Goal: Information Seeking & Learning: Learn about a topic

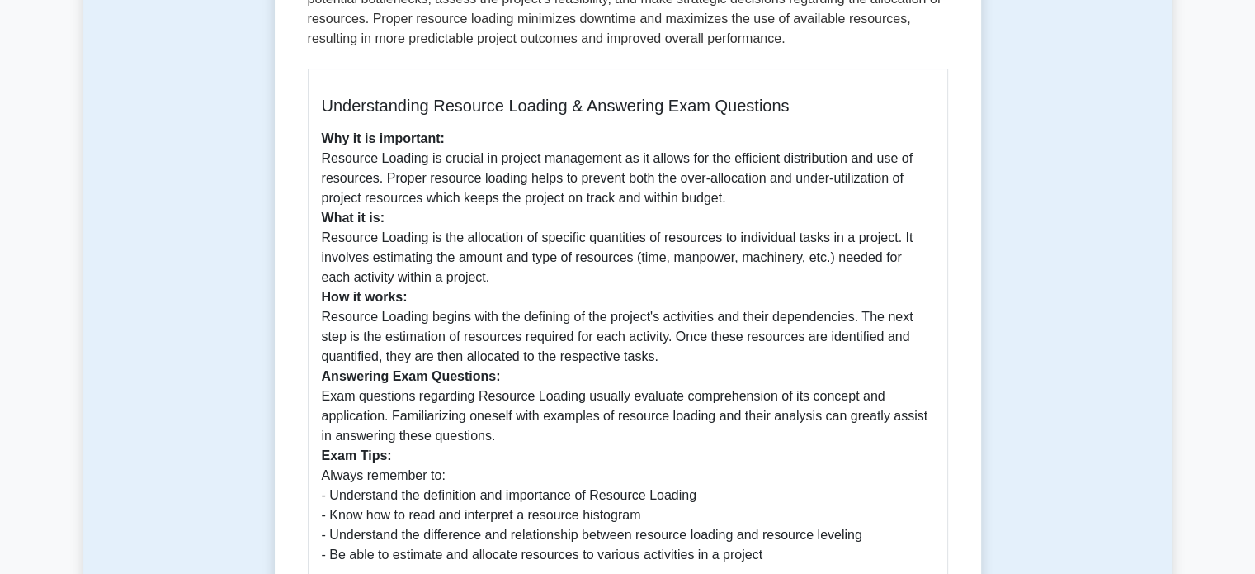
scroll to position [647, 0]
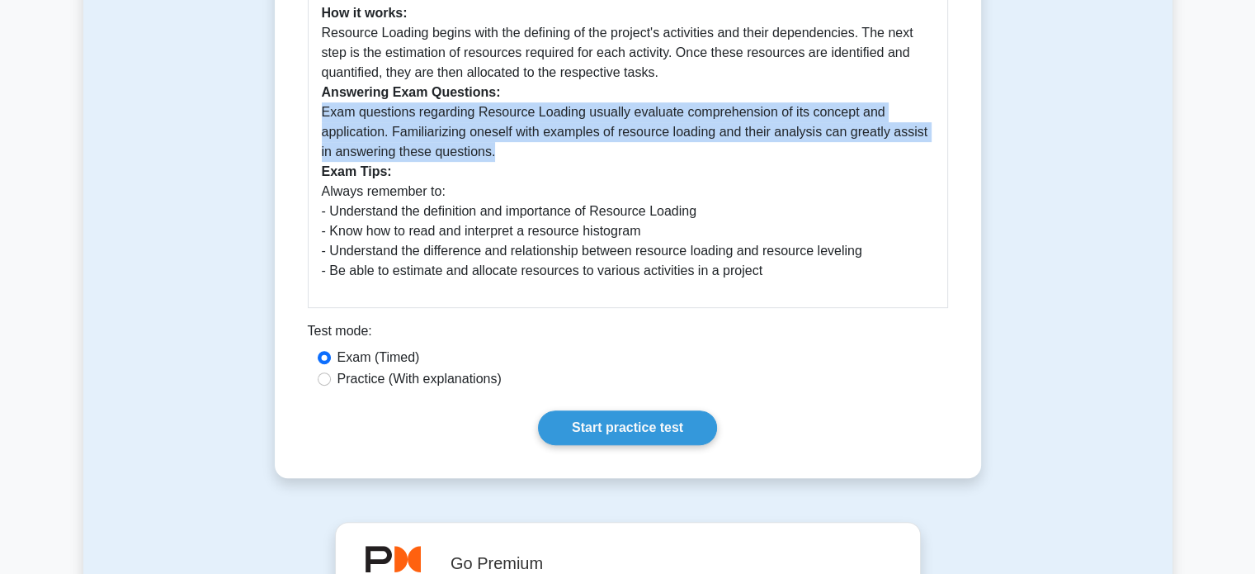
drag, startPoint x: 321, startPoint y: 110, endPoint x: 633, endPoint y: 146, distance: 314.1
click at [633, 146] on p "Why it is important: Resource Loading is crucial in project management as it al…" at bounding box center [628, 63] width 612 height 436
copy p "Exam questions regarding Resource Loading usually evaluate comprehension of its…"
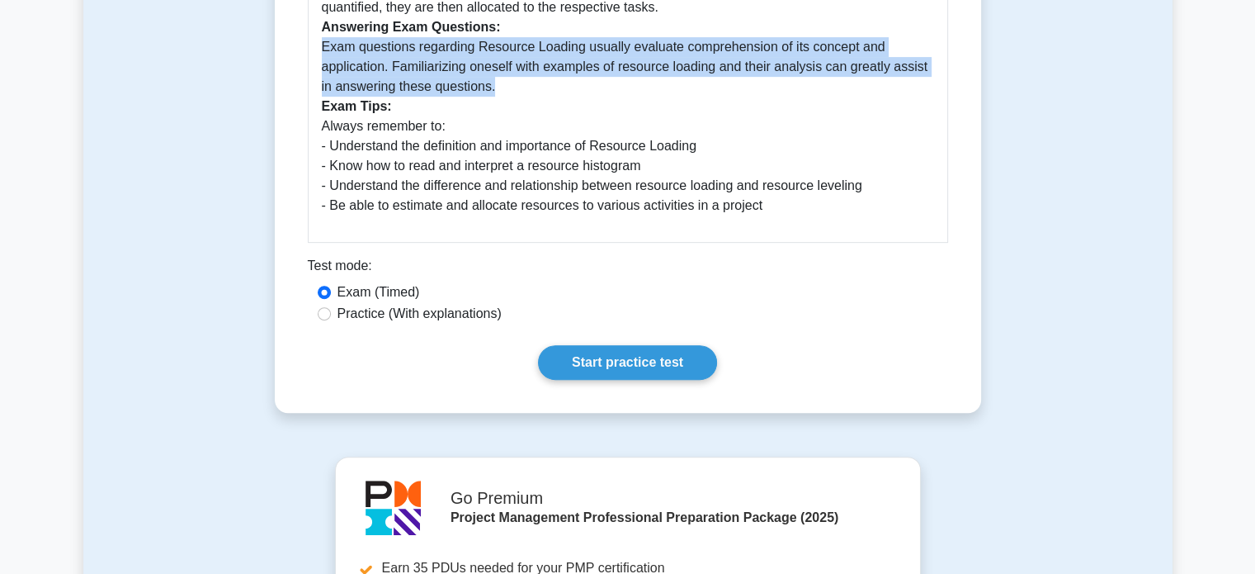
scroll to position [710, 0]
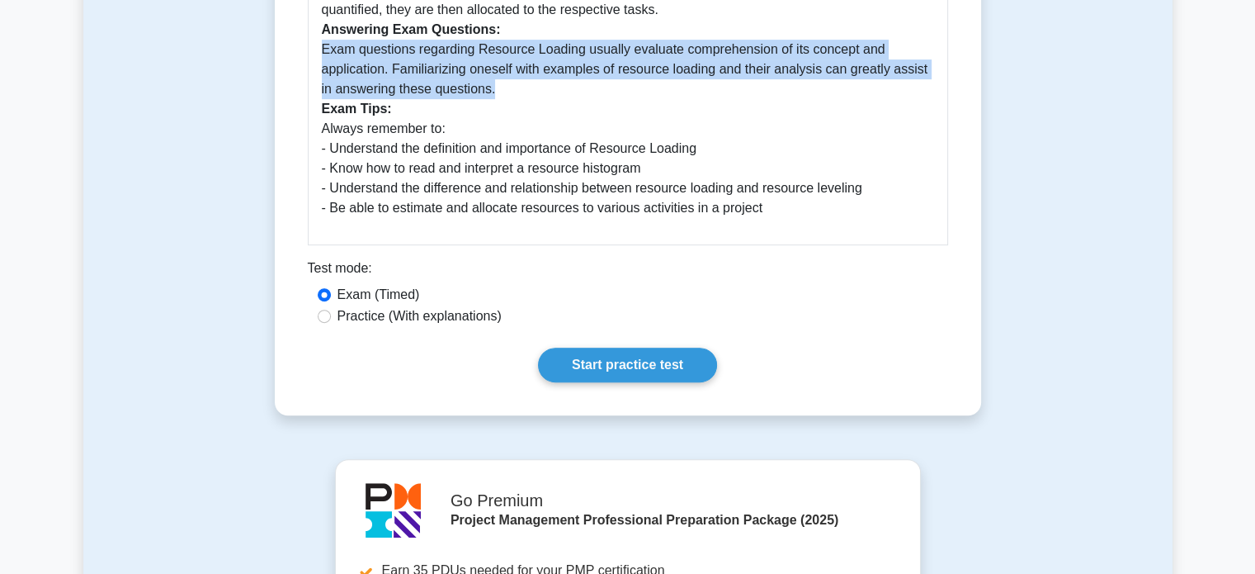
drag, startPoint x: 318, startPoint y: 131, endPoint x: 786, endPoint y: 229, distance: 478.1
copy p "Always remember to: - Understand the definition and importance of Resource Load…"
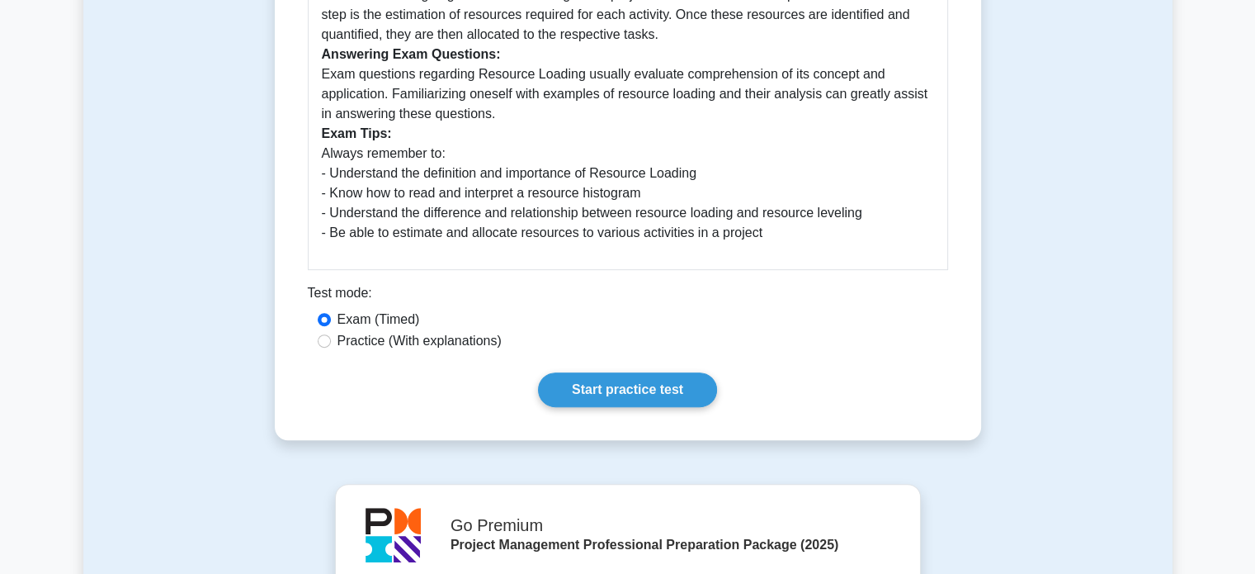
scroll to position [683, 0]
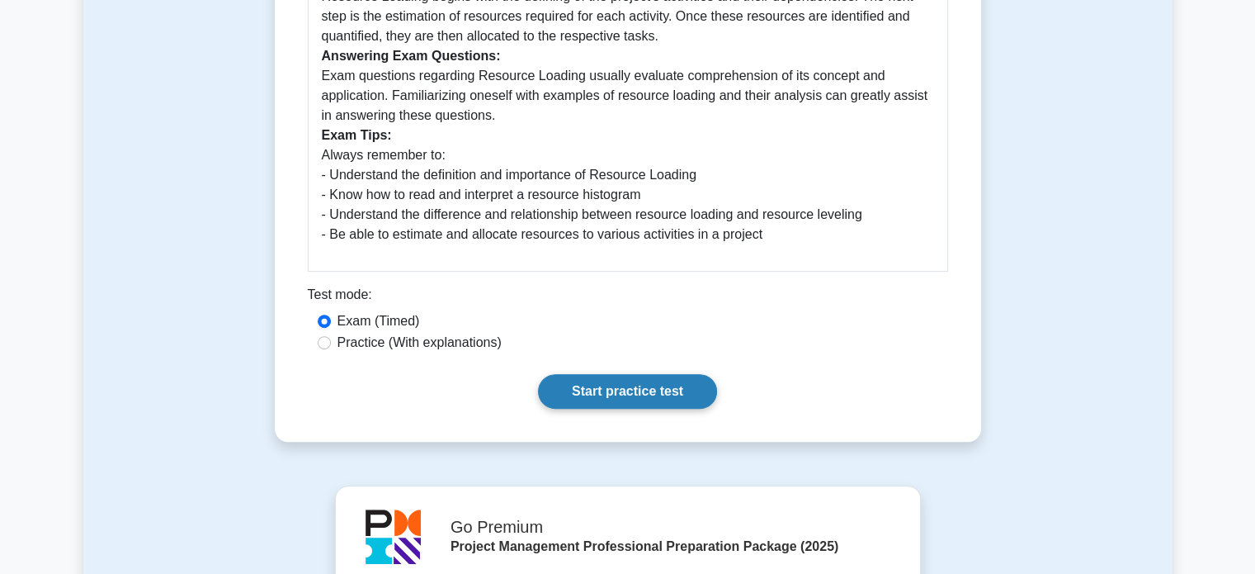
click at [605, 390] on link "Start practice test" at bounding box center [627, 391] width 179 height 35
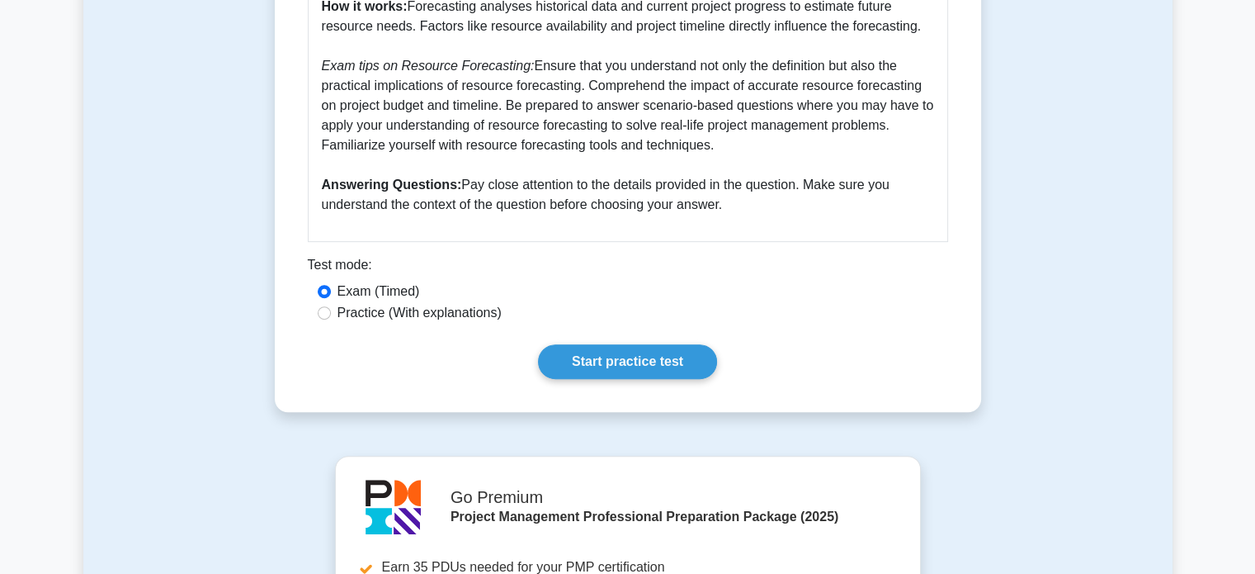
scroll to position [541, 0]
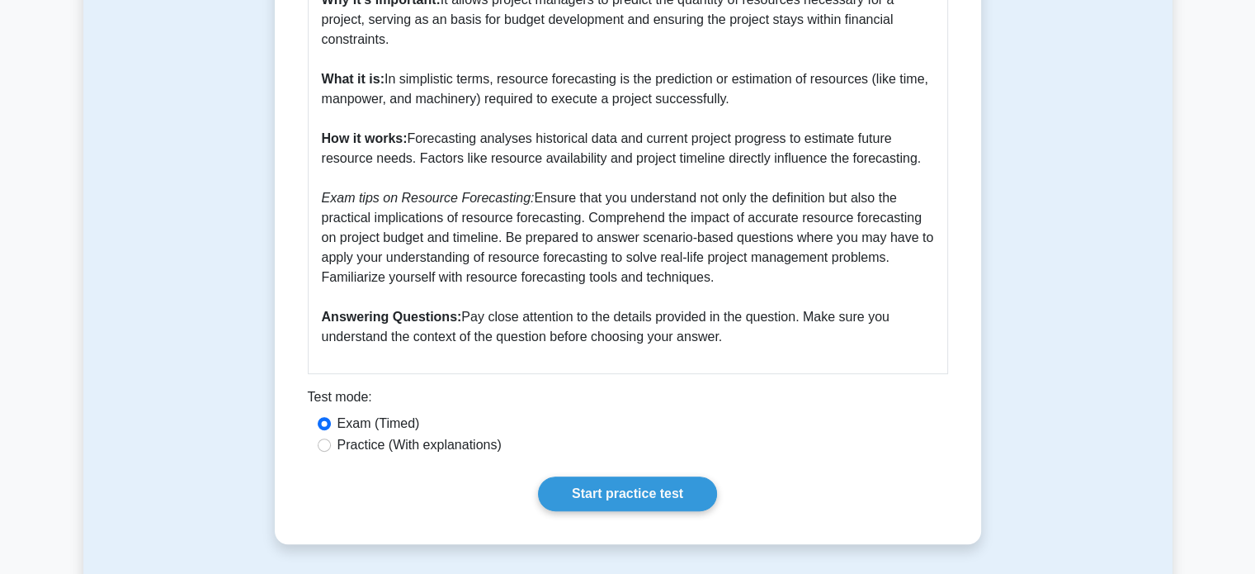
drag, startPoint x: 523, startPoint y: 194, endPoint x: 747, endPoint y: 270, distance: 236.2
click at [747, 270] on p "Resource Forecasting is an imperative aspect of Project Management. Why it's im…" at bounding box center [628, 148] width 612 height 396
copy p "Ensure that you understand not only the definition but also the practical impli…"
drag, startPoint x: 458, startPoint y: 314, endPoint x: 746, endPoint y: 346, distance: 289.7
click at [746, 346] on p "Resource Forecasting is an imperative aspect of Project Management. Why it's im…" at bounding box center [628, 148] width 612 height 396
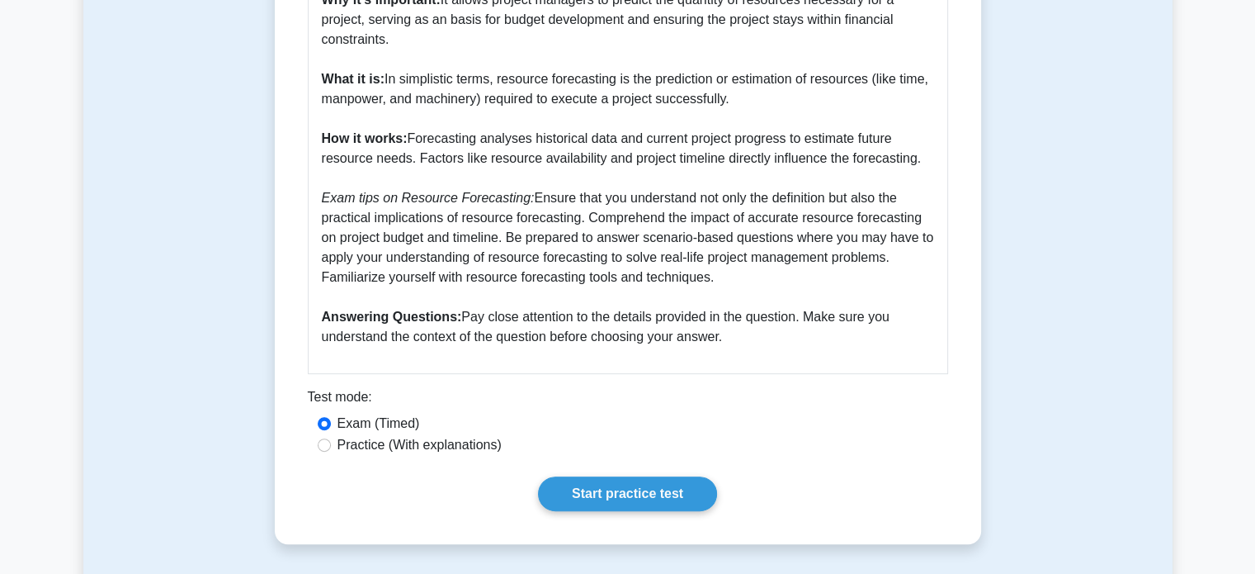
copy p "Pay close attention to the details provided in the question. Make sure you unde…"
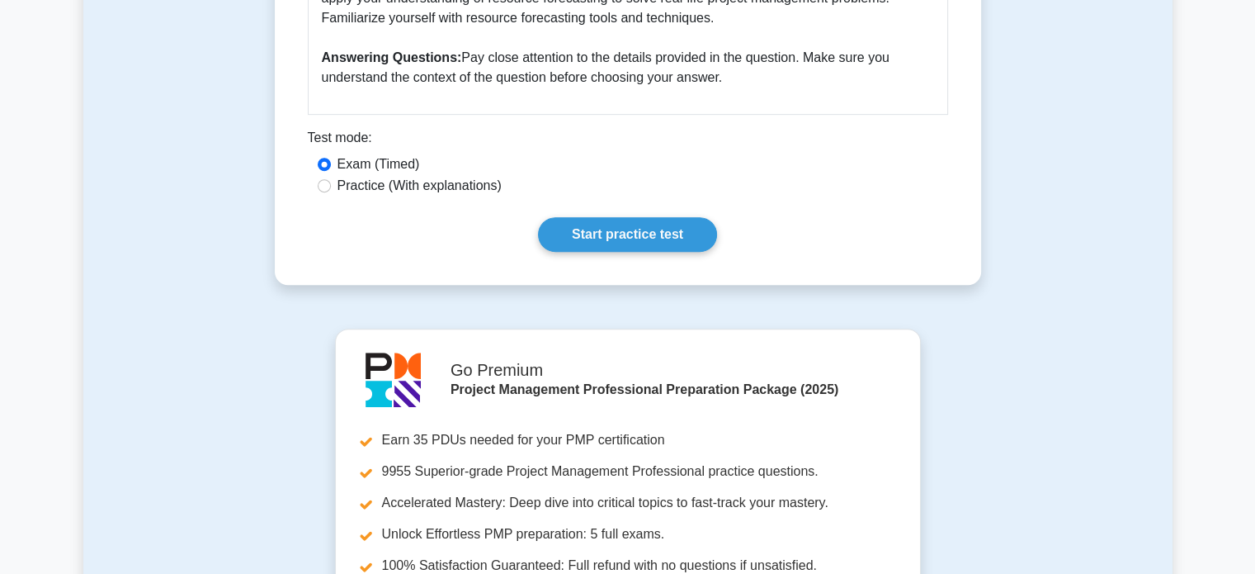
scroll to position [805, 0]
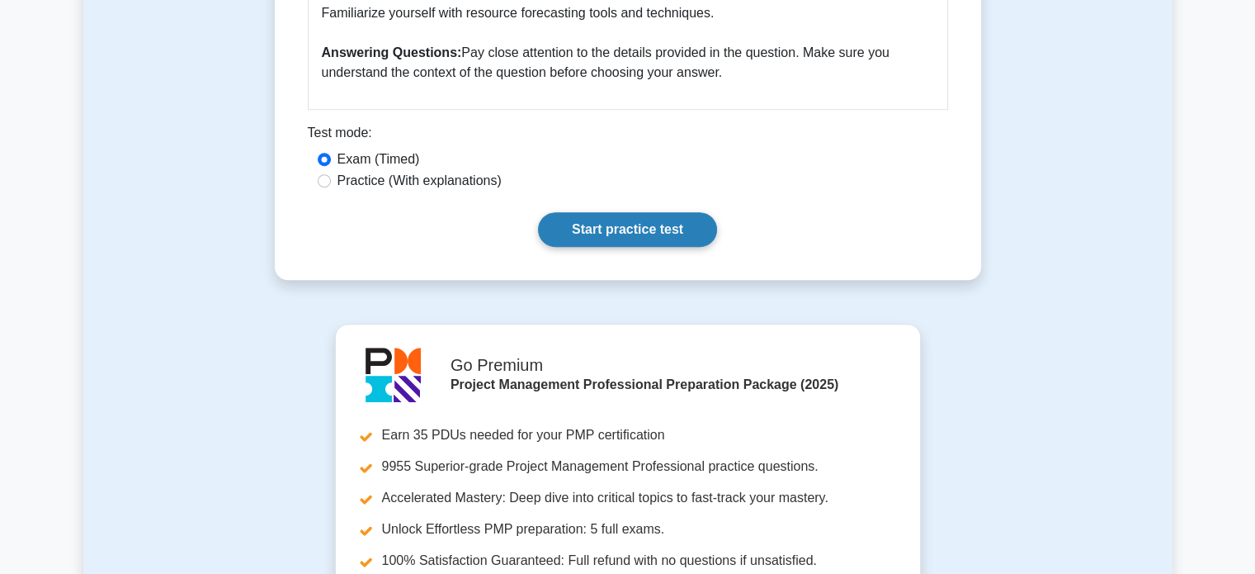
click at [651, 229] on link "Start practice test" at bounding box center [627, 229] width 179 height 35
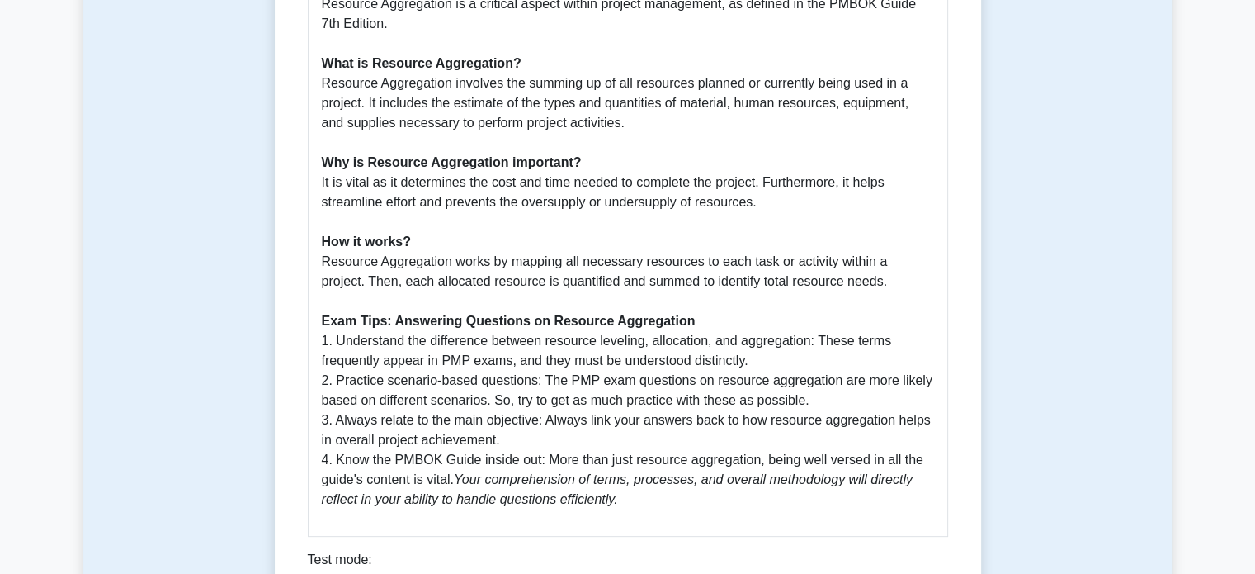
scroll to position [475, 0]
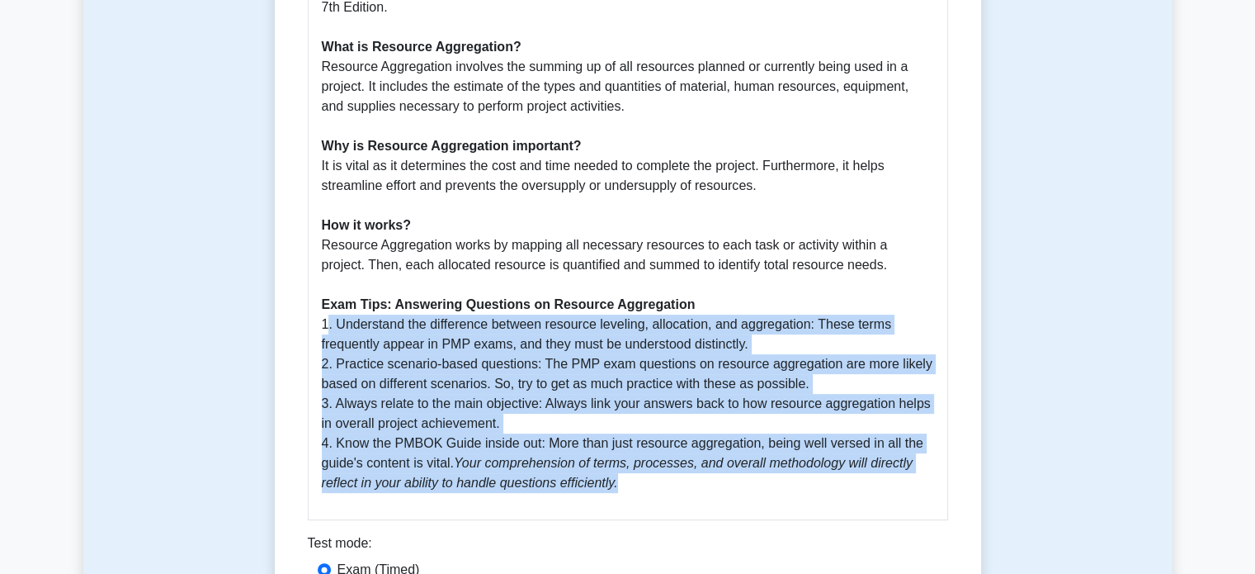
drag, startPoint x: 314, startPoint y: 324, endPoint x: 664, endPoint y: 484, distance: 384.1
click at [664, 484] on div "Guide to Resource Aggregation in PMP: PMBOK 7th Edition Resource Aggregation is…" at bounding box center [628, 218] width 640 height 602
copy p "1. Understand the difference between resource leveling, allocation, and aggrega…"
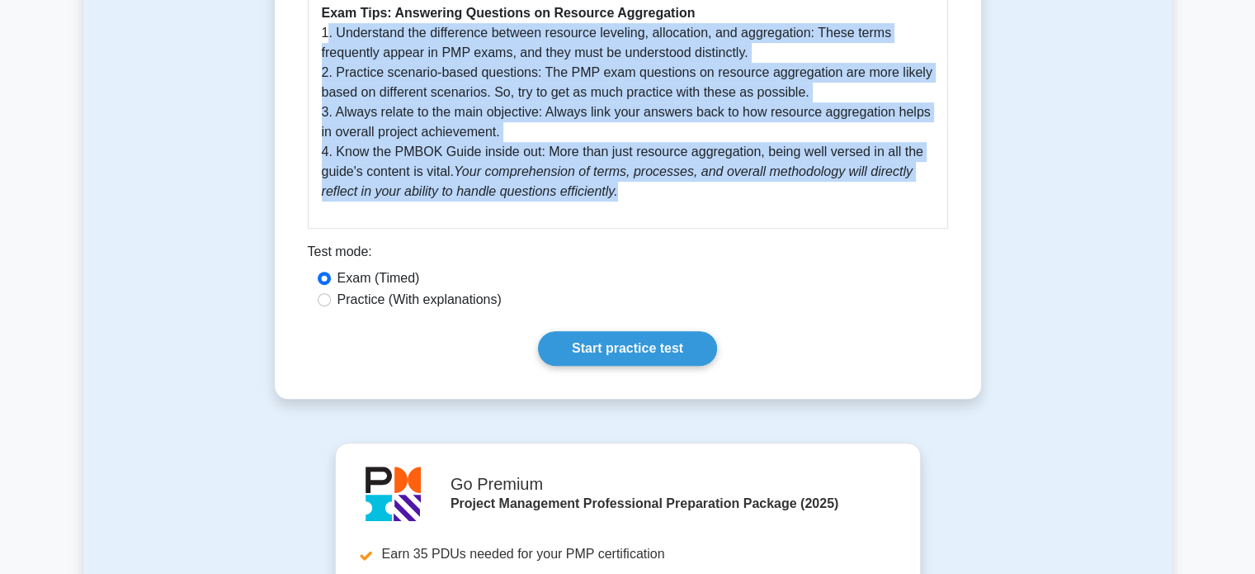
scroll to position [764, 0]
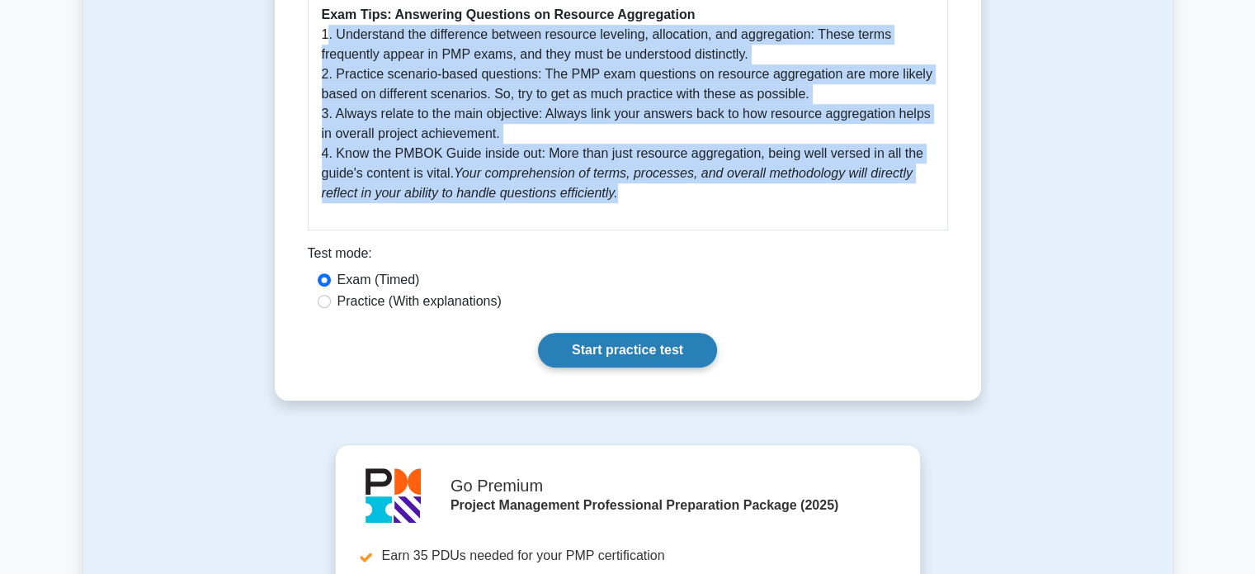
click at [672, 352] on link "Start practice test" at bounding box center [627, 350] width 179 height 35
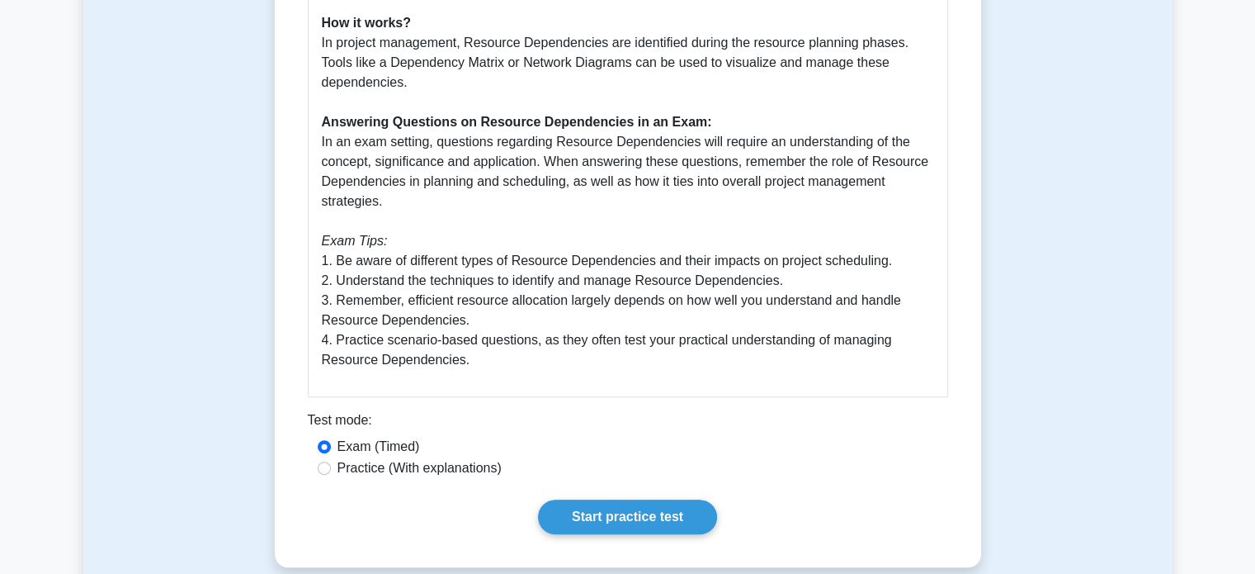
scroll to position [584, 0]
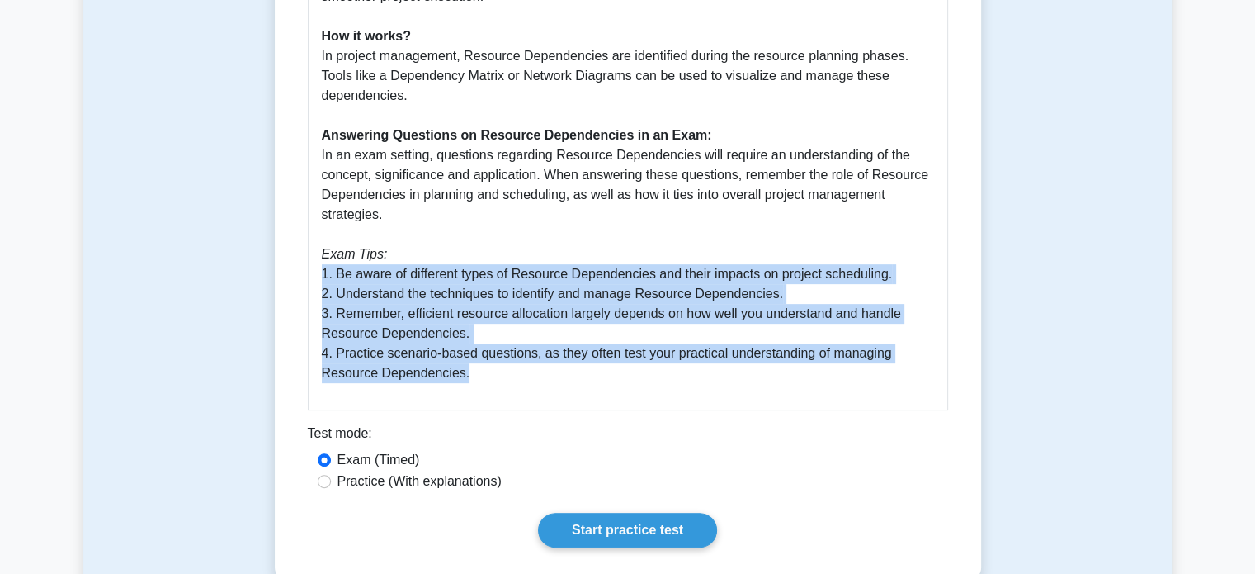
drag, startPoint x: 322, startPoint y: 274, endPoint x: 522, endPoint y: 387, distance: 229.5
click at [522, 387] on div "Guide: Understanding and Answering Questions on Resource Dependencies What is R…" at bounding box center [628, 99] width 640 height 622
copy p "1. Be aware of different types of Resource Dependencies and their impacts on pr…"
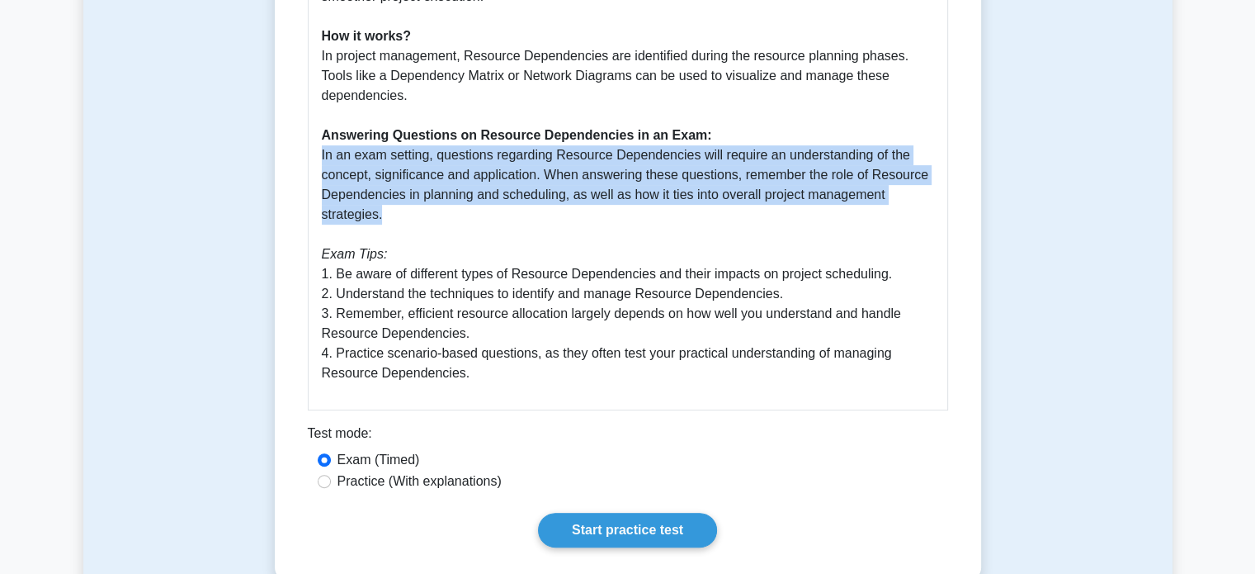
drag, startPoint x: 319, startPoint y: 156, endPoint x: 389, endPoint y: 213, distance: 89.7
click at [389, 213] on div "Guide: Understanding and Answering Questions on Resource Dependencies What is R…" at bounding box center [628, 99] width 640 height 622
copy p "In an exam setting, questions regarding Resource Dependencies will require an u…"
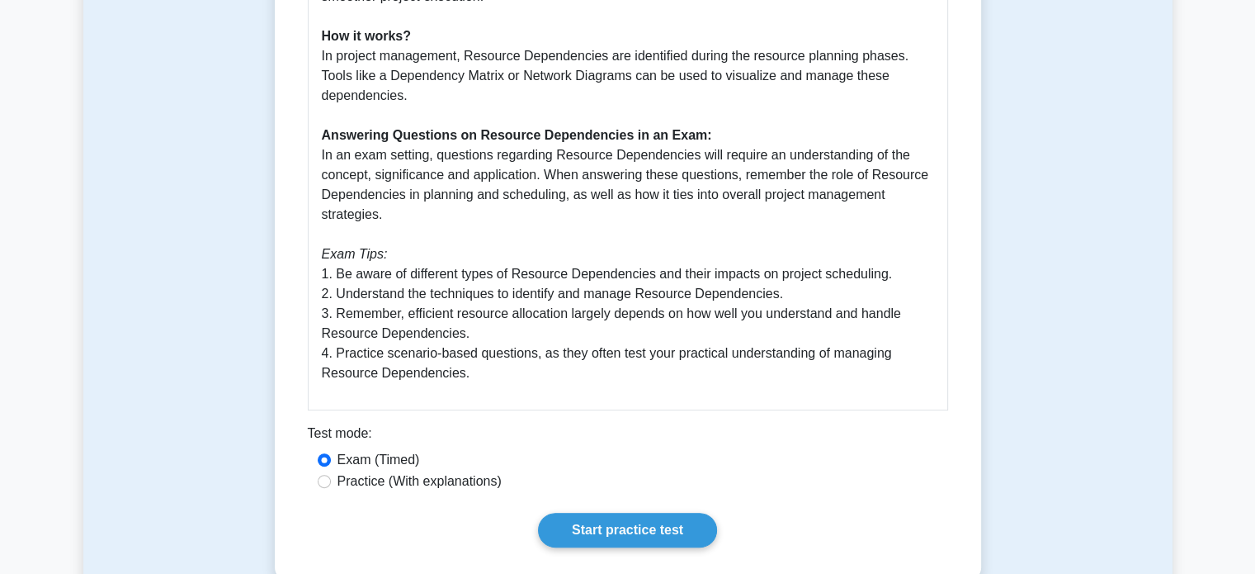
click at [472, 237] on p "What is Resource Dependencies? Resource Dependencies refers to the relationship…" at bounding box center [628, 115] width 612 height 535
click at [656, 524] on link "Start practice test" at bounding box center [627, 530] width 179 height 35
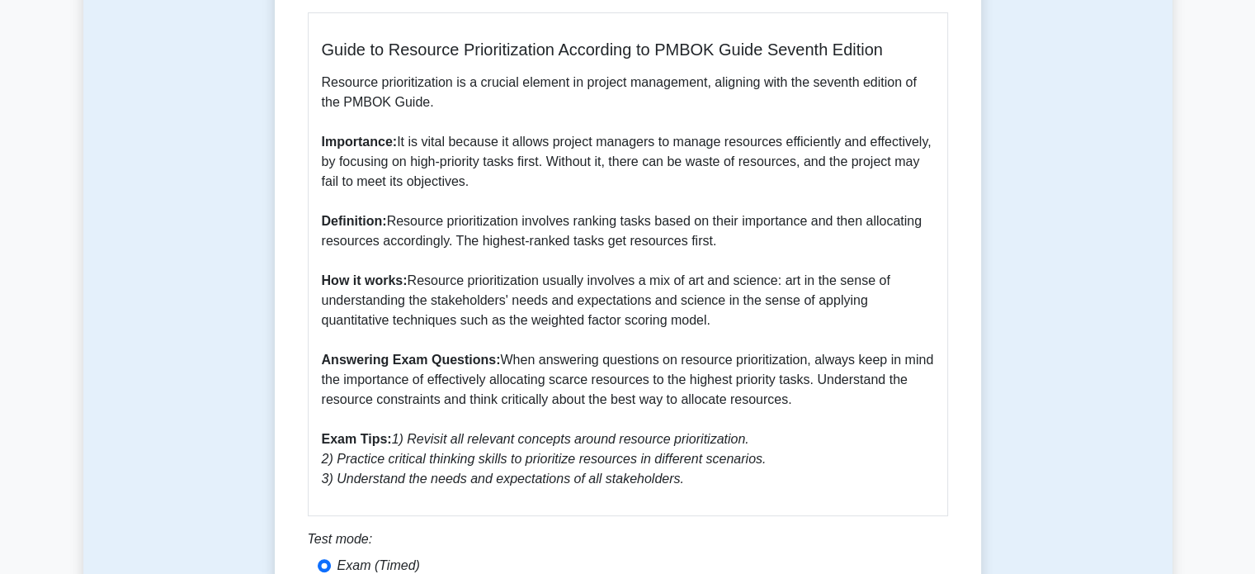
scroll to position [481, 0]
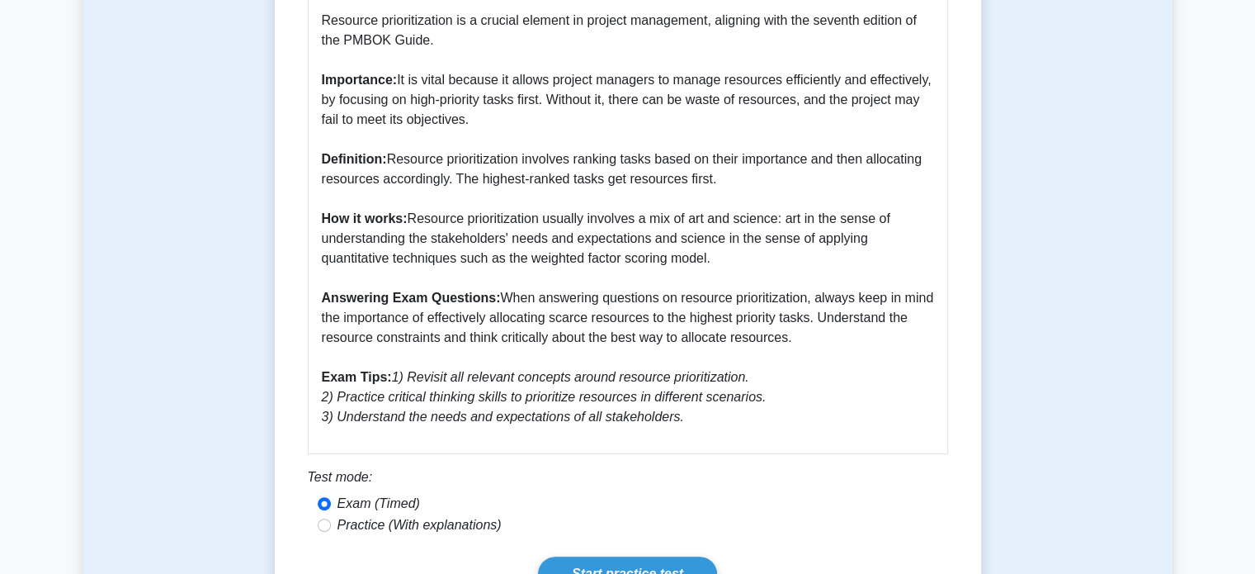
drag, startPoint x: 500, startPoint y: 299, endPoint x: 858, endPoint y: 346, distance: 361.3
click at [858, 346] on p "Resource prioritization is a crucial element in project management, aligning wi…" at bounding box center [628, 219] width 612 height 416
copy p "When answering questions on resource prioritization, always keep in mind the im…"
drag, startPoint x: 390, startPoint y: 376, endPoint x: 730, endPoint y: 421, distance: 343.0
click at [730, 421] on p "Resource prioritization is a crucial element in project management, aligning wi…" at bounding box center [628, 219] width 612 height 416
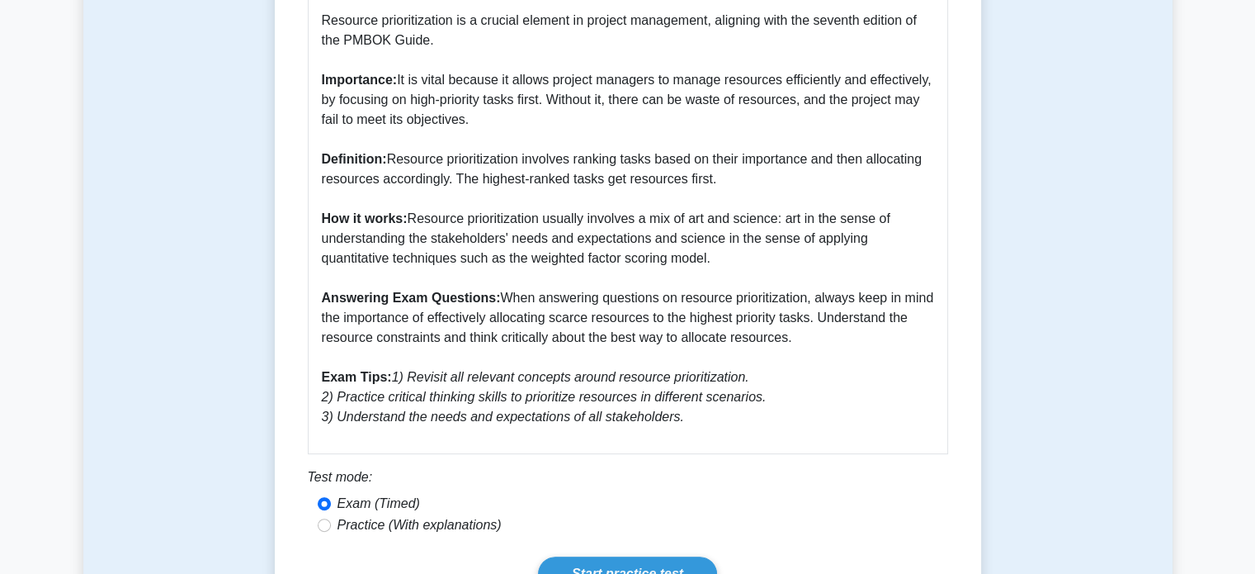
copy icon "1) Revisit all relevant concepts around resource prioritization. 2) Practice cr…"
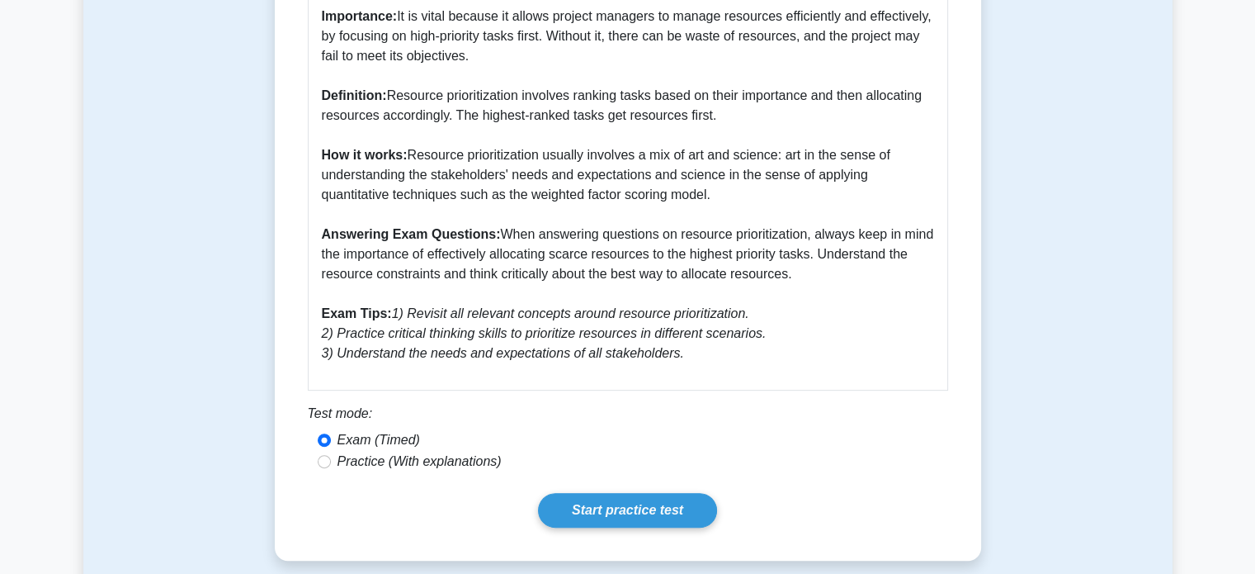
scroll to position [550, 0]
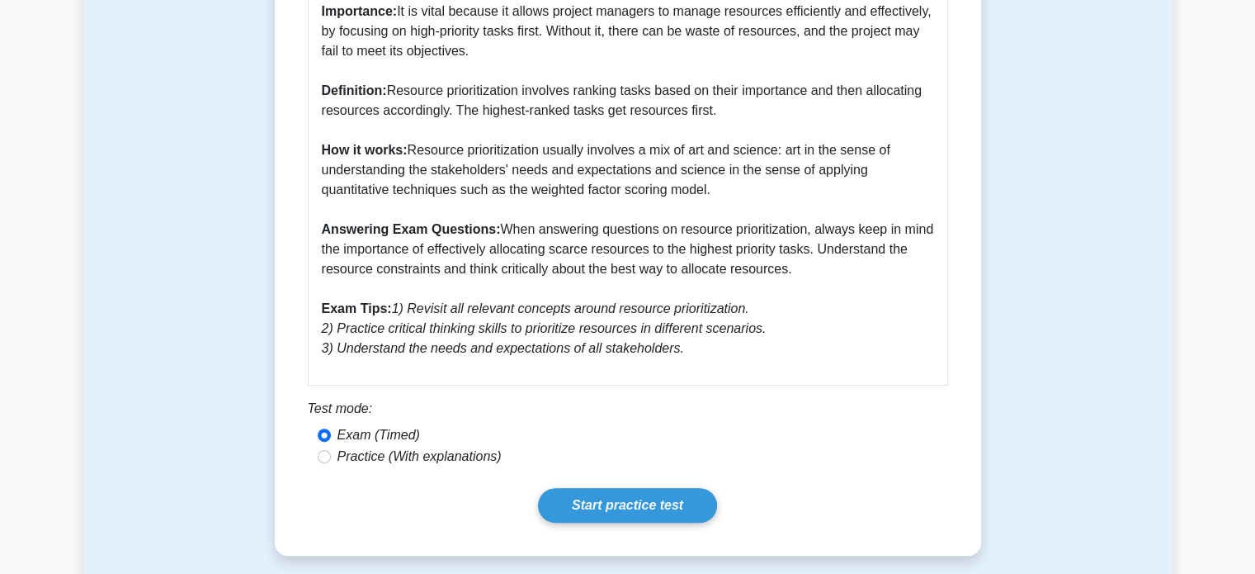
click at [615, 82] on p "Resource prioritization is a crucial element in project management, aligning wi…" at bounding box center [628, 150] width 612 height 416
click at [621, 508] on link "Start practice test" at bounding box center [627, 505] width 179 height 35
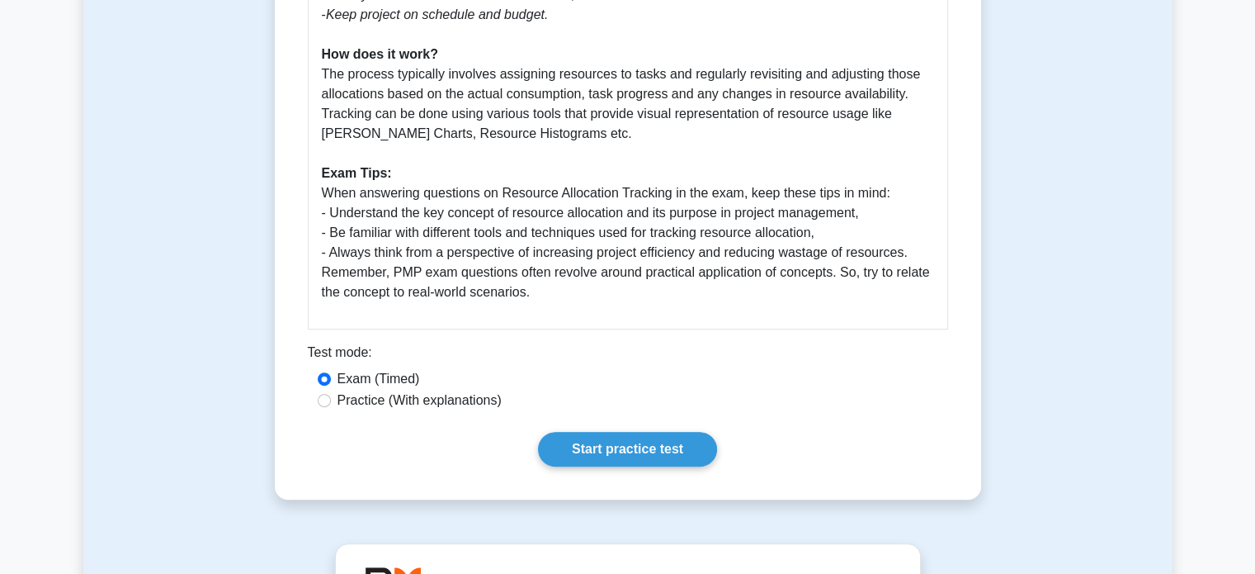
scroll to position [666, 0]
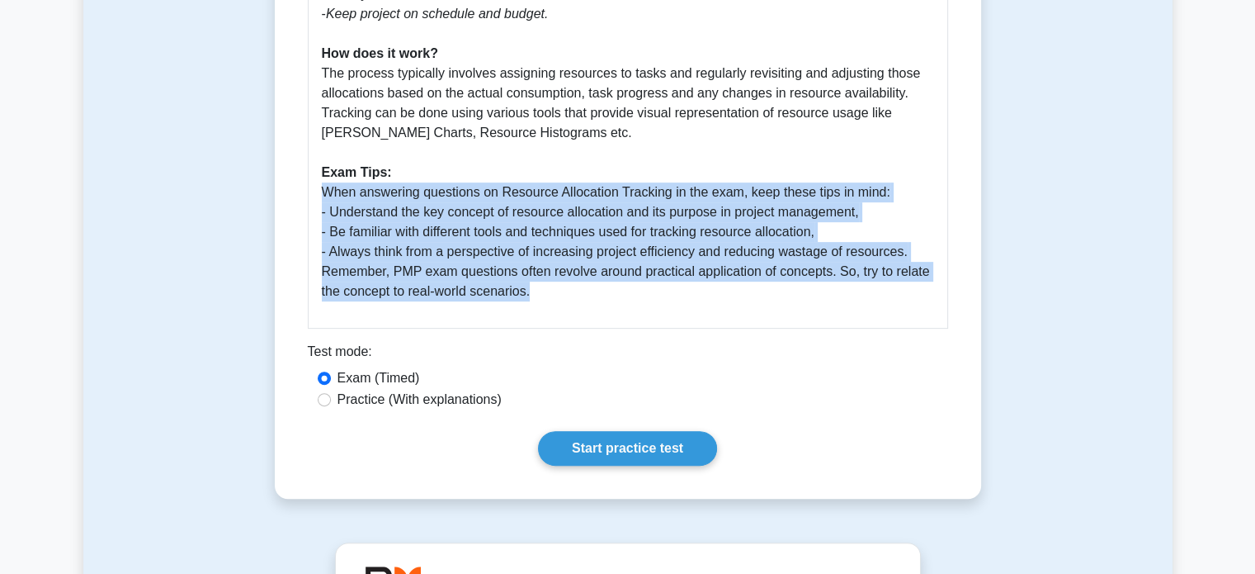
drag, startPoint x: 318, startPoint y: 190, endPoint x: 556, endPoint y: 284, distance: 256.4
click at [556, 284] on div "Resource Allocation Tracking - PMBOK Guide Seventh Edition The practice of Reso…" at bounding box center [628, 66] width 640 height 523
copy p "When answering questions on Resource Allocation Tracking in the exam, keep thes…"
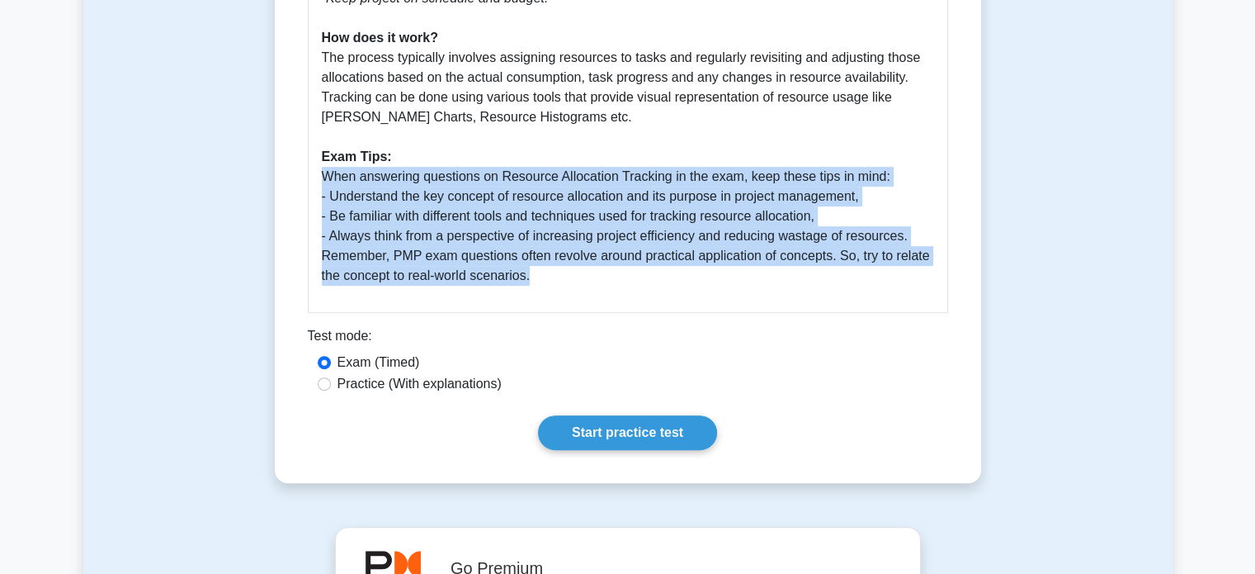
scroll to position [683, 0]
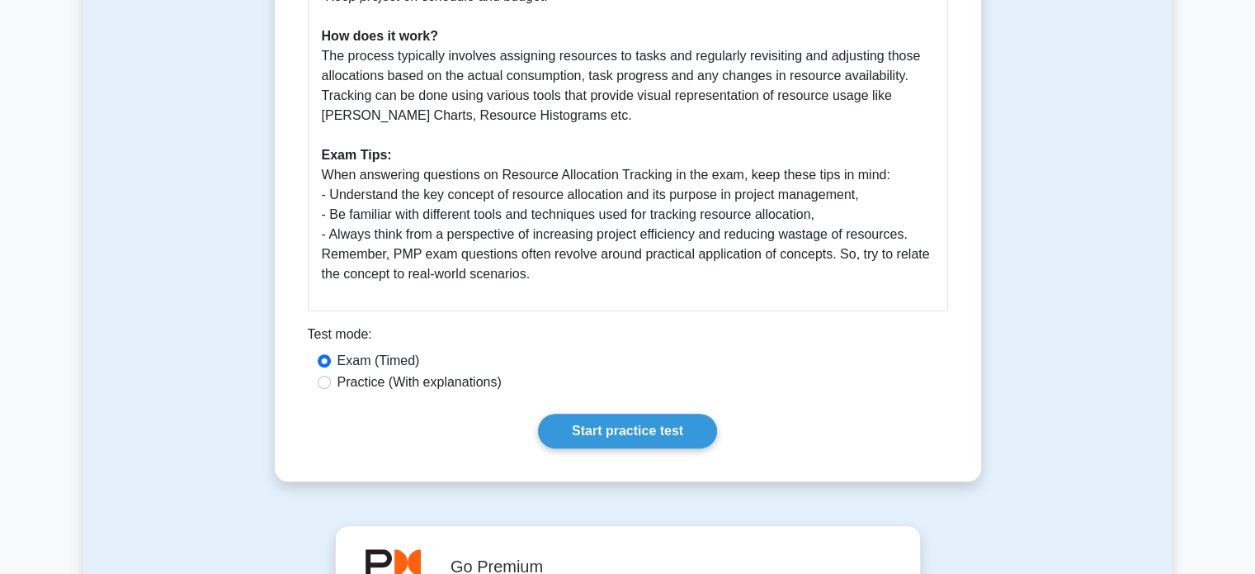
click at [633, 436] on link "Start practice test" at bounding box center [627, 430] width 179 height 35
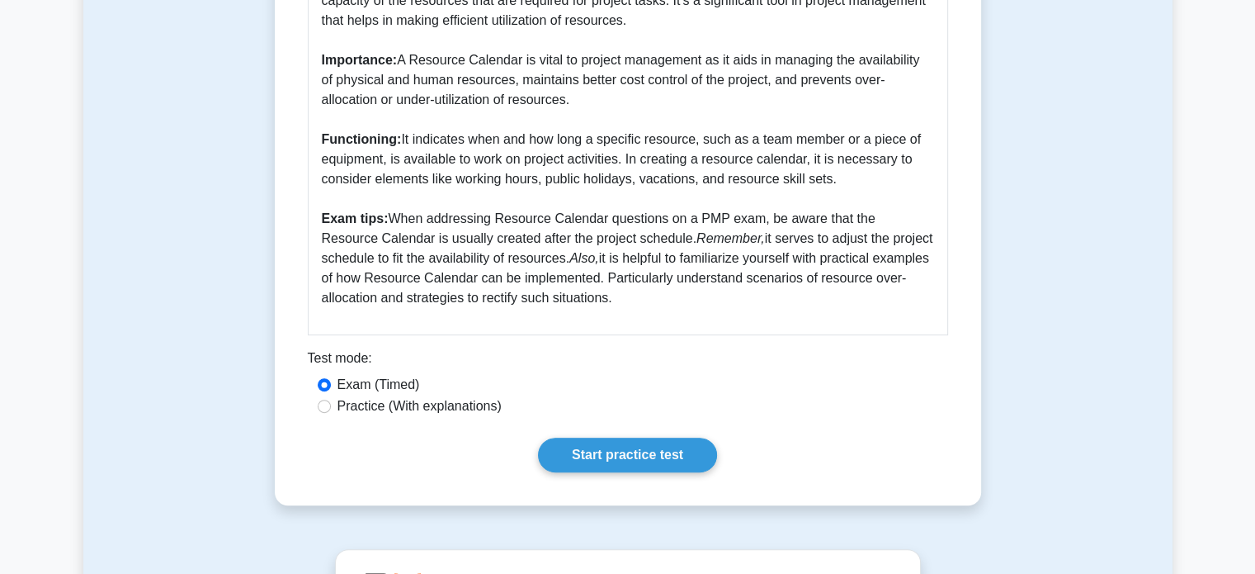
scroll to position [522, 0]
drag, startPoint x: 391, startPoint y: 218, endPoint x: 615, endPoint y: 296, distance: 237.0
click at [615, 296] on p "Introduction: The Resource Calendar refers to a schedule documenting the availa…" at bounding box center [628, 138] width 612 height 337
copy p "When addressing Resource Calendar questions on a PMP exam, be aware that the Re…"
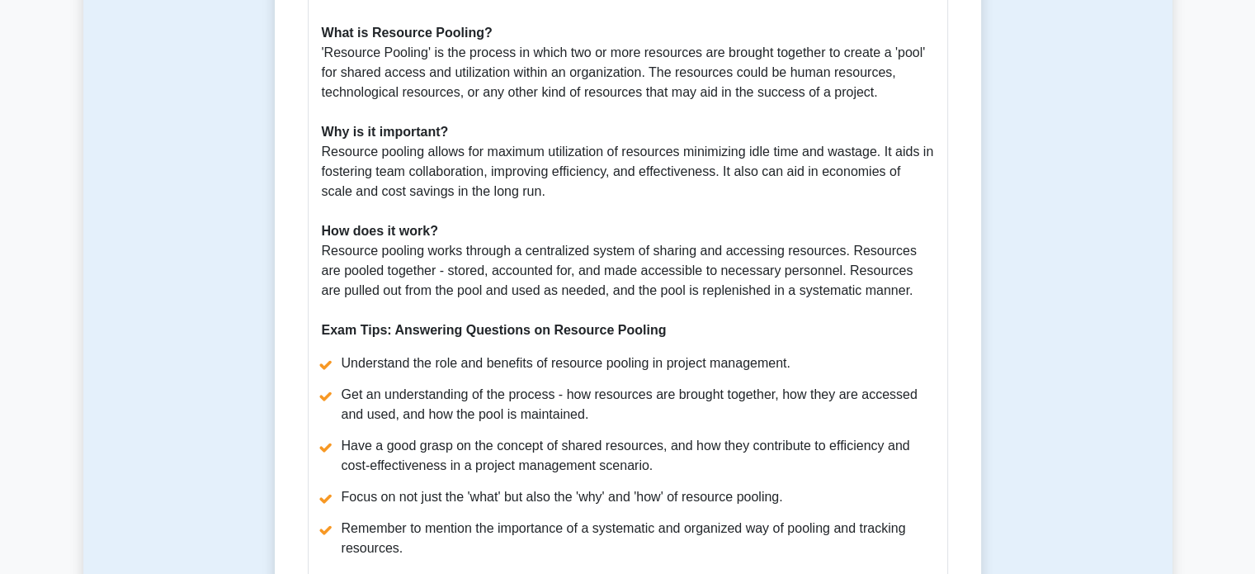
scroll to position [664, 0]
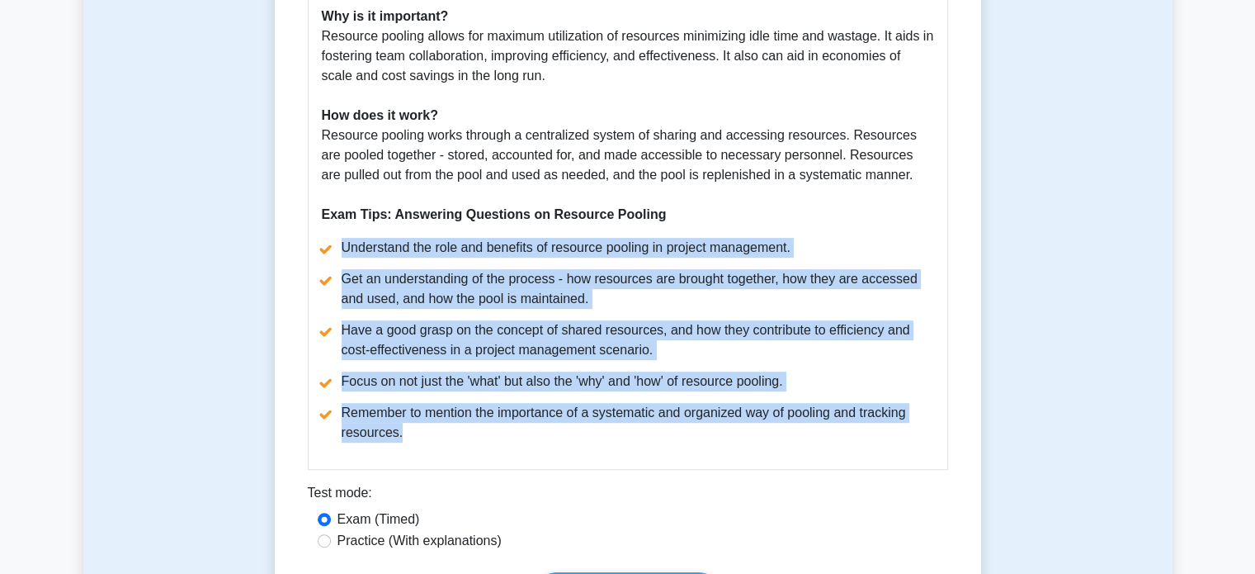
drag, startPoint x: 338, startPoint y: 250, endPoint x: 428, endPoint y: 430, distance: 201.1
click at [428, 430] on ul "Understand the role and benefits of resource pooling in project management. Get…" at bounding box center [628, 340] width 612 height 205
copy ul "Understand the role and benefits of resource pooling in project management. Get…"
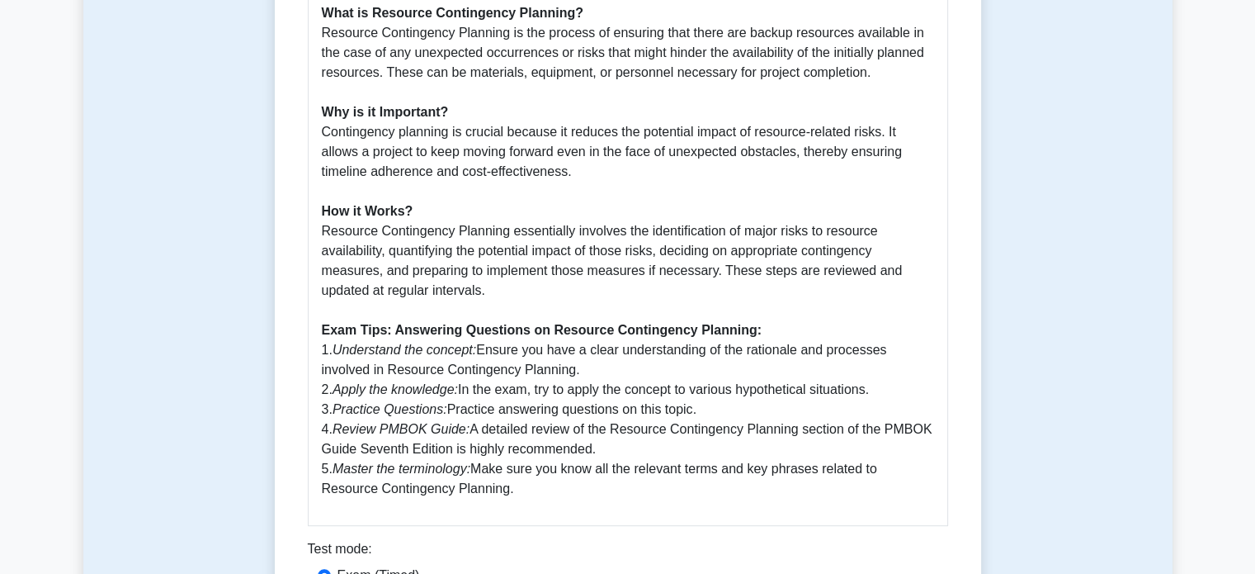
scroll to position [589, 0]
drag, startPoint x: 319, startPoint y: 351, endPoint x: 550, endPoint y: 486, distance: 267.1
click at [550, 486] on div "Resource Contingency Planning: A Comprehensive Examination Guide Resource Conti…" at bounding box center [628, 203] width 640 height 642
copy p "1. Understand the concept: Ensure you have a clear understanding of the rationa…"
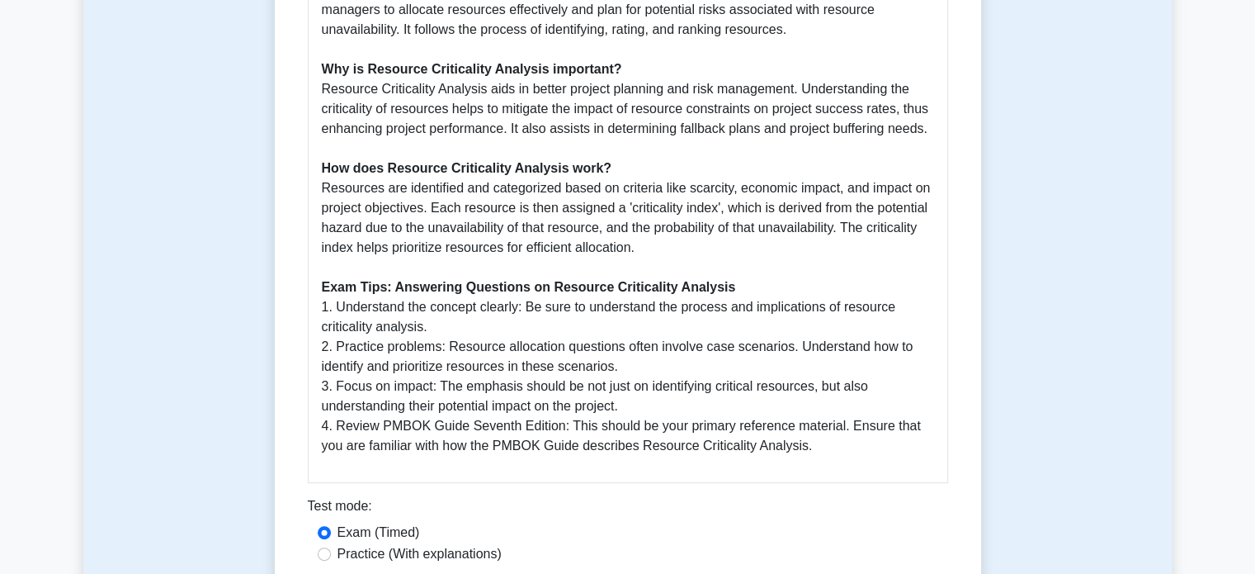
scroll to position [548, 0]
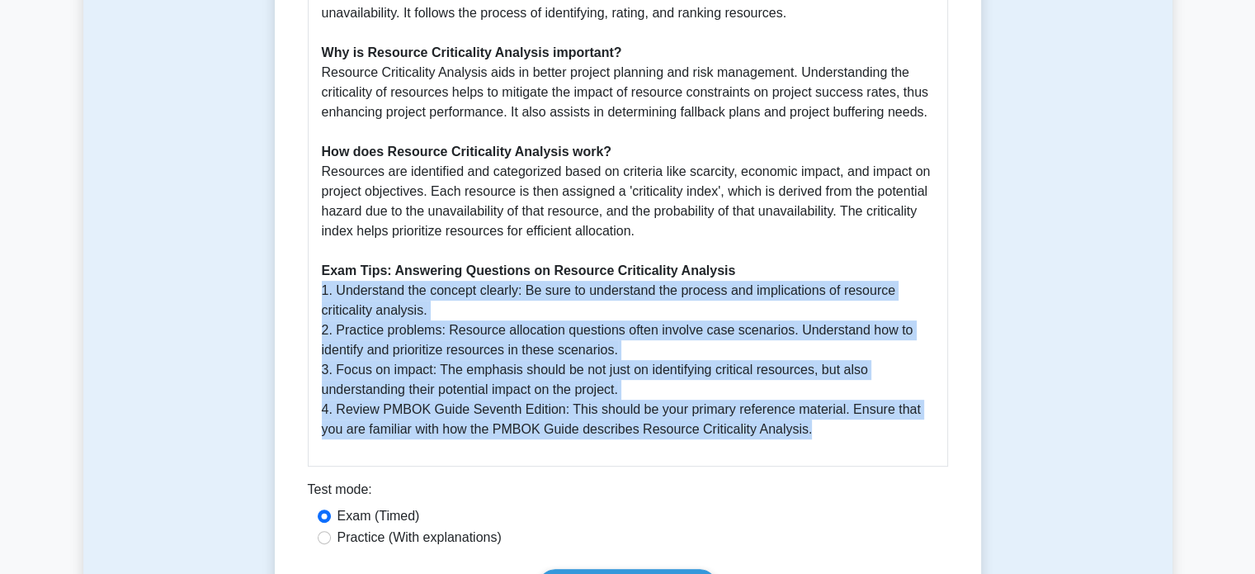
drag, startPoint x: 319, startPoint y: 295, endPoint x: 805, endPoint y: 431, distance: 505.6
click at [805, 431] on div "Guide on Resource Criticality Analysis What is Resource Criticality Analysis? R…" at bounding box center [628, 165] width 640 height 602
copy p "1. Understand the concept clearly: Be sure to understand the process and implic…"
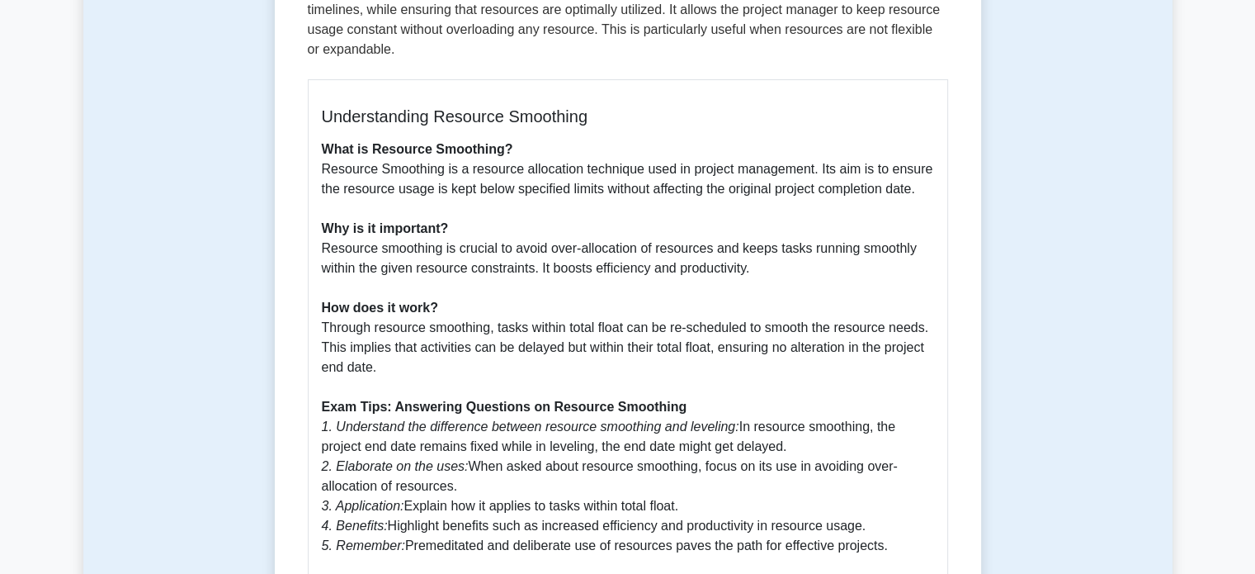
scroll to position [356, 0]
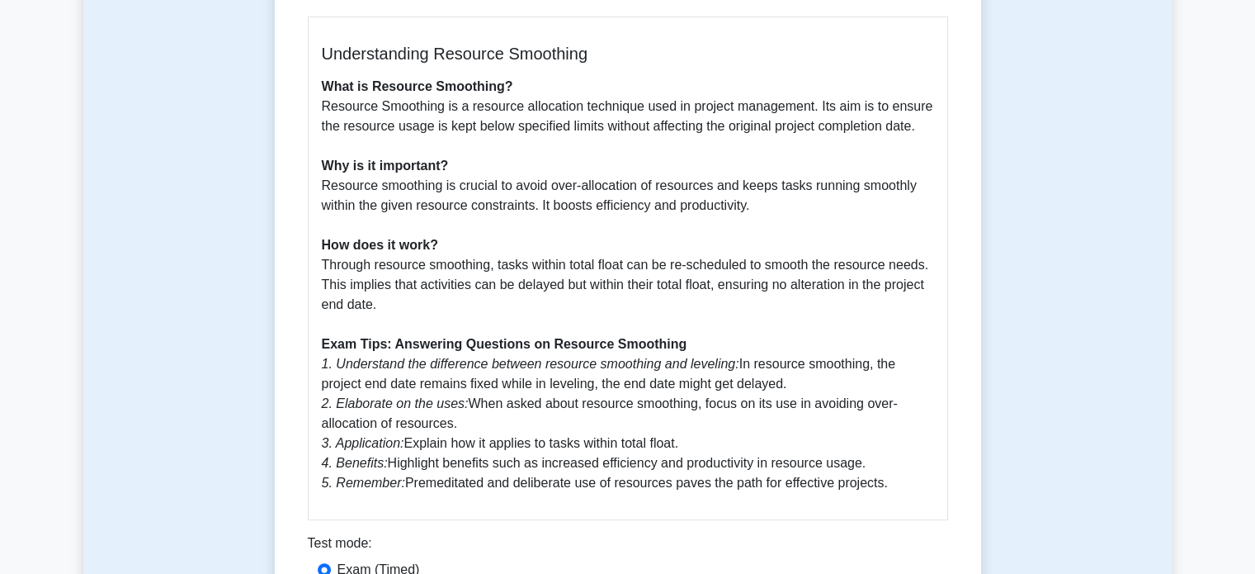
drag, startPoint x: 322, startPoint y: 363, endPoint x: 899, endPoint y: 489, distance: 590.4
click at [899, 489] on p "What is Resource Smoothing? Resource Smoothing is a resource allocation techniq…" at bounding box center [628, 285] width 612 height 416
copy p "1. Understand the difference between resource smoothing and leveling: In resour…"
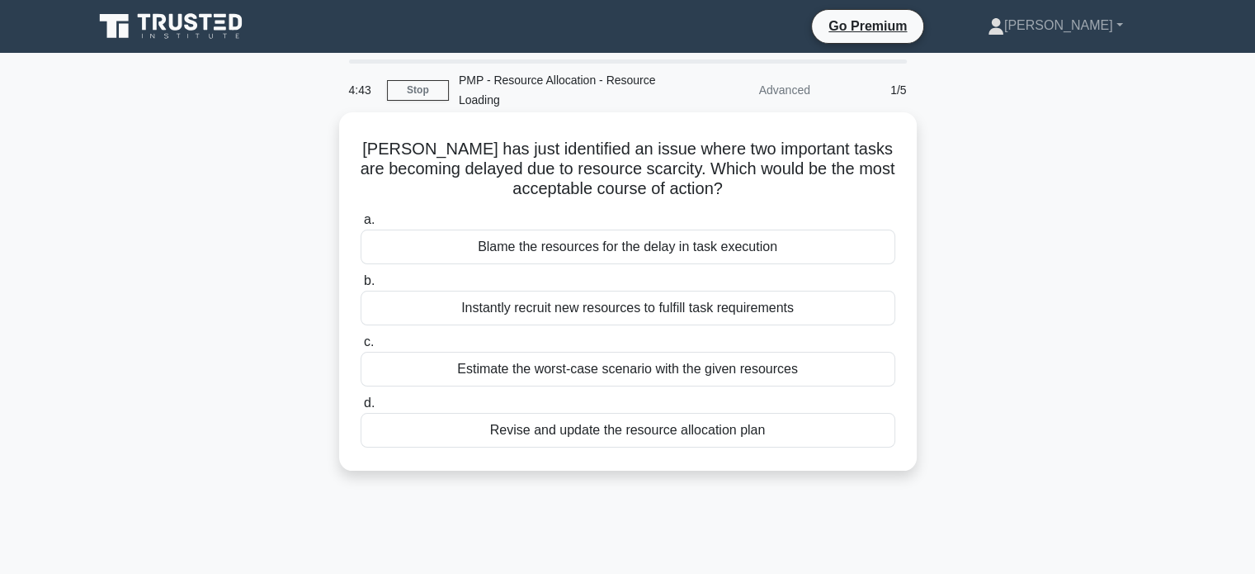
click at [536, 428] on div "Revise and update the resource allocation plan" at bounding box center [628, 430] width 535 height 35
click at [361, 409] on input "d. Revise and update the resource allocation plan" at bounding box center [361, 403] width 0 height 11
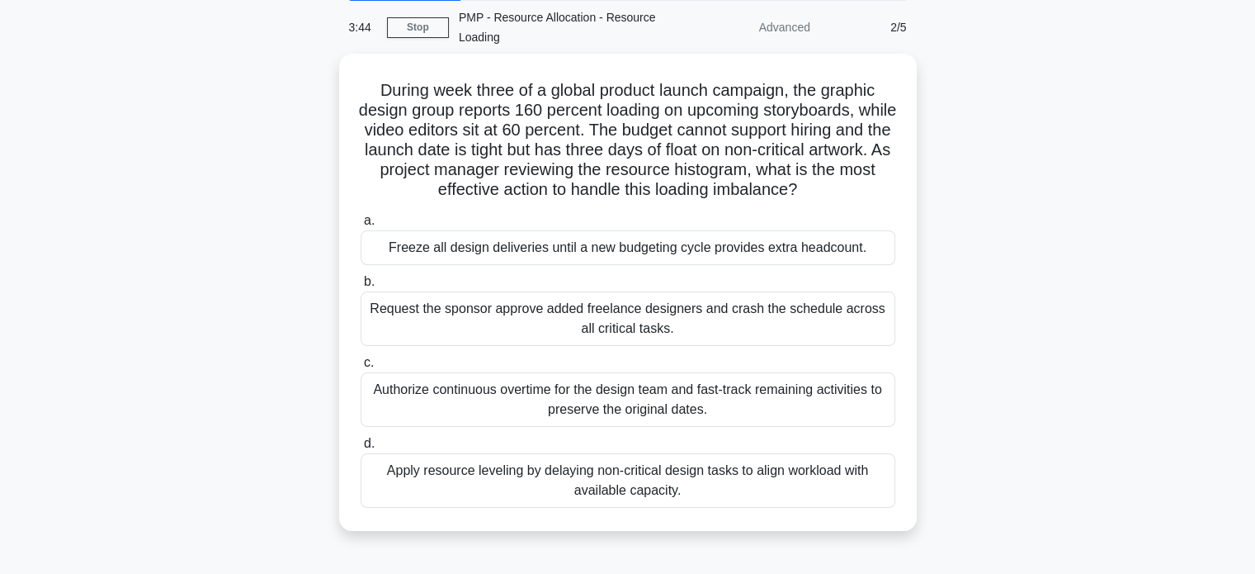
scroll to position [63, 0]
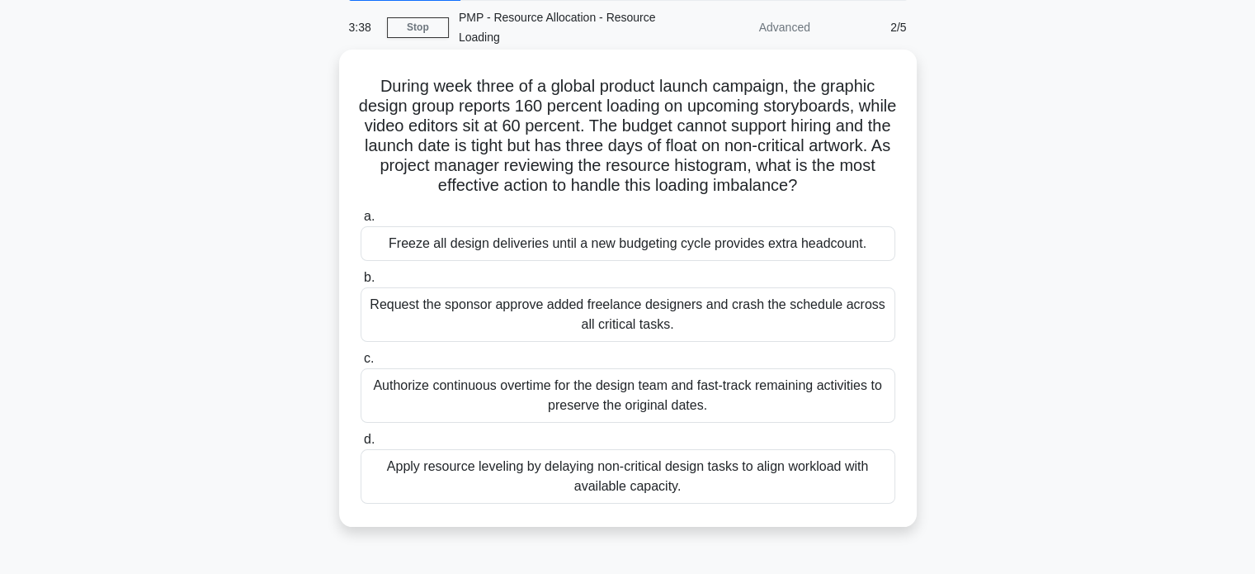
click at [550, 474] on div "Apply resource leveling by delaying non-critical design tasks to align workload…" at bounding box center [628, 476] width 535 height 54
click at [361, 445] on input "d. Apply resource leveling by delaying non-critical design tasks to align workl…" at bounding box center [361, 439] width 0 height 11
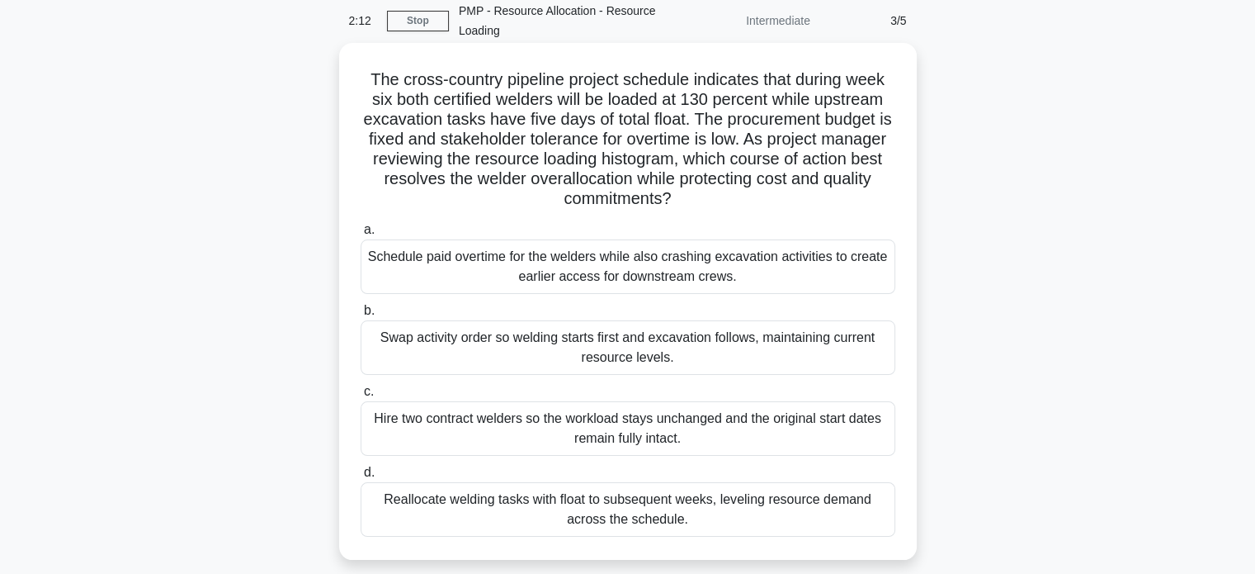
scroll to position [68, 0]
click at [694, 354] on div "Swap activity order so welding starts first and excavation follows, maintaining…" at bounding box center [628, 349] width 535 height 54
click at [361, 318] on input "b. Swap activity order so welding starts first and excavation follows, maintain…" at bounding box center [361, 312] width 0 height 11
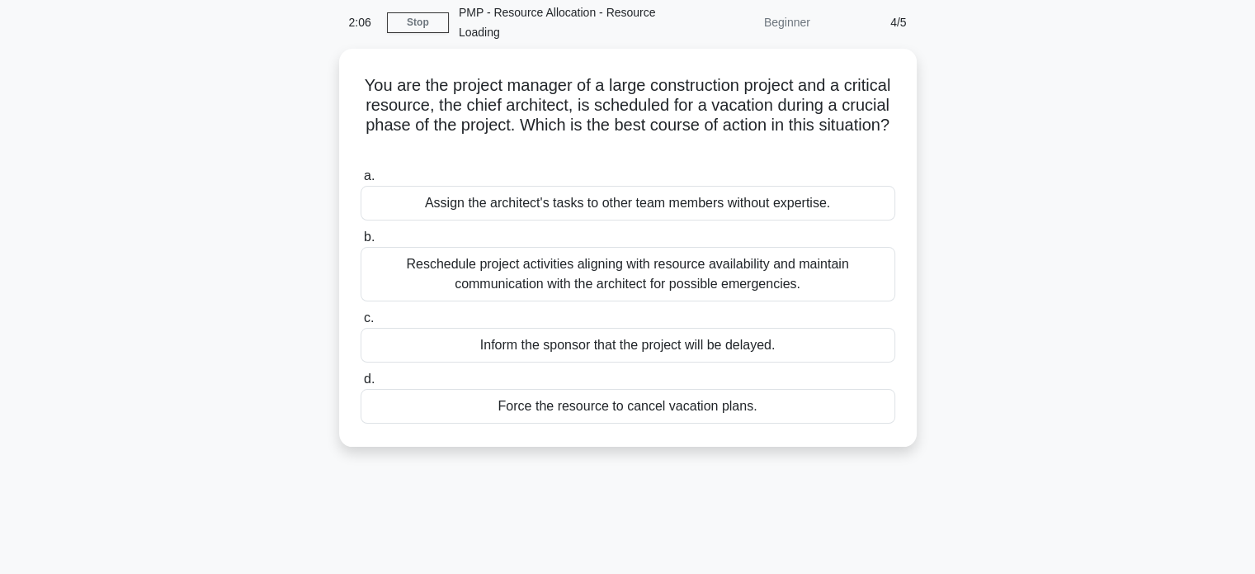
scroll to position [0, 0]
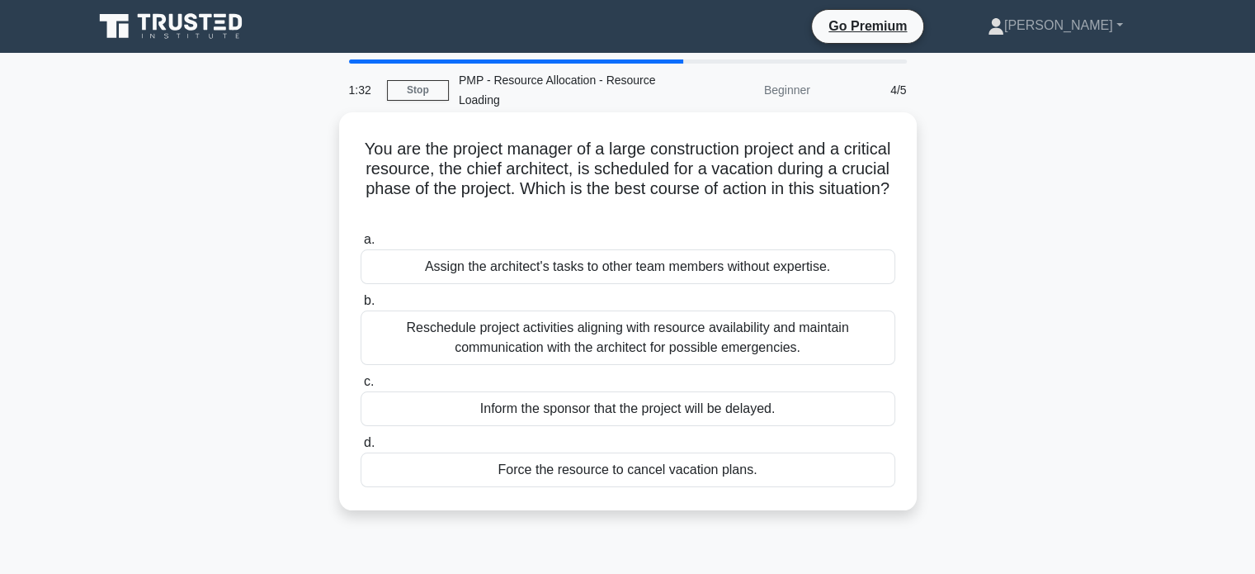
click at [720, 332] on div "Reschedule project activities aligning with resource availability and maintain …" at bounding box center [628, 337] width 535 height 54
click at [361, 306] on input "b. Reschedule project activities aligning with resource availability and mainta…" at bounding box center [361, 300] width 0 height 11
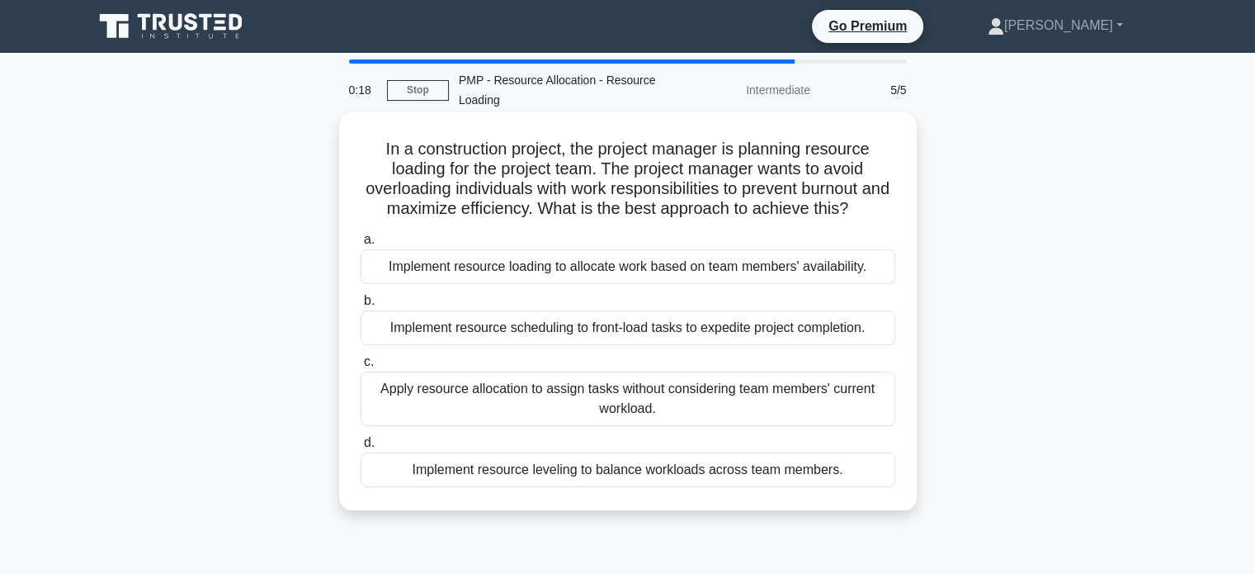
click at [707, 471] on div "Implement resource leveling to balance workloads across team members." at bounding box center [628, 469] width 535 height 35
click at [361, 448] on input "d. Implement resource leveling to balance workloads across team members." at bounding box center [361, 442] width 0 height 11
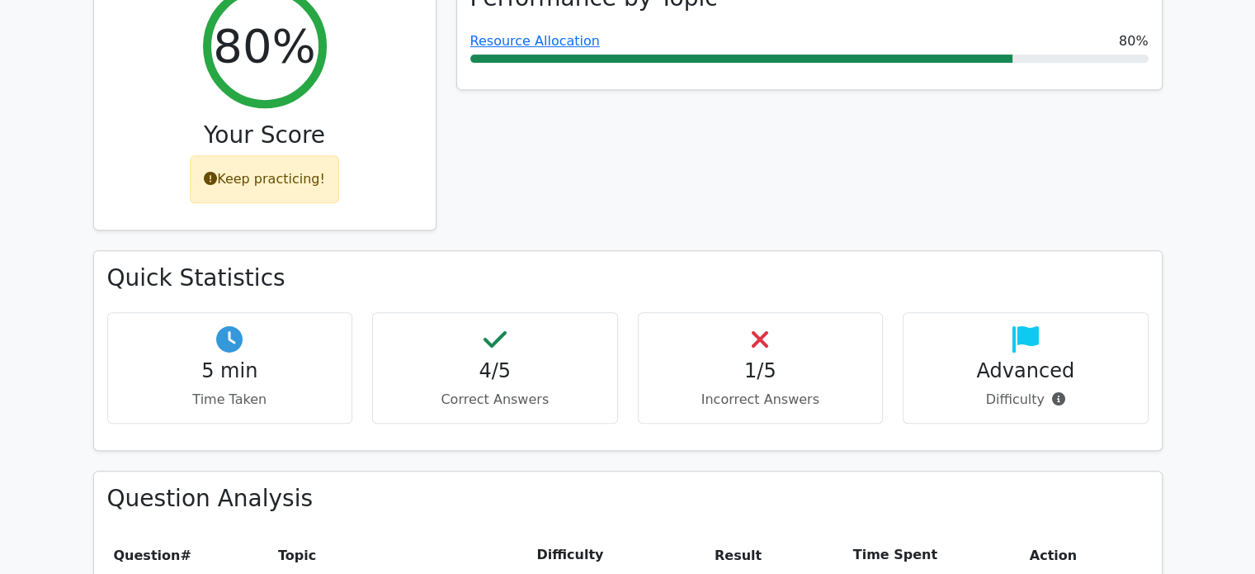
scroll to position [791, 0]
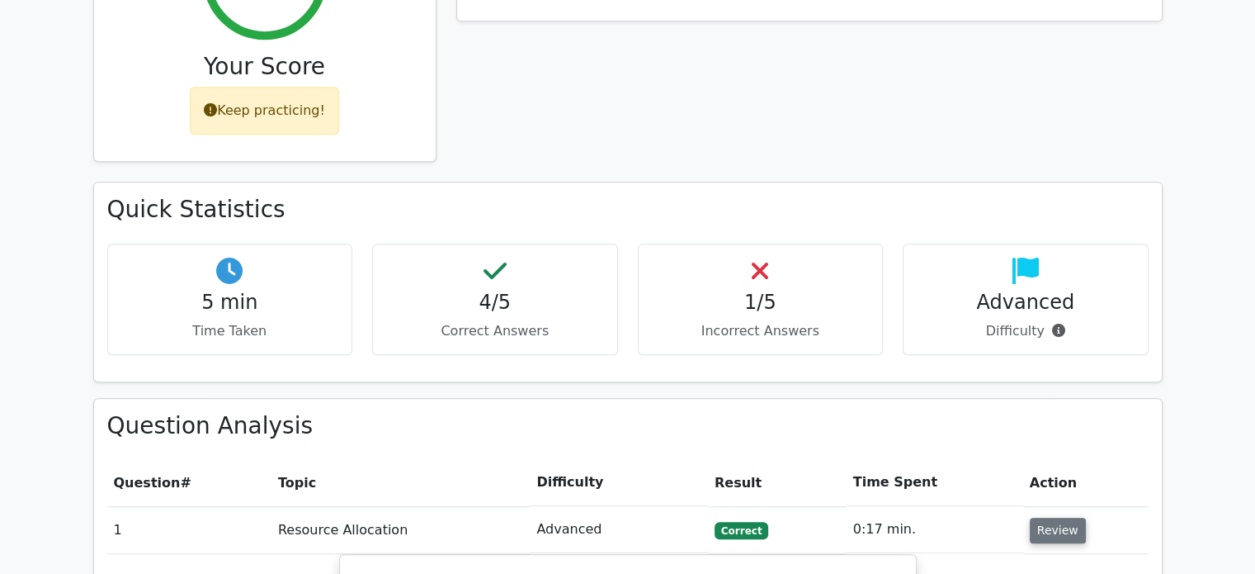
click at [1043, 517] on button "Review" at bounding box center [1058, 530] width 56 height 26
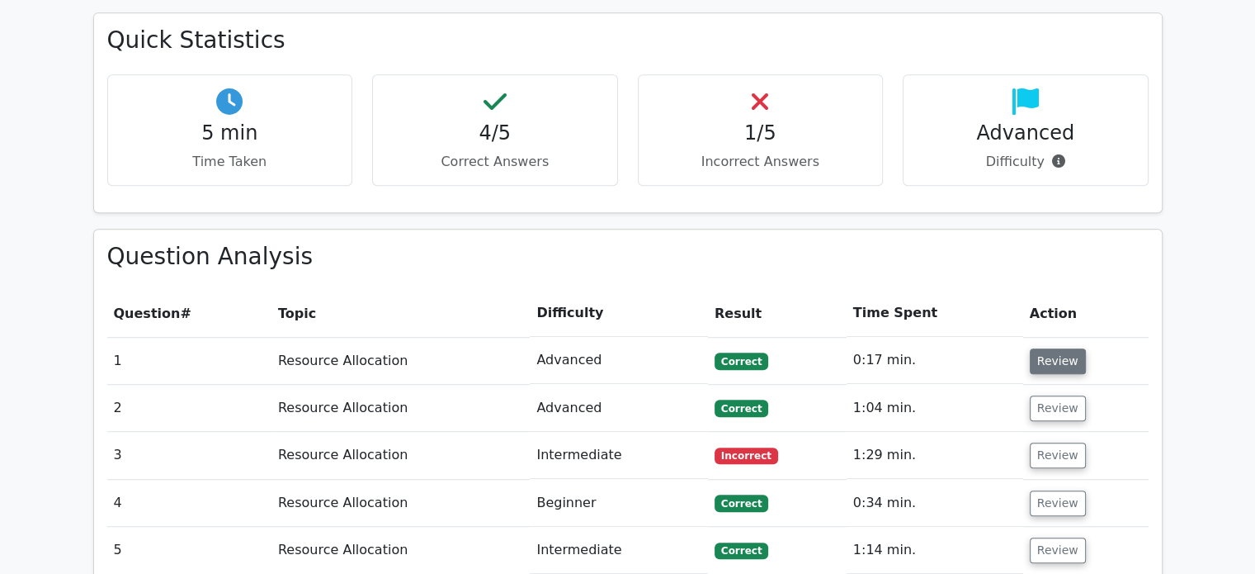
scroll to position [966, 0]
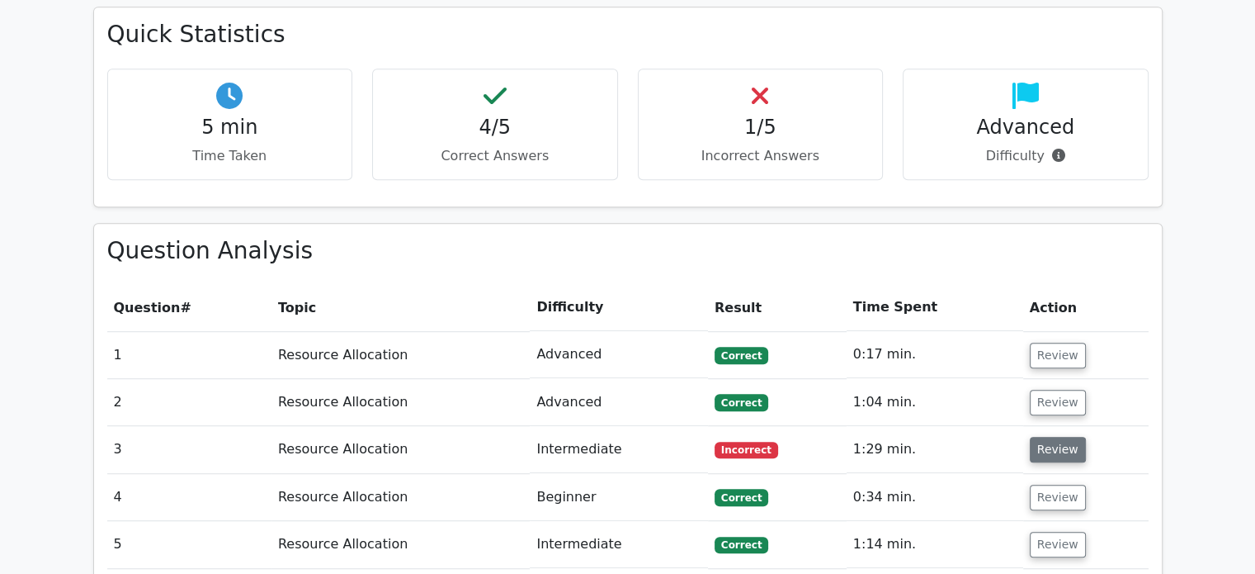
click at [1048, 437] on button "Review" at bounding box center [1058, 450] width 56 height 26
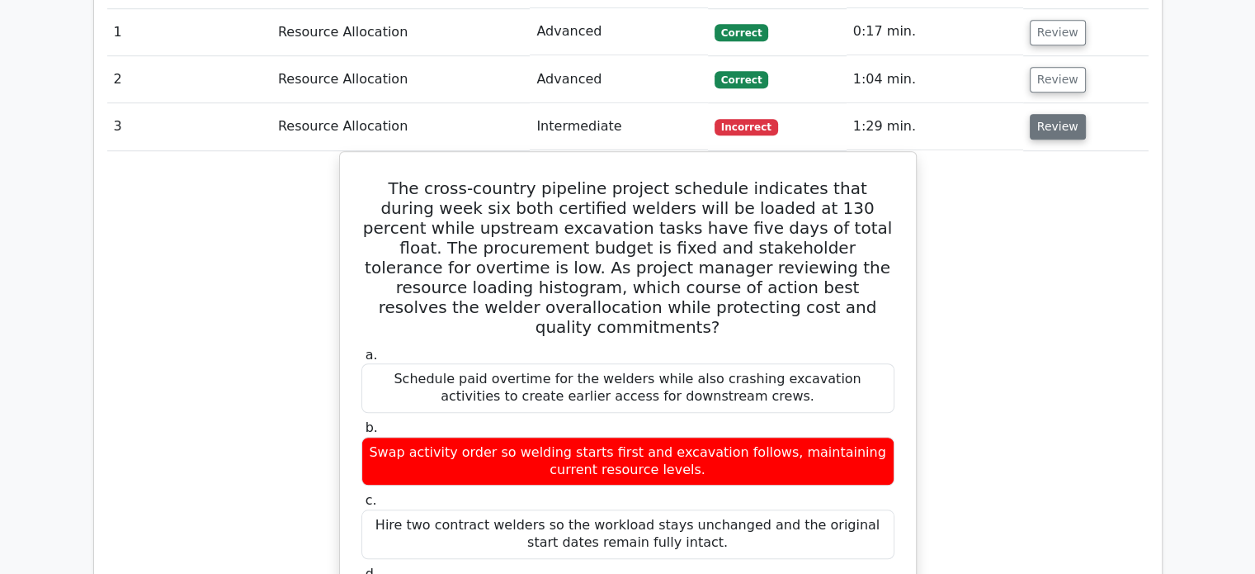
scroll to position [1290, 0]
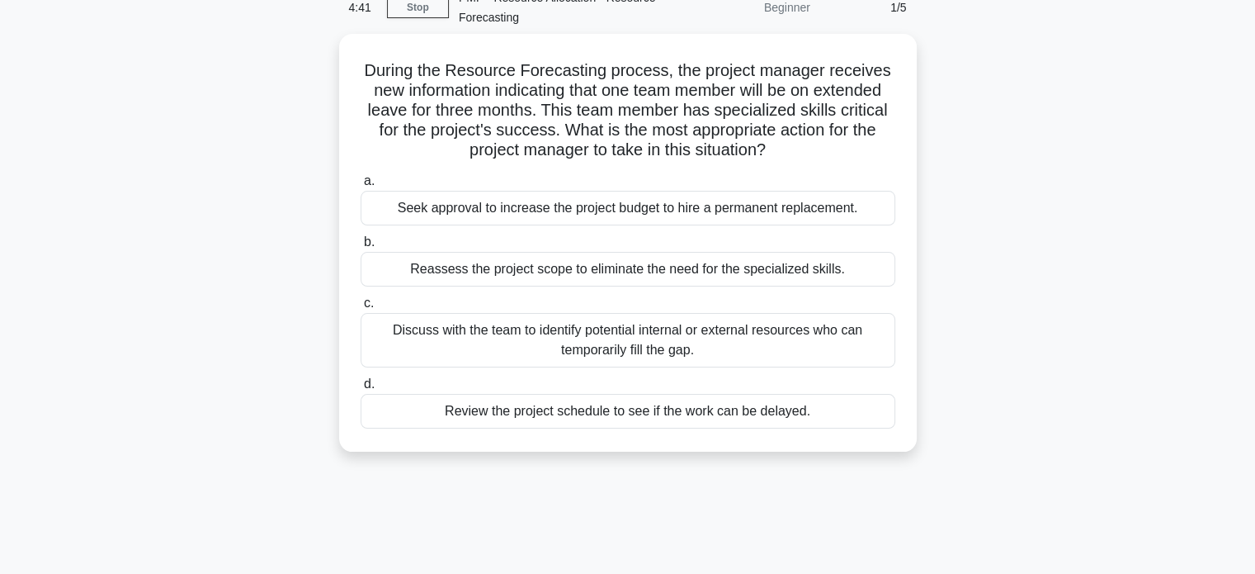
scroll to position [83, 0]
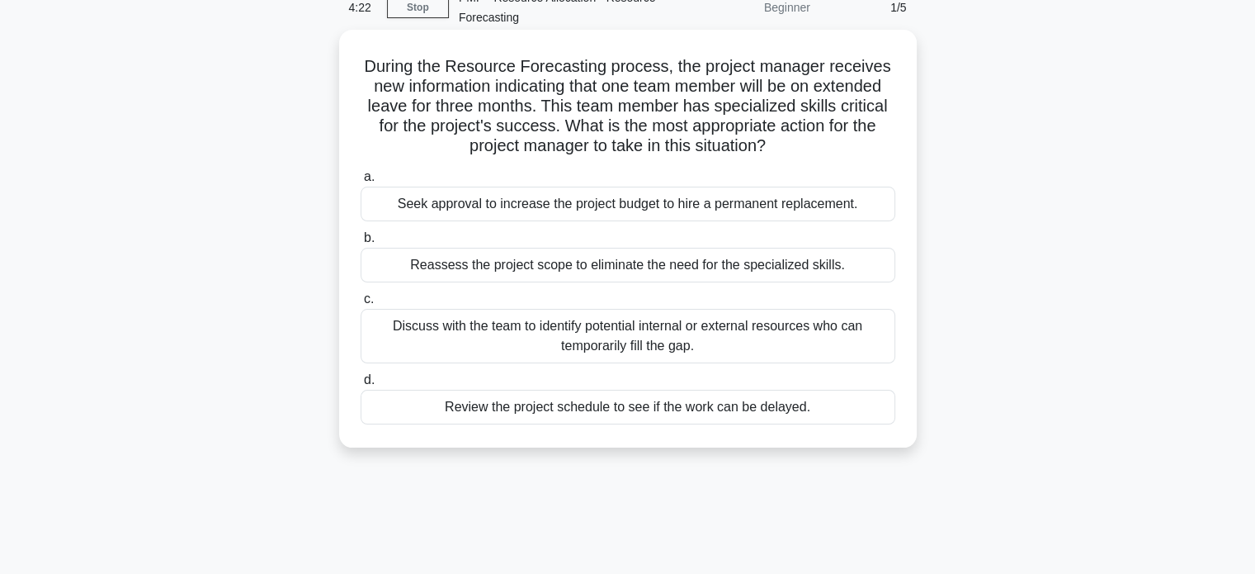
click at [807, 339] on div "Discuss with the team to identify potential internal or external resources who …" at bounding box center [628, 336] width 535 height 54
click at [361, 305] on input "c. Discuss with the team to identify potential internal or external resources w…" at bounding box center [361, 299] width 0 height 11
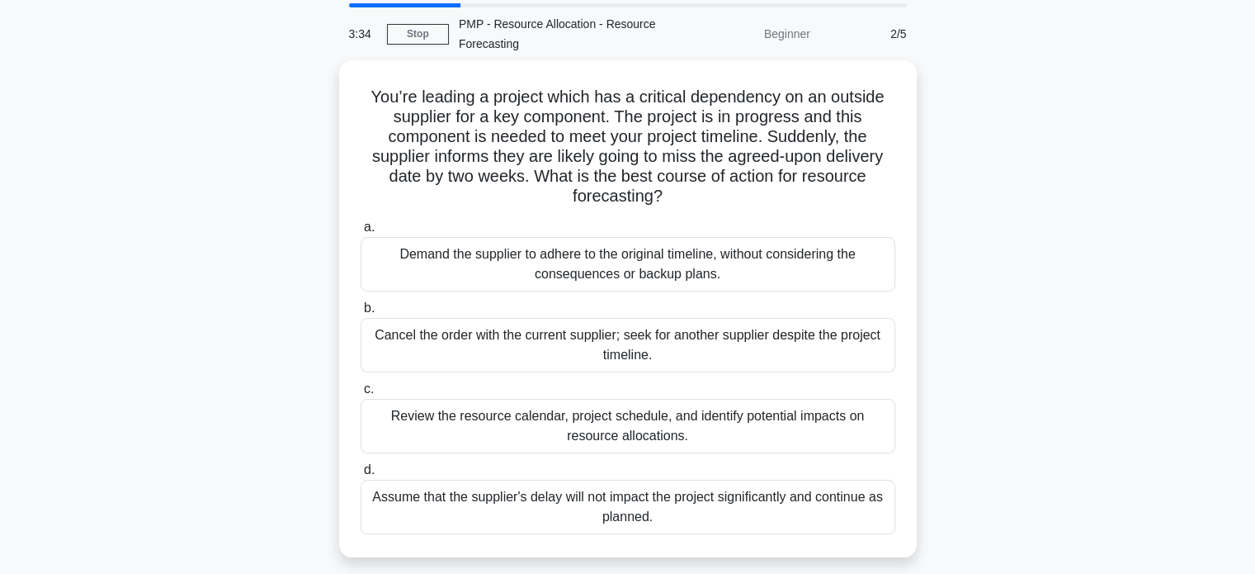
scroll to position [58, 0]
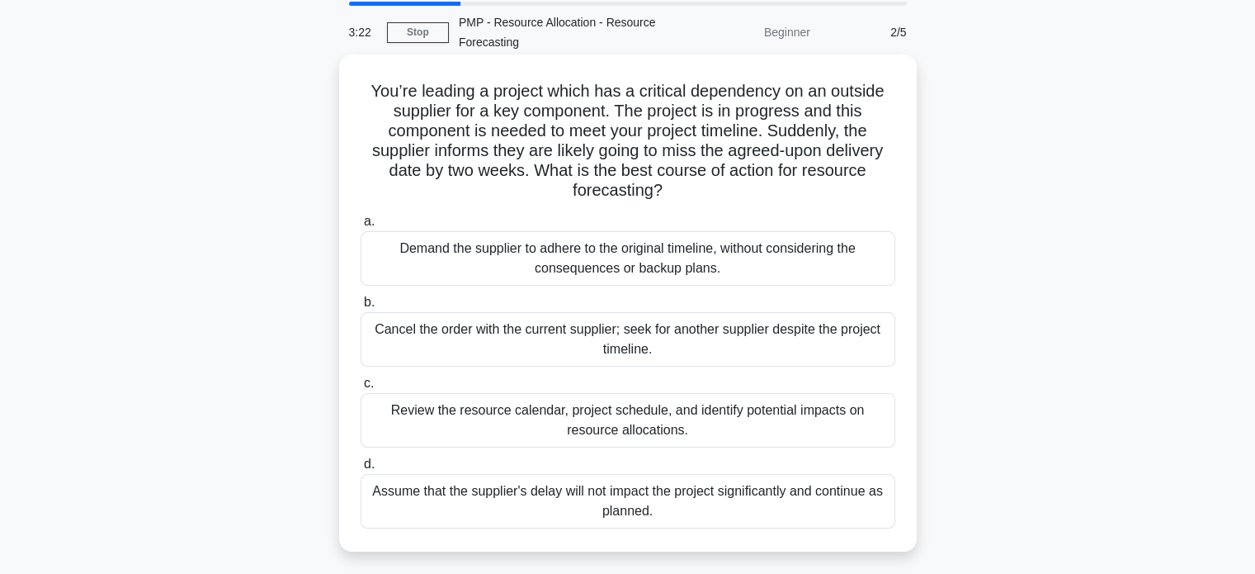
click at [796, 419] on div "Review the resource calendar, project schedule, and identify potential impacts …" at bounding box center [628, 420] width 535 height 54
click at [361, 389] on input "c. Review the resource calendar, project schedule, and identify potential impac…" at bounding box center [361, 383] width 0 height 11
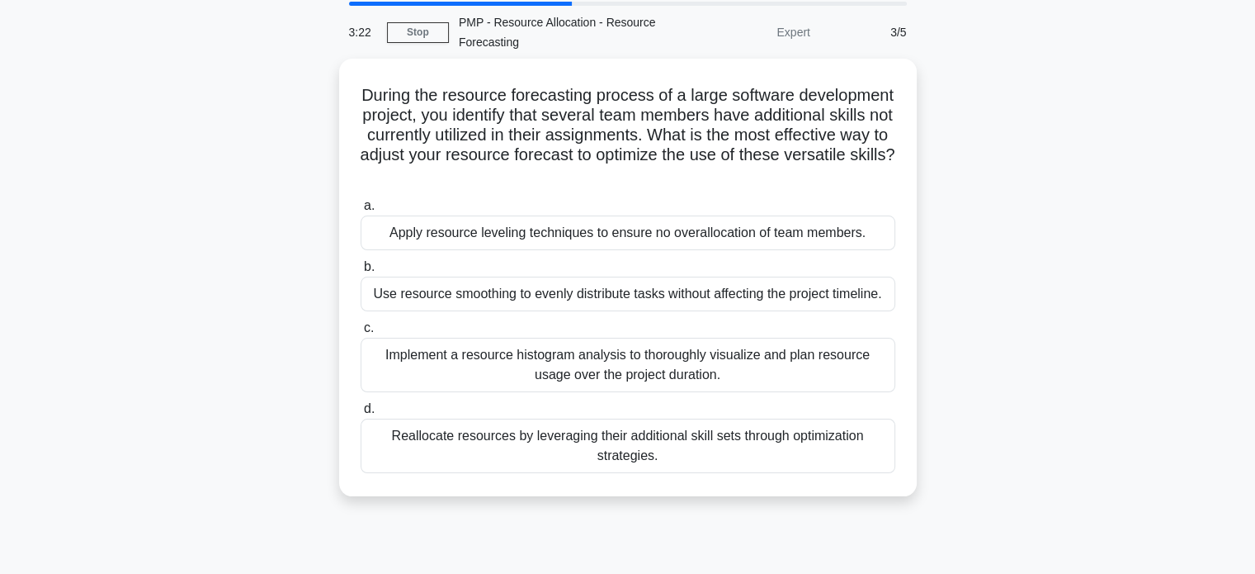
scroll to position [0, 0]
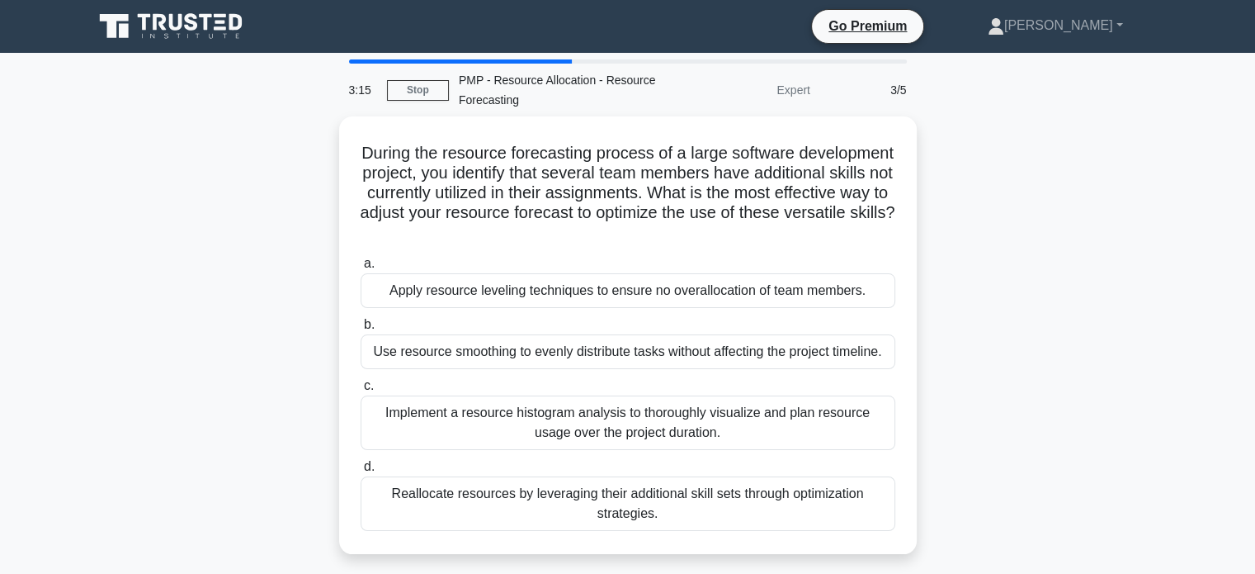
click at [966, 409] on div "During the resource forecasting process of a large software development project…" at bounding box center [627, 344] width 1089 height 457
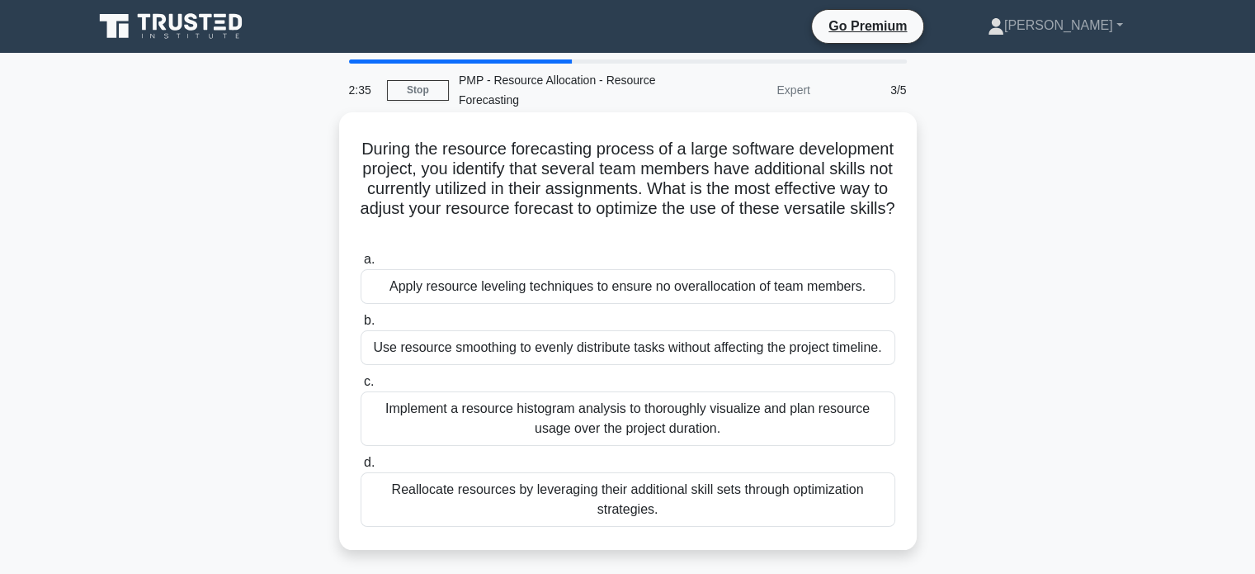
click at [848, 491] on div "Reallocate resources by leveraging their additional skill sets through optimiza…" at bounding box center [628, 499] width 535 height 54
click at [361, 468] on input "d. Reallocate resources by leveraging their additional skill sets through optim…" at bounding box center [361, 462] width 0 height 11
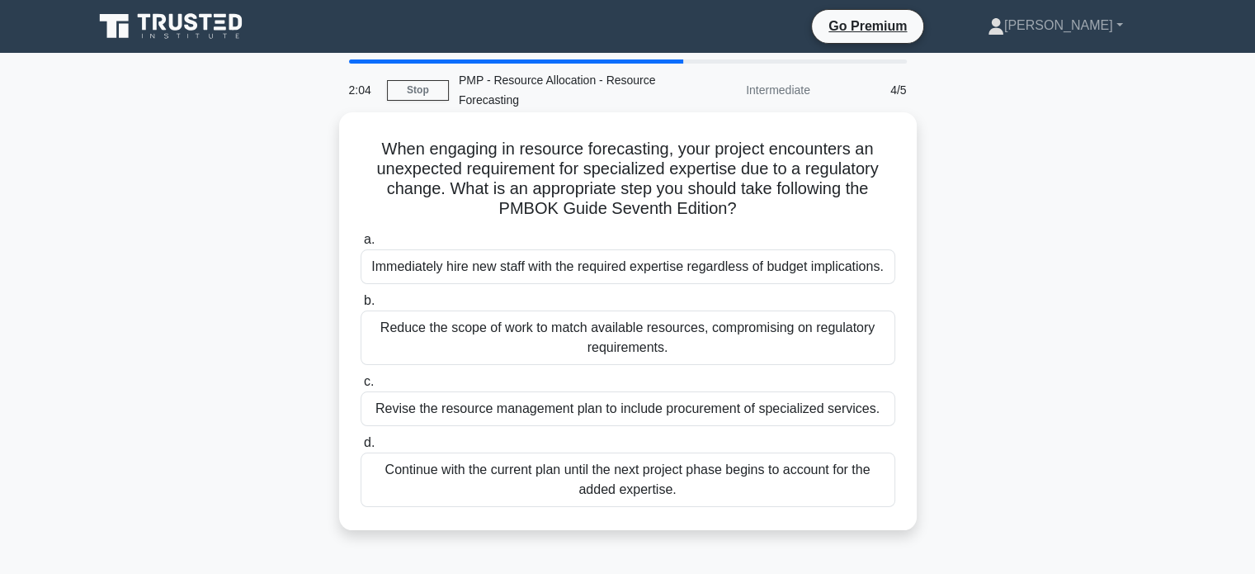
click at [795, 404] on div "Revise the resource management plan to include procurement of specialized servi…" at bounding box center [628, 408] width 535 height 35
click at [361, 387] on input "c. Revise the resource management plan to include procurement of specialized se…" at bounding box center [361, 381] width 0 height 11
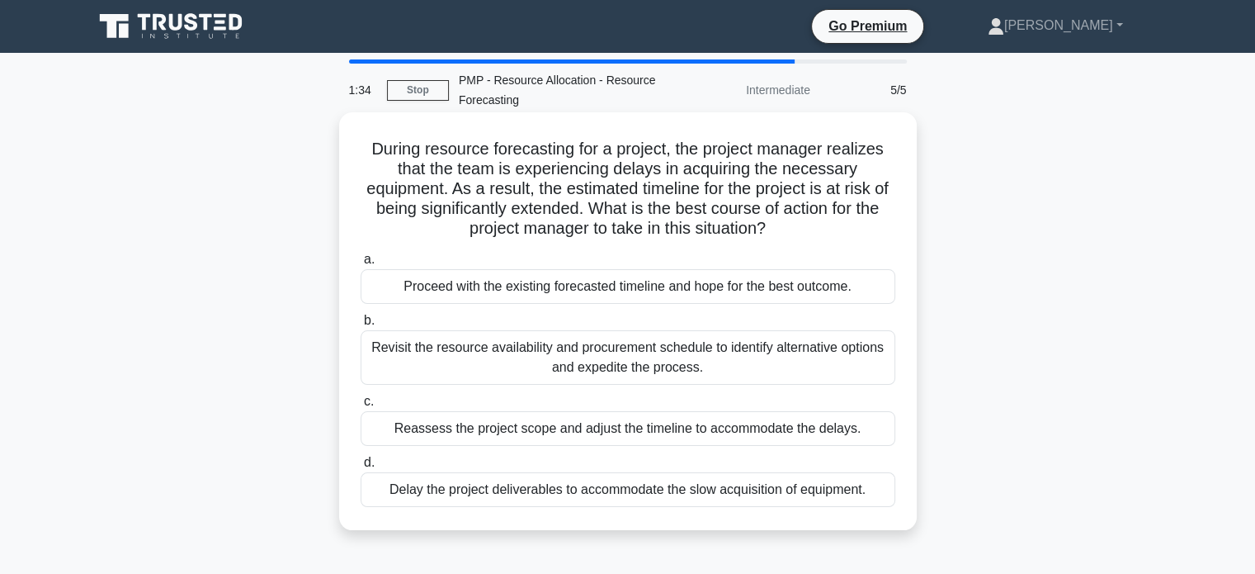
click at [796, 350] on div "Revisit the resource availability and procurement schedule to identify alternat…" at bounding box center [628, 357] width 535 height 54
click at [361, 326] on input "b. Revisit the resource availability and procurement schedule to identify alter…" at bounding box center [361, 320] width 0 height 11
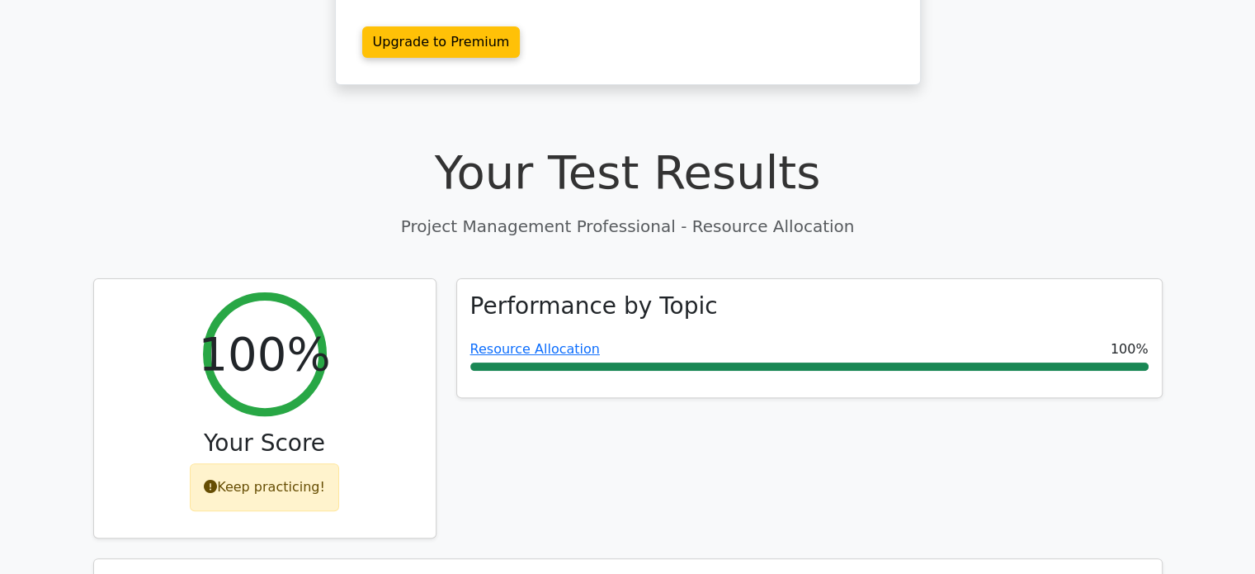
scroll to position [436, 0]
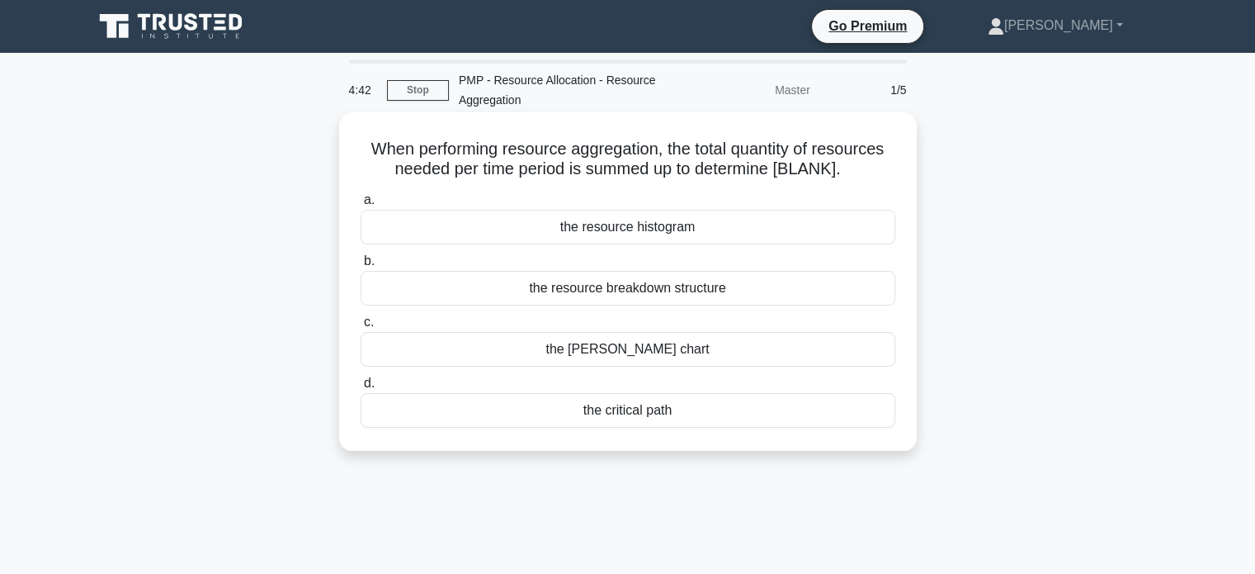
click at [697, 285] on div "the resource breakdown structure" at bounding box center [628, 288] width 535 height 35
click at [361, 267] on input "b. the resource breakdown structure" at bounding box center [361, 261] width 0 height 11
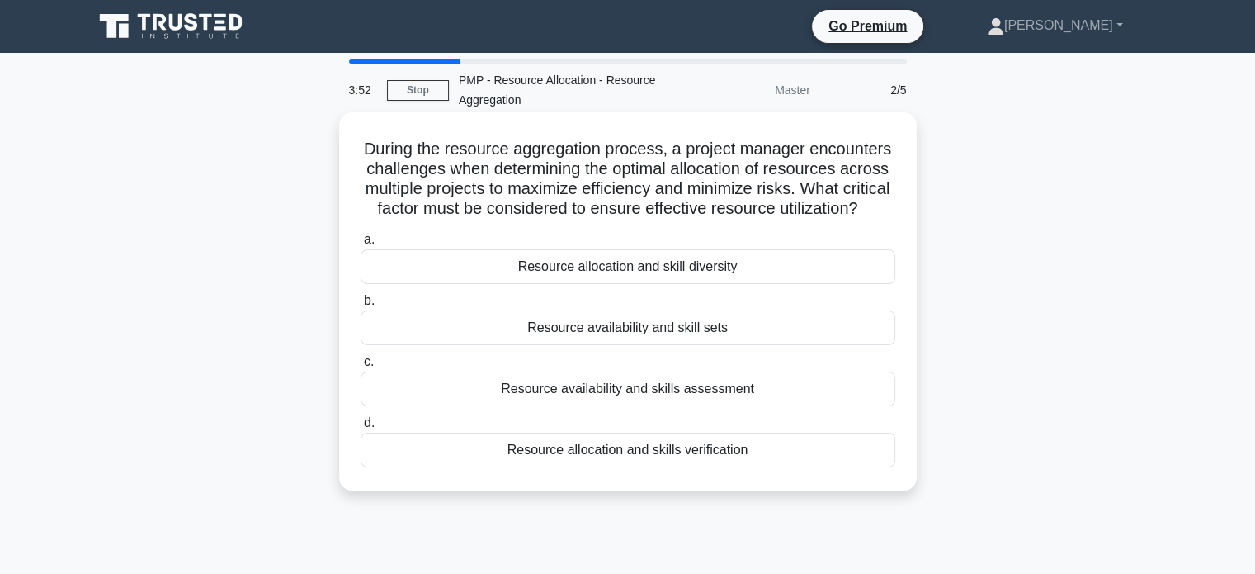
click at [704, 284] on div "Resource allocation and skill diversity" at bounding box center [628, 266] width 535 height 35
click at [361, 245] on input "a. Resource allocation and skill diversity" at bounding box center [361, 239] width 0 height 11
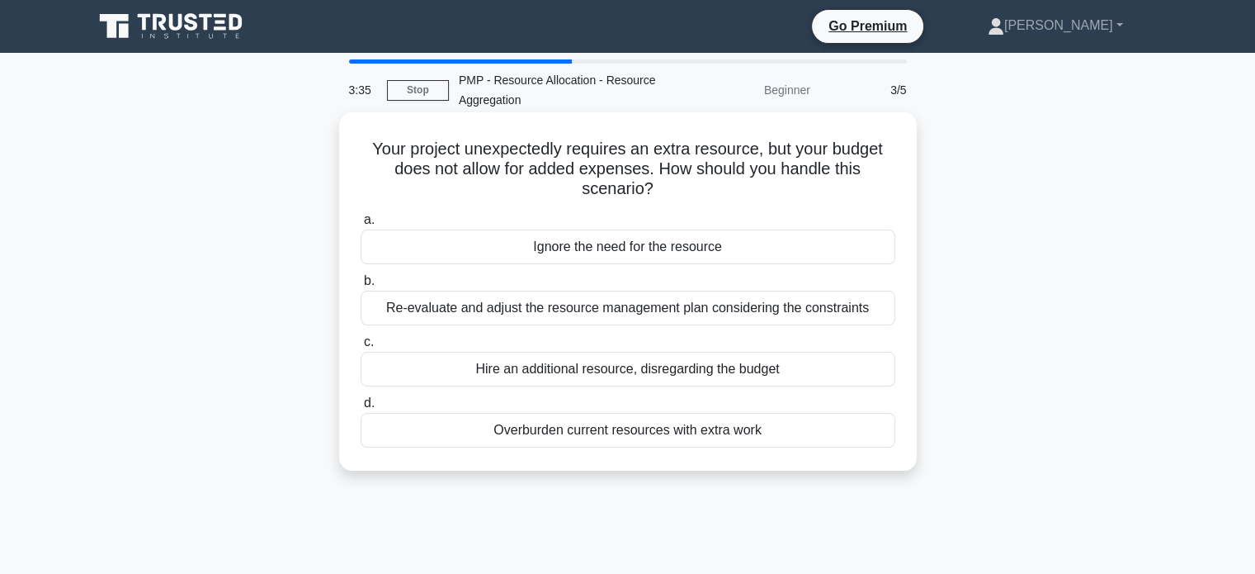
click at [829, 306] on div "Re-evaluate and adjust the resource management plan considering the constraints" at bounding box center [628, 308] width 535 height 35
click at [361, 286] on input "b. Re-evaluate and adjust the resource management plan considering the constrai…" at bounding box center [361, 281] width 0 height 11
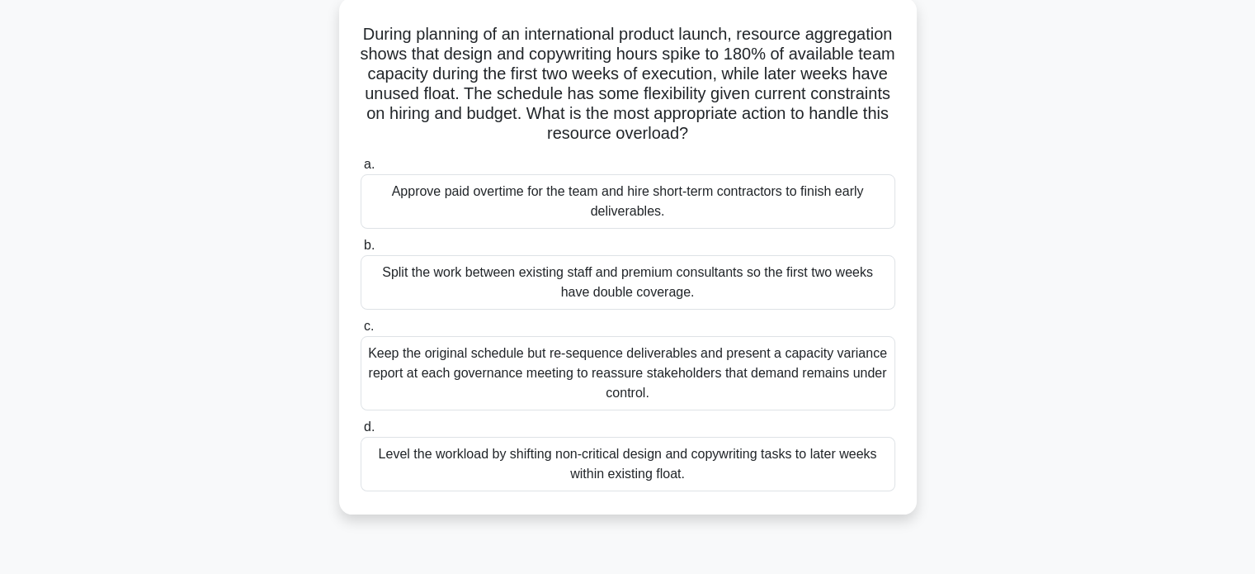
scroll to position [119, 0]
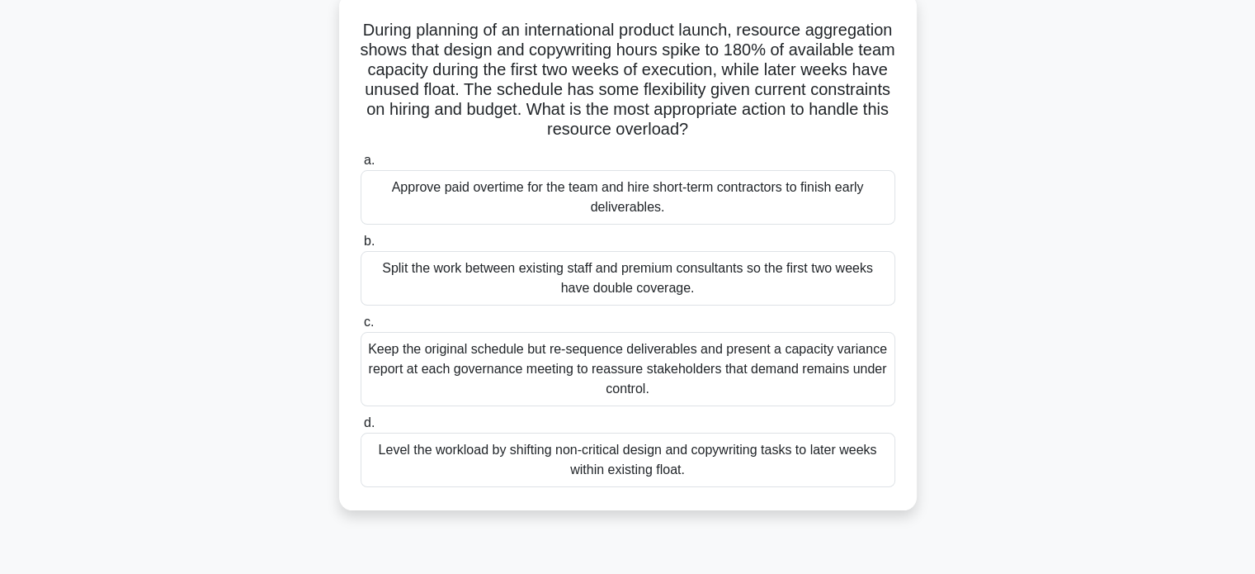
click at [773, 338] on div "Keep the original schedule but re-sequence deliverables and present a capacity …" at bounding box center [628, 369] width 535 height 74
click at [361, 328] on input "c. Keep the original schedule but re-sequence deliverables and present a capaci…" at bounding box center [361, 322] width 0 height 11
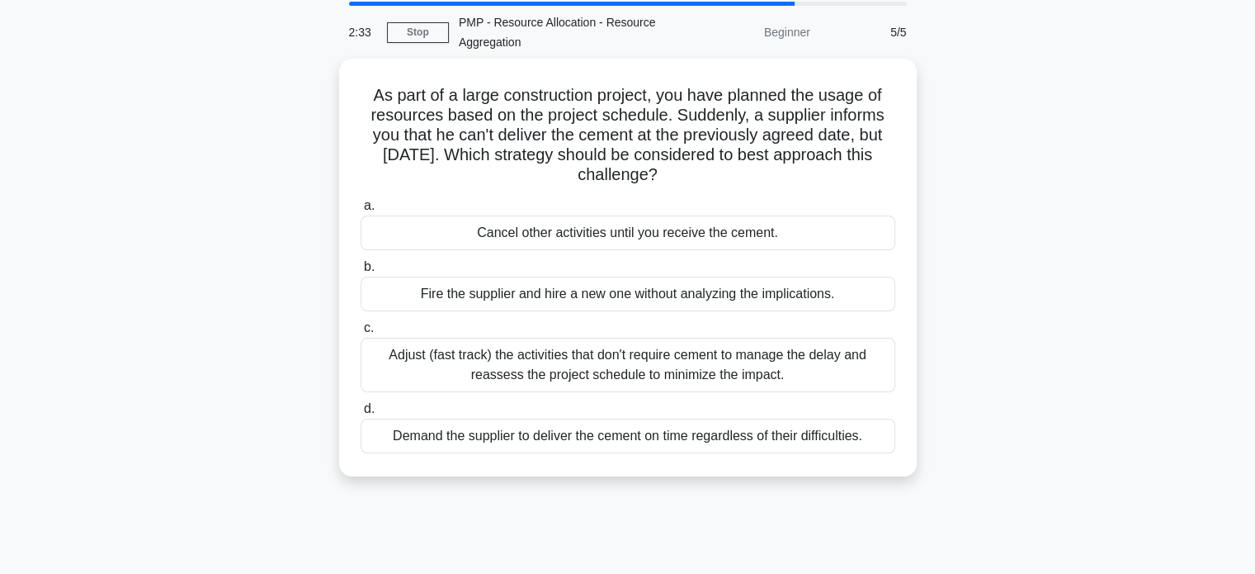
scroll to position [59, 0]
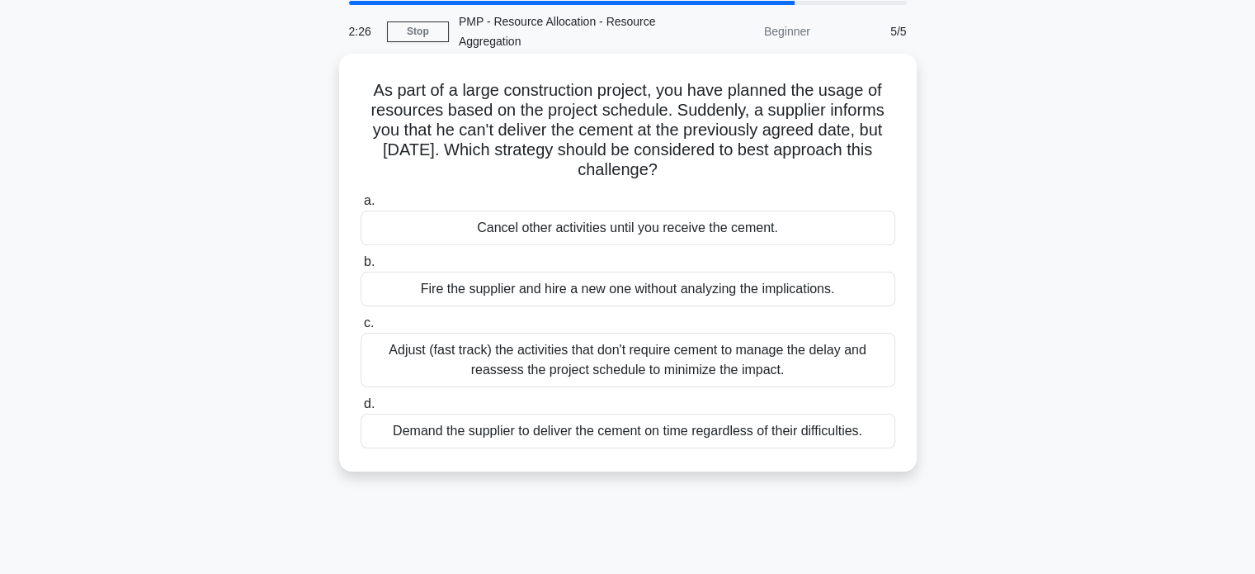
click at [838, 350] on div "Adjust (fast track) the activities that don't require cement to manage the dela…" at bounding box center [628, 360] width 535 height 54
click at [361, 328] on input "c. Adjust (fast track) the activities that don't require cement to manage the d…" at bounding box center [361, 323] width 0 height 11
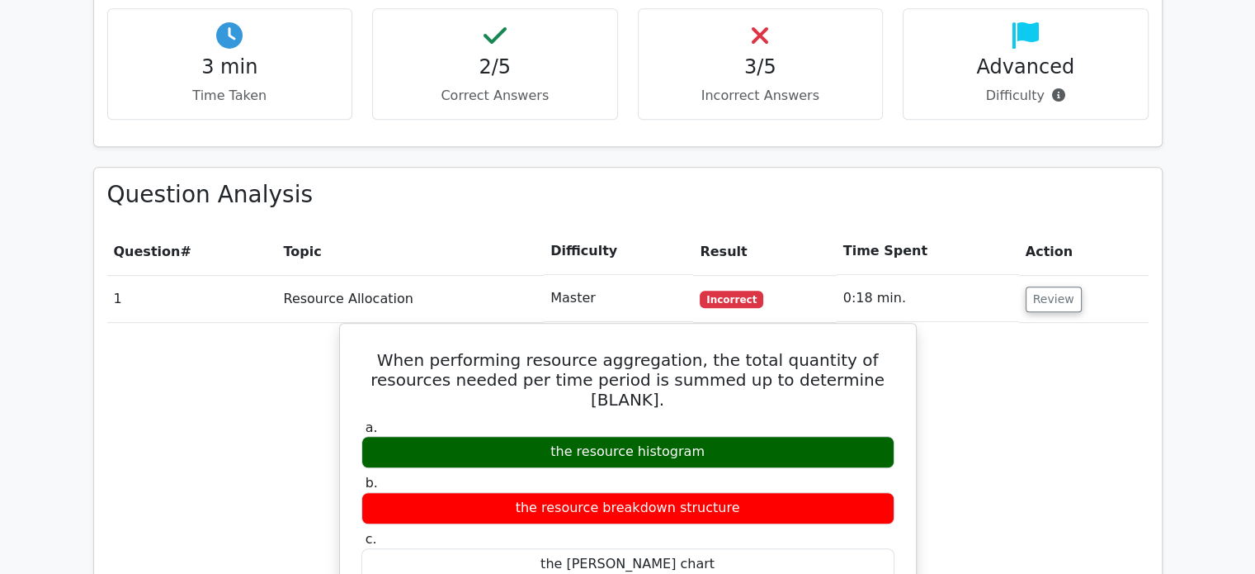
scroll to position [1028, 0]
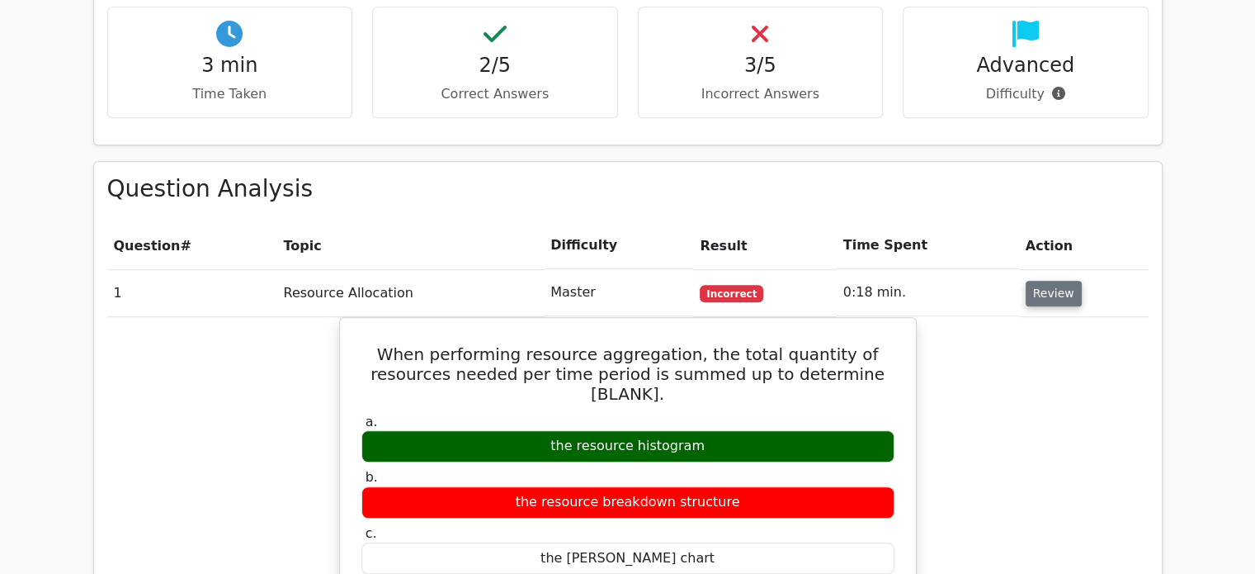
click at [1055, 281] on button "Review" at bounding box center [1054, 294] width 56 height 26
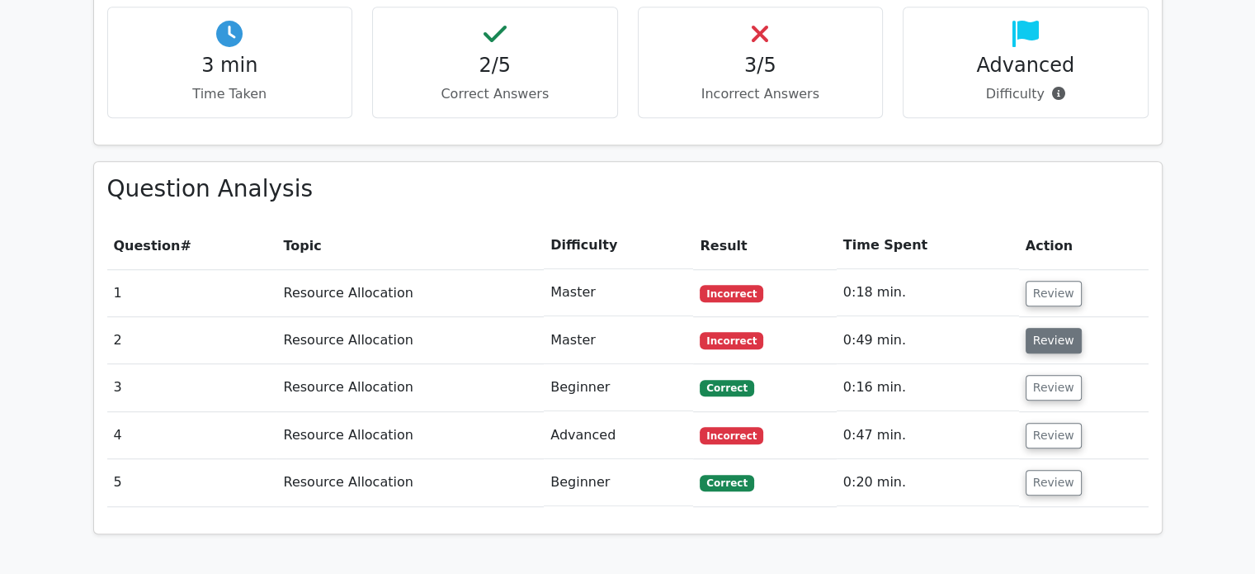
click at [1056, 328] on button "Review" at bounding box center [1054, 341] width 56 height 26
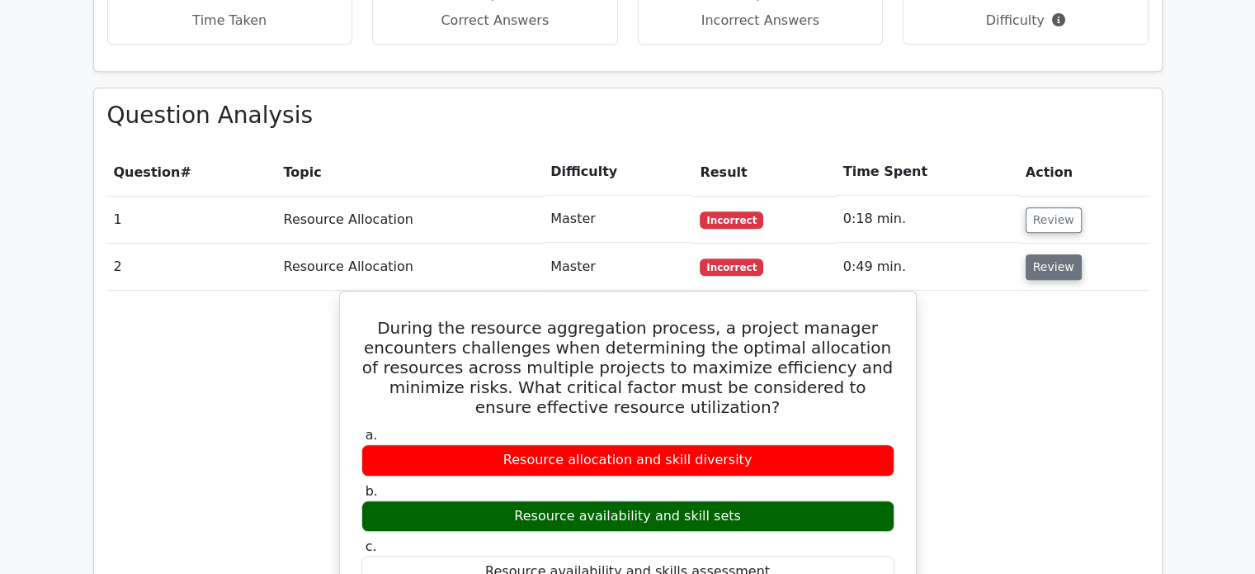
scroll to position [1112, 0]
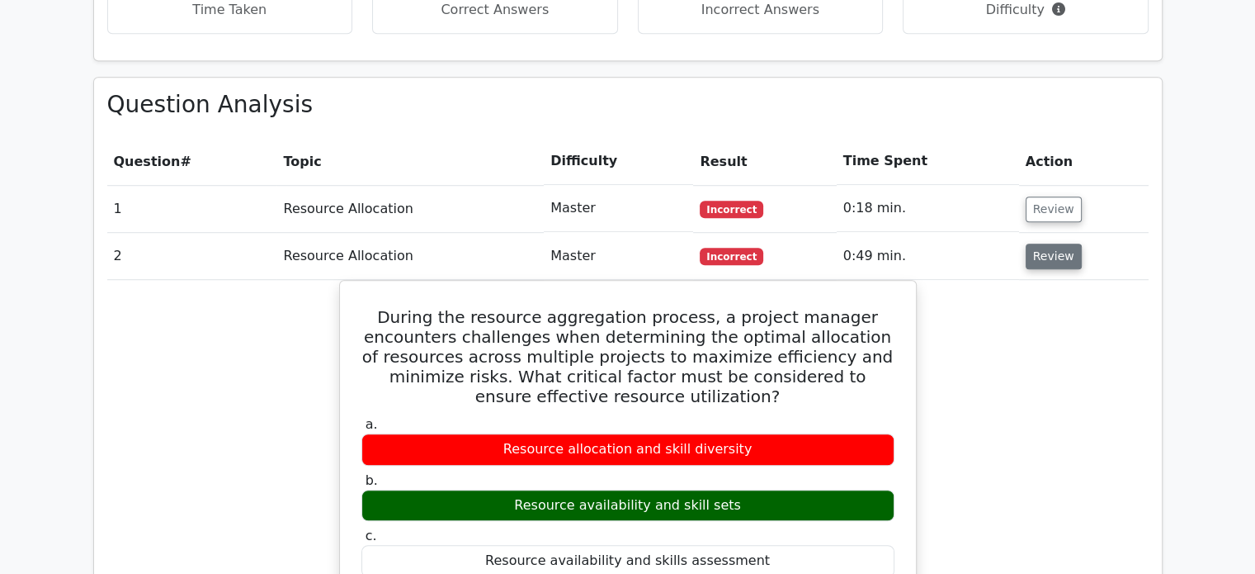
click at [1045, 243] on button "Review" at bounding box center [1054, 256] width 56 height 26
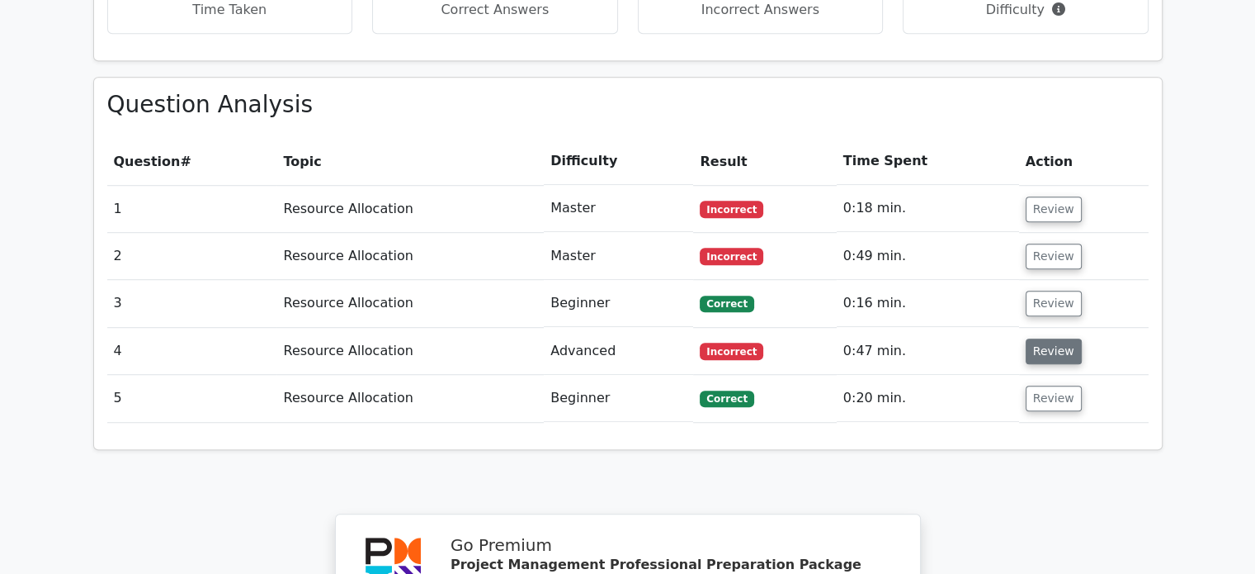
click at [1043, 338] on button "Review" at bounding box center [1054, 351] width 56 height 26
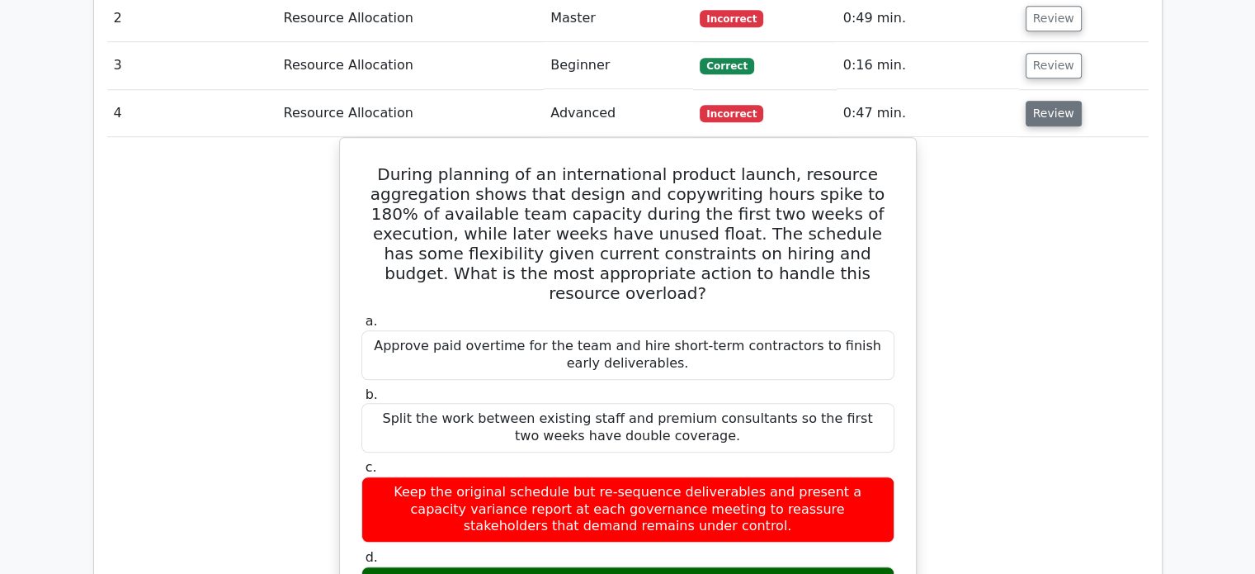
scroll to position [1359, 0]
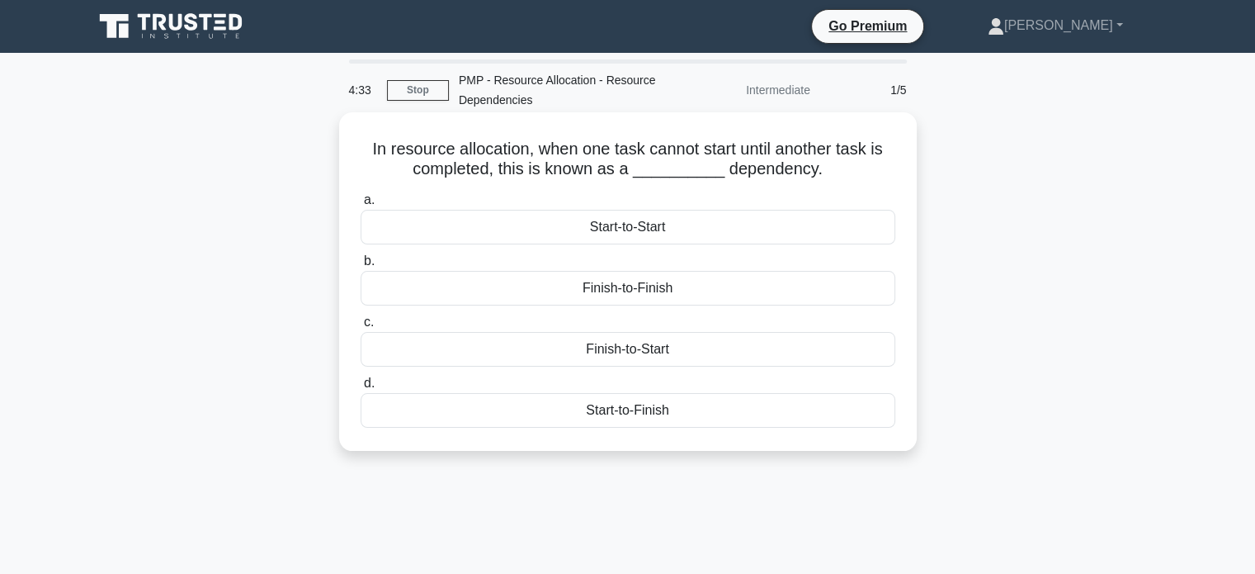
click at [658, 351] on div "Finish-to-Start" at bounding box center [628, 349] width 535 height 35
click at [361, 328] on input "c. Finish-to-Start" at bounding box center [361, 322] width 0 height 11
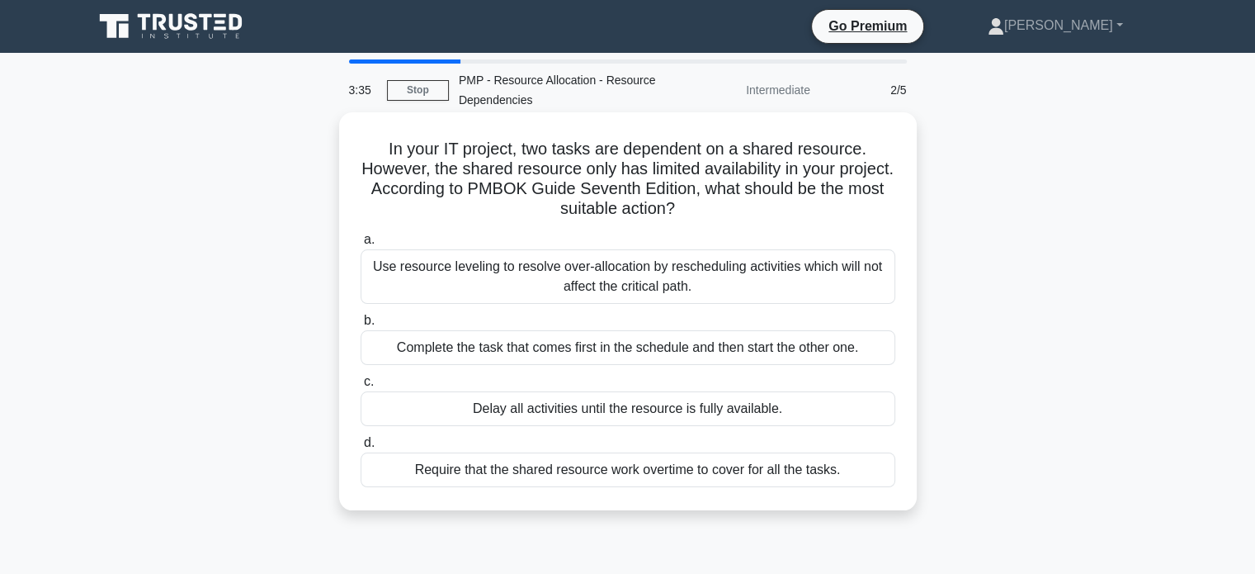
click at [776, 288] on div "Use resource leveling to resolve over-allocation by rescheduling activities whi…" at bounding box center [628, 276] width 535 height 54
click at [361, 245] on input "a. Use resource leveling to resolve over-allocation by rescheduling activities …" at bounding box center [361, 239] width 0 height 11
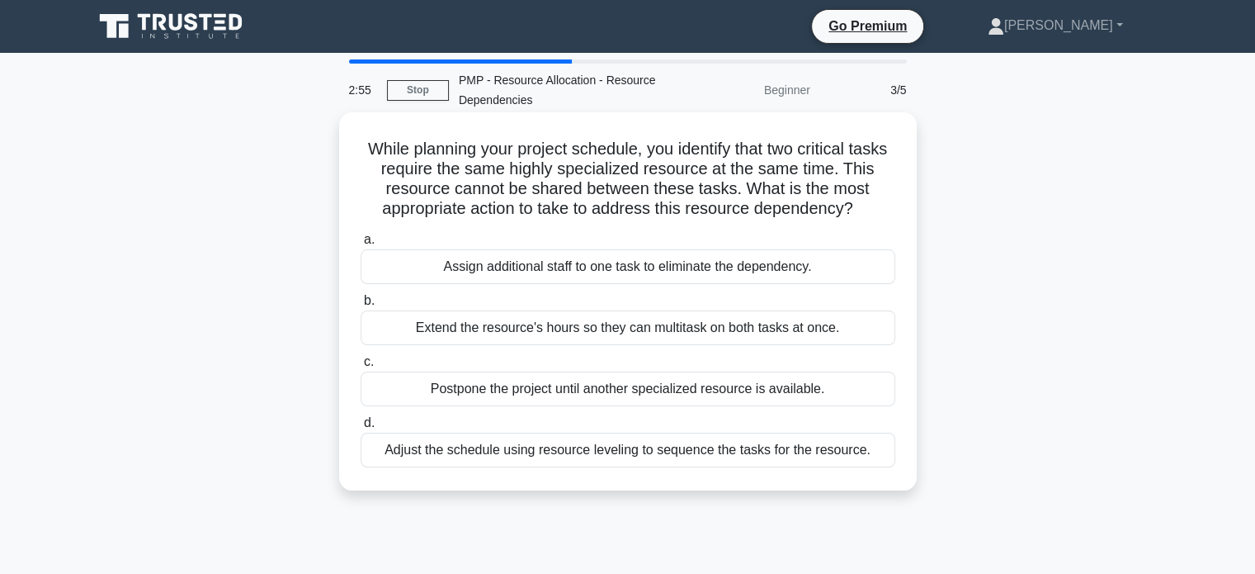
click at [763, 461] on div "Adjust the schedule using resource leveling to sequence the tasks for the resou…" at bounding box center [628, 449] width 535 height 35
click at [361, 428] on input "d. Adjust the schedule using resource leveling to sequence the tasks for the re…" at bounding box center [361, 423] width 0 height 11
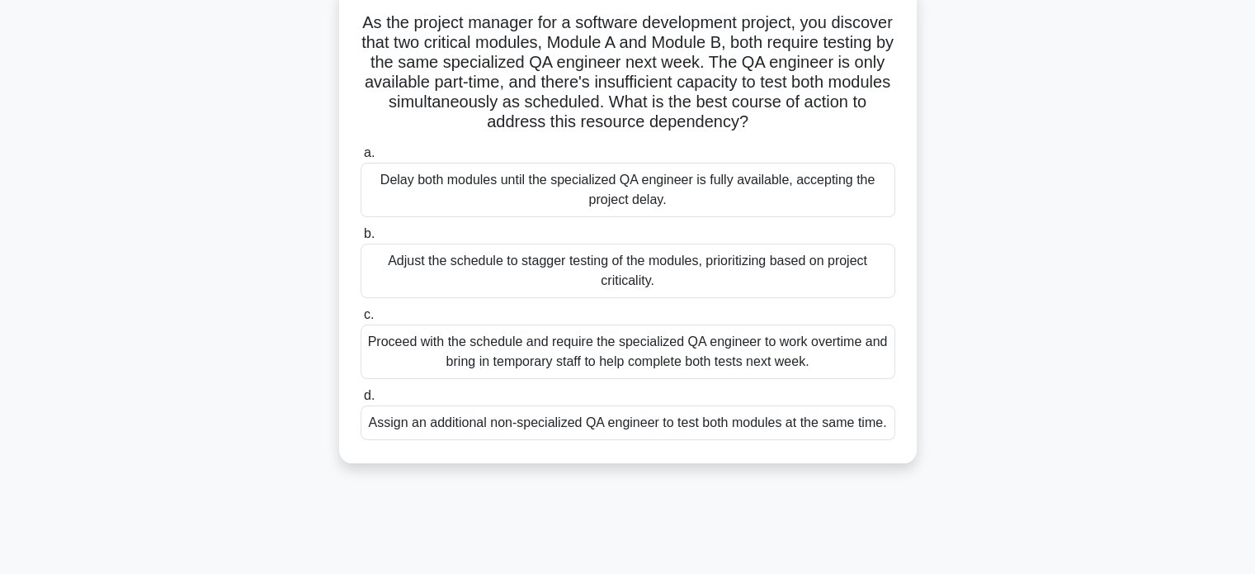
scroll to position [129, 0]
click at [760, 267] on div "Adjust the schedule to stagger testing of the modules, prioritizing based on pr…" at bounding box center [628, 268] width 535 height 54
click at [361, 237] on input "b. Adjust the schedule to stagger testing of the modules, prioritizing based on…" at bounding box center [361, 231] width 0 height 11
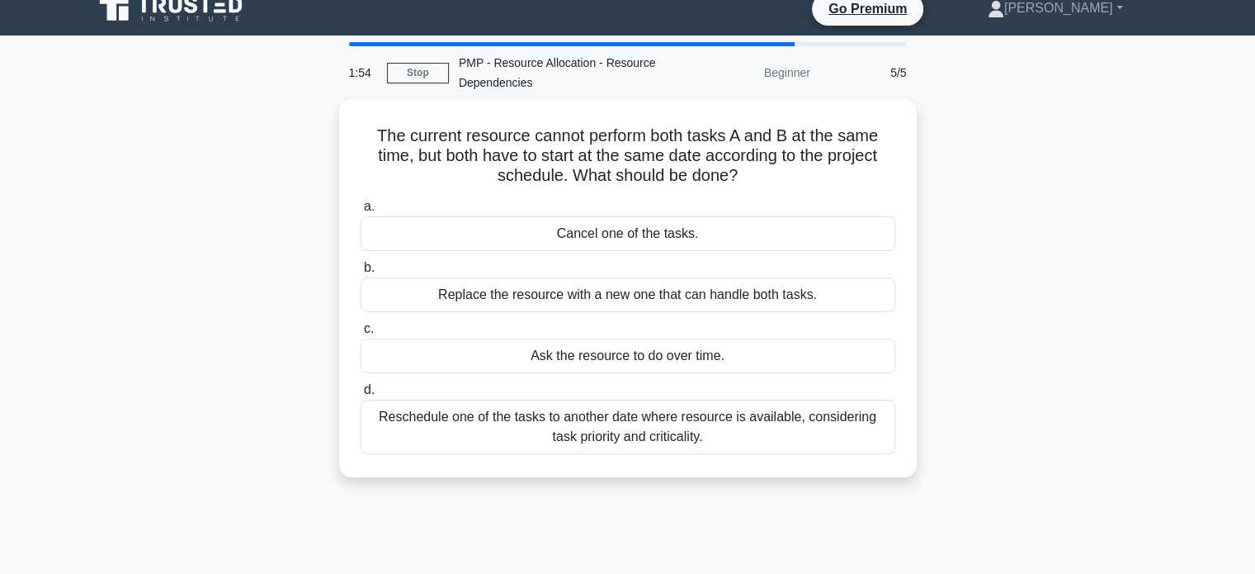
scroll to position [0, 0]
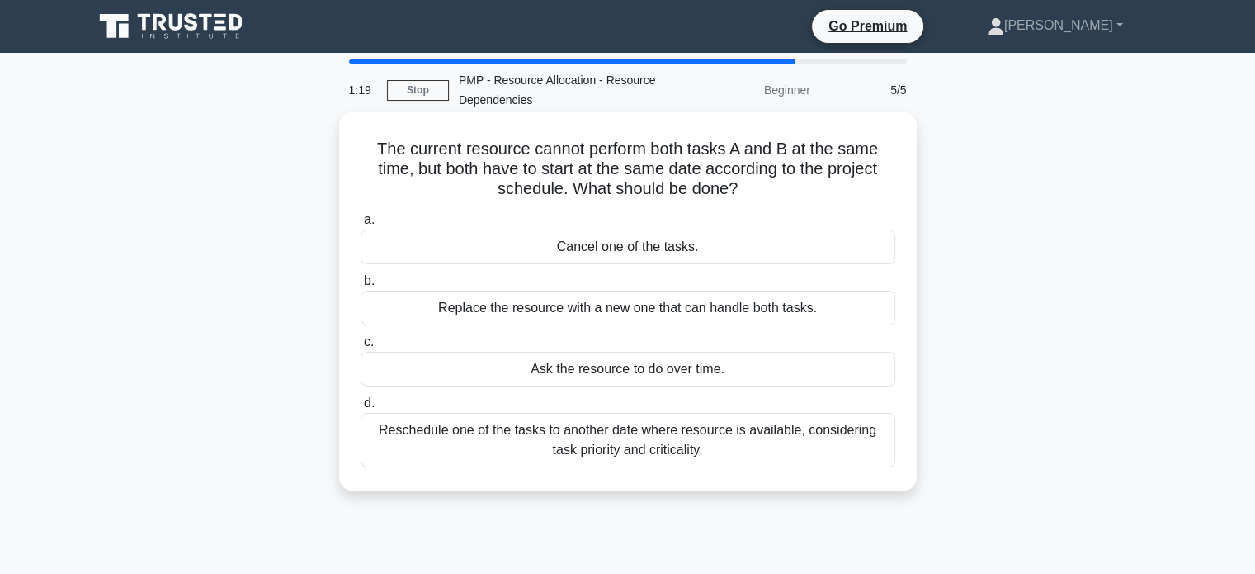
click at [779, 441] on div "Reschedule one of the tasks to another date where resource is available, consid…" at bounding box center [628, 440] width 535 height 54
click at [361, 409] on input "d. Reschedule one of the tasks to another date where resource is available, con…" at bounding box center [361, 403] width 0 height 11
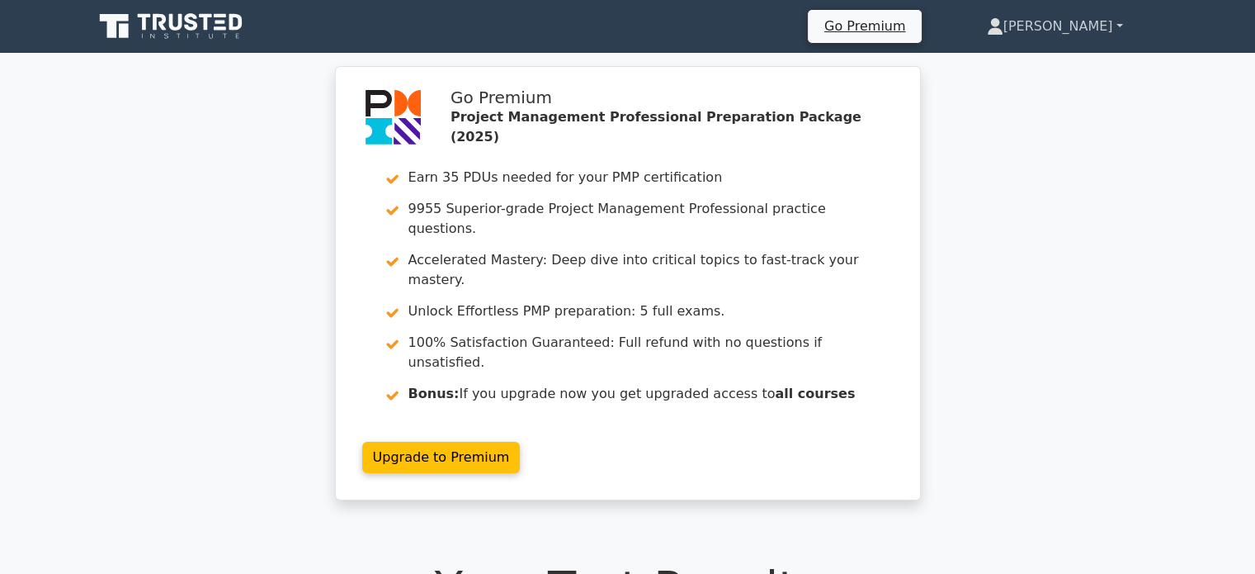
click at [1119, 21] on link "[PERSON_NAME]" at bounding box center [1054, 26] width 215 height 33
click at [1106, 184] on div "Go Premium Project Management Professional Preparation Package (2025) Earn 35 P…" at bounding box center [627, 293] width 1255 height 454
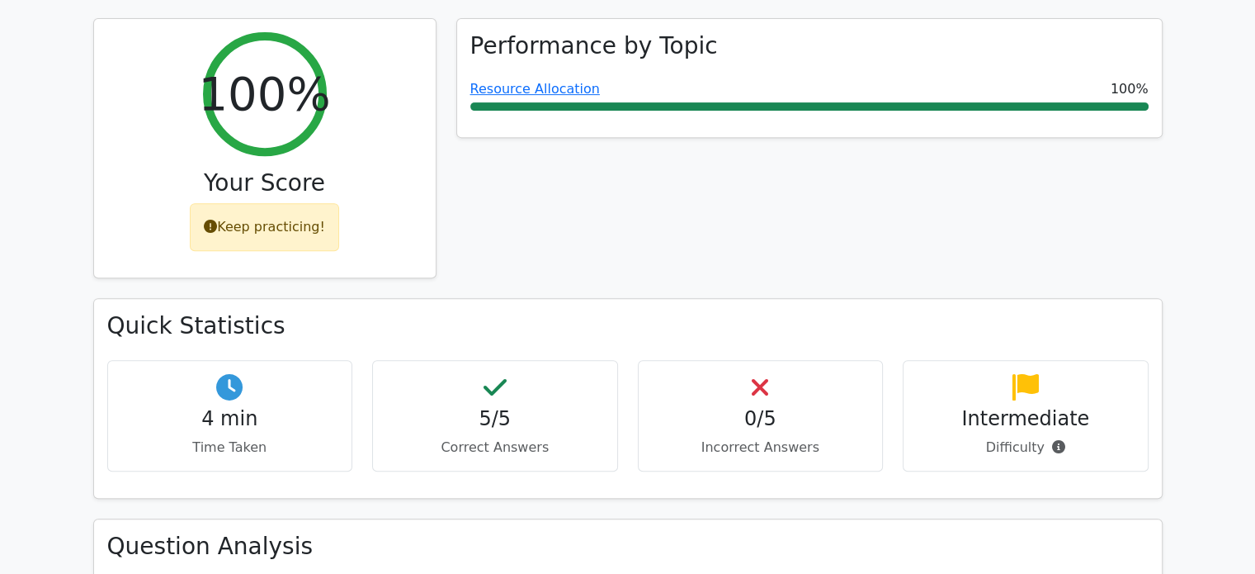
scroll to position [650, 0]
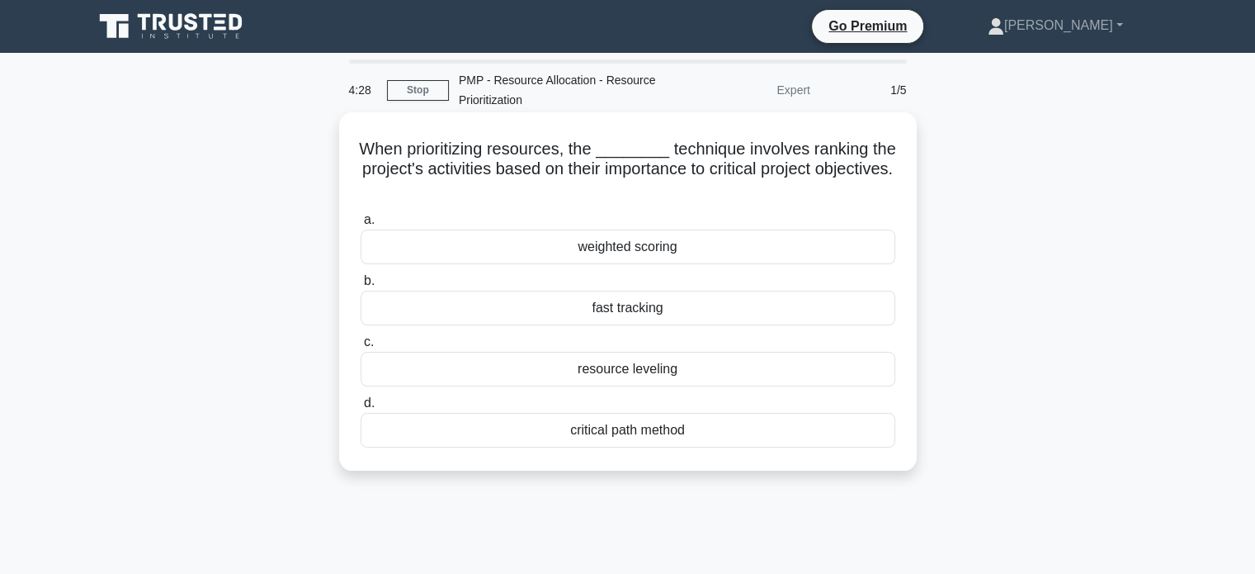
click at [659, 433] on div "critical path method" at bounding box center [628, 430] width 535 height 35
click at [361, 409] on input "d. critical path method" at bounding box center [361, 403] width 0 height 11
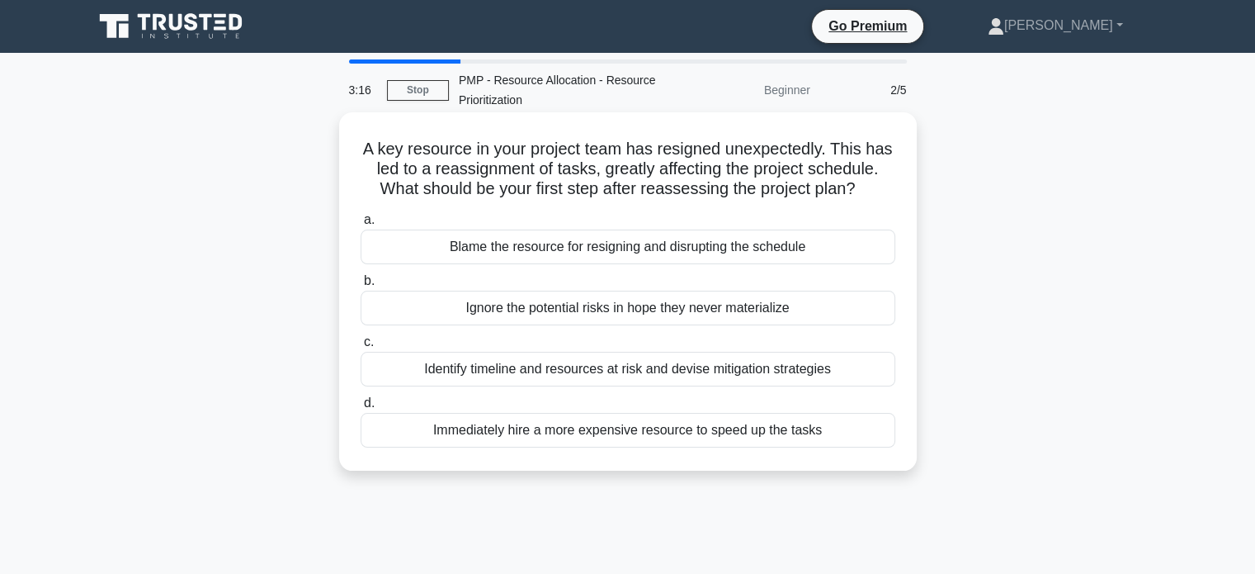
click at [718, 362] on div "Identify timeline and resources at risk and devise mitigation strategies" at bounding box center [628, 369] width 535 height 35
click at [361, 347] on input "c. Identify timeline and resources at risk and devise mitigation strategies" at bounding box center [361, 342] width 0 height 11
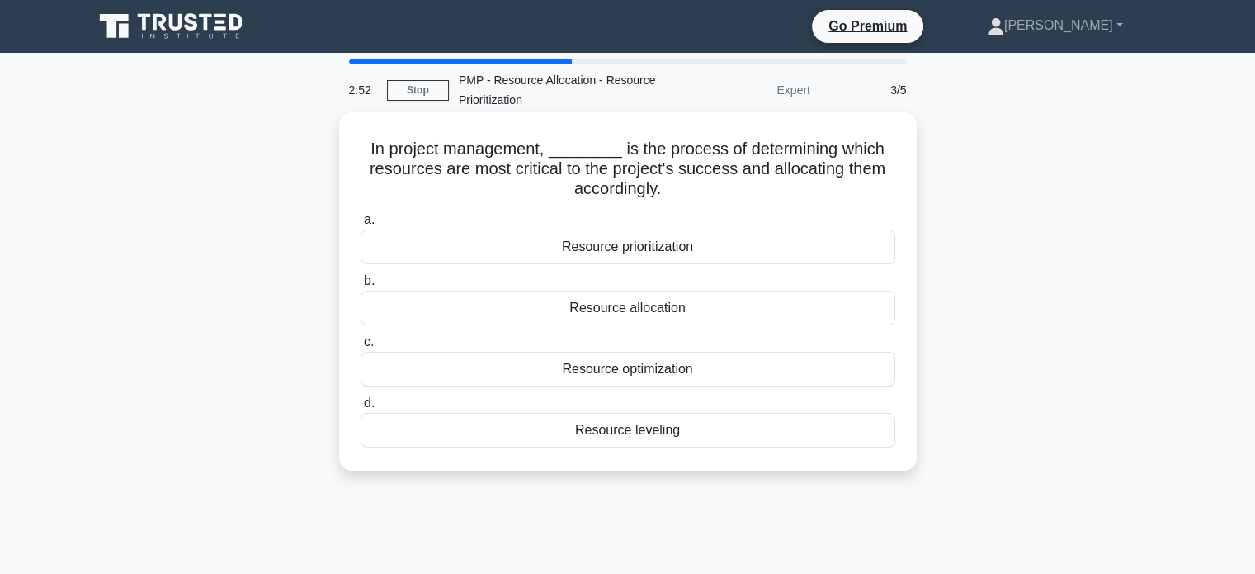
click at [701, 252] on div "Resource prioritization" at bounding box center [628, 246] width 535 height 35
click at [361, 225] on input "a. Resource prioritization" at bounding box center [361, 220] width 0 height 11
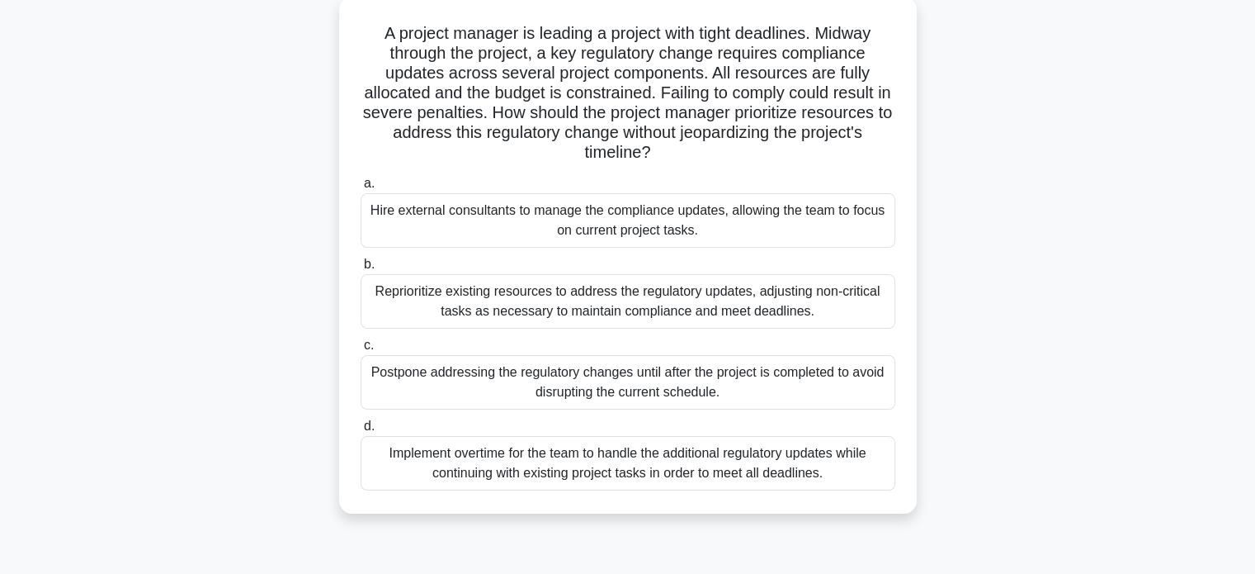
scroll to position [116, 0]
click at [621, 295] on div "Reprioritize existing resources to address the regulatory updates, adjusting no…" at bounding box center [628, 301] width 535 height 54
click at [361, 270] on input "b. Reprioritize existing resources to address the regulatory updates, adjusting…" at bounding box center [361, 264] width 0 height 11
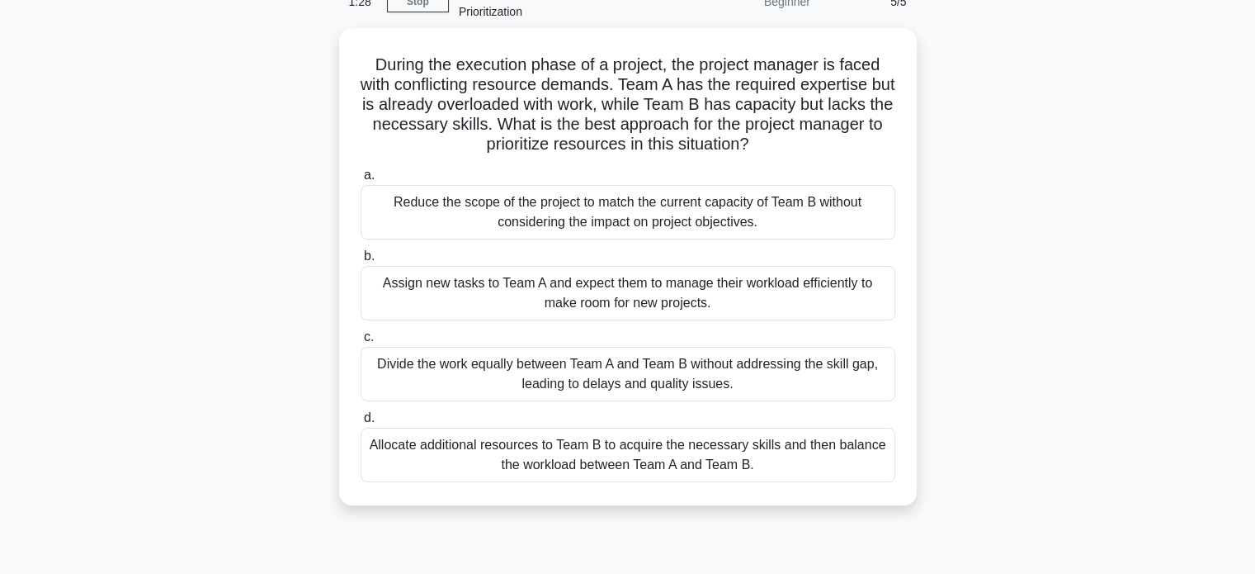
scroll to position [89, 0]
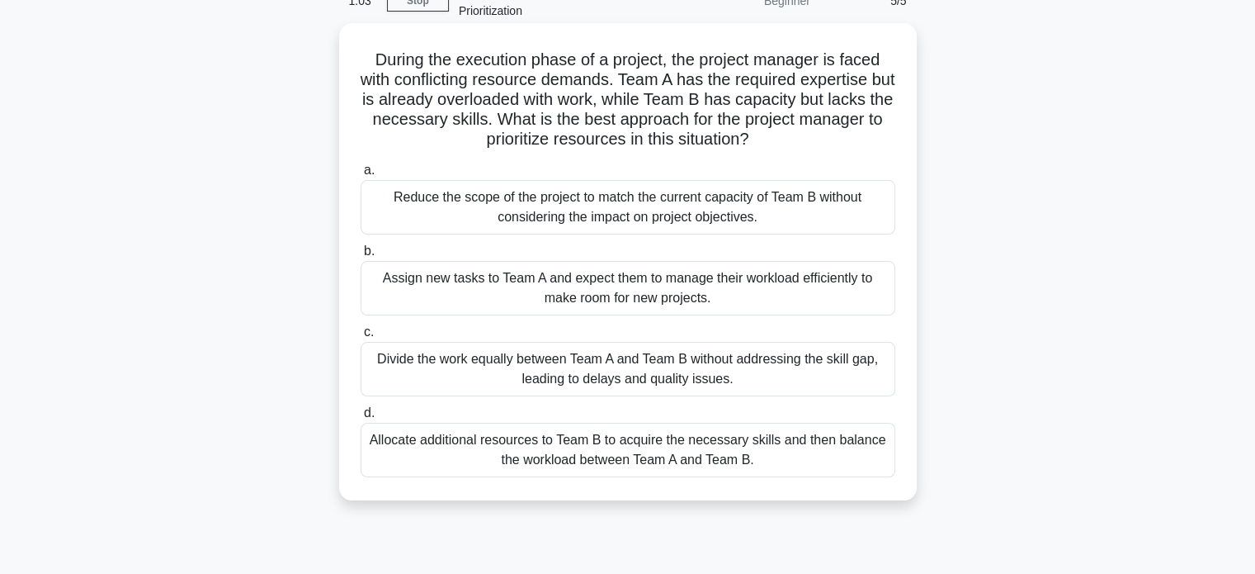
click at [823, 458] on div "Allocate additional resources to Team B to acquire the necessary skills and the…" at bounding box center [628, 450] width 535 height 54
click at [361, 418] on input "d. Allocate additional resources to Team B to acquire the necessary skills and …" at bounding box center [361, 413] width 0 height 11
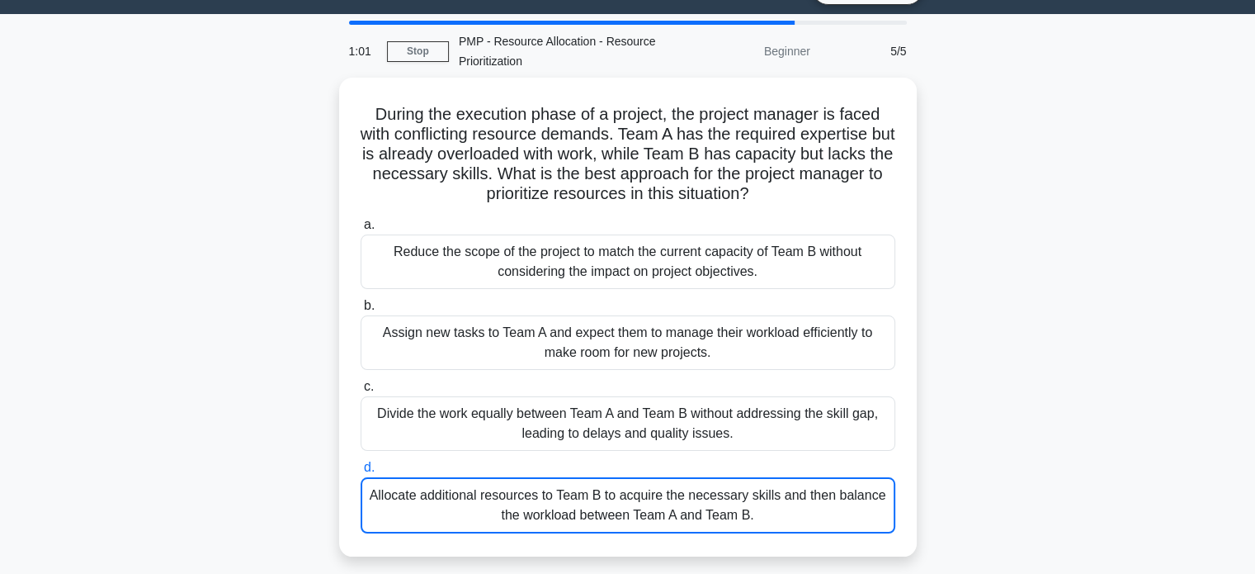
scroll to position [36, 0]
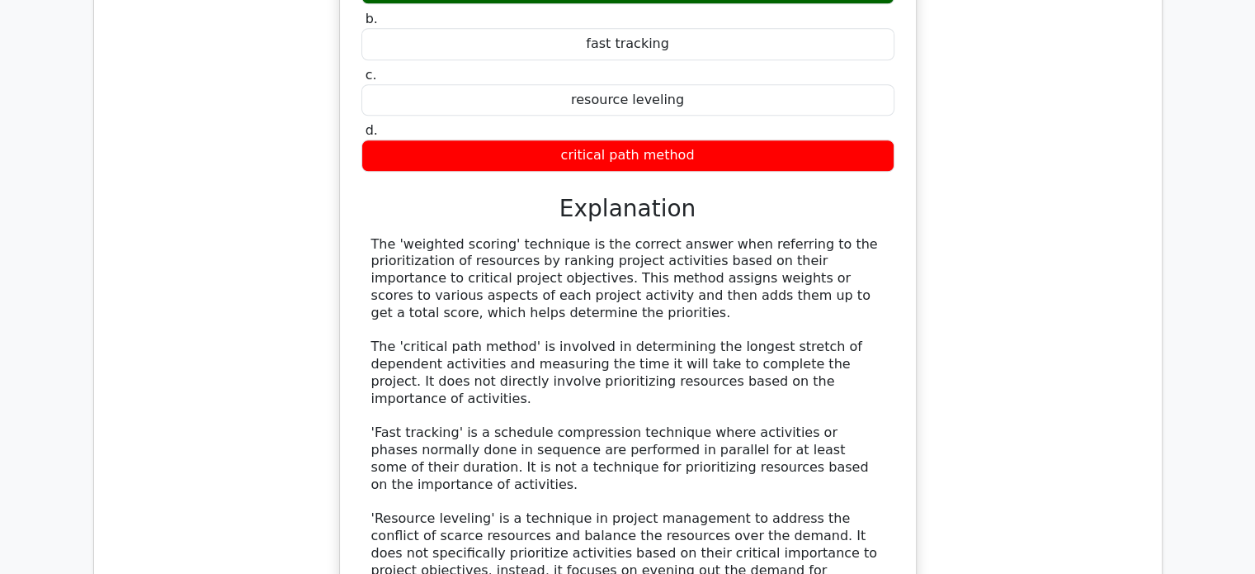
scroll to position [1501, 0]
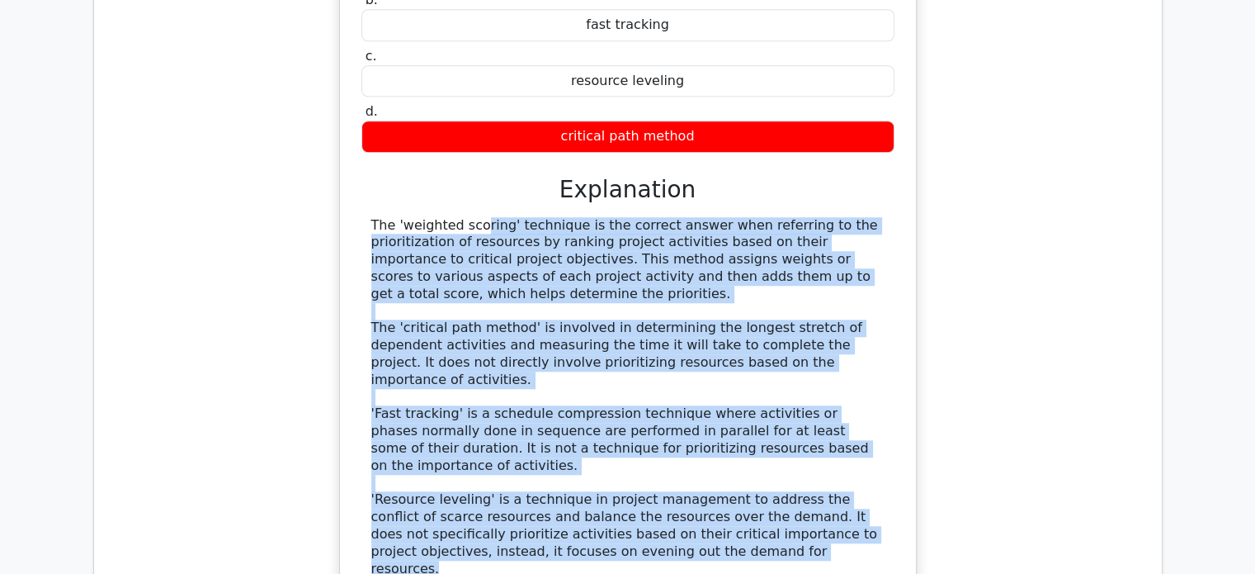
drag, startPoint x: 368, startPoint y: 164, endPoint x: 687, endPoint y: 453, distance: 430.6
click at [687, 453] on div "The 'weighted scoring' technique is the correct answer when referring to the pr…" at bounding box center [627, 397] width 533 height 361
copy div "The 'weighted scoring' technique is the correct answer when referring to the pr…"
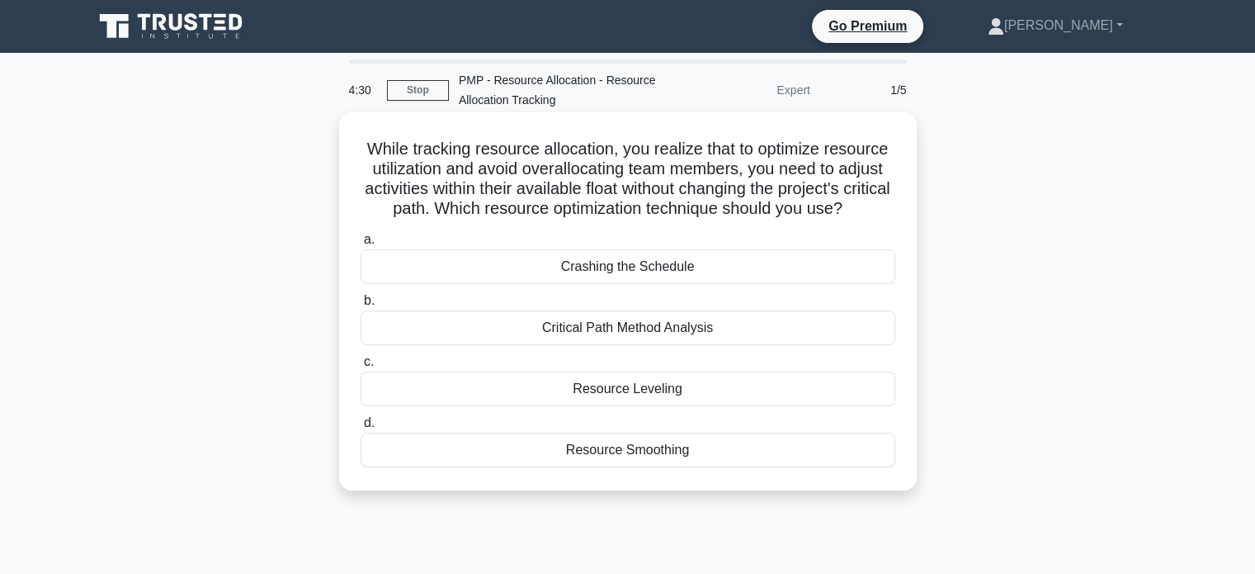
click at [719, 464] on div "Resource Smoothing" at bounding box center [628, 449] width 535 height 35
click at [361, 428] on input "d. Resource Smoothing" at bounding box center [361, 423] width 0 height 11
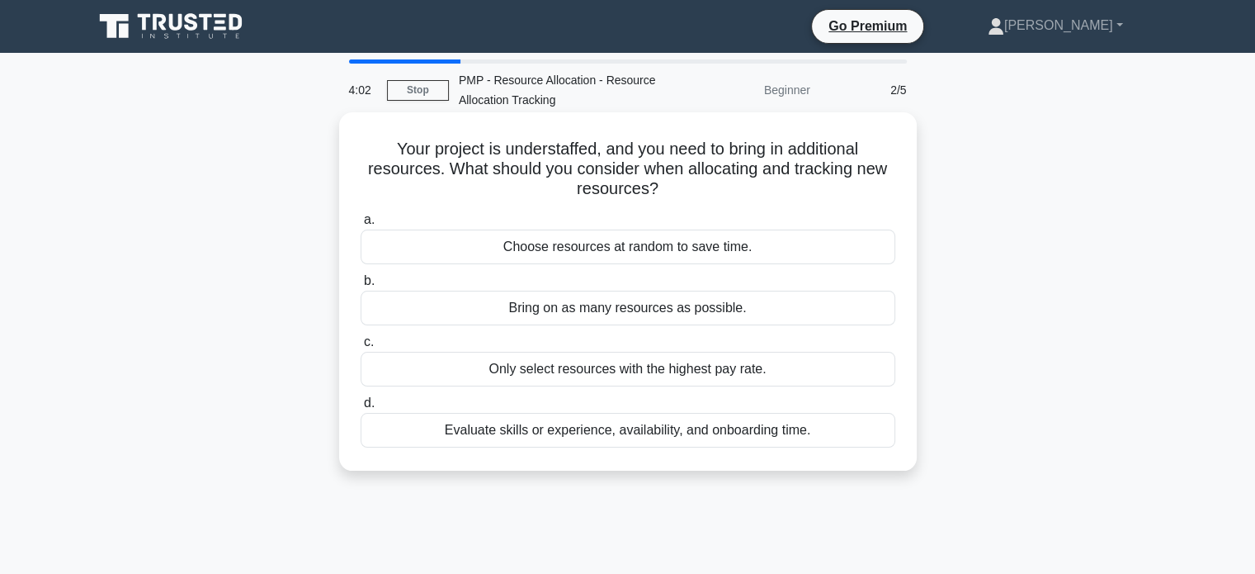
click at [707, 428] on div "Evaluate skills or experience, availability, and onboarding time." at bounding box center [628, 430] width 535 height 35
click at [361, 409] on input "d. Evaluate skills or experience, availability, and onboarding time." at bounding box center [361, 403] width 0 height 11
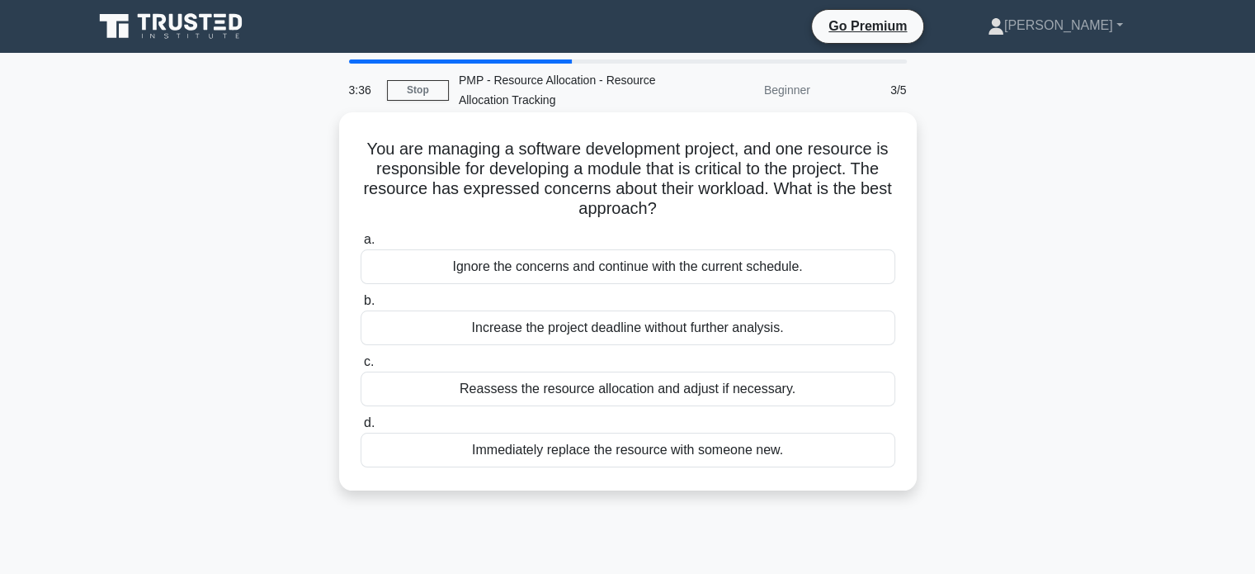
click at [707, 391] on div "Reassess the resource allocation and adjust if necessary." at bounding box center [628, 388] width 535 height 35
click at [361, 367] on input "c. Reassess the resource allocation and adjust if necessary." at bounding box center [361, 362] width 0 height 11
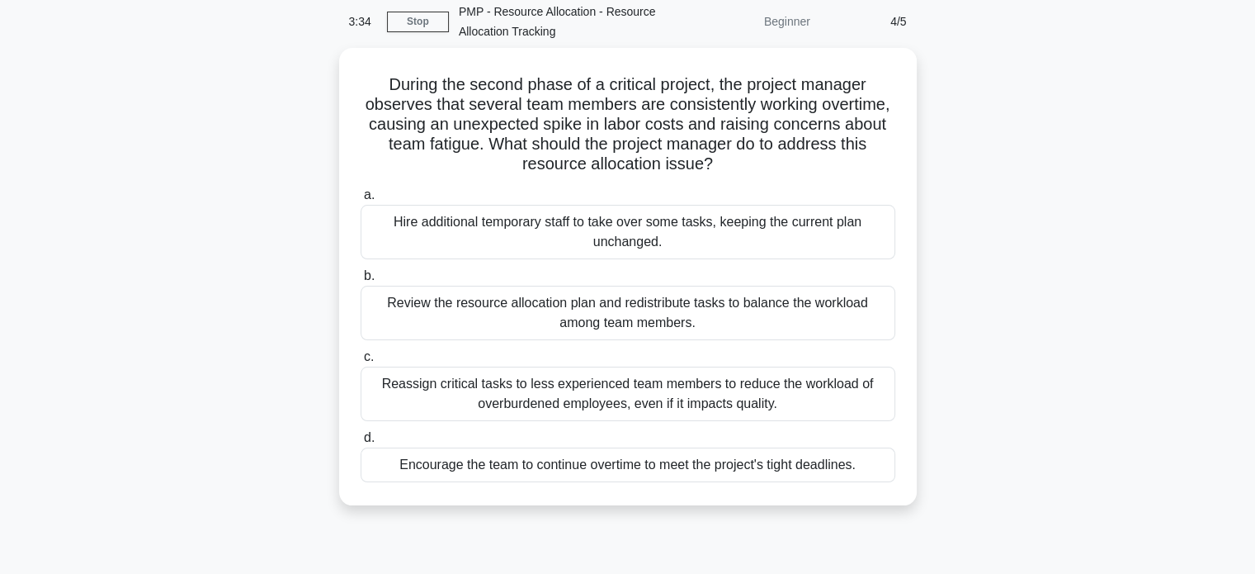
scroll to position [73, 0]
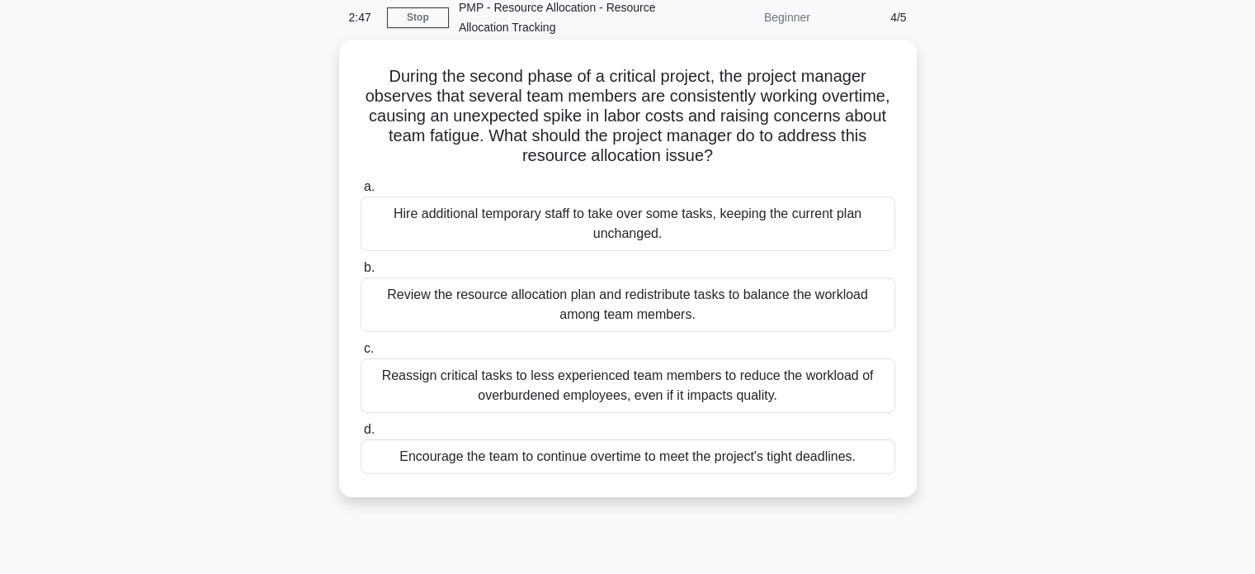
click at [790, 313] on div "Review the resource allocation plan and redistribute tasks to balance the workl…" at bounding box center [628, 304] width 535 height 54
click at [361, 273] on input "b. Review the resource allocation plan and redistribute tasks to balance the wo…" at bounding box center [361, 267] width 0 height 11
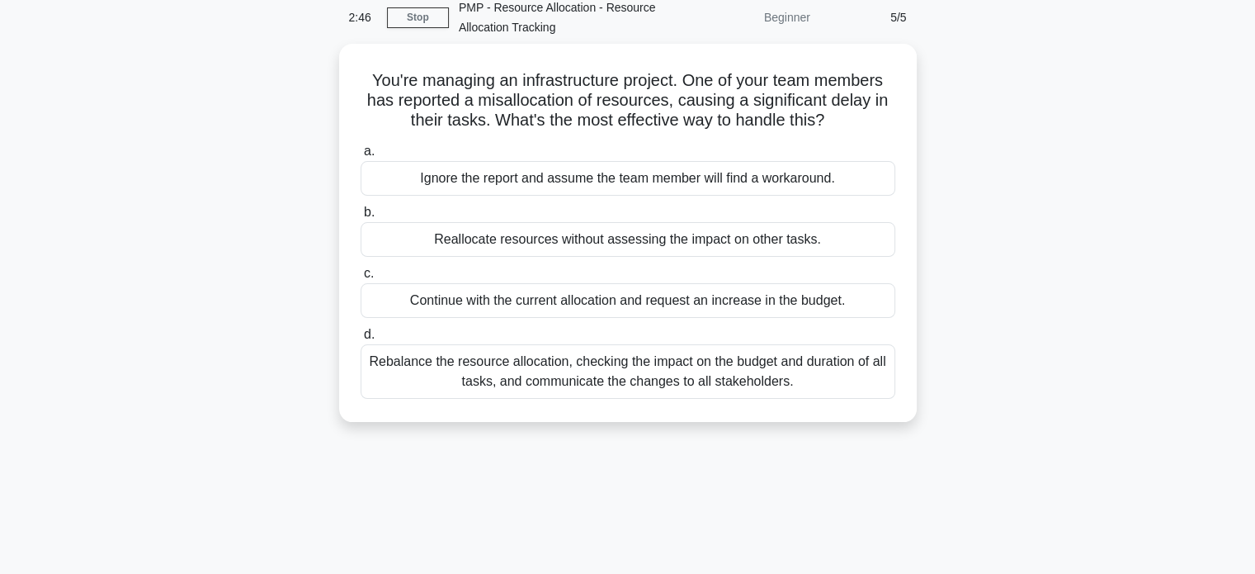
scroll to position [0, 0]
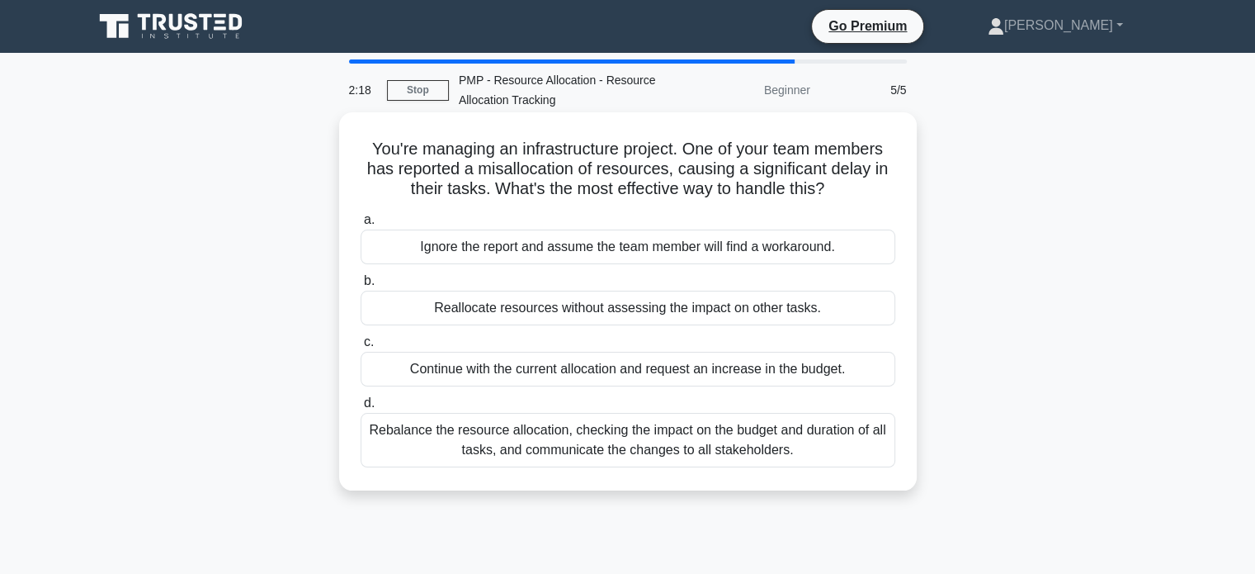
click at [735, 454] on div "Rebalance the resource allocation, checking the impact on the budget and durati…" at bounding box center [628, 440] width 535 height 54
click at [361, 409] on input "d. Rebalance the resource allocation, checking the impact on the budget and dur…" at bounding box center [361, 403] width 0 height 11
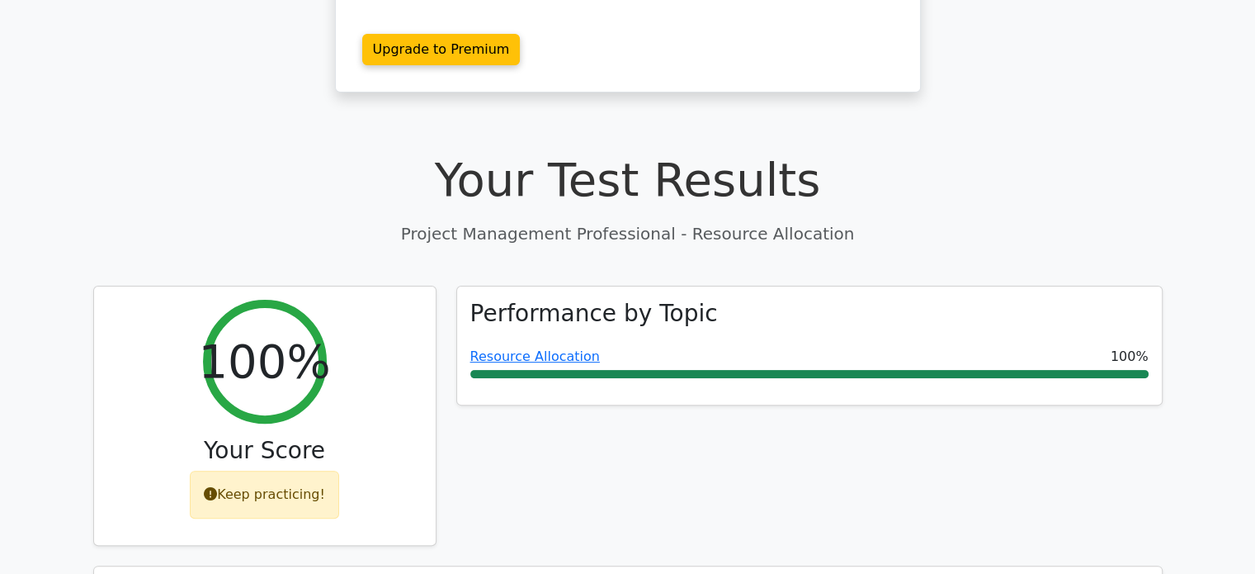
scroll to position [406, 0]
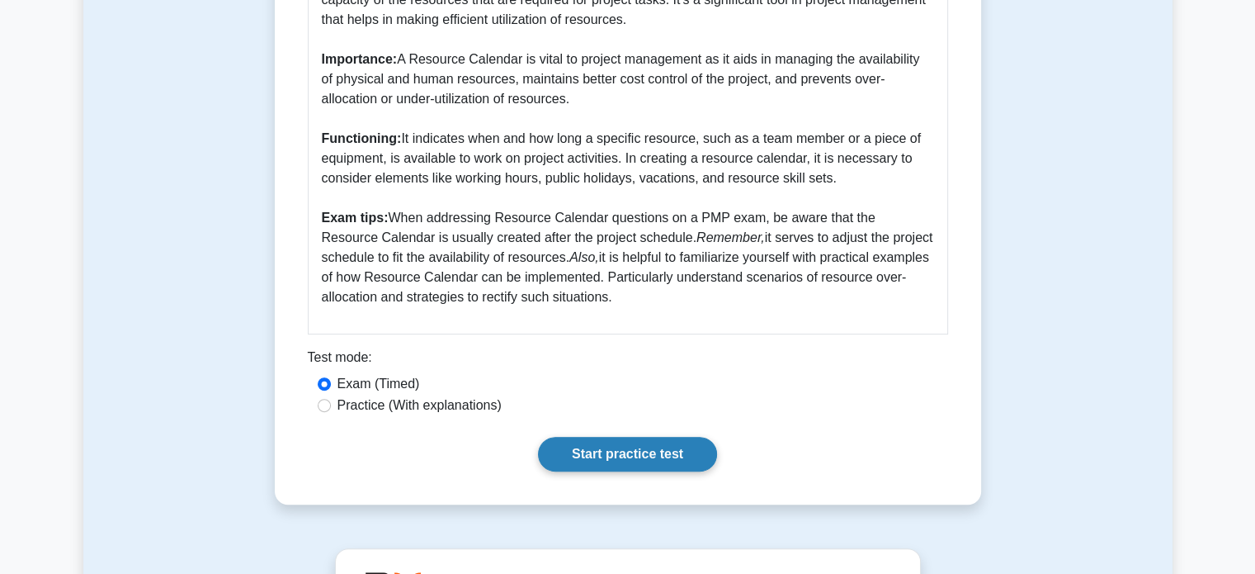
click at [638, 462] on link "Start practice test" at bounding box center [627, 454] width 179 height 35
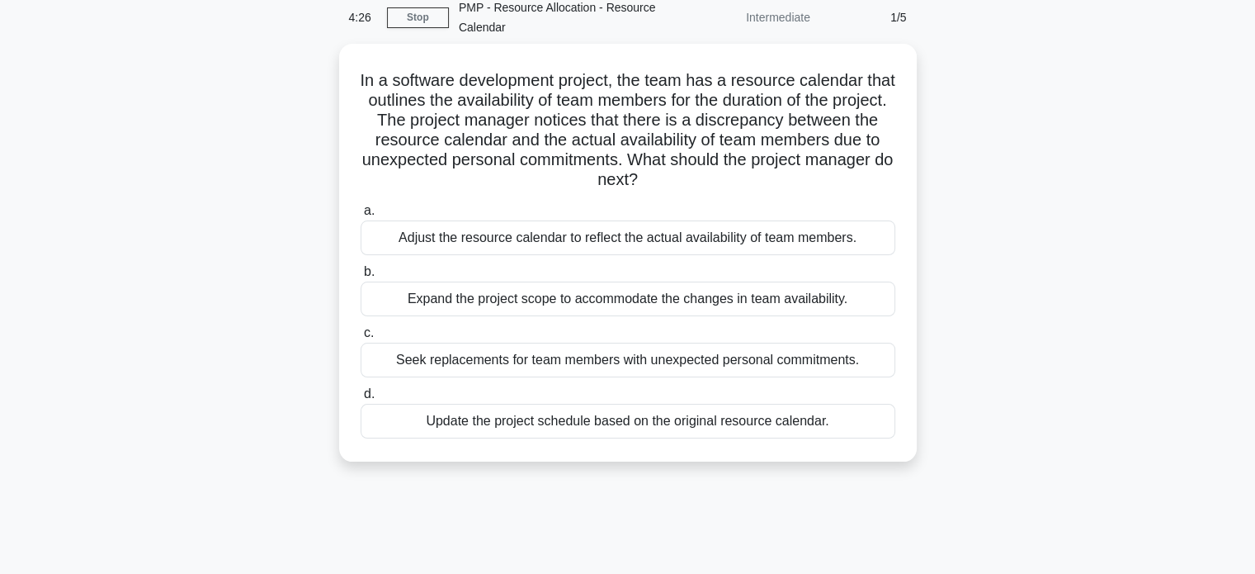
scroll to position [73, 0]
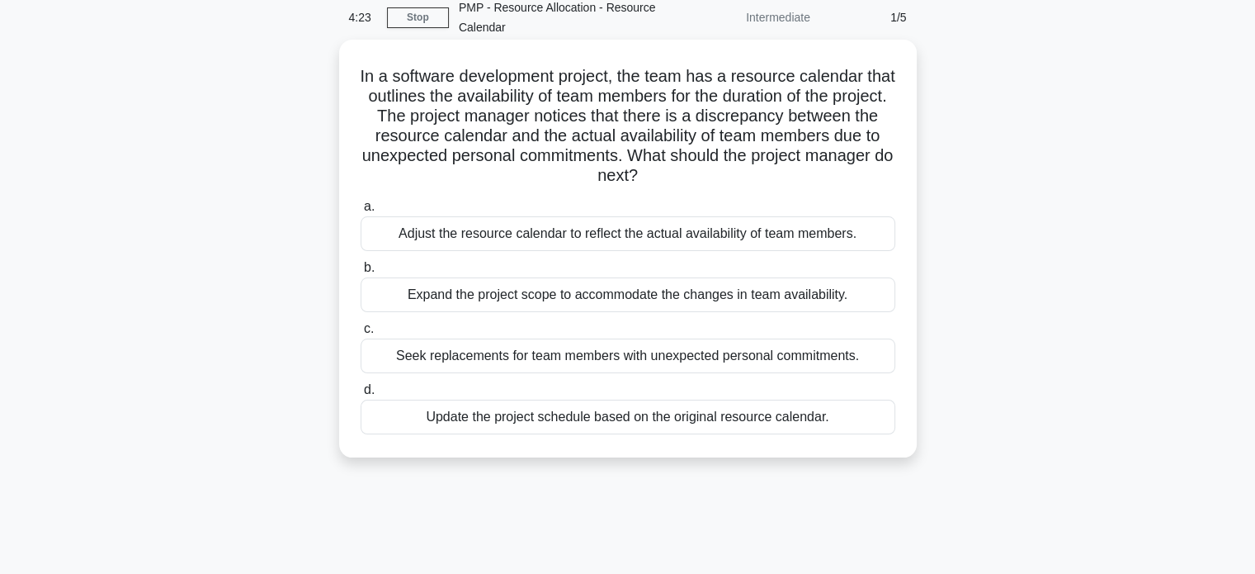
click at [790, 234] on div "Adjust the resource calendar to reflect the actual availability of team members." at bounding box center [628, 233] width 535 height 35
click at [361, 212] on input "a. Adjust the resource calendar to reflect the actual availability of team memb…" at bounding box center [361, 206] width 0 height 11
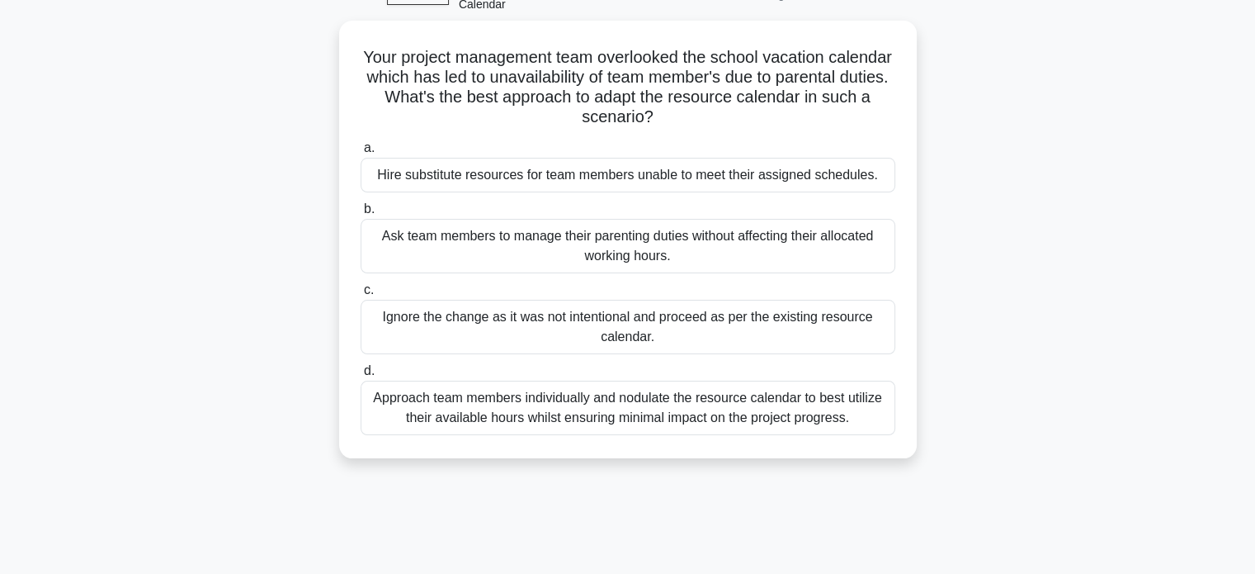
scroll to position [106, 0]
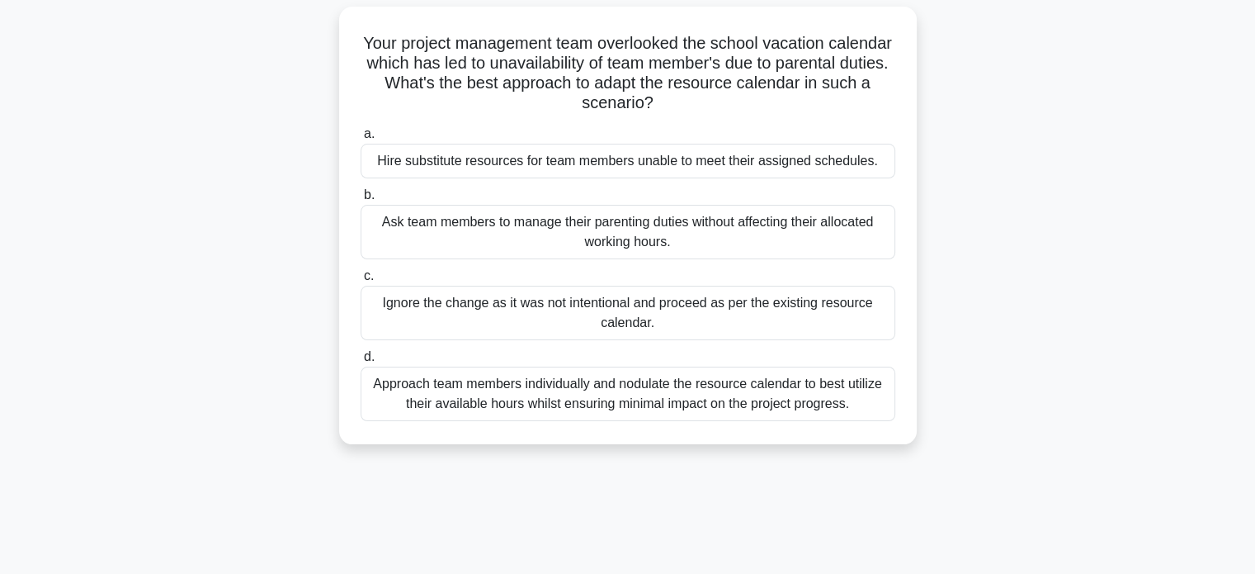
click at [774, 399] on div "Approach team members individually and nodulate the resource calendar to best u…" at bounding box center [628, 393] width 535 height 54
click at [361, 362] on input "d. Approach team members individually and nodulate the resource calendar to bes…" at bounding box center [361, 357] width 0 height 11
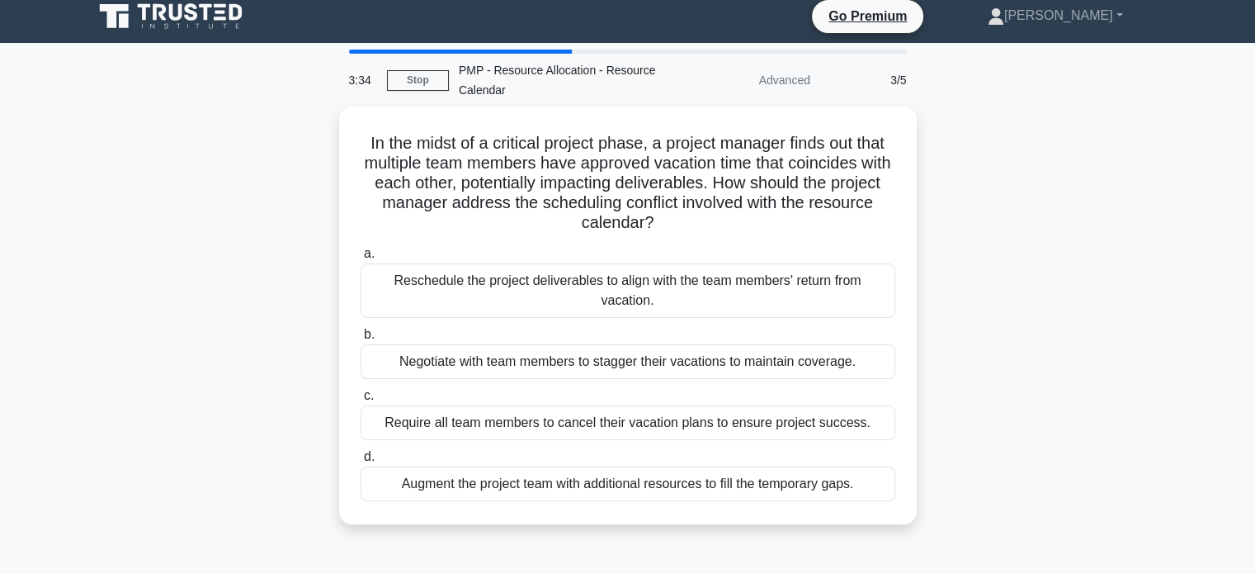
scroll to position [0, 0]
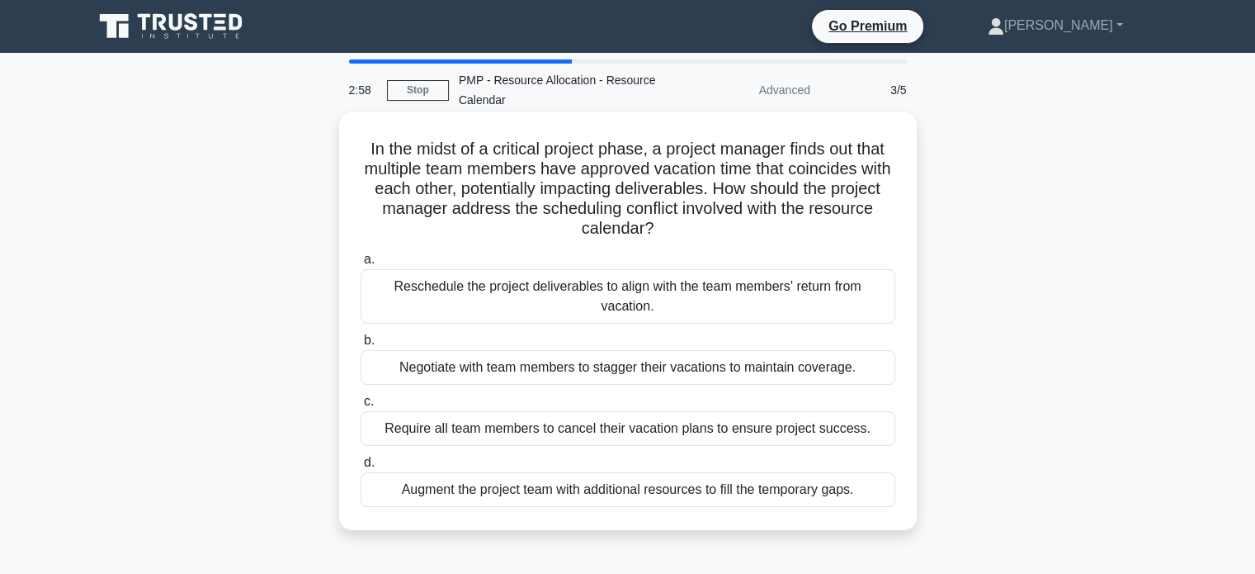
click at [768, 295] on div "Reschedule the project deliverables to align with the team members' return from…" at bounding box center [628, 296] width 535 height 54
click at [361, 265] on input "a. Reschedule the project deliverables to align with the team members' return f…" at bounding box center [361, 259] width 0 height 11
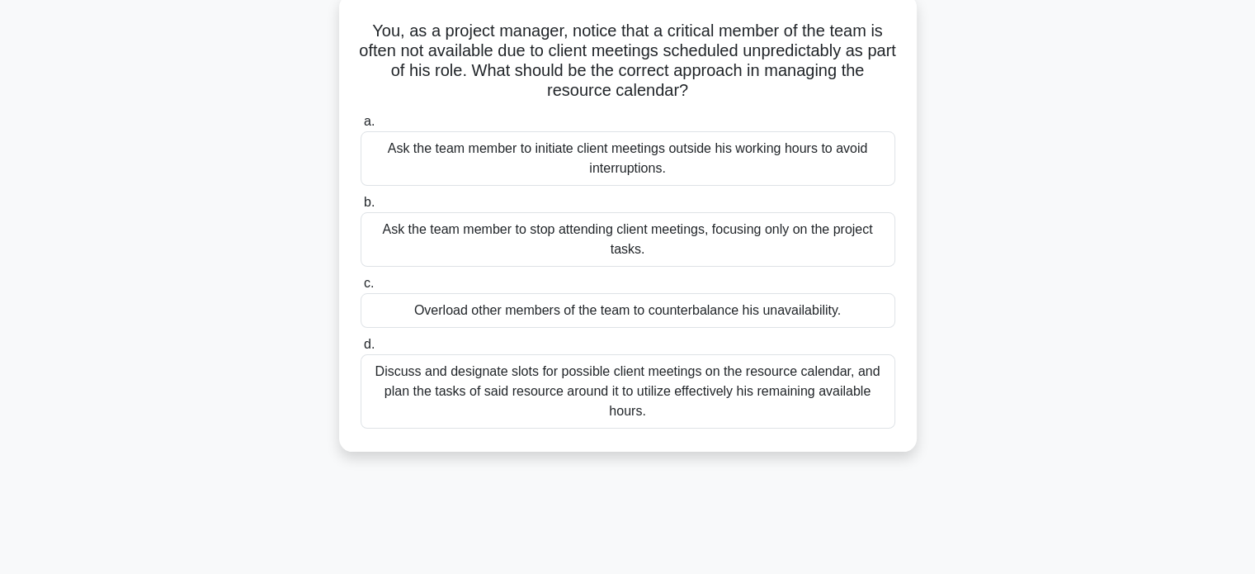
scroll to position [125, 0]
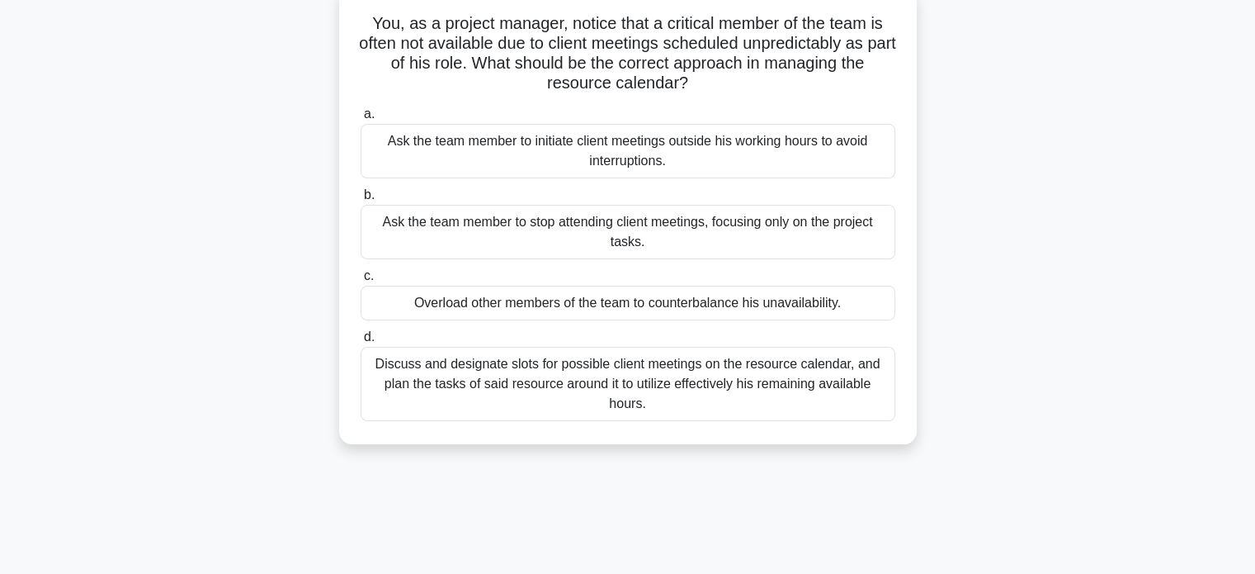
click at [789, 380] on div "Discuss and designate slots for possible client meetings on the resource calend…" at bounding box center [628, 384] width 535 height 74
click at [361, 342] on input "d. Discuss and designate slots for possible client meetings on the resource cal…" at bounding box center [361, 337] width 0 height 11
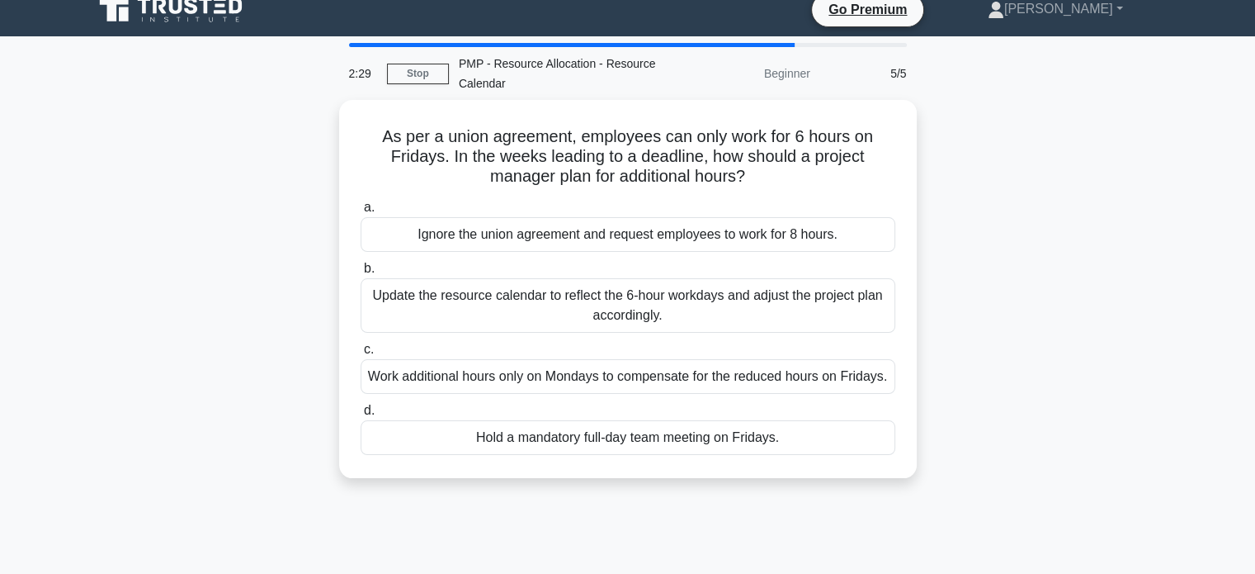
scroll to position [0, 0]
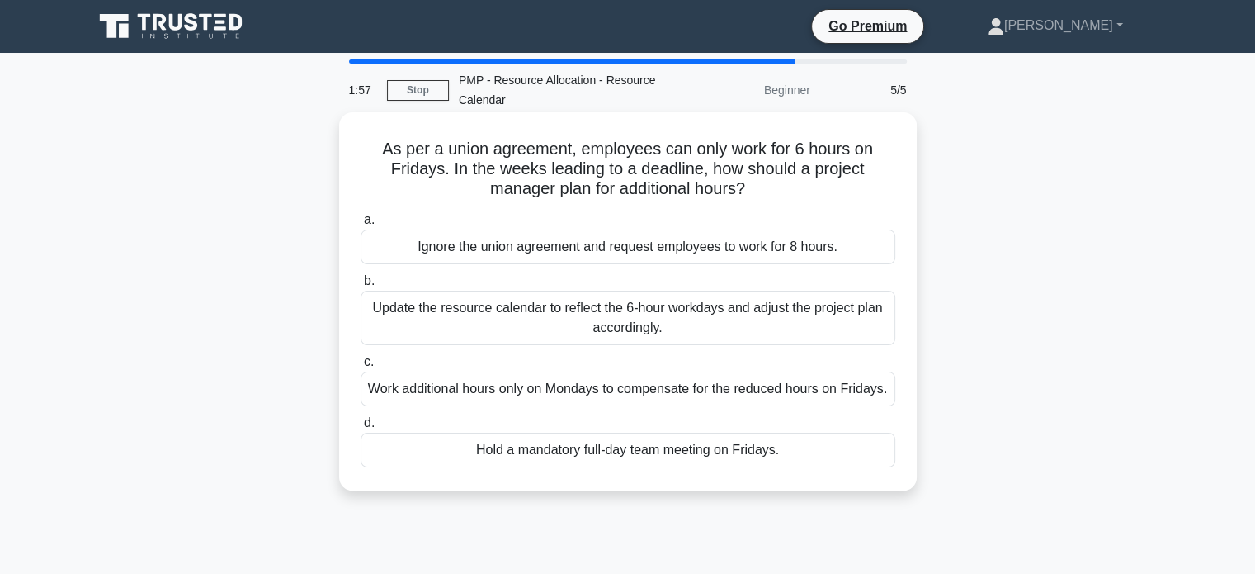
click at [716, 322] on div "Update the resource calendar to reflect the 6-hour workdays and adjust the proj…" at bounding box center [628, 318] width 535 height 54
click at [361, 286] on input "b. Update the resource calendar to reflect the 6-hour workdays and adjust the p…" at bounding box center [361, 281] width 0 height 11
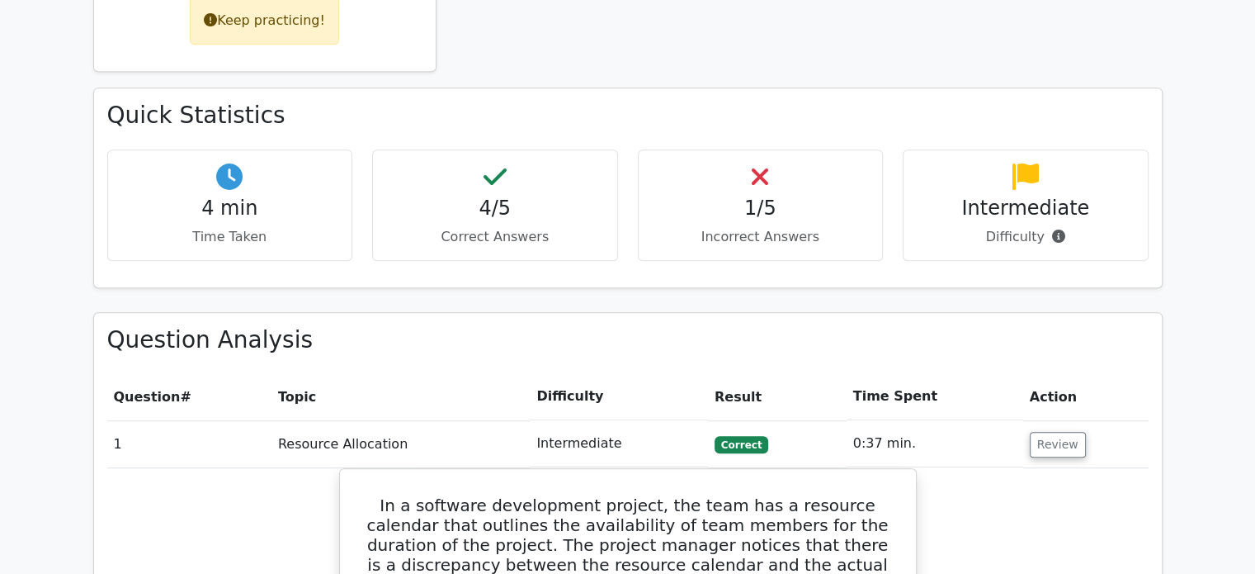
scroll to position [884, 0]
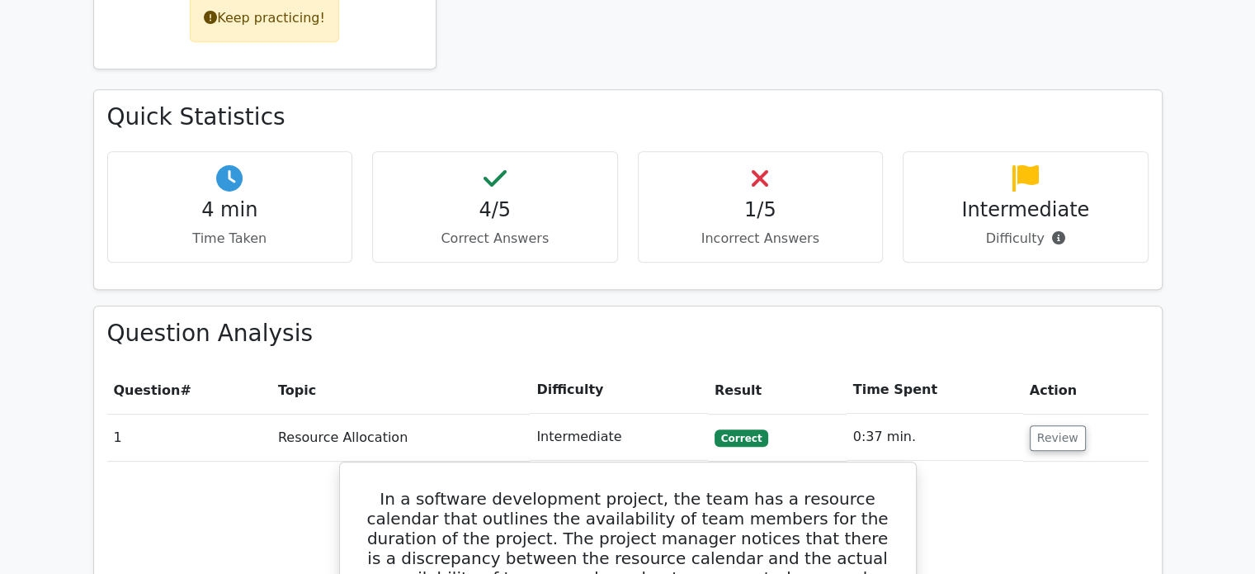
click at [1052, 413] on td "Review" at bounding box center [1085, 436] width 125 height 47
click at [1051, 425] on button "Review" at bounding box center [1058, 438] width 56 height 26
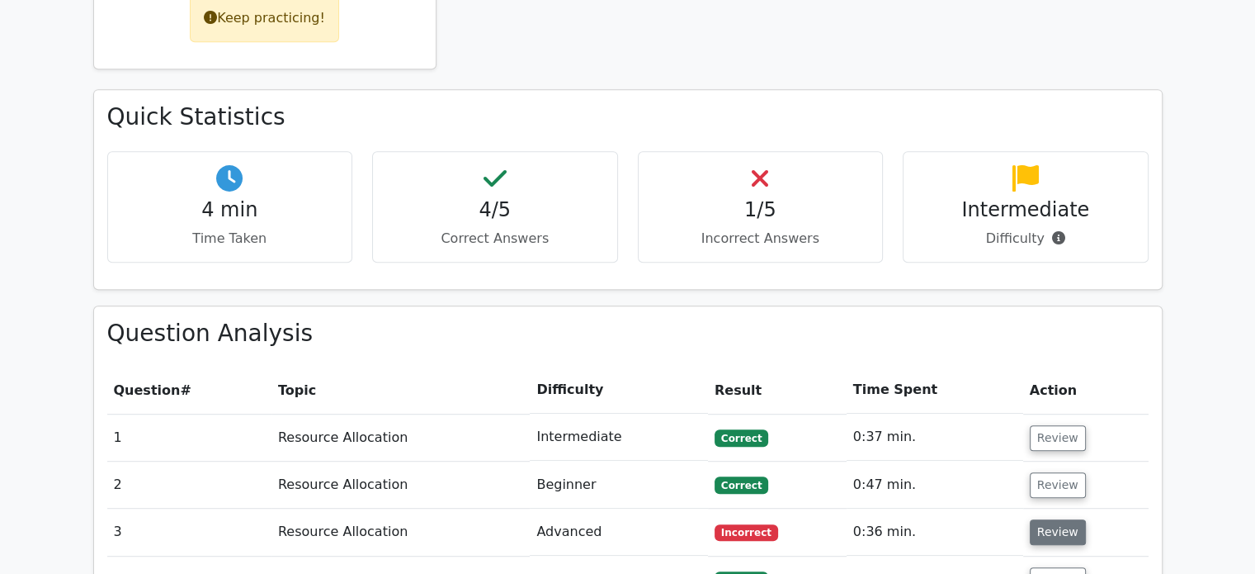
click at [1050, 519] on button "Review" at bounding box center [1058, 532] width 56 height 26
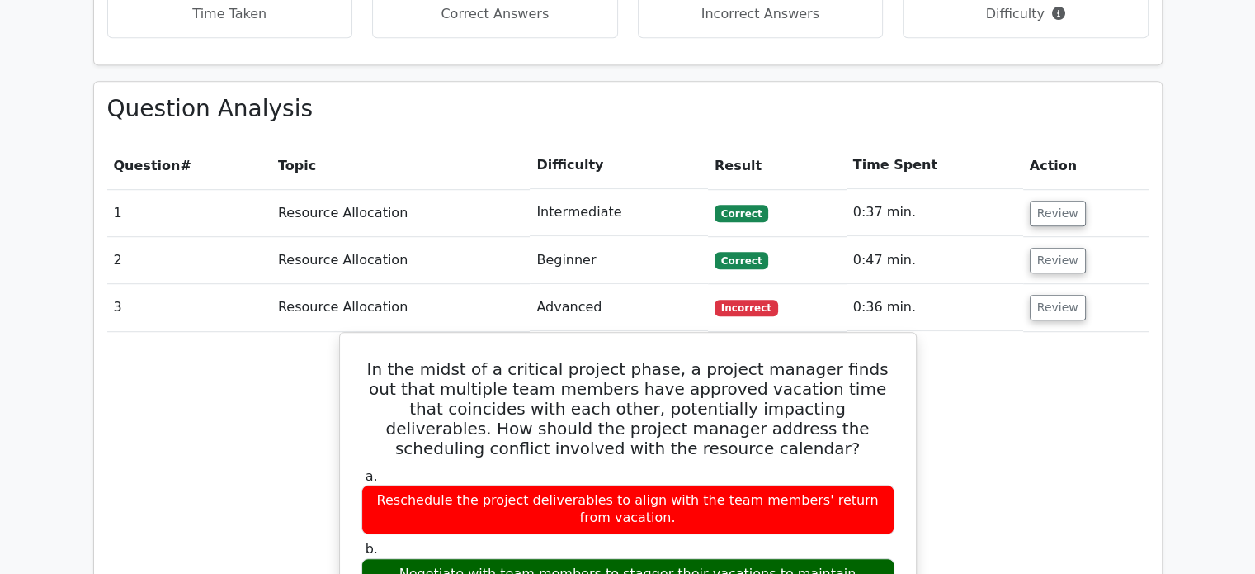
scroll to position [1208, 0]
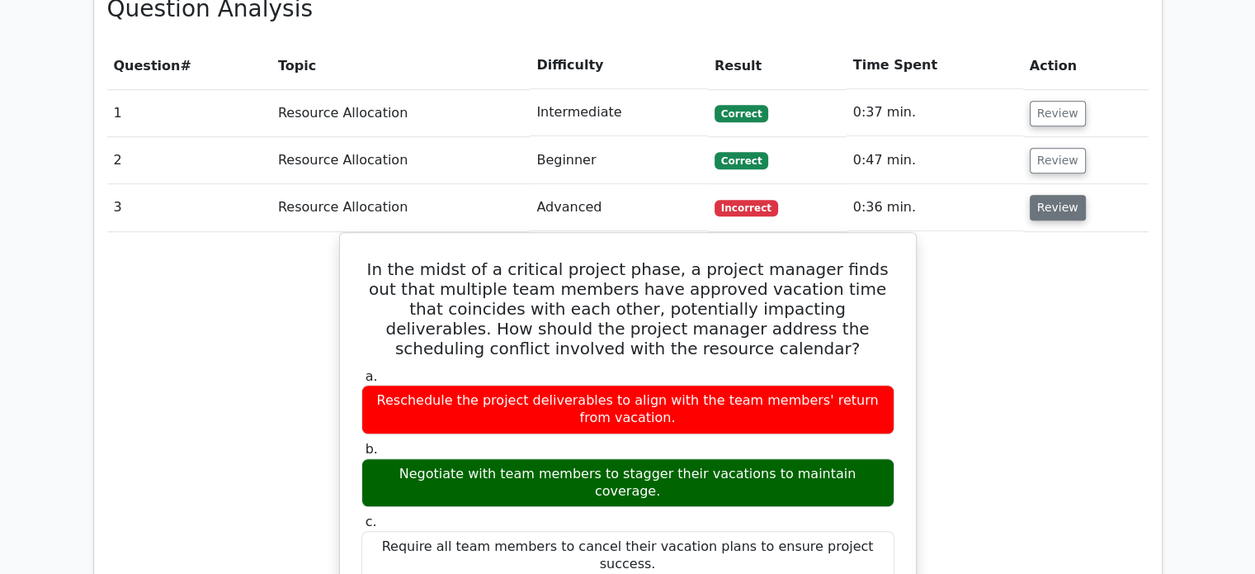
click at [1051, 195] on button "Review" at bounding box center [1058, 208] width 56 height 26
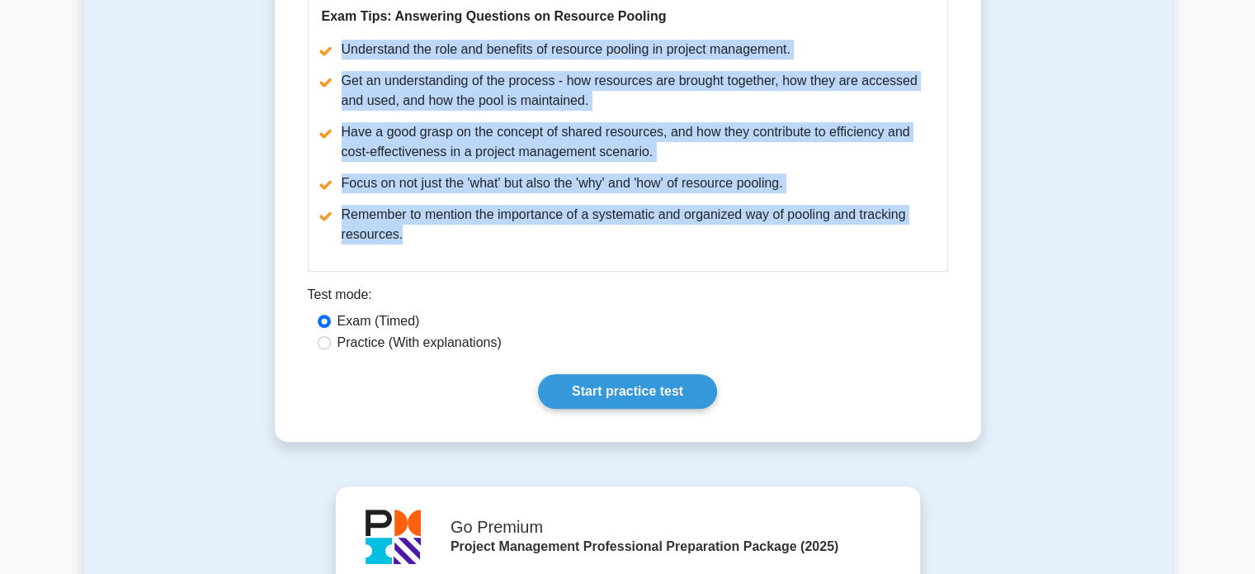
scroll to position [862, 0]
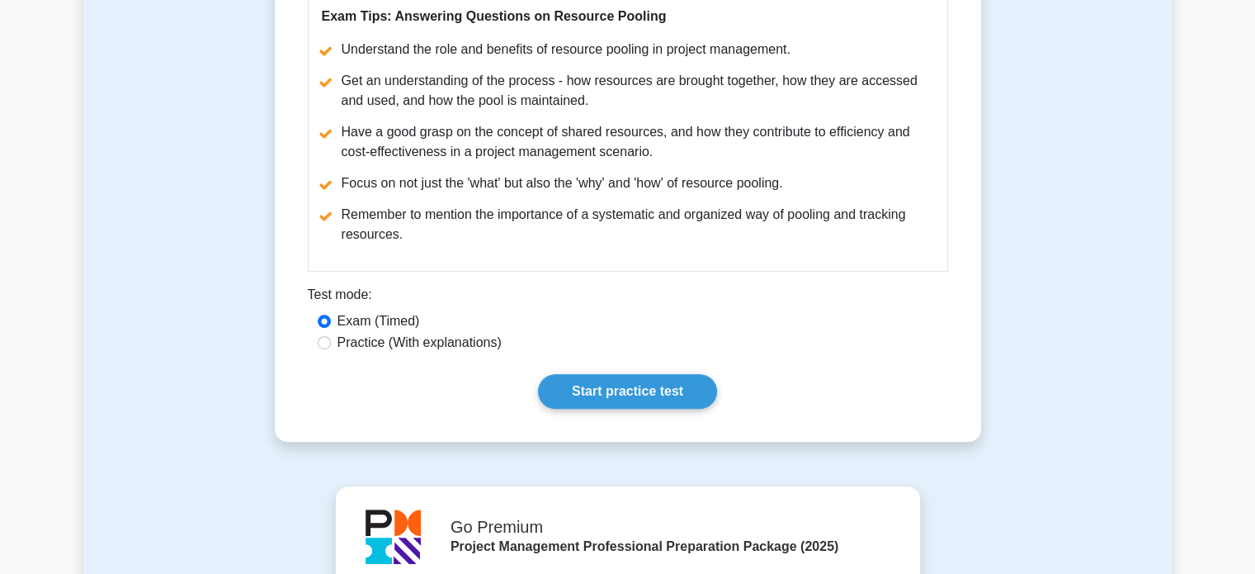
click at [607, 312] on div "Exam (Timed)" at bounding box center [628, 321] width 621 height 20
click at [611, 392] on link "Start practice test" at bounding box center [627, 391] width 179 height 35
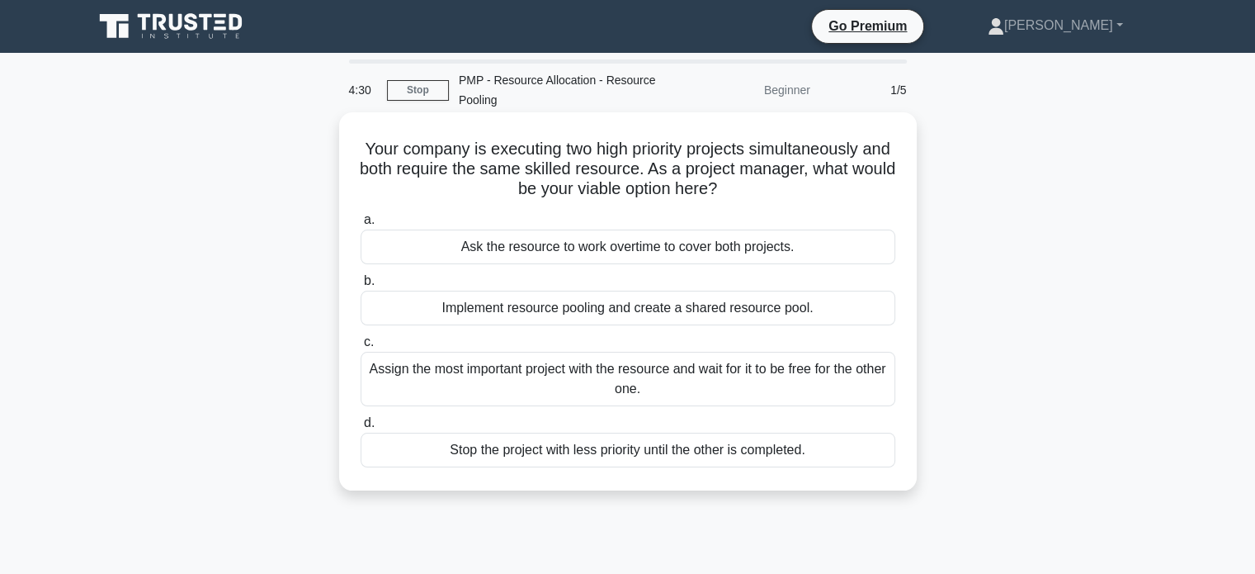
click at [683, 305] on div "Implement resource pooling and create a shared resource pool." at bounding box center [628, 308] width 535 height 35
click at [361, 286] on input "b. Implement resource pooling and create a shared resource pool." at bounding box center [361, 281] width 0 height 11
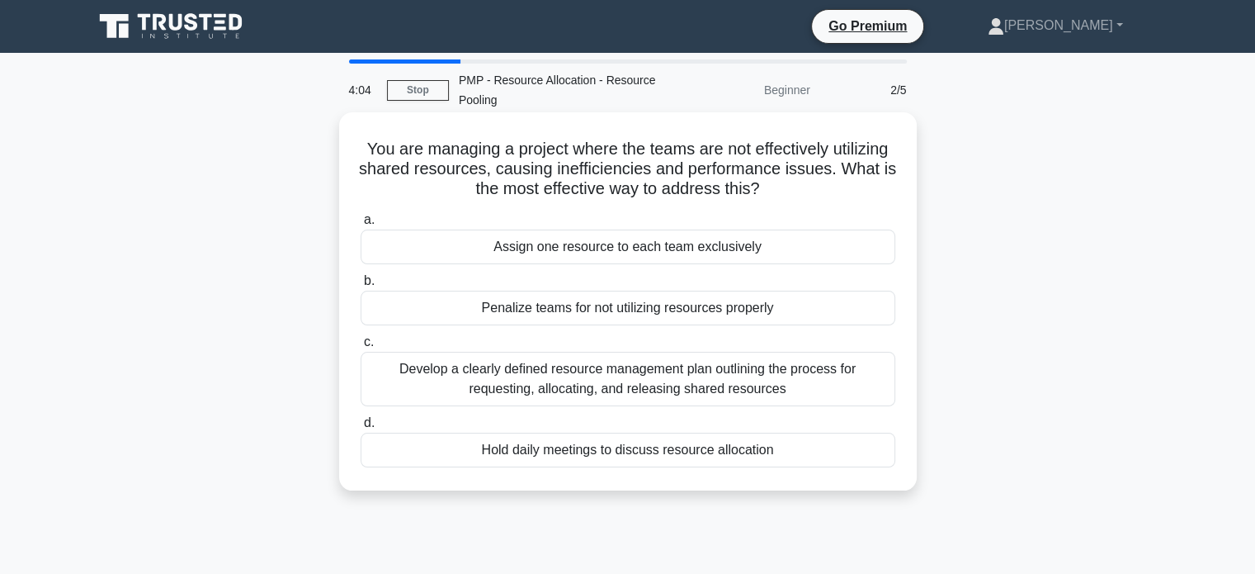
click at [841, 374] on div "Develop a clearly defined resource management plan outlining the process for re…" at bounding box center [628, 379] width 535 height 54
click at [361, 347] on input "c. Develop a clearly defined resource management plan outlining the process for…" at bounding box center [361, 342] width 0 height 11
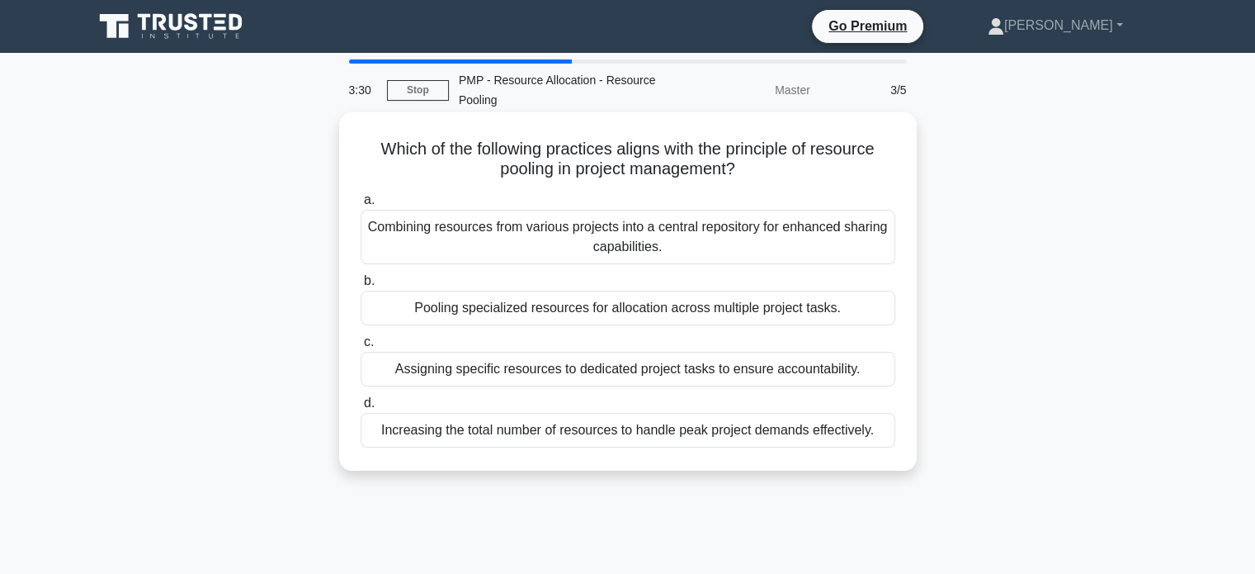
click at [841, 313] on div "Pooling specialized resources for allocation across multiple project tasks." at bounding box center [628, 308] width 535 height 35
click at [361, 286] on input "b. Pooling specialized resources for allocation across multiple project tasks." at bounding box center [361, 281] width 0 height 11
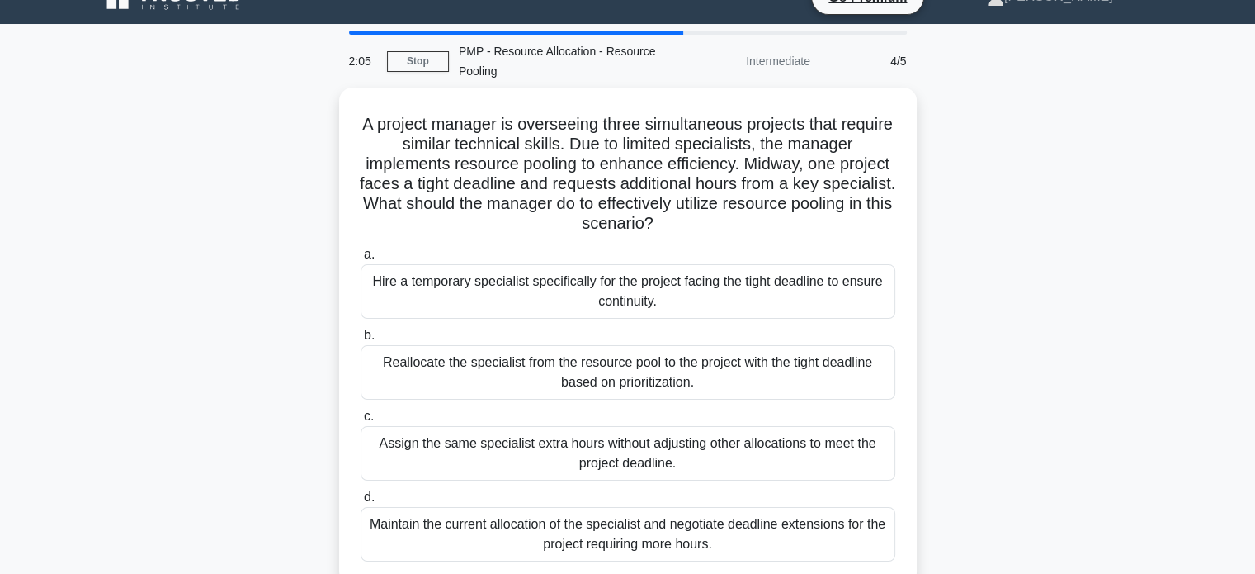
scroll to position [30, 0]
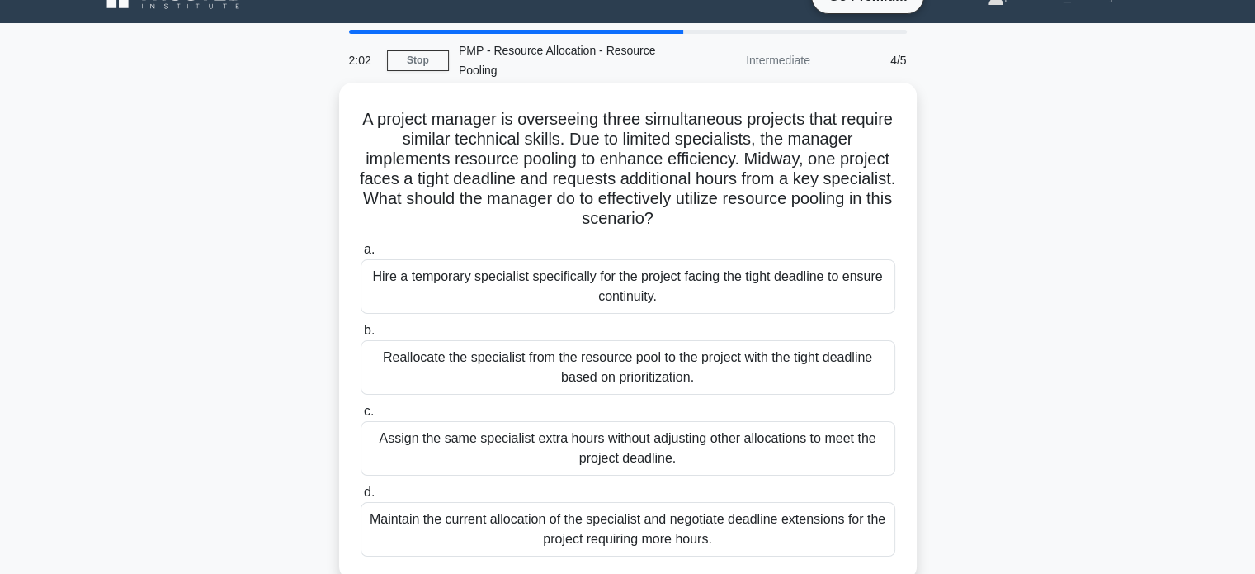
click at [684, 358] on div "Reallocate the specialist from the resource pool to the project with the tight …" at bounding box center [628, 367] width 535 height 54
click at [361, 336] on input "b. Reallocate the specialist from the resource pool to the project with the tig…" at bounding box center [361, 330] width 0 height 11
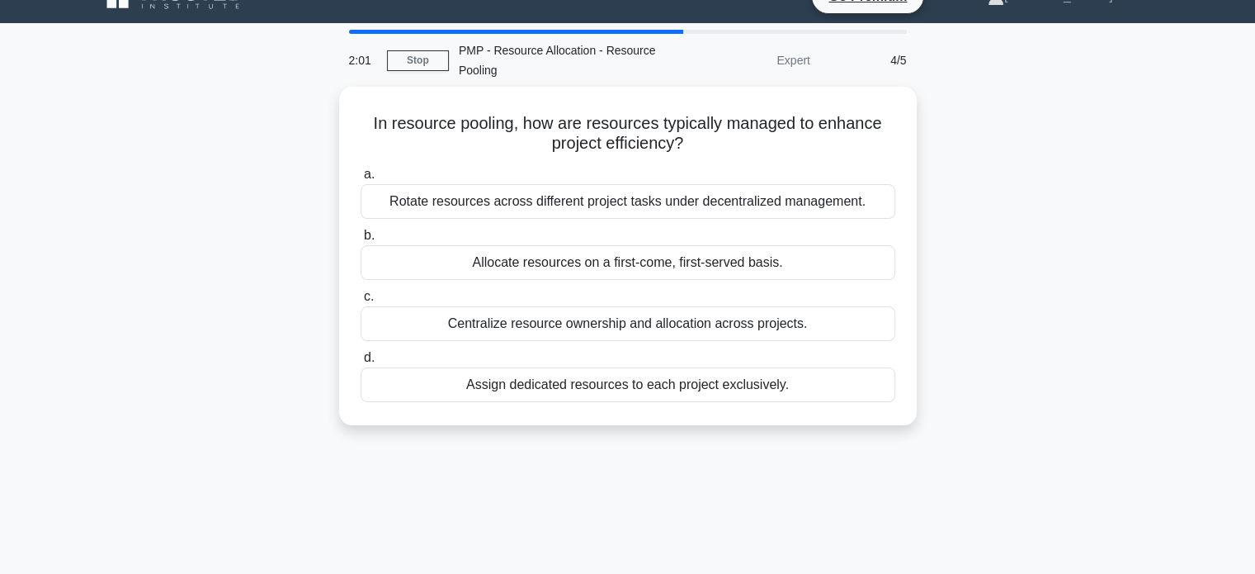
scroll to position [0, 0]
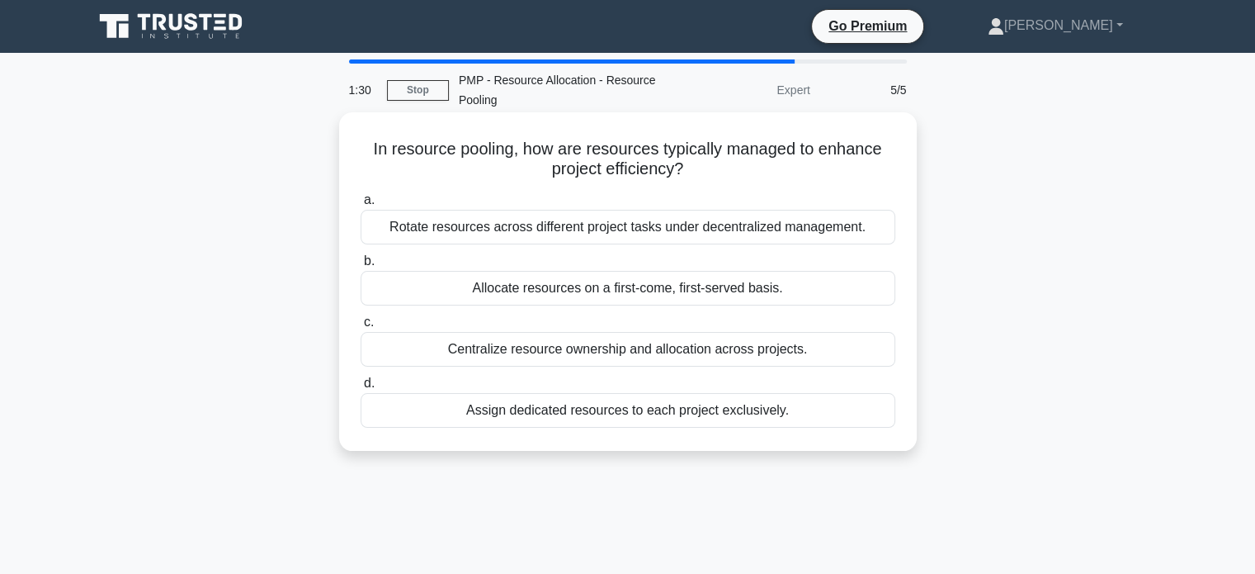
click at [678, 347] on div "Centralize resource ownership and allocation across projects." at bounding box center [628, 349] width 535 height 35
click at [361, 328] on input "c. Centralize resource ownership and allocation across projects." at bounding box center [361, 322] width 0 height 11
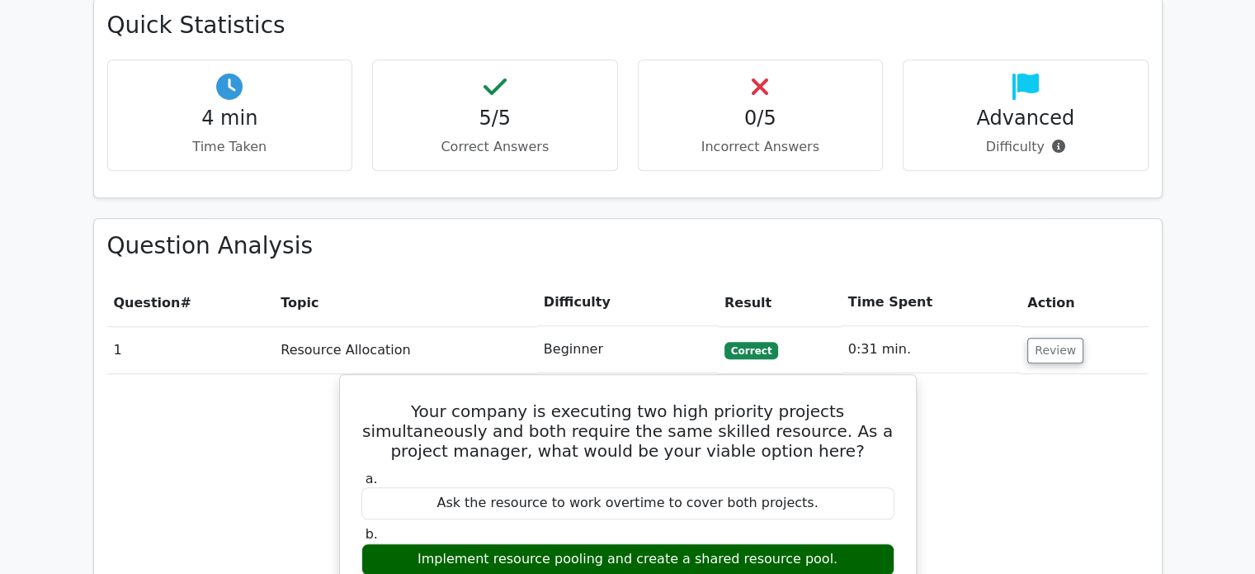
scroll to position [995, 0]
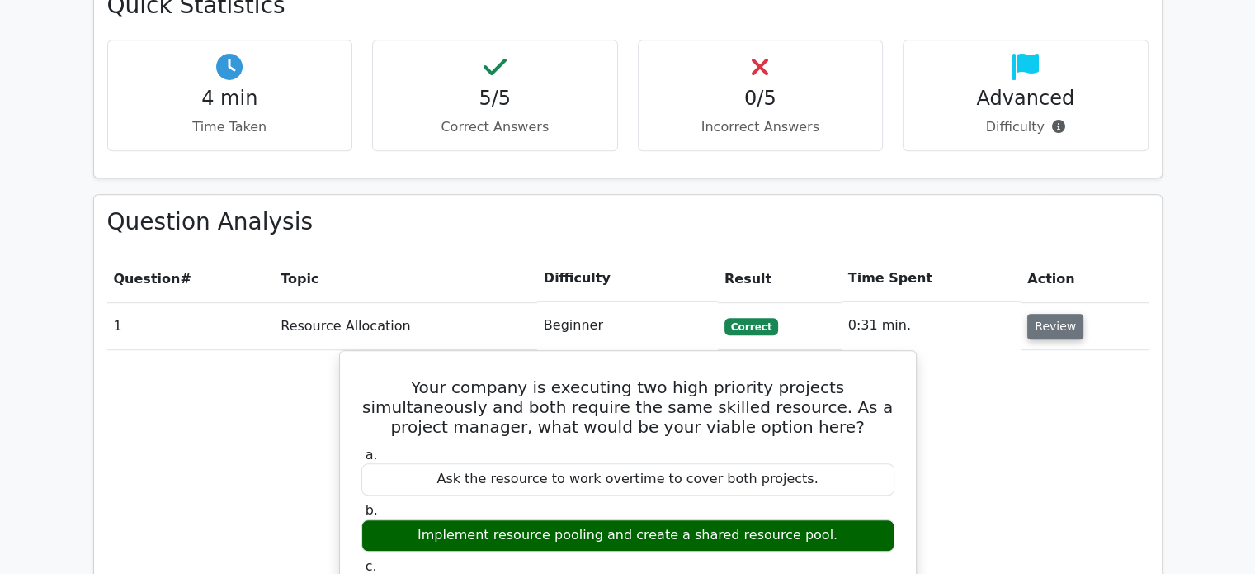
click at [1060, 314] on button "Review" at bounding box center [1055, 327] width 56 height 26
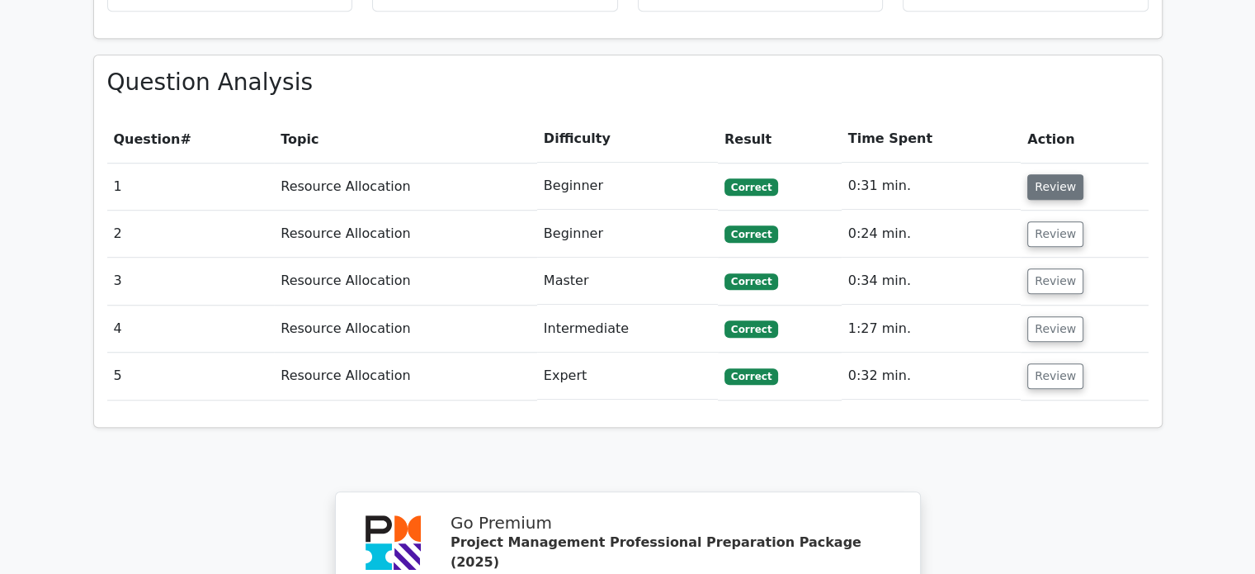
scroll to position [1136, 0]
click at [1050, 362] on button "Review" at bounding box center [1055, 375] width 56 height 26
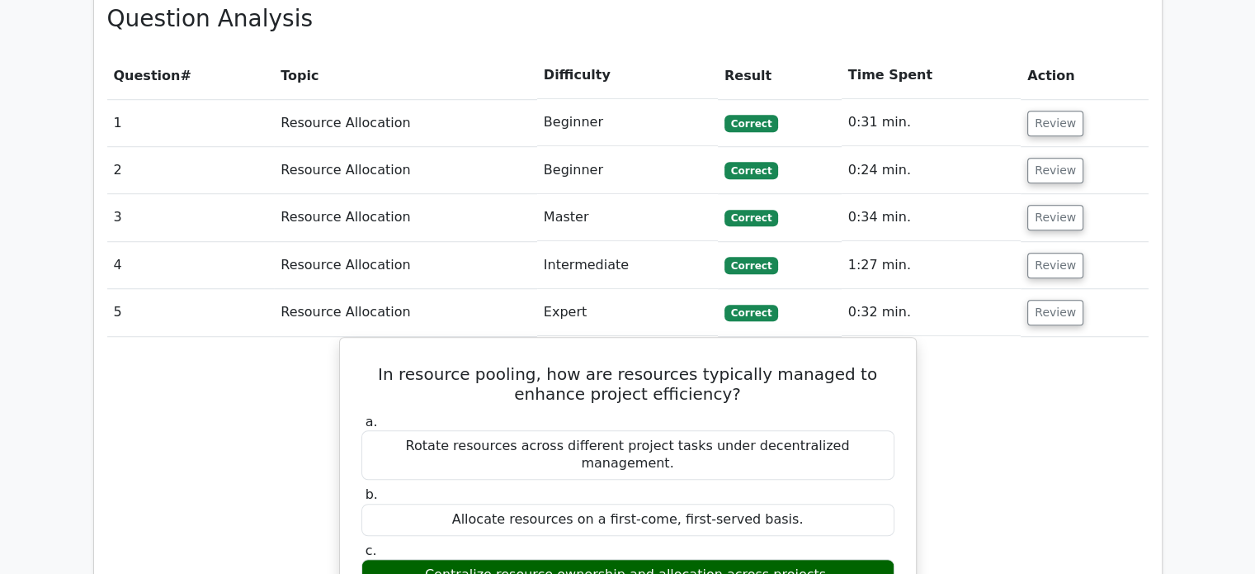
scroll to position [1198, 0]
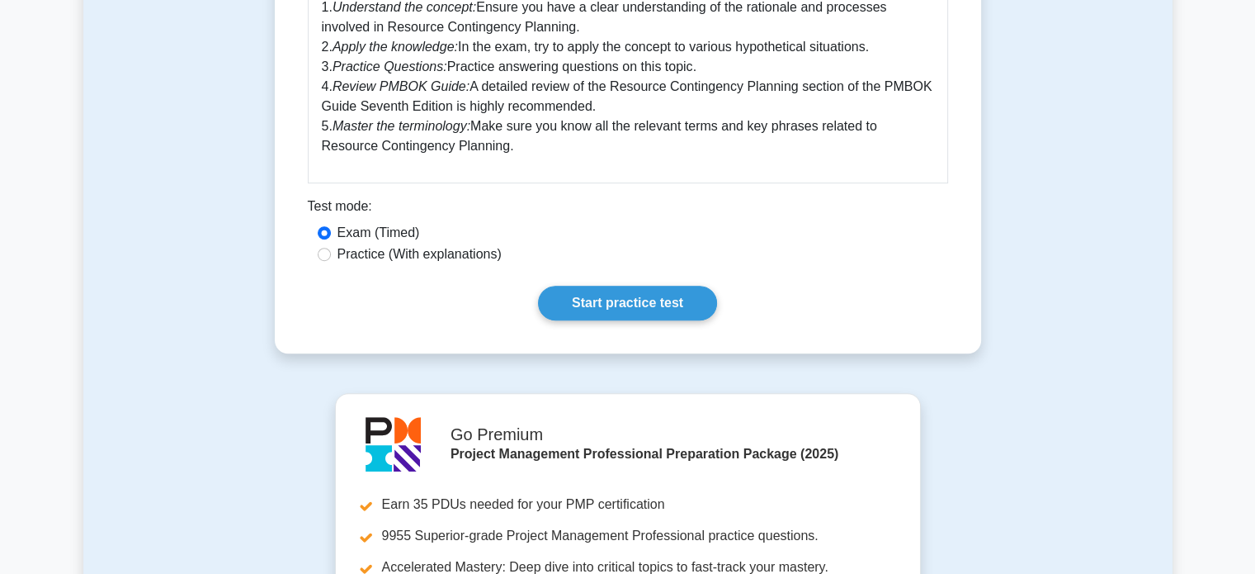
scroll to position [943, 0]
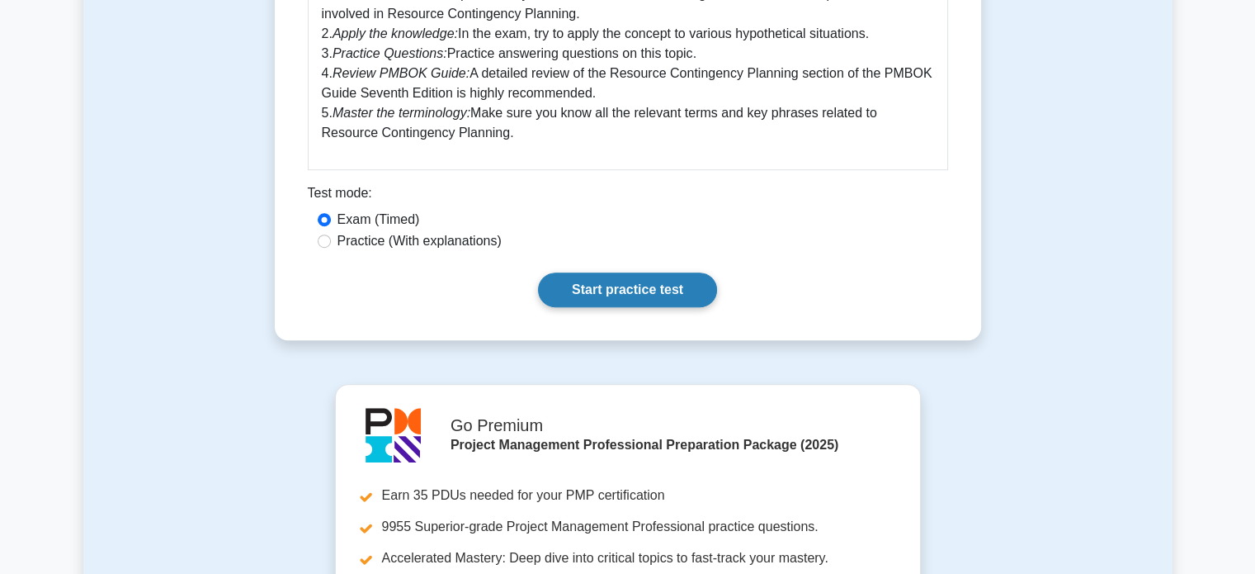
click at [638, 291] on link "Start practice test" at bounding box center [627, 289] width 179 height 35
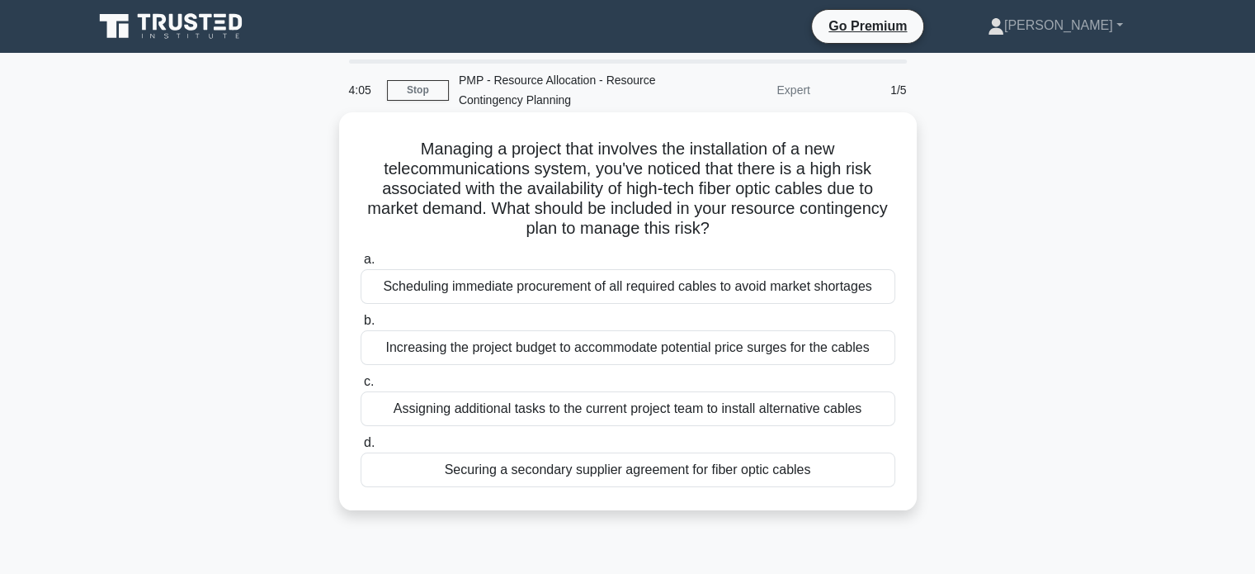
click at [771, 286] on div "Scheduling immediate procurement of all required cables to avoid market shortag…" at bounding box center [628, 286] width 535 height 35
click at [361, 265] on input "a. Scheduling immediate procurement of all required cables to avoid market shor…" at bounding box center [361, 259] width 0 height 11
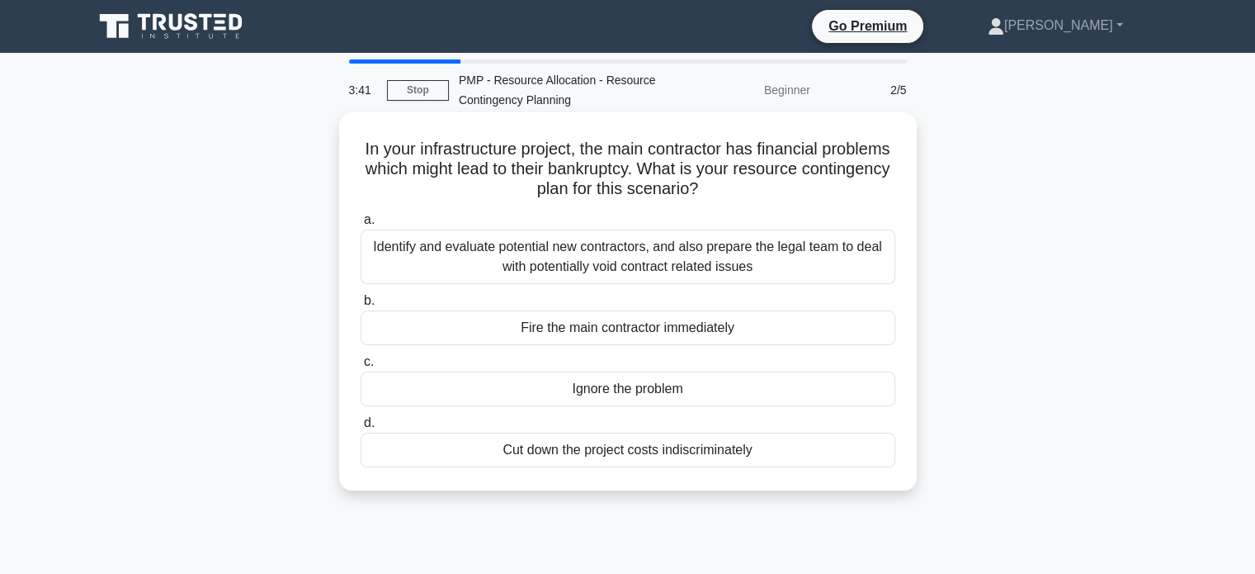
click at [700, 247] on div "Identify and evaluate potential new contractors, and also prepare the legal tea…" at bounding box center [628, 256] width 535 height 54
click at [361, 225] on input "a. Identify and evaluate potential new contractors, and also prepare the legal …" at bounding box center [361, 220] width 0 height 11
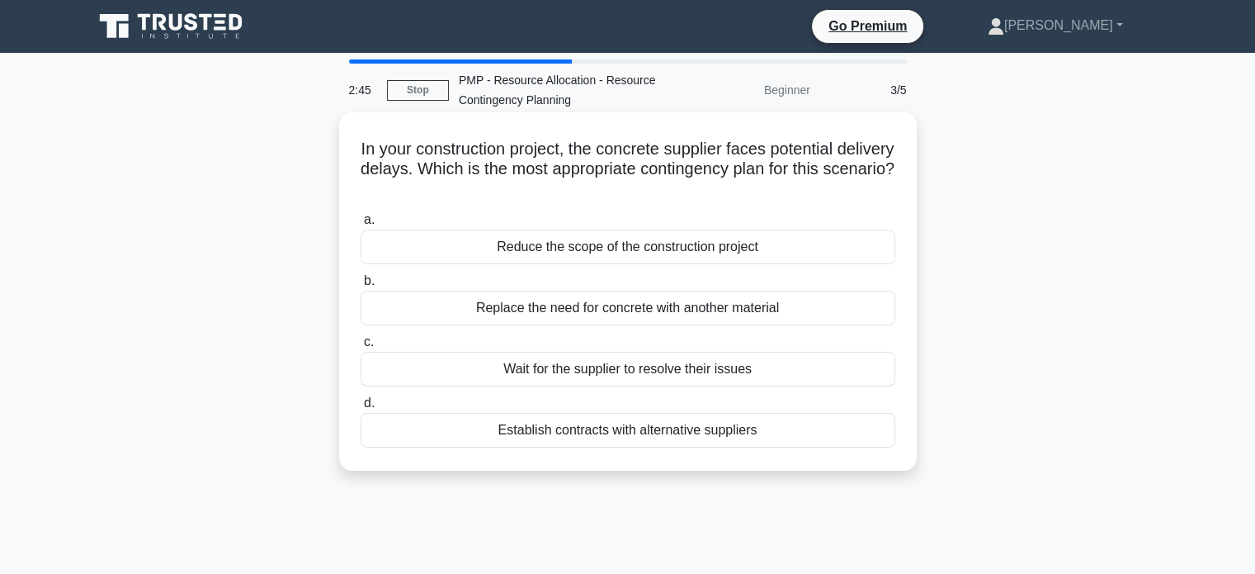
click at [690, 432] on div "Establish contracts with alternative suppliers" at bounding box center [628, 430] width 535 height 35
click at [361, 409] on input "d. Establish contracts with alternative suppliers" at bounding box center [361, 403] width 0 height 11
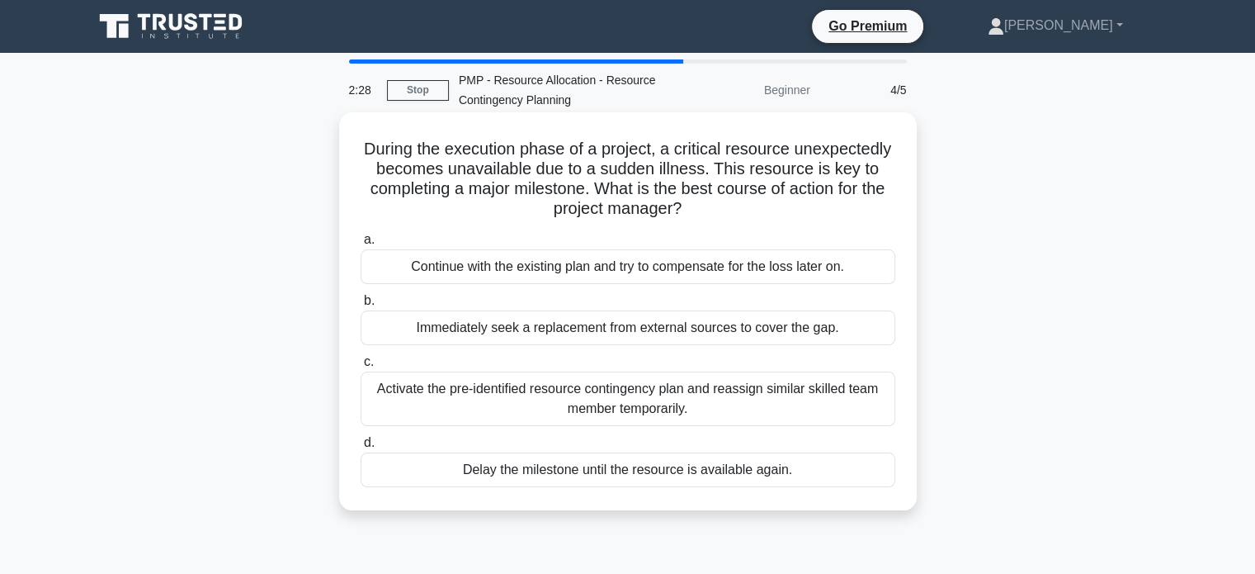
click at [672, 403] on div "Activate the pre-identified resource contingency plan and reassign similar skil…" at bounding box center [628, 398] width 535 height 54
click at [361, 367] on input "c. Activate the pre-identified resource contingency plan and reassign similar s…" at bounding box center [361, 362] width 0 height 11
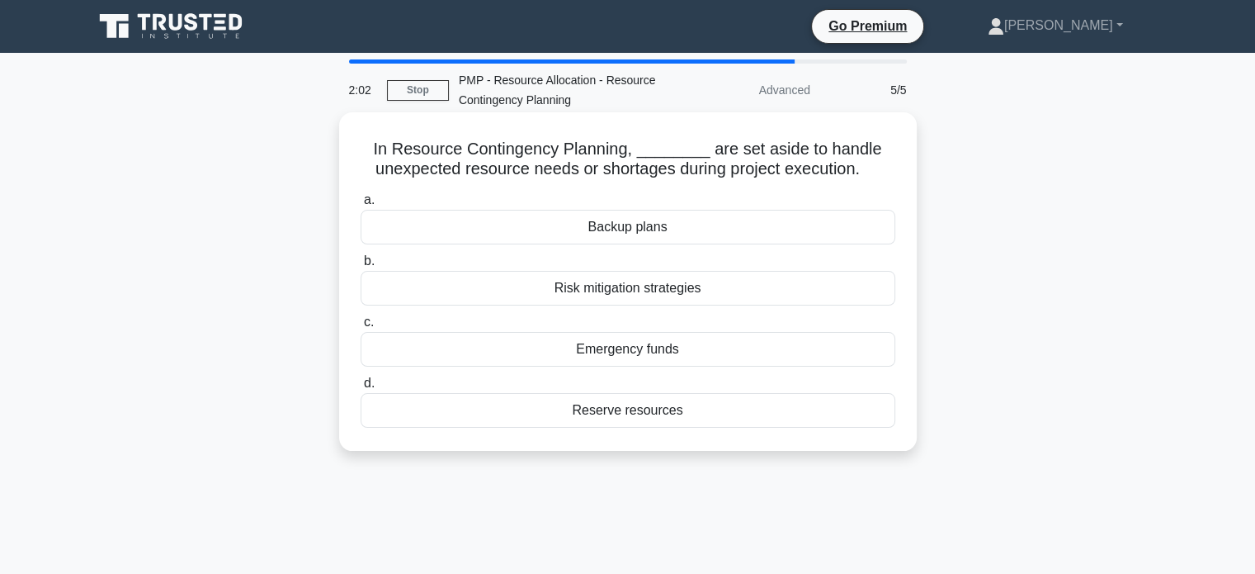
click at [668, 408] on div "Reserve resources" at bounding box center [628, 410] width 535 height 35
click at [361, 389] on input "d. Reserve resources" at bounding box center [361, 383] width 0 height 11
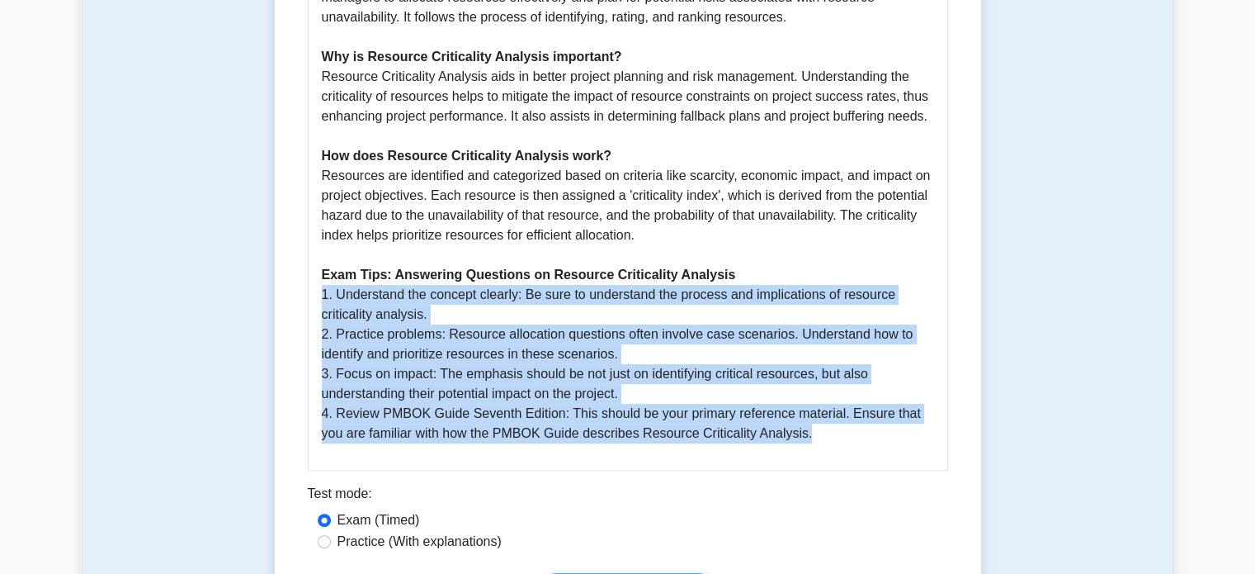
scroll to position [835, 0]
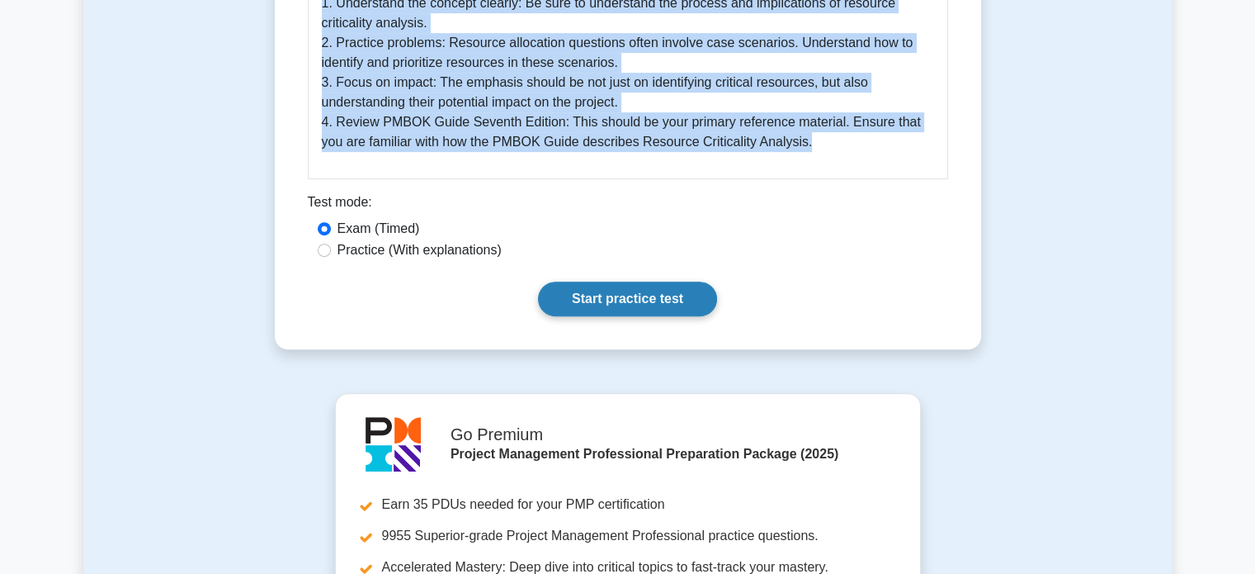
click at [591, 281] on link "Start practice test" at bounding box center [627, 298] width 179 height 35
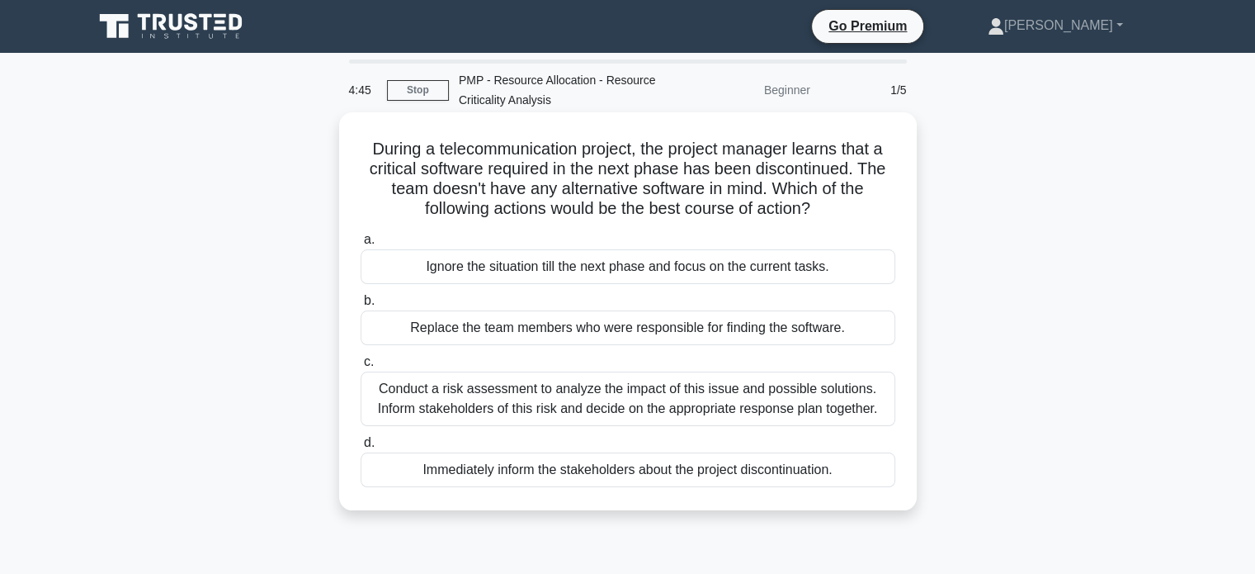
click at [695, 399] on div "Conduct a risk assessment to analyze the impact of this issue and possible solu…" at bounding box center [628, 398] width 535 height 54
click at [361, 367] on input "c. Conduct a risk assessment to analyze the impact of this issue and possible s…" at bounding box center [361, 362] width 0 height 11
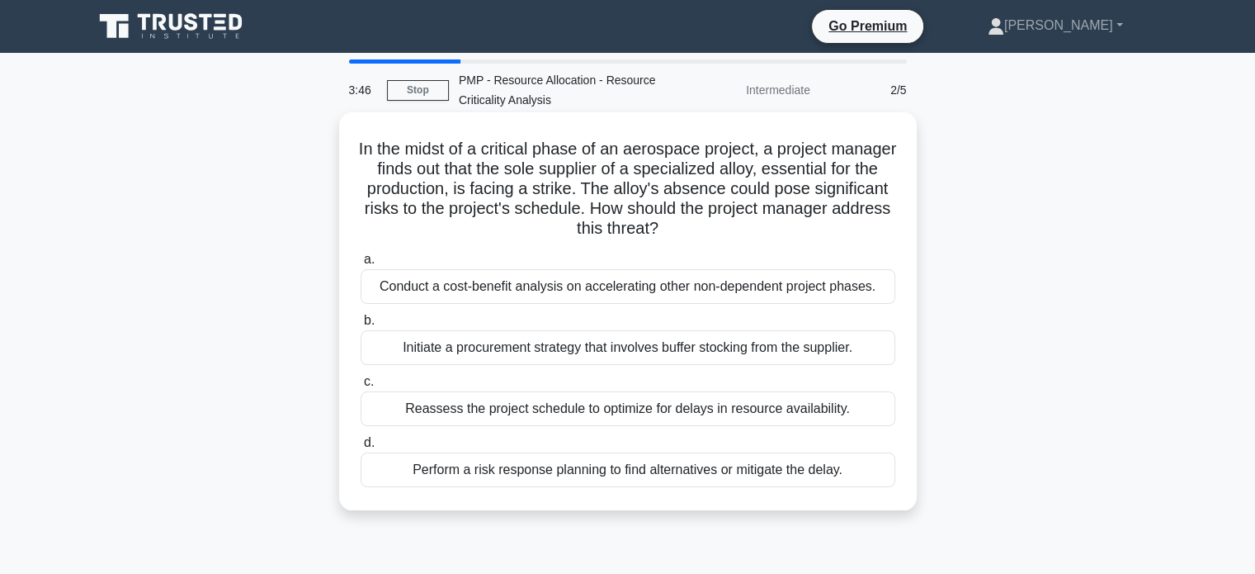
click at [670, 467] on div "Perform a risk response planning to find alternatives or mitigate the delay." at bounding box center [628, 469] width 535 height 35
click at [361, 448] on input "d. Perform a risk response planning to find alternatives or mitigate the delay." at bounding box center [361, 442] width 0 height 11
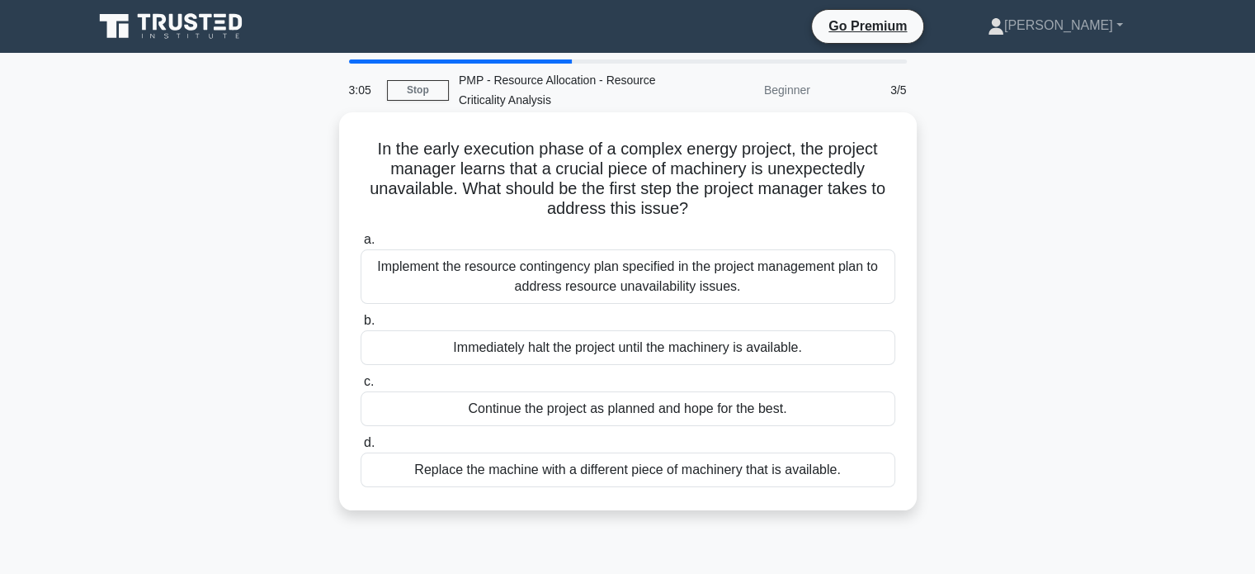
click at [672, 275] on div "Implement the resource contingency plan specified in the project management pla…" at bounding box center [628, 276] width 535 height 54
click at [361, 245] on input "a. Implement the resource contingency plan specified in the project management …" at bounding box center [361, 239] width 0 height 11
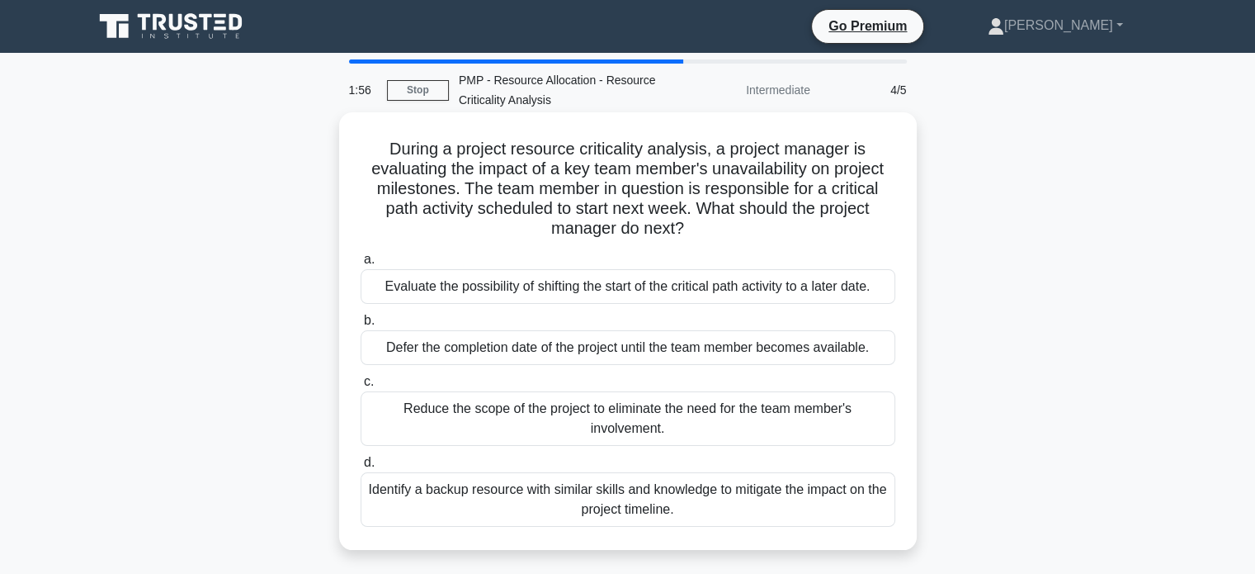
click at [809, 498] on div "Identify a backup resource with similar skills and knowledge to mitigate the im…" at bounding box center [628, 499] width 535 height 54
click at [361, 468] on input "d. Identify a backup resource with similar skills and knowledge to mitigate the…" at bounding box center [361, 462] width 0 height 11
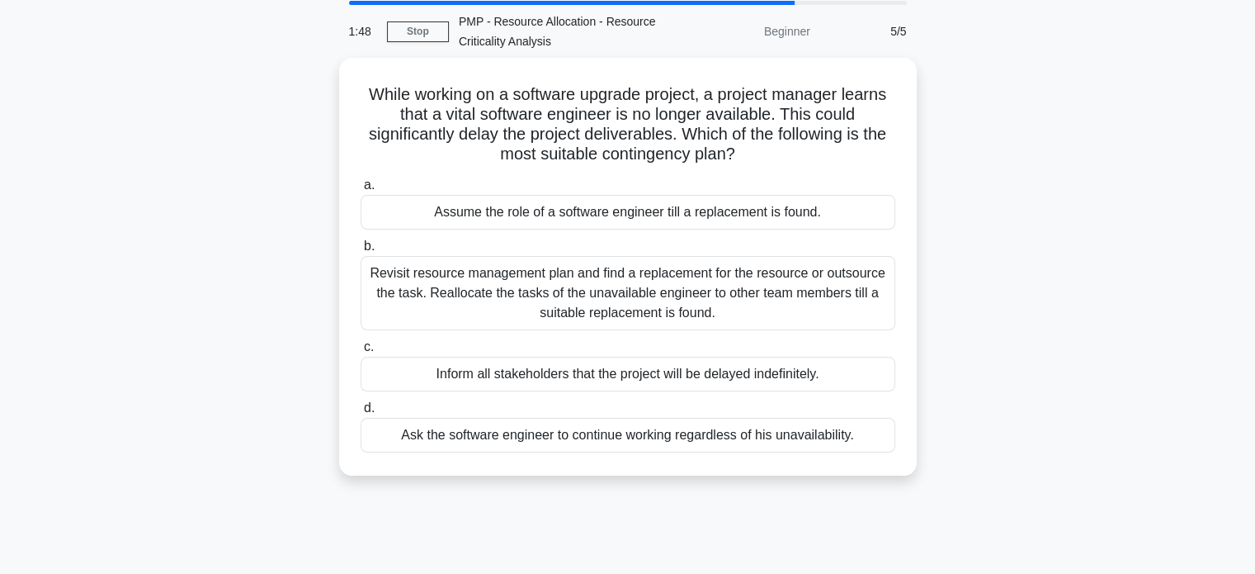
scroll to position [59, 0]
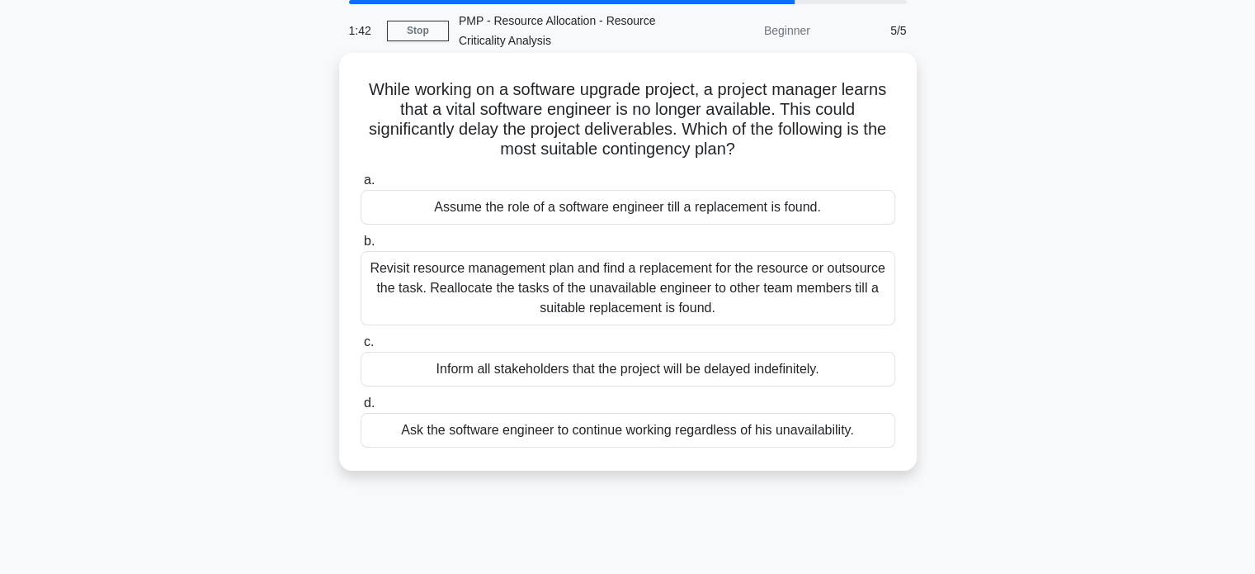
click at [799, 286] on div "Revisit resource management plan and find a replacement for the resource or out…" at bounding box center [628, 288] width 535 height 74
click at [361, 247] on input "b. Revisit resource management plan and find a replacement for the resource or …" at bounding box center [361, 241] width 0 height 11
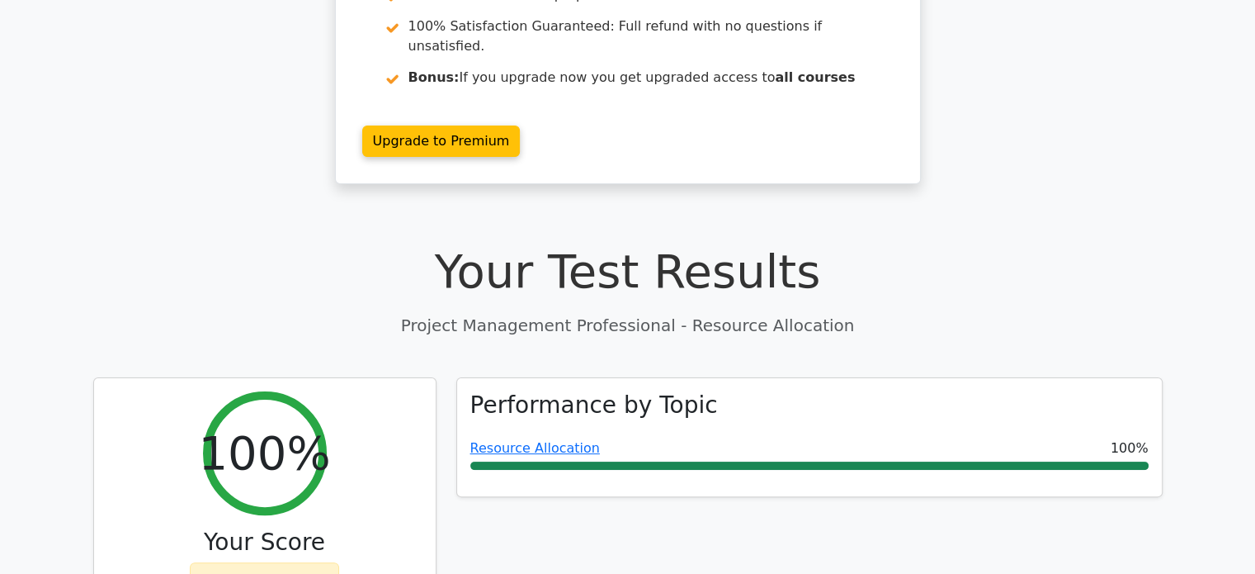
scroll to position [317, 0]
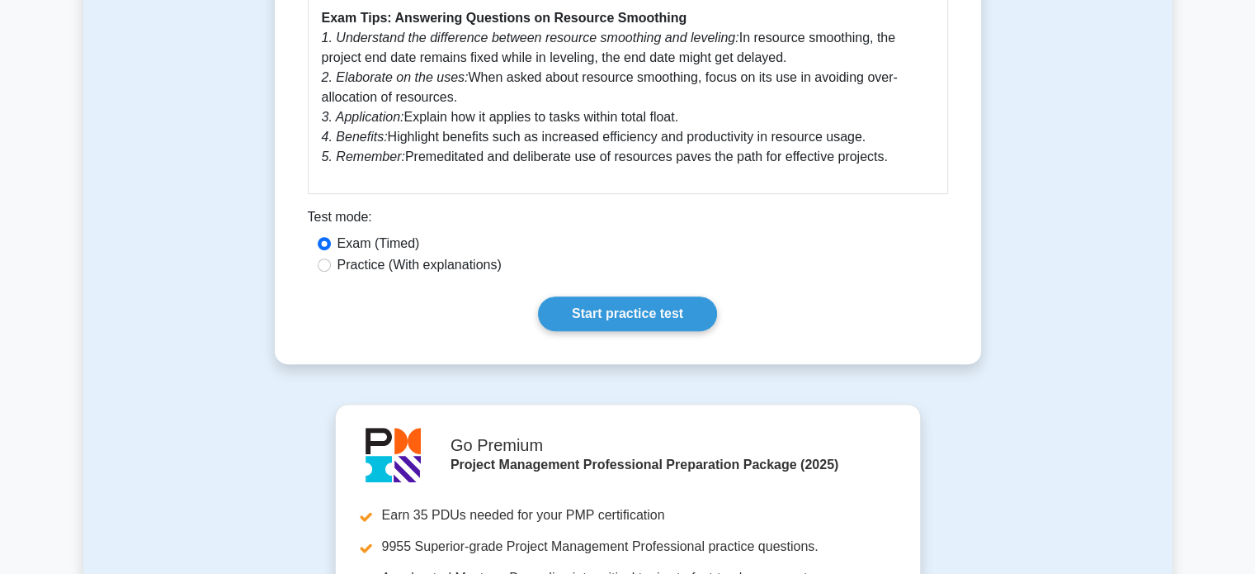
scroll to position [702, 0]
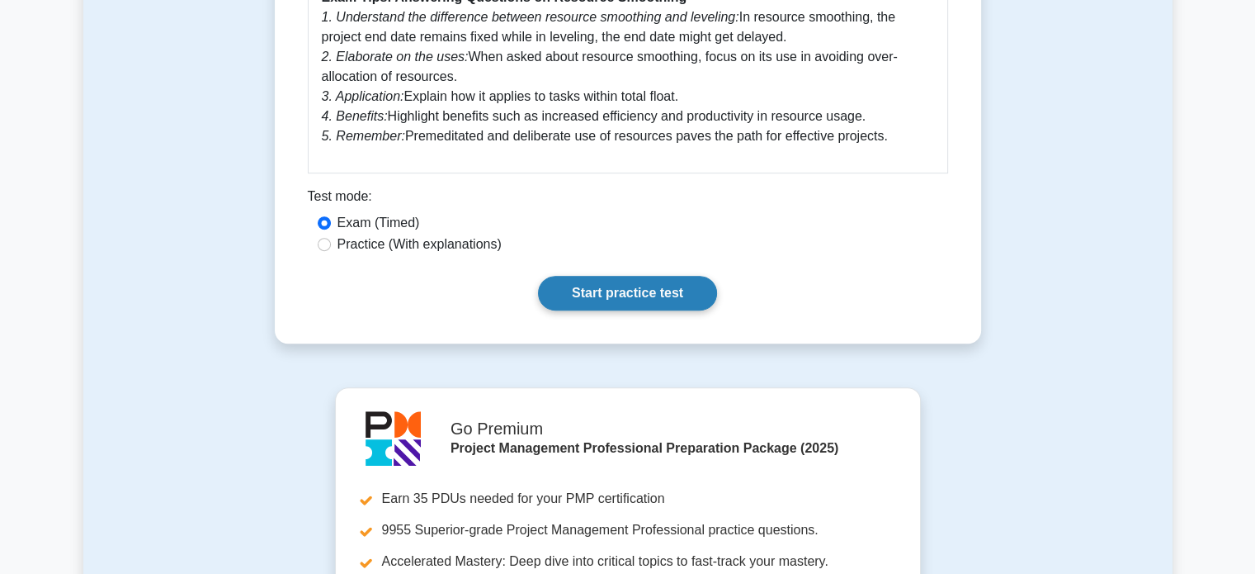
click at [610, 296] on link "Start practice test" at bounding box center [627, 293] width 179 height 35
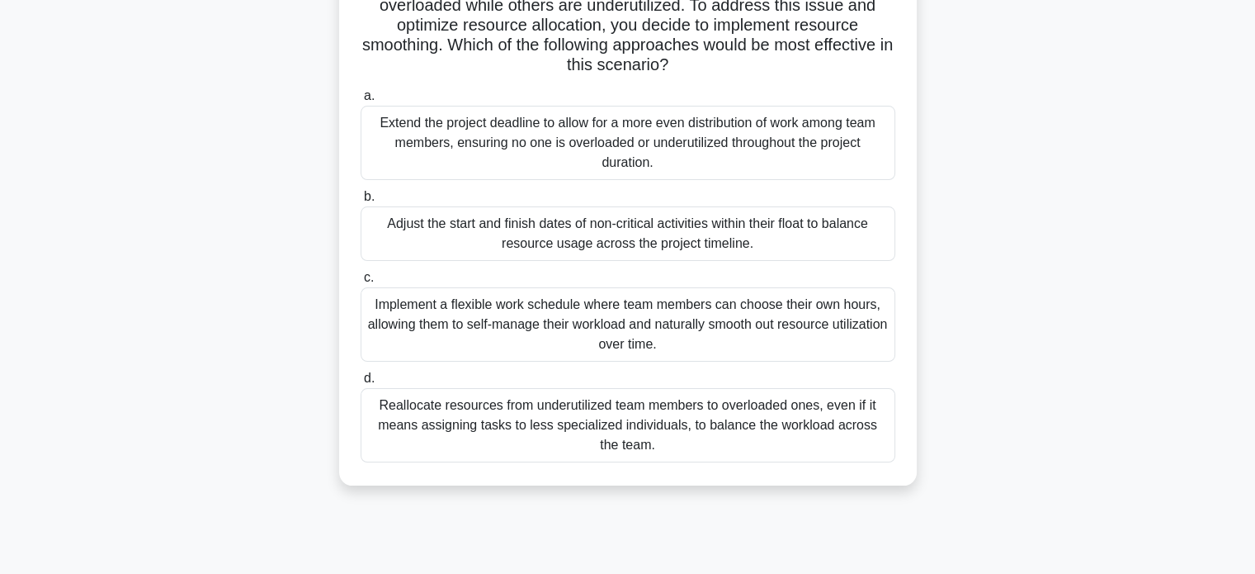
scroll to position [228, 0]
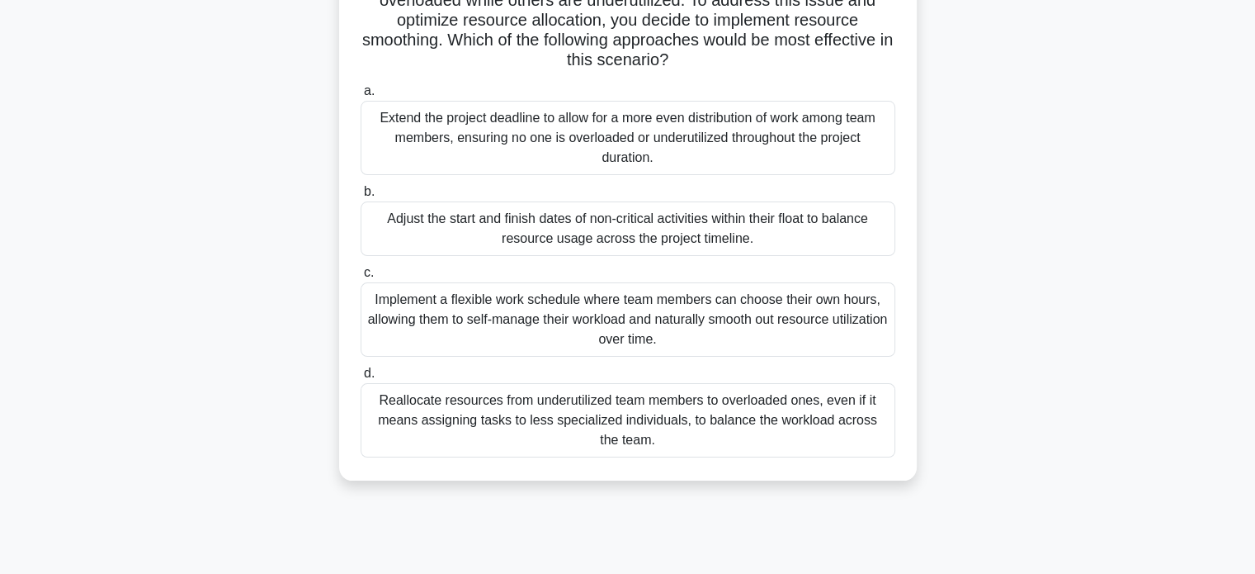
click at [485, 424] on div "Reallocate resources from underutilized team members to overloaded ones, even i…" at bounding box center [628, 420] width 535 height 74
click at [361, 379] on input "d. Reallocate resources from underutilized team members to overloaded ones, eve…" at bounding box center [361, 373] width 0 height 11
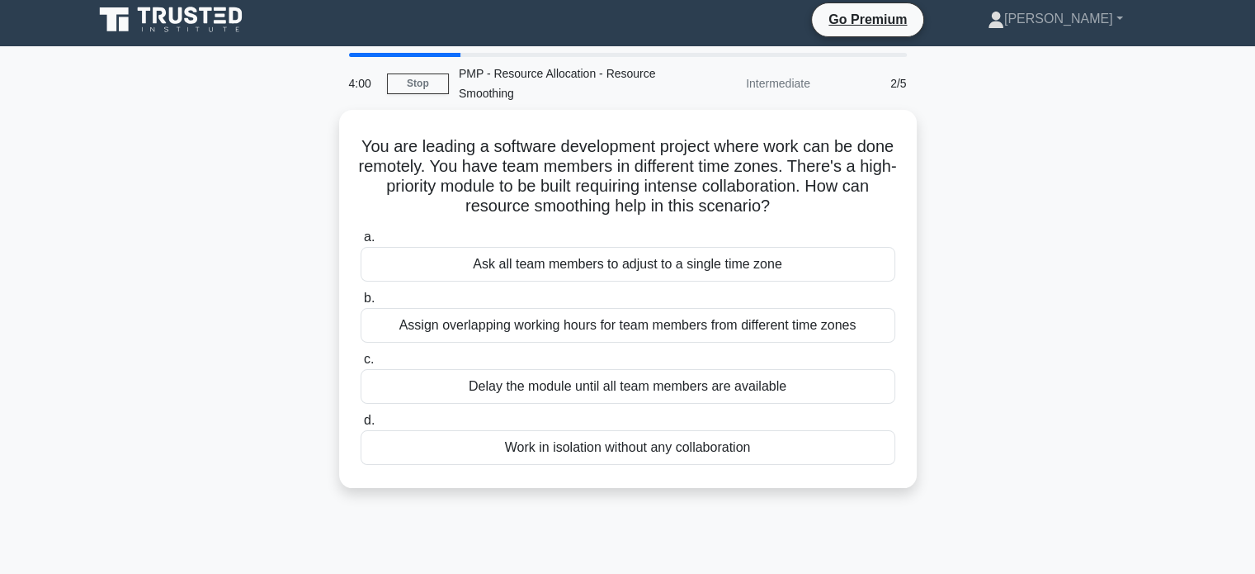
scroll to position [0, 0]
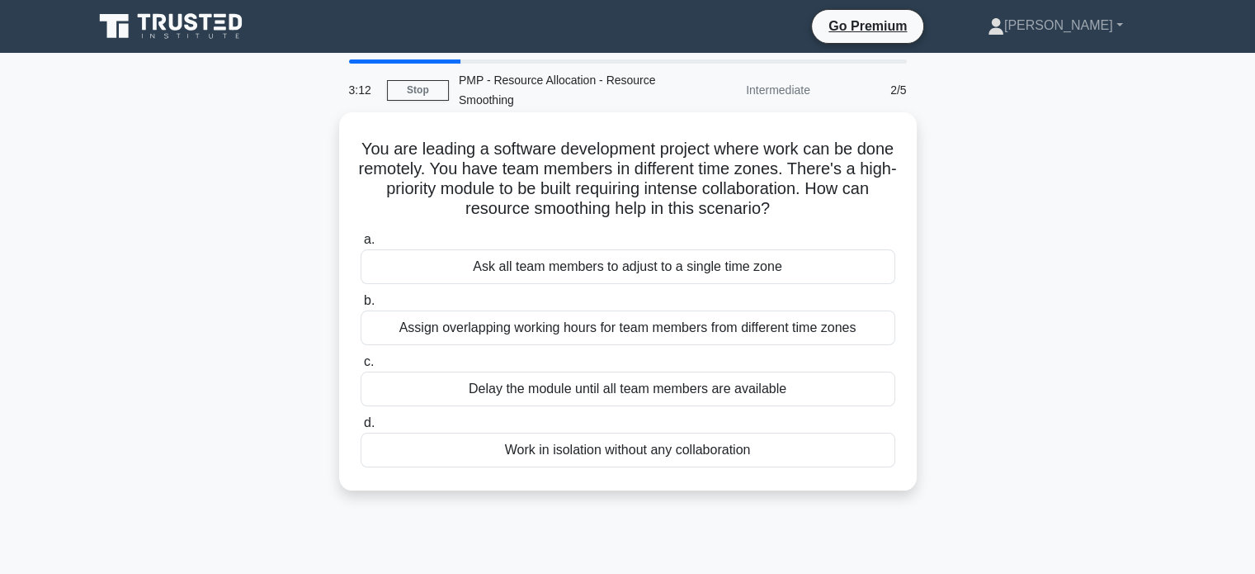
click at [494, 265] on div "Ask all team members to adjust to a single time zone" at bounding box center [628, 266] width 535 height 35
click at [361, 245] on input "a. Ask all team members to adjust to a single time zone" at bounding box center [361, 239] width 0 height 11
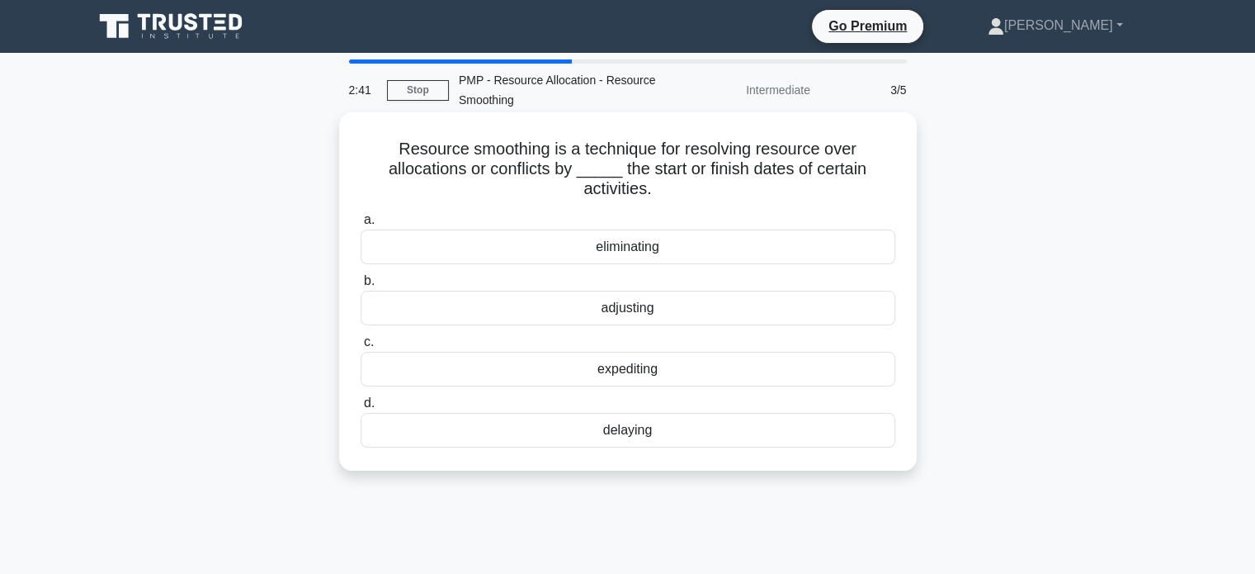
click at [637, 367] on div "expediting" at bounding box center [628, 369] width 535 height 35
click at [361, 347] on input "c. expediting" at bounding box center [361, 342] width 0 height 11
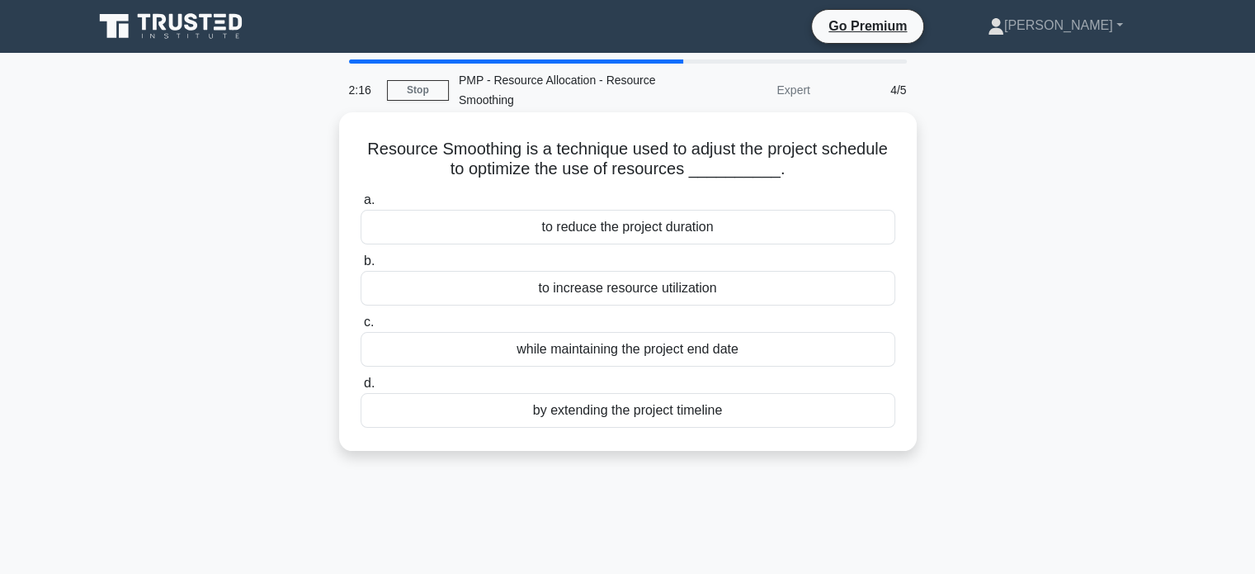
click at [713, 349] on div "while maintaining the project end date" at bounding box center [628, 349] width 535 height 35
click at [361, 328] on input "c. while maintaining the project end date" at bounding box center [361, 322] width 0 height 11
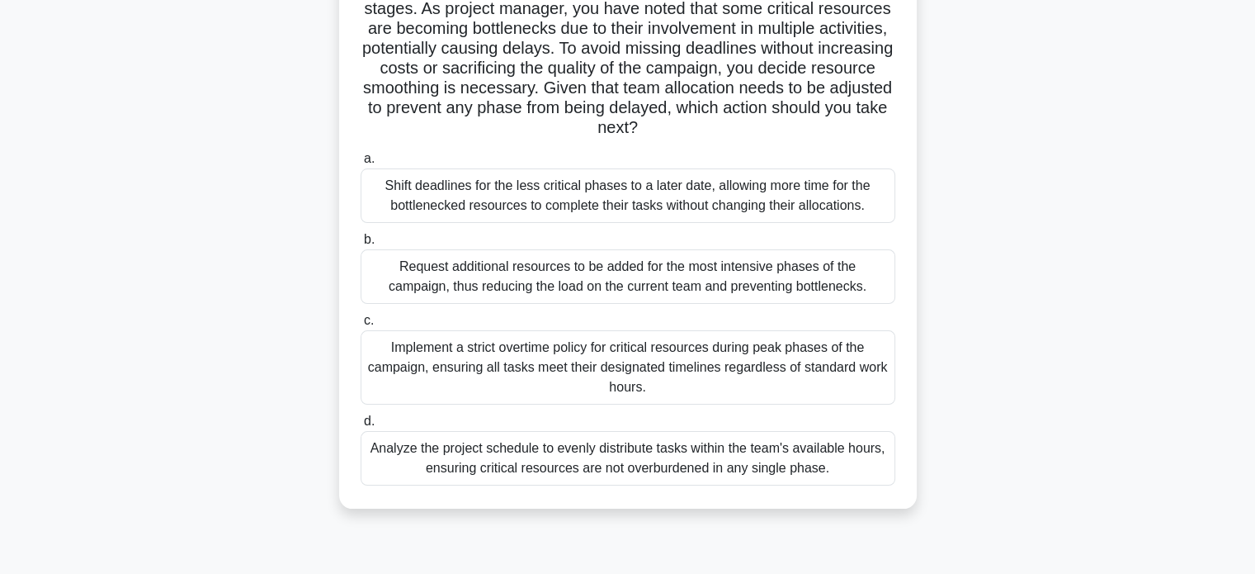
scroll to position [228, 0]
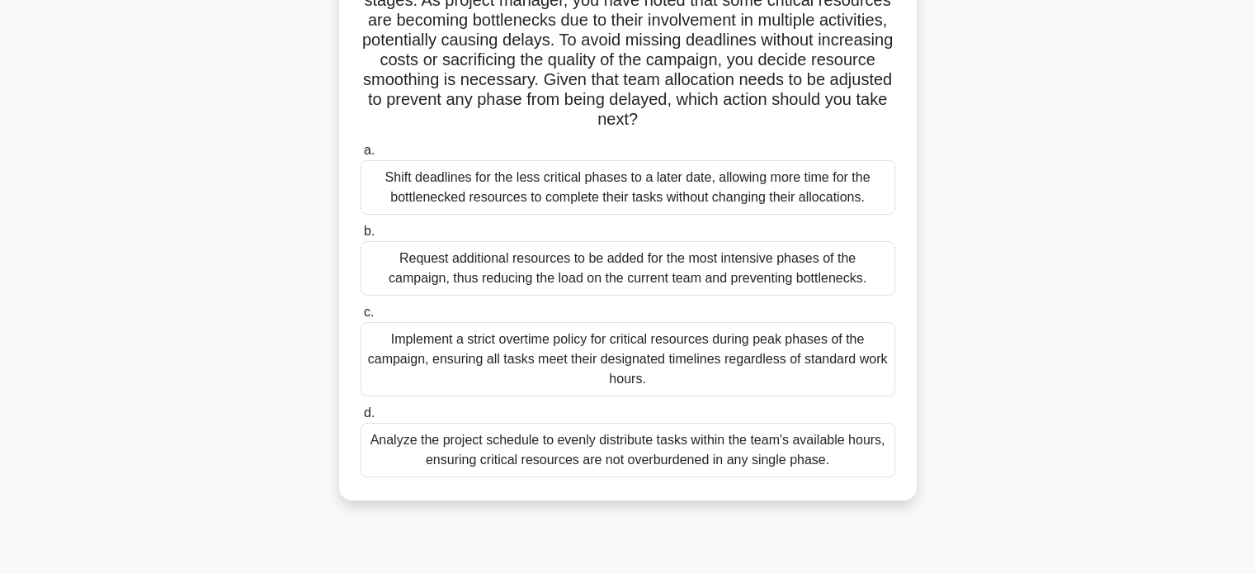
click at [796, 457] on div "Analyze the project schedule to evenly distribute tasks within the team's avail…" at bounding box center [628, 450] width 535 height 54
click at [361, 418] on input "d. Analyze the project schedule to evenly distribute tasks within the team's av…" at bounding box center [361, 413] width 0 height 11
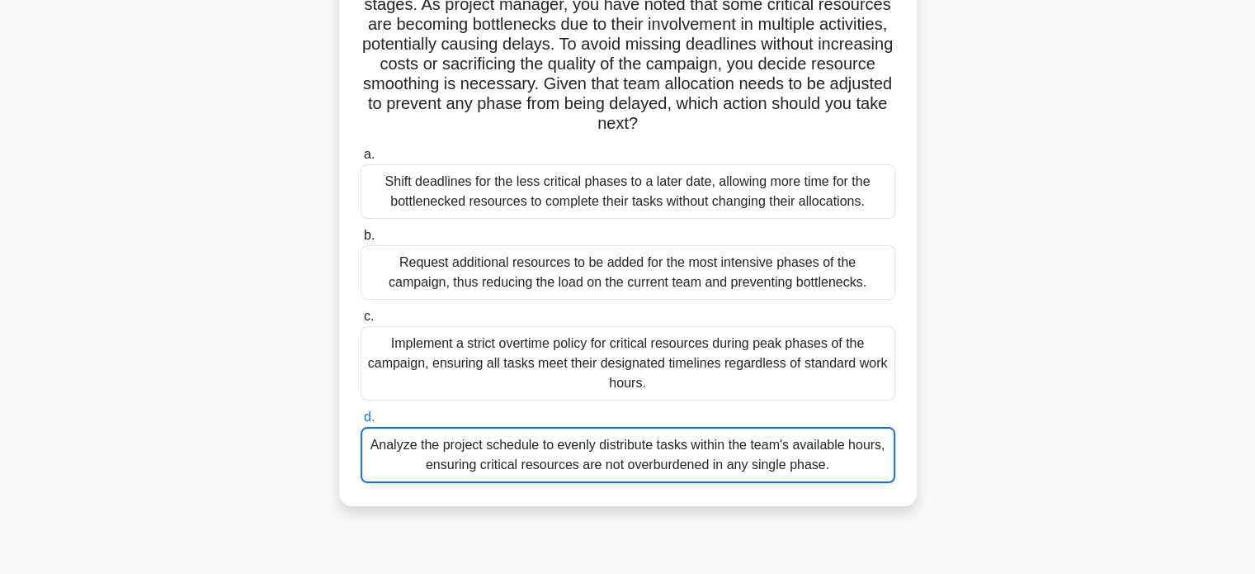
scroll to position [318, 0]
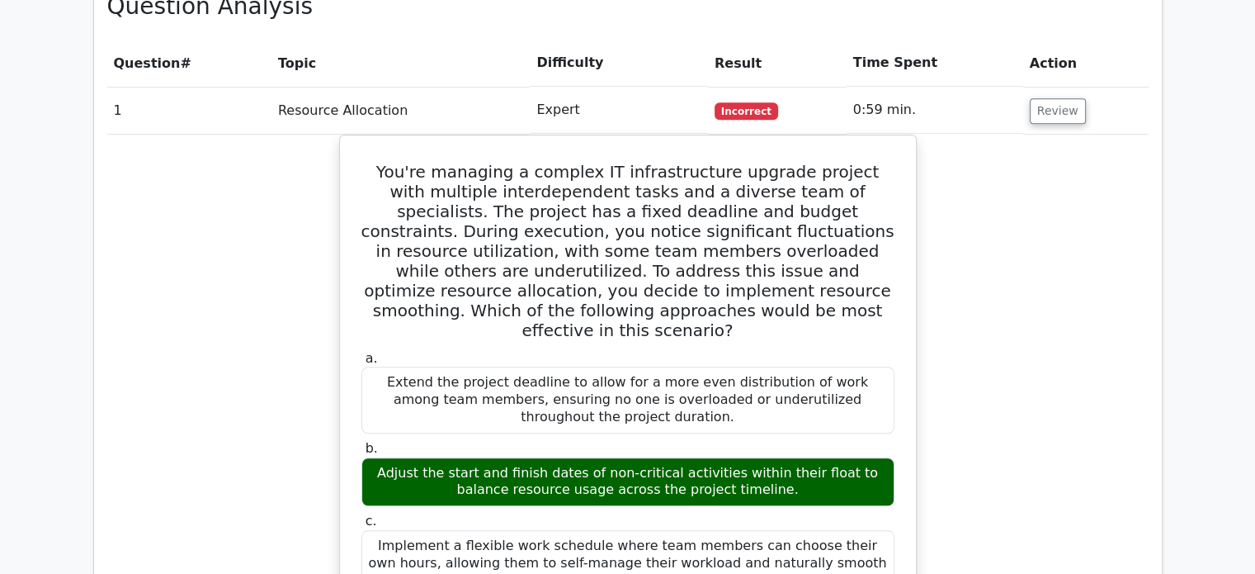
scroll to position [1214, 0]
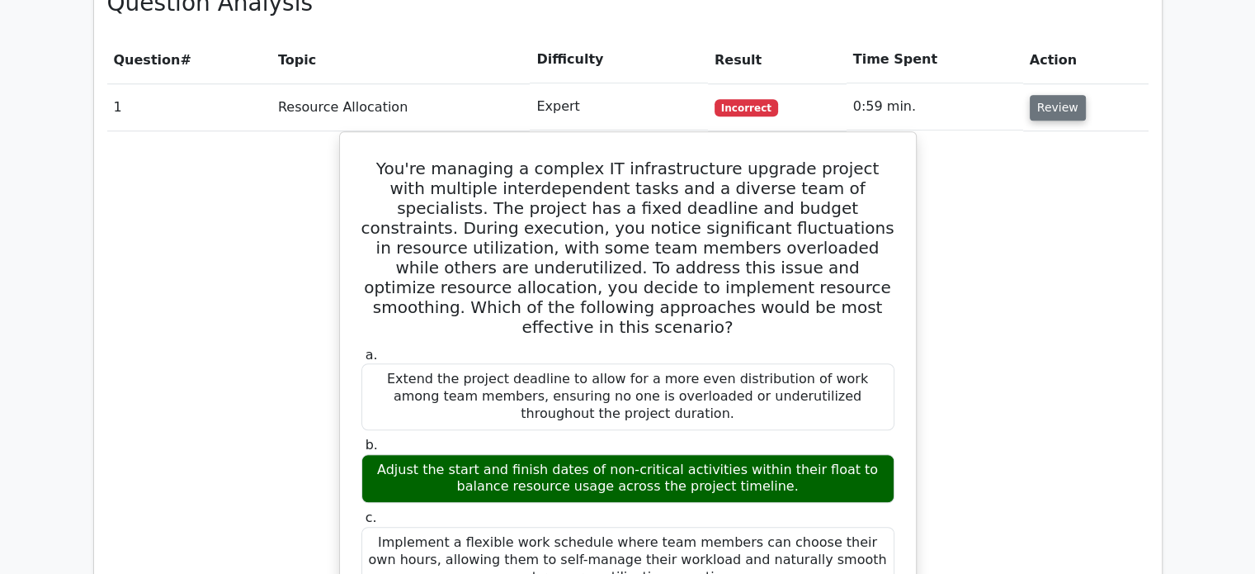
click at [1059, 95] on button "Review" at bounding box center [1058, 108] width 56 height 26
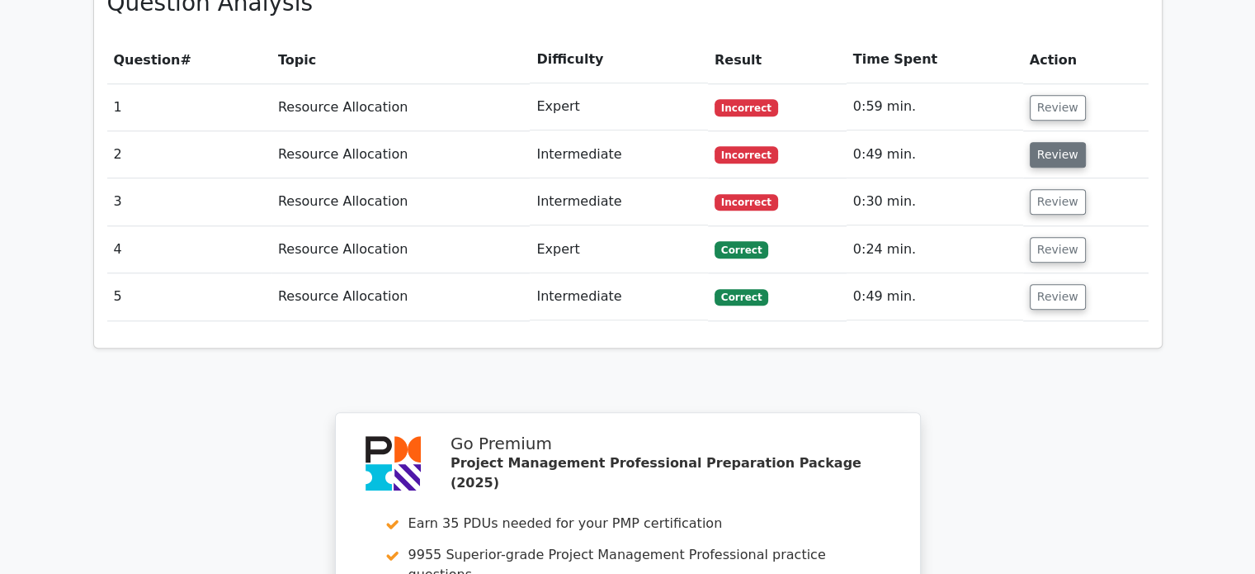
click at [1043, 142] on button "Review" at bounding box center [1058, 155] width 56 height 26
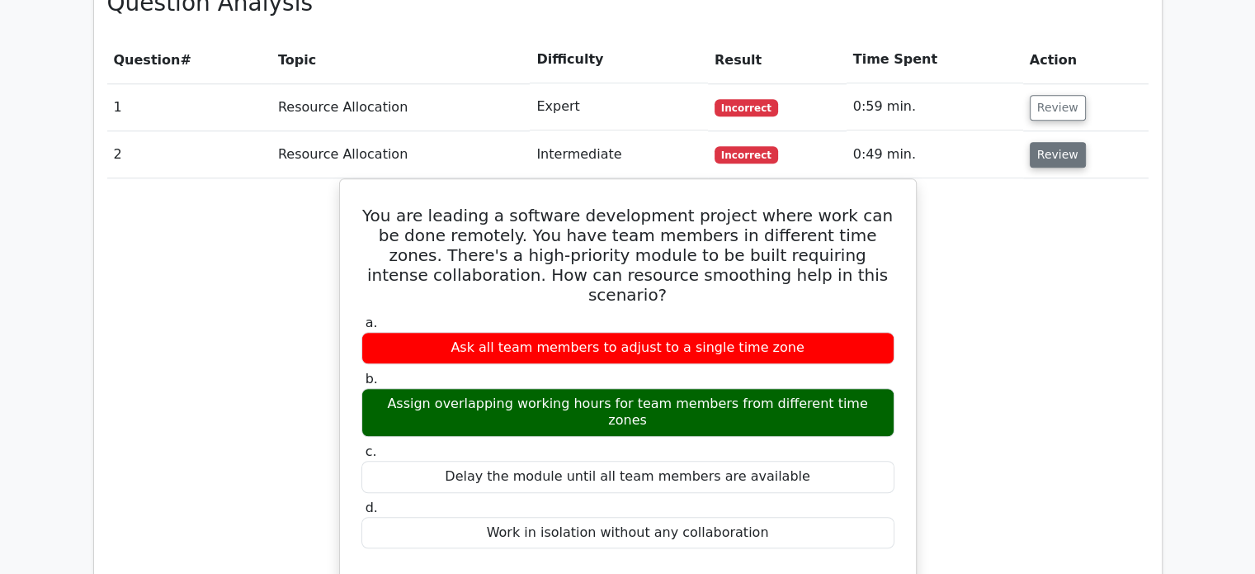
click at [1055, 142] on button "Review" at bounding box center [1058, 155] width 56 height 26
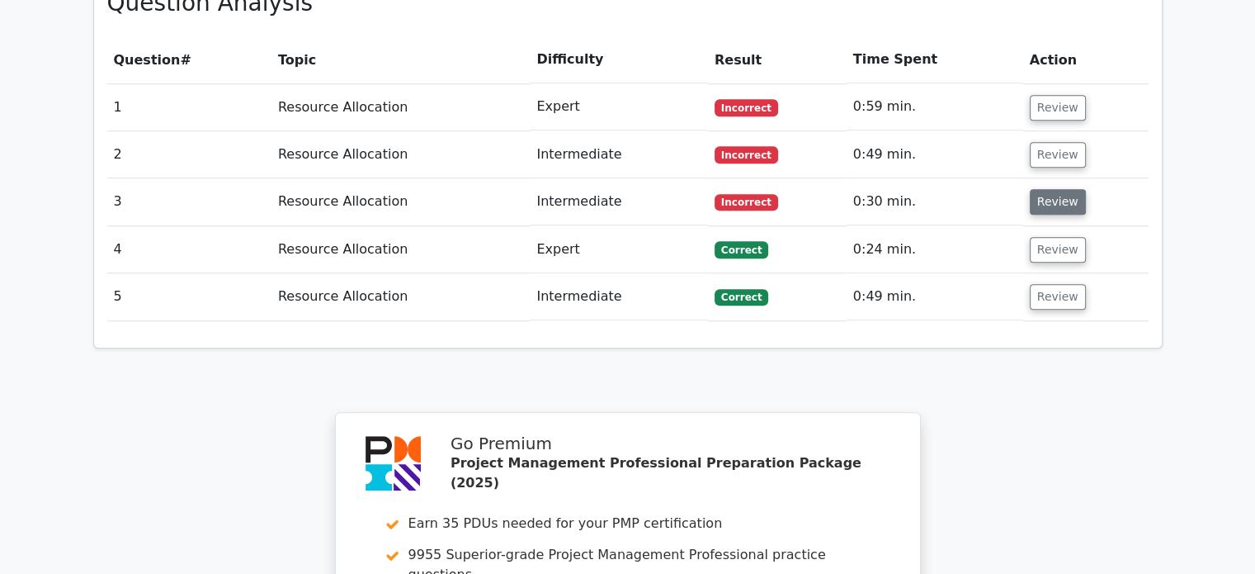
click at [1049, 189] on button "Review" at bounding box center [1058, 202] width 56 height 26
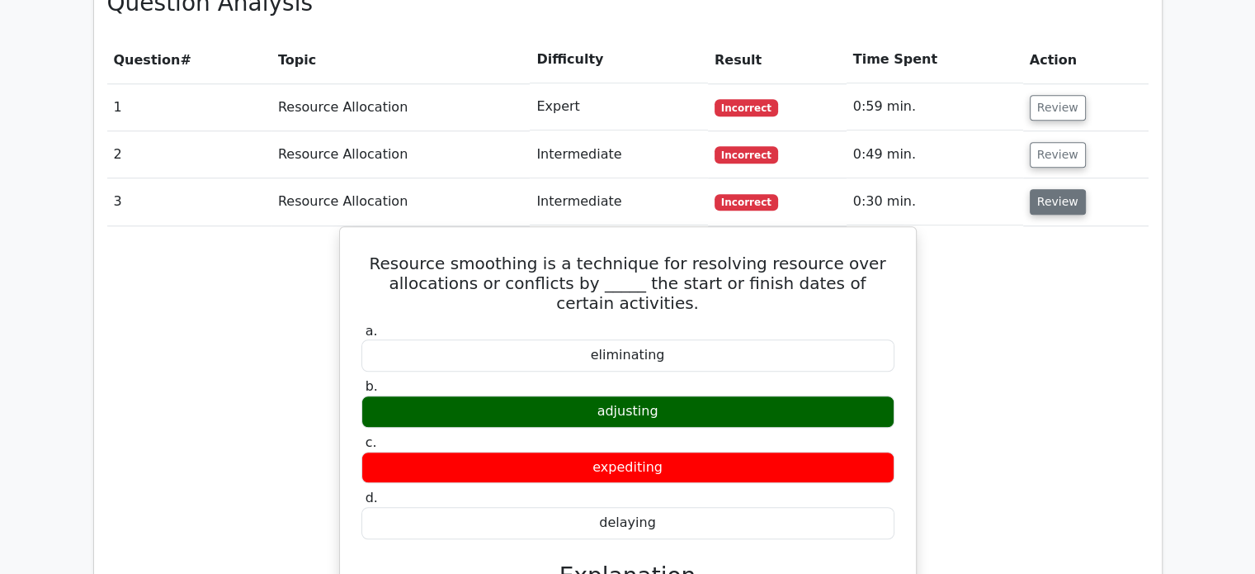
click at [1046, 189] on button "Review" at bounding box center [1058, 202] width 56 height 26
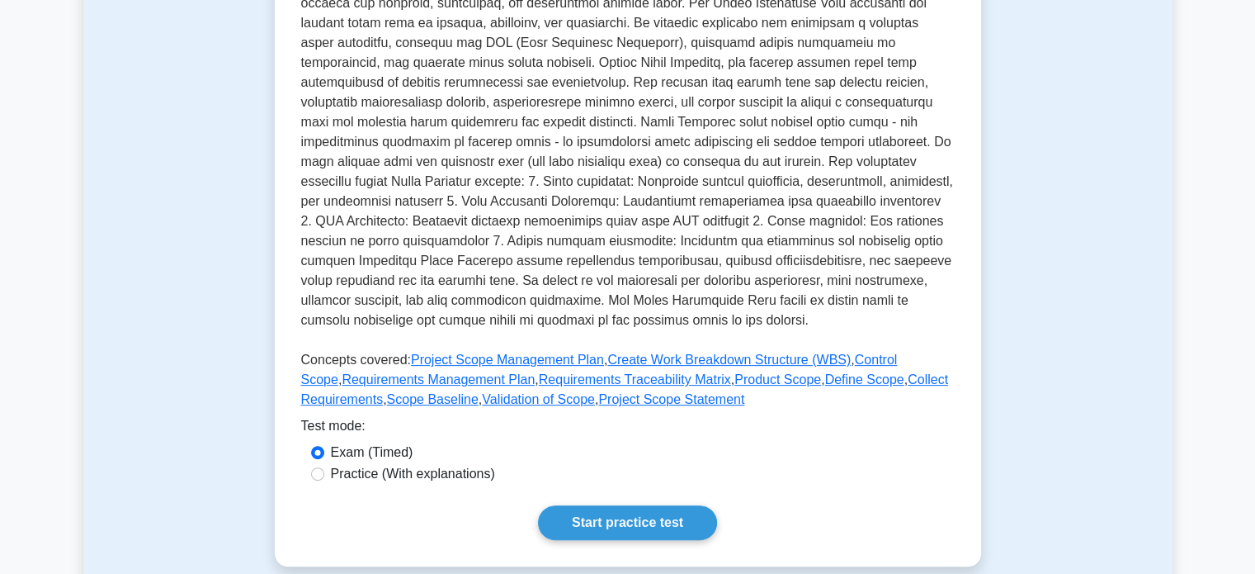
scroll to position [415, 0]
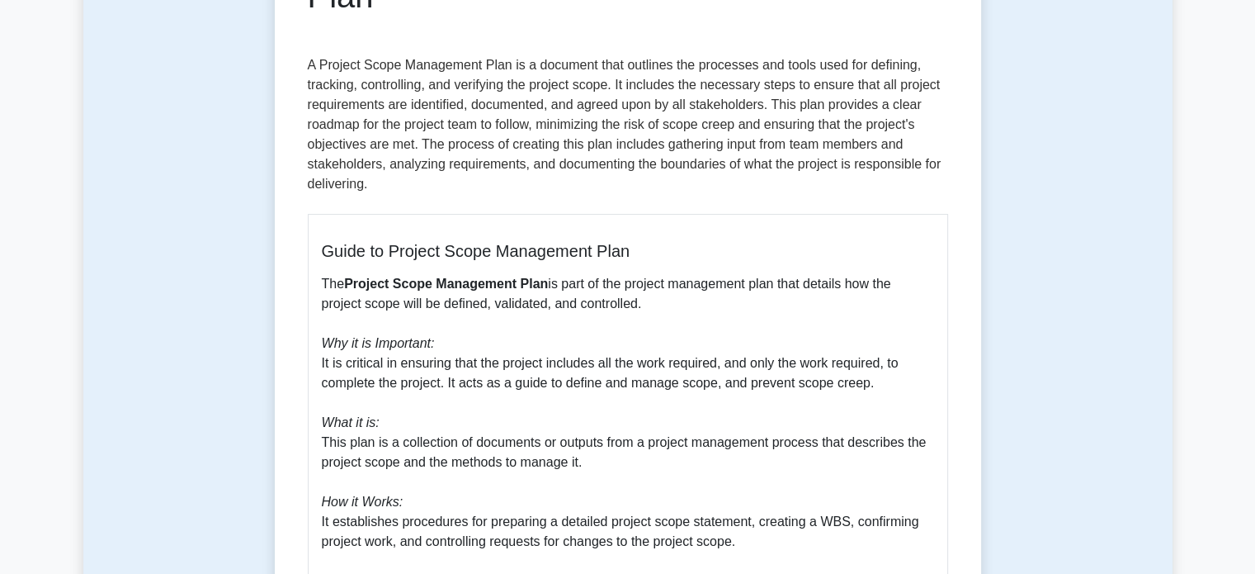
scroll to position [554, 0]
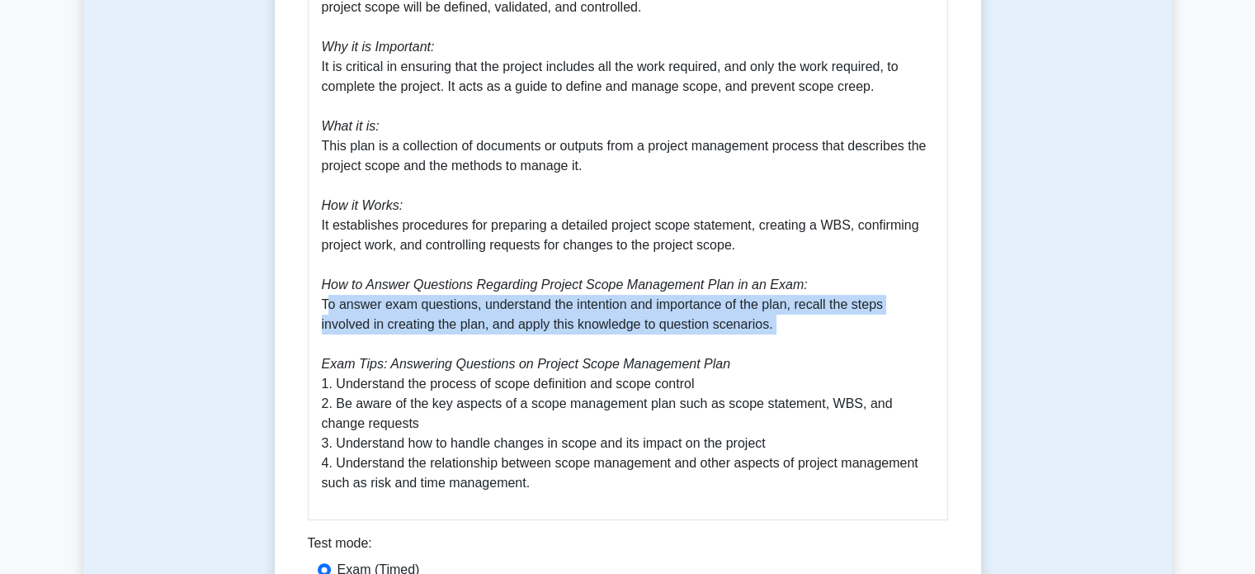
drag, startPoint x: 319, startPoint y: 307, endPoint x: 758, endPoint y: 339, distance: 441.1
click at [758, 339] on div "Guide to Project Scope Management Plan The Project Scope Management Plan is par…" at bounding box center [628, 218] width 640 height 602
copy p "To answer exam questions, understand the intention and importance of the plan, …"
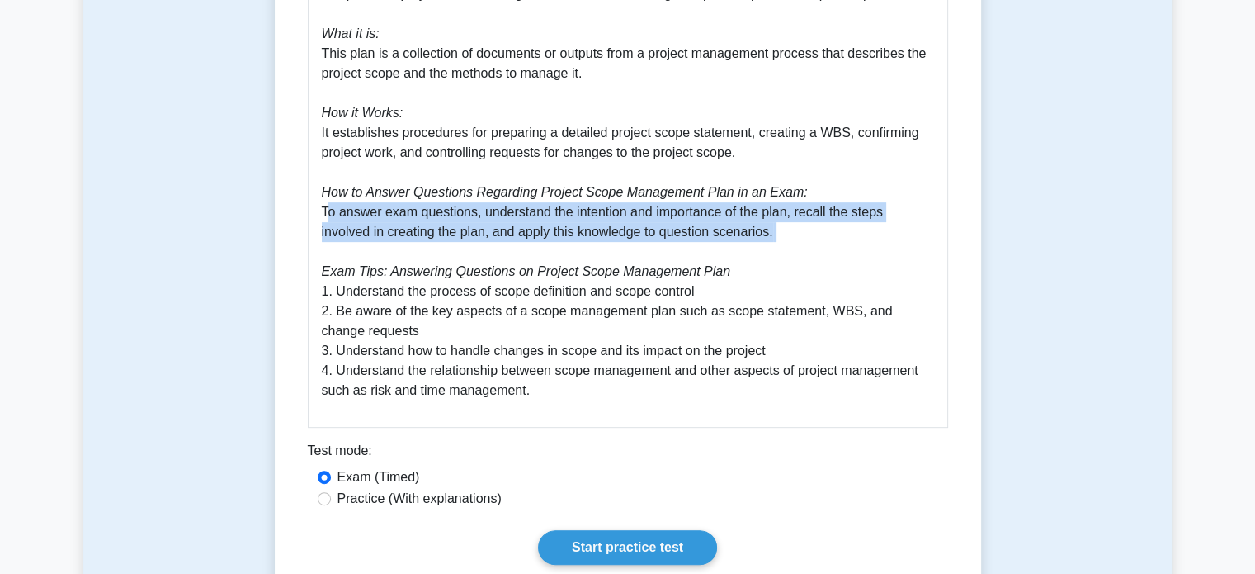
scroll to position [650, 0]
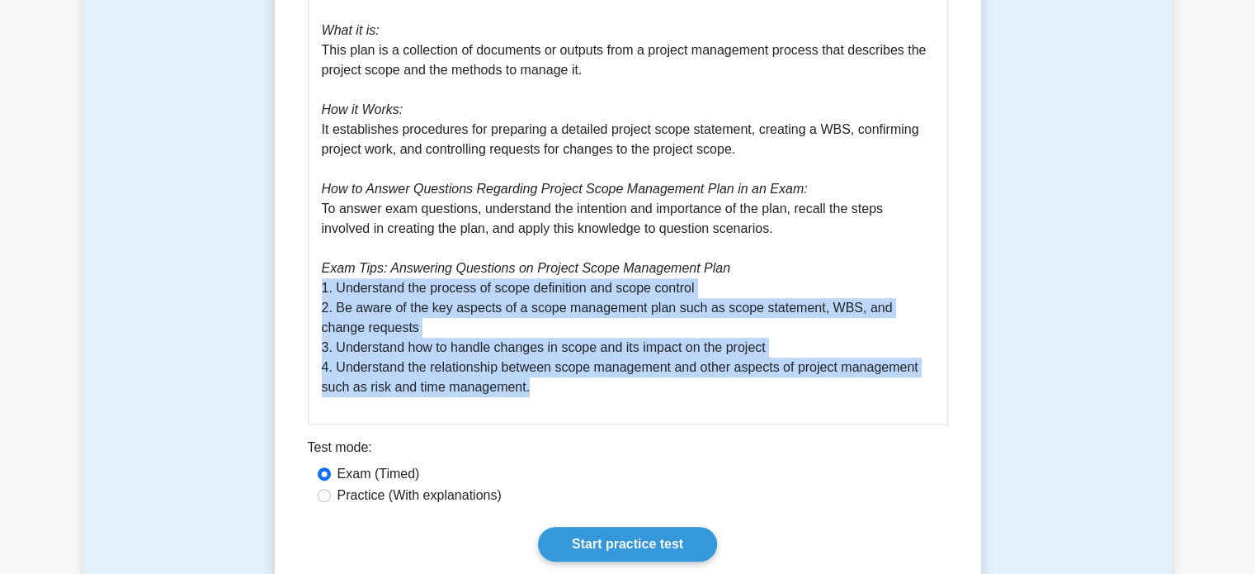
drag, startPoint x: 320, startPoint y: 292, endPoint x: 592, endPoint y: 385, distance: 287.1
click at [592, 385] on p "The Project Scope Management Plan is part of the project management plan that d…" at bounding box center [628, 139] width 612 height 515
copy p "1. Understand the process of scope definition and scope control 2. Be aware of …"
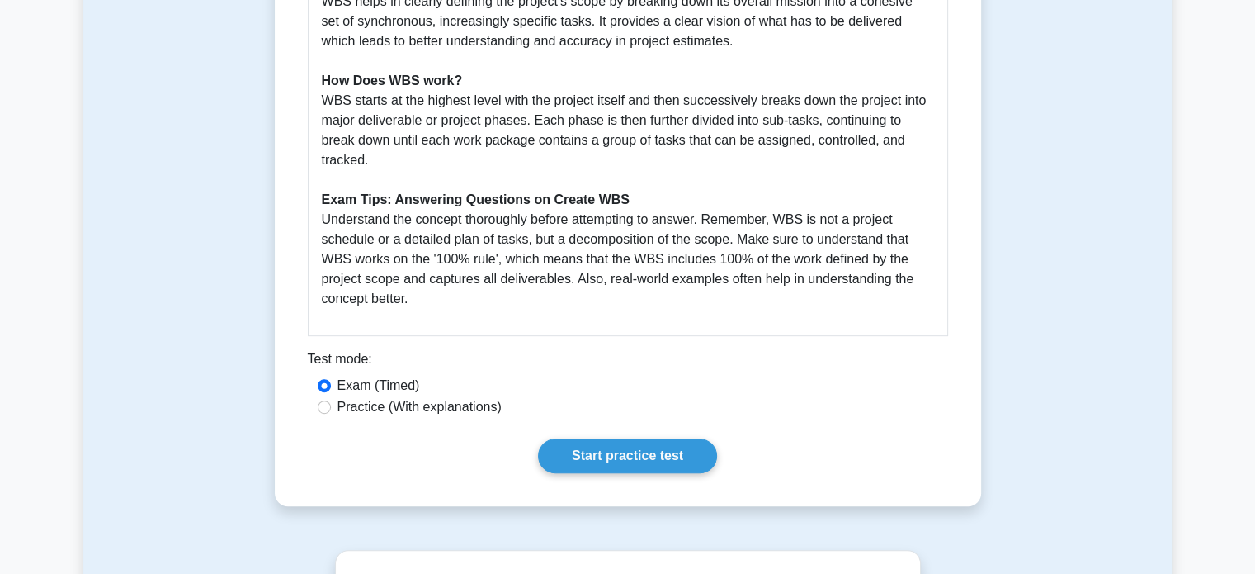
scroll to position [699, 0]
drag, startPoint x: 319, startPoint y: 214, endPoint x: 458, endPoint y: 299, distance: 162.6
click at [458, 299] on div "Guide on Create Work Breakdown Structure (WBS) What is WBS? WBS, or Work Breakd…" at bounding box center [628, 73] width 640 height 523
copy p "Understand the concept thoroughly before attempting to answer. Remember, WBS is…"
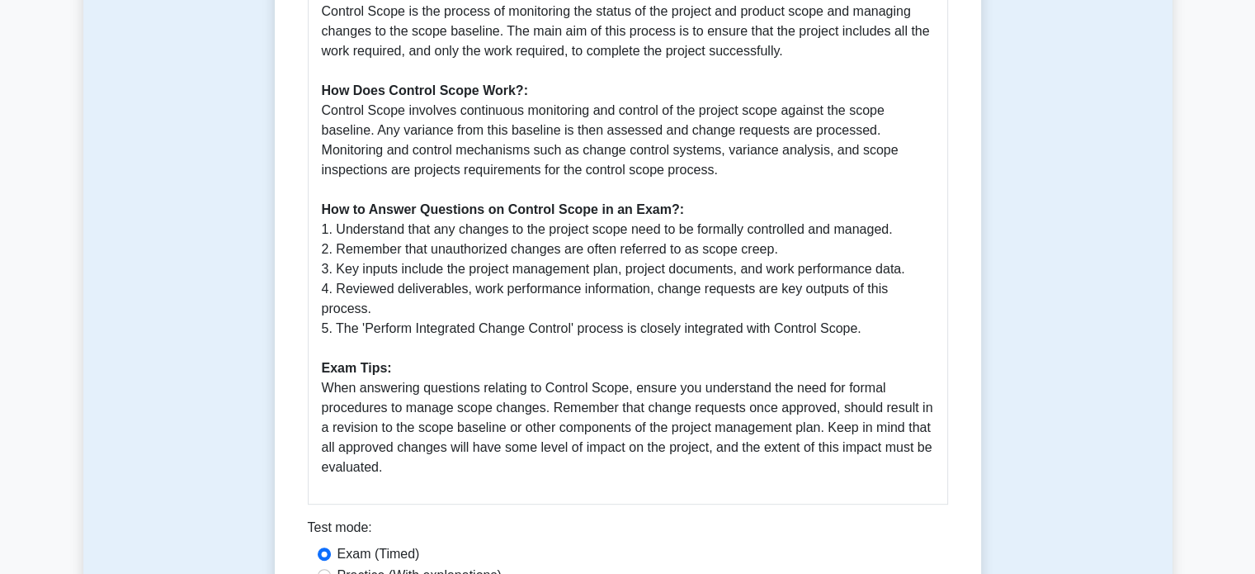
scroll to position [630, 0]
drag, startPoint x: 319, startPoint y: 230, endPoint x: 904, endPoint y: 304, distance: 589.7
click at [904, 304] on div "Guide on Control Scope in PMBOK 7th Edition Why is Control Scope Important?: Co…" at bounding box center [628, 152] width 640 height 701
copy p "1. Understand that any changes to the project scope need to be formally control…"
drag, startPoint x: 323, startPoint y: 369, endPoint x: 431, endPoint y: 468, distance: 146.6
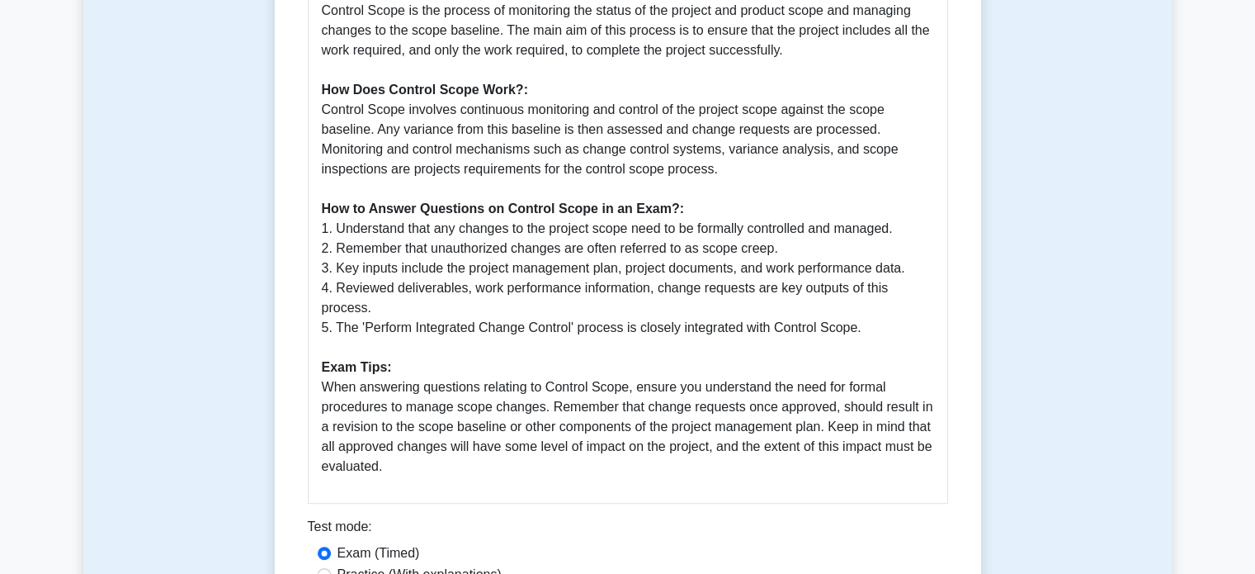
click at [431, 468] on div "Guide on Control Scope in PMBOK 7th Edition Why is Control Scope Important?: Co…" at bounding box center [628, 152] width 640 height 701
copy p "When answering questions relating to Control Scope, ensure you understand the n…"
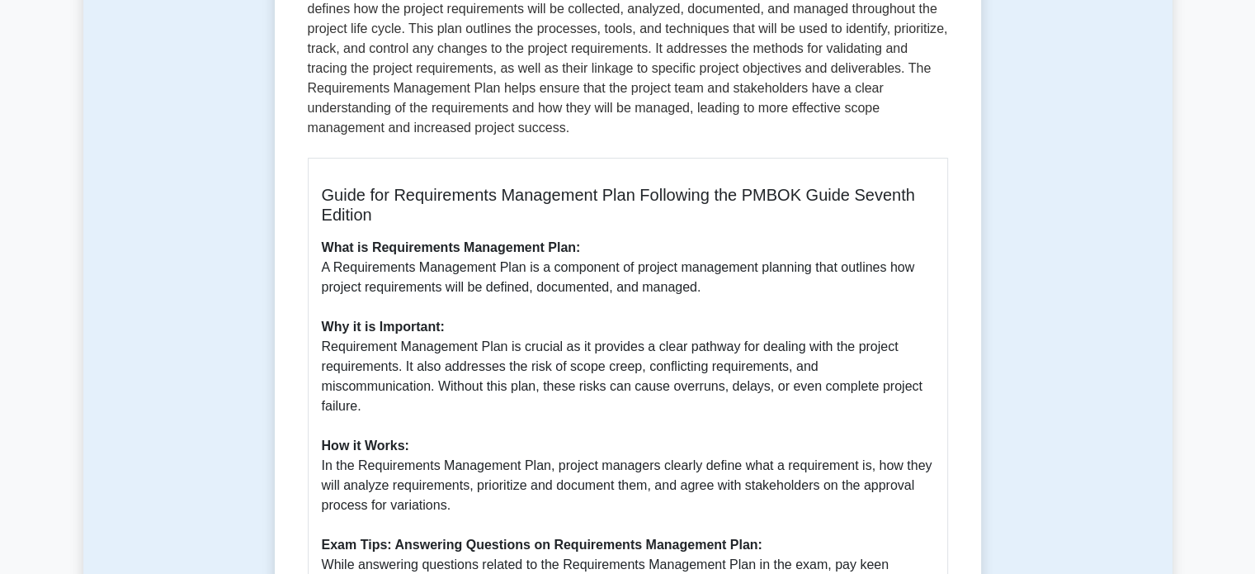
scroll to position [588, 0]
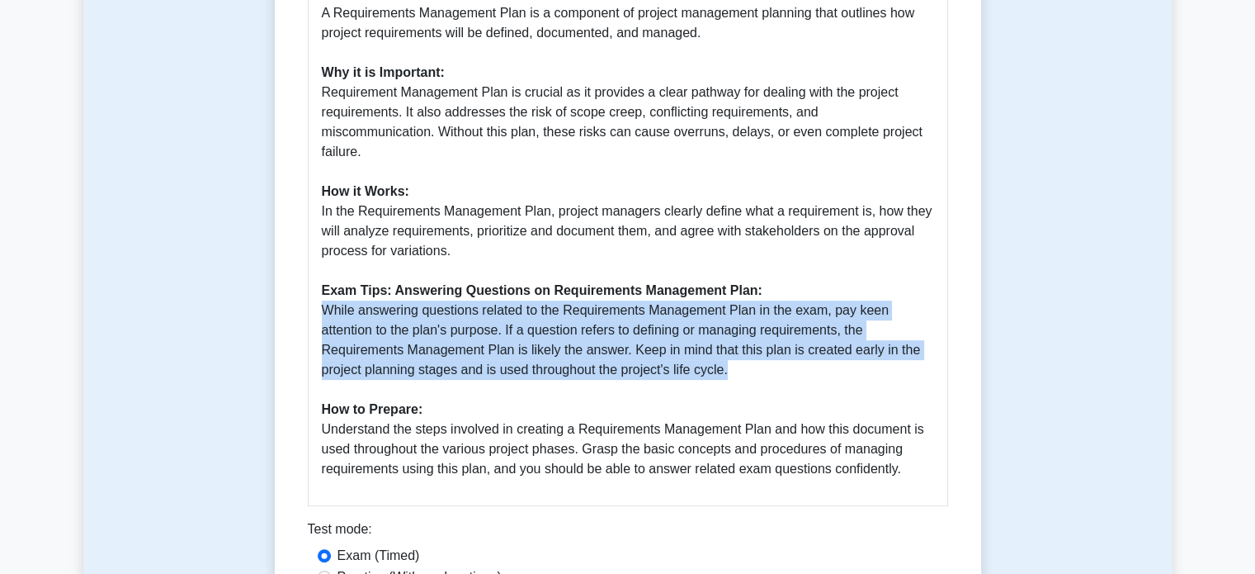
drag, startPoint x: 319, startPoint y: 291, endPoint x: 757, endPoint y: 351, distance: 441.4
click at [757, 351] on div "Guide for Requirements Management Plan Following the PMBOK Guide Seventh Editio…" at bounding box center [628, 204] width 640 height 602
copy p "While answering questions related to the Requirements Management Plan in the ex…"
drag, startPoint x: 320, startPoint y: 412, endPoint x: 906, endPoint y: 465, distance: 588.4
click at [906, 465] on div "Guide for Requirements Management Plan Following the PMBOK Guide Seventh Editio…" at bounding box center [628, 204] width 640 height 602
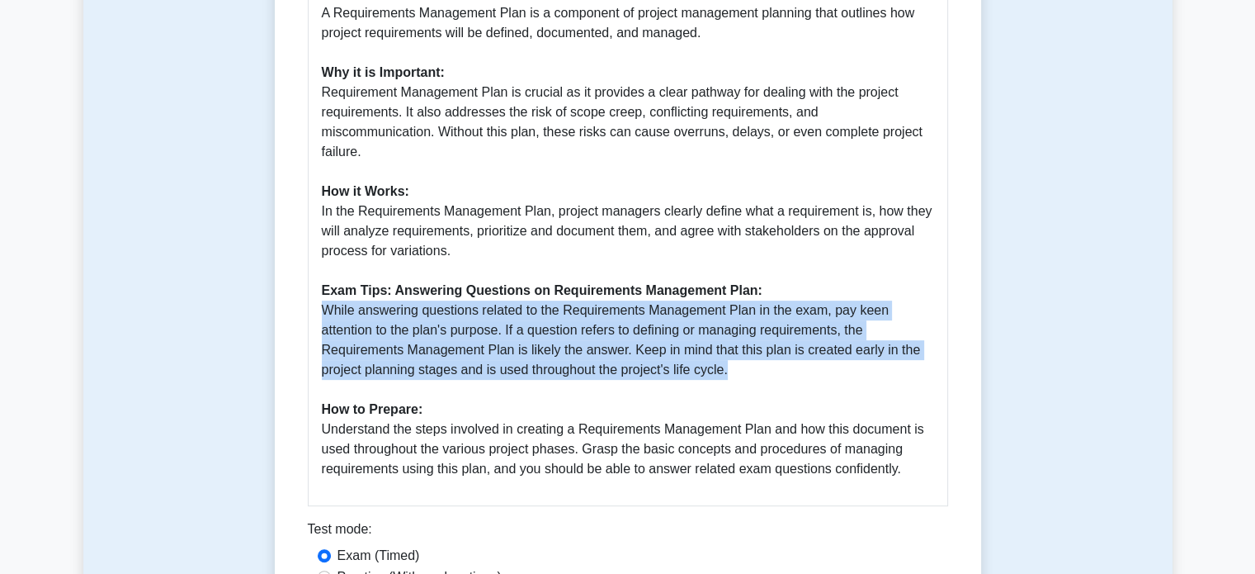
copy p "Understand the steps involved in creating a Requirements Management Plan and ho…"
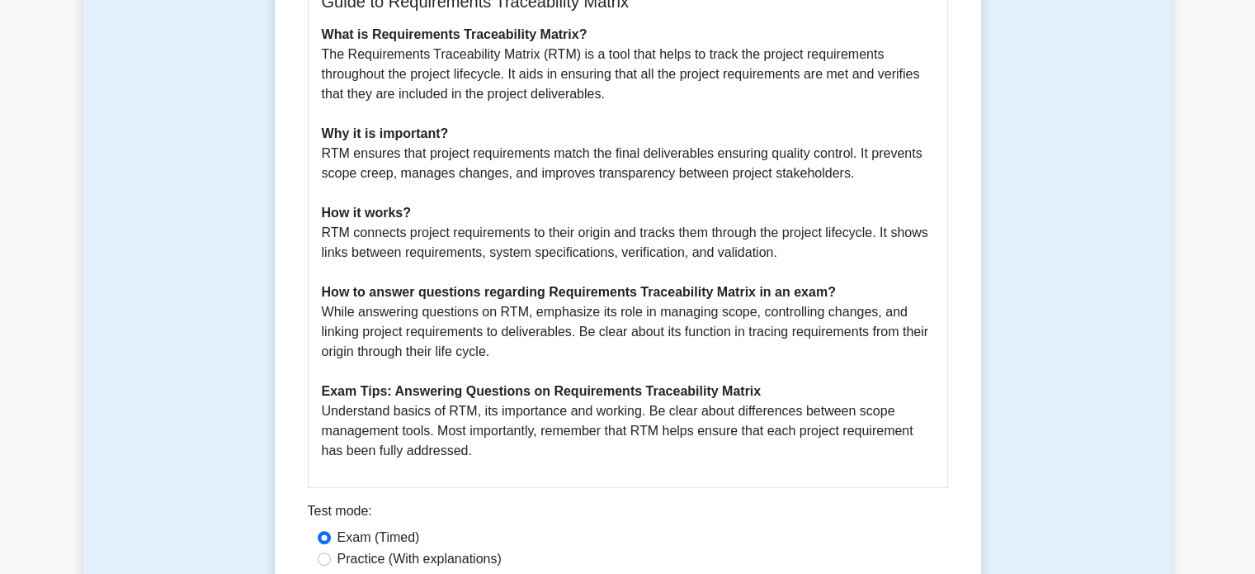
scroll to position [494, 0]
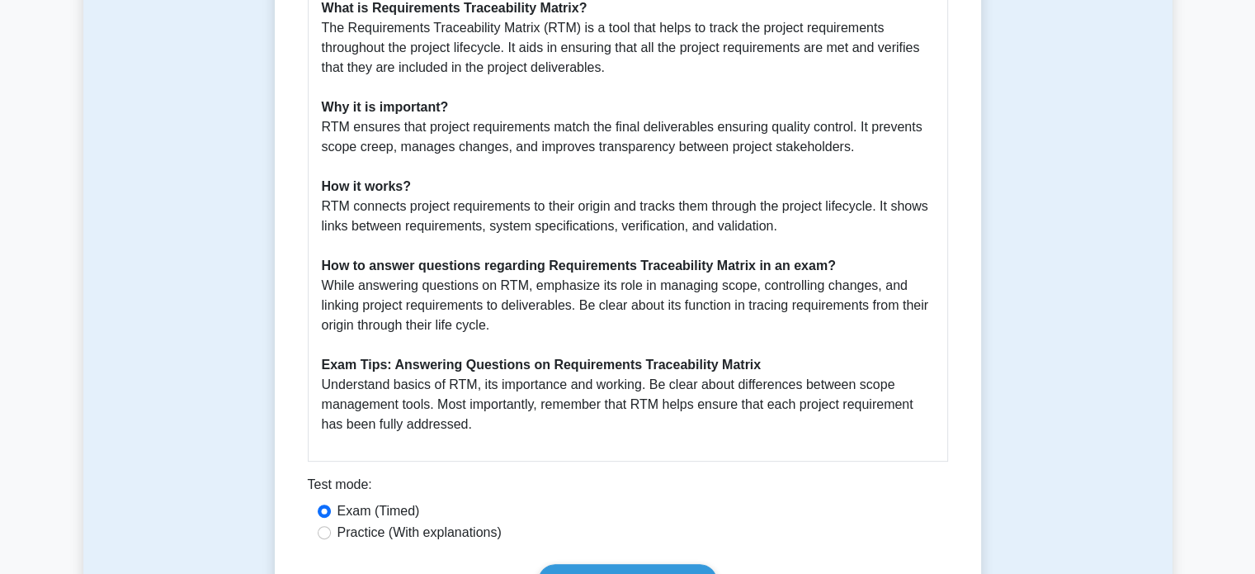
drag, startPoint x: 319, startPoint y: 283, endPoint x: 522, endPoint y: 327, distance: 207.7
click at [522, 327] on div "Guide to Requirements Traceability Matrix What is Requirements Traceability Mat…" at bounding box center [628, 199] width 640 height 523
copy p "While answering questions on RTM, emphasize its role in managing scope, control…"
drag, startPoint x: 318, startPoint y: 386, endPoint x: 494, endPoint y: 427, distance: 181.4
click at [494, 427] on div "Guide to Requirements Traceability Matrix What is Requirements Traceability Mat…" at bounding box center [628, 199] width 640 height 523
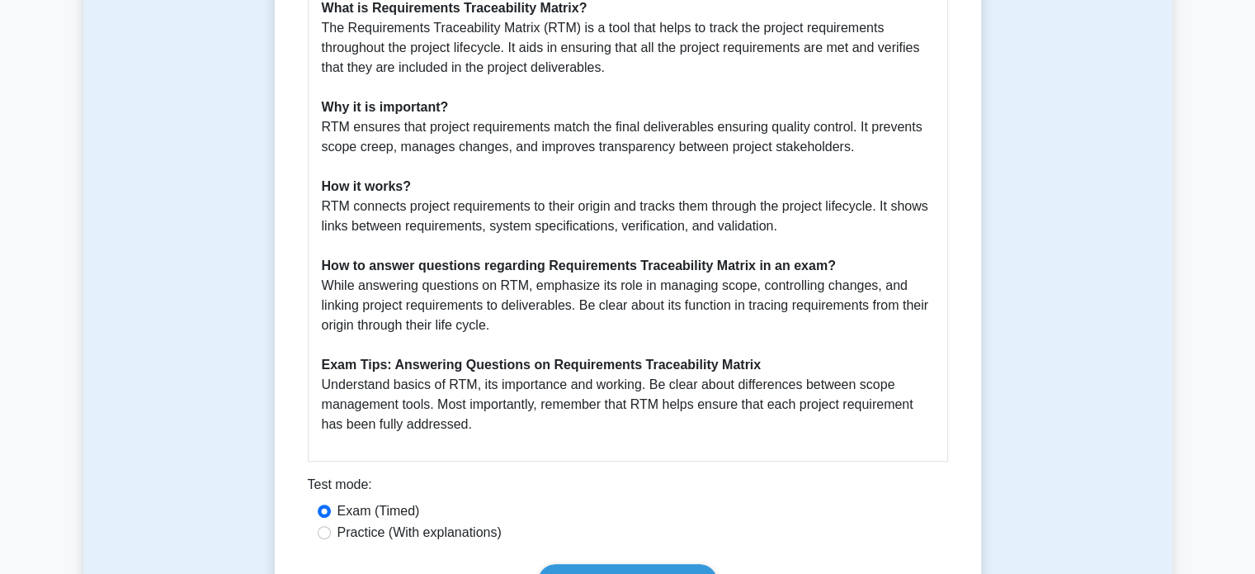
copy p "Understand basics of RTM, its importance and working. Be clear about difference…"
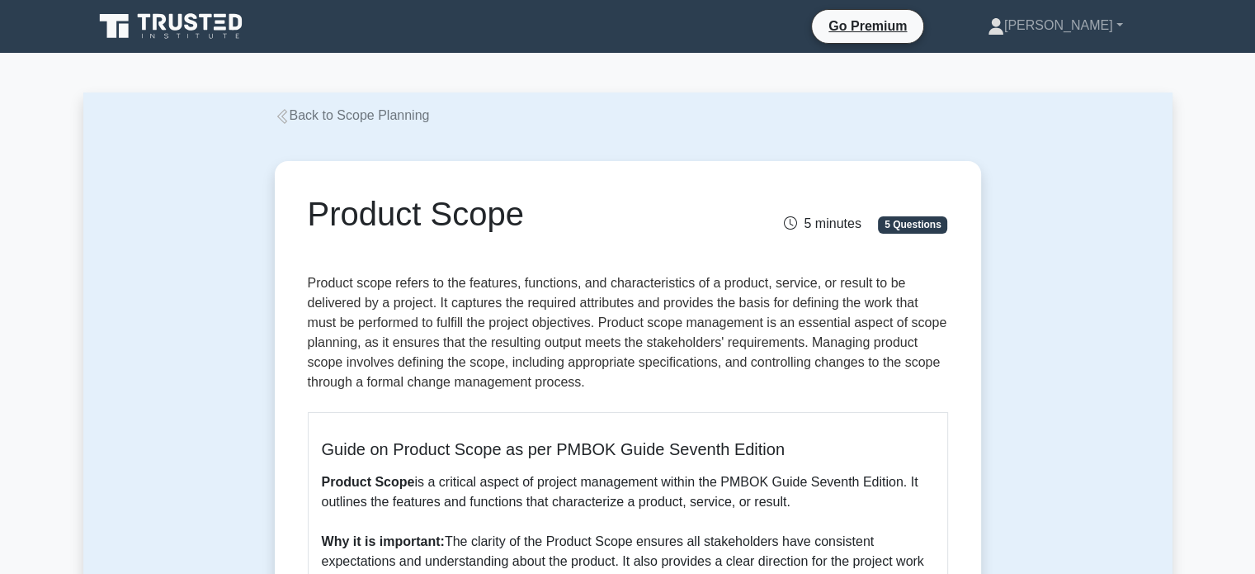
scroll to position [383, 0]
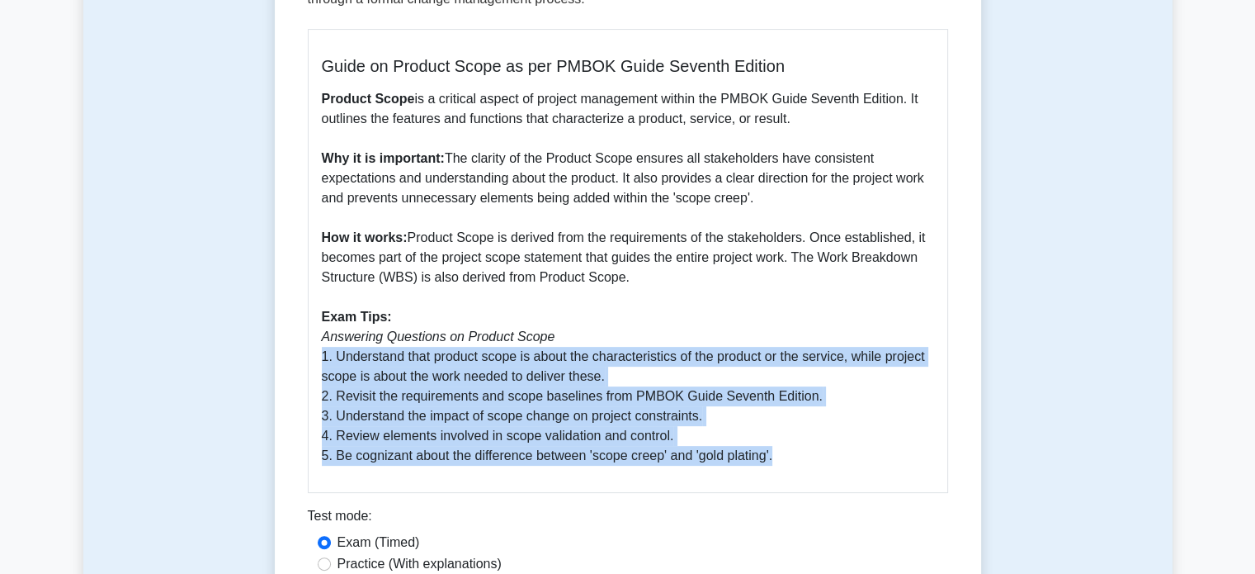
drag, startPoint x: 320, startPoint y: 357, endPoint x: 795, endPoint y: 455, distance: 484.4
click at [795, 455] on p "Product Scope is a critical aspect of project management within the PMBOK Guide…" at bounding box center [628, 277] width 612 height 376
copy p "1. Understand that product scope is about the characteristics of the product or…"
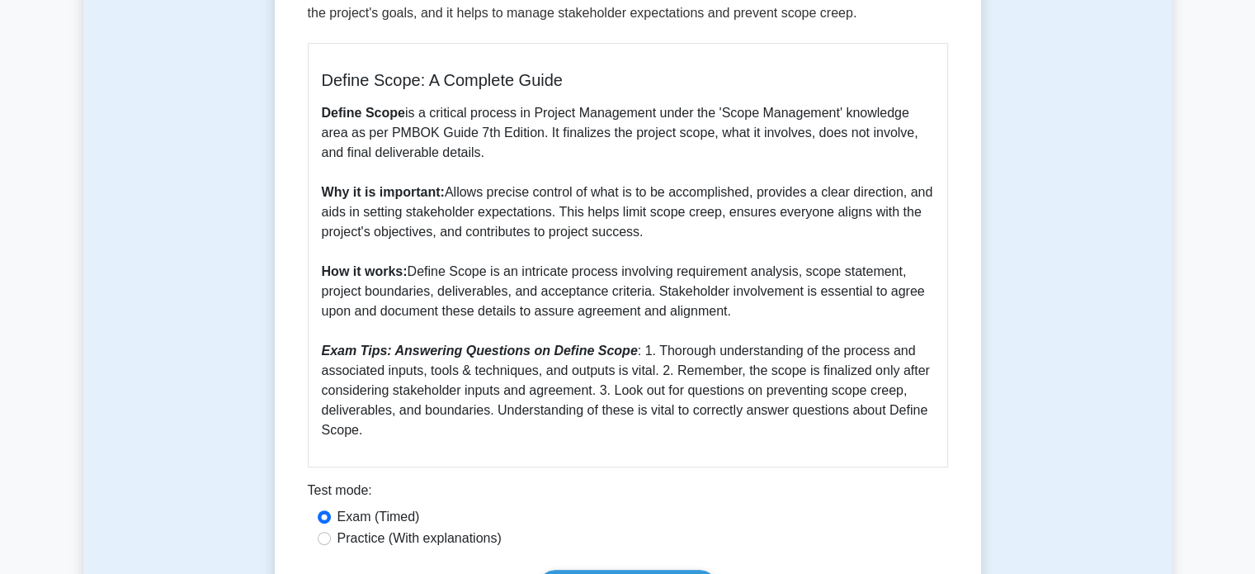
scroll to position [370, 0]
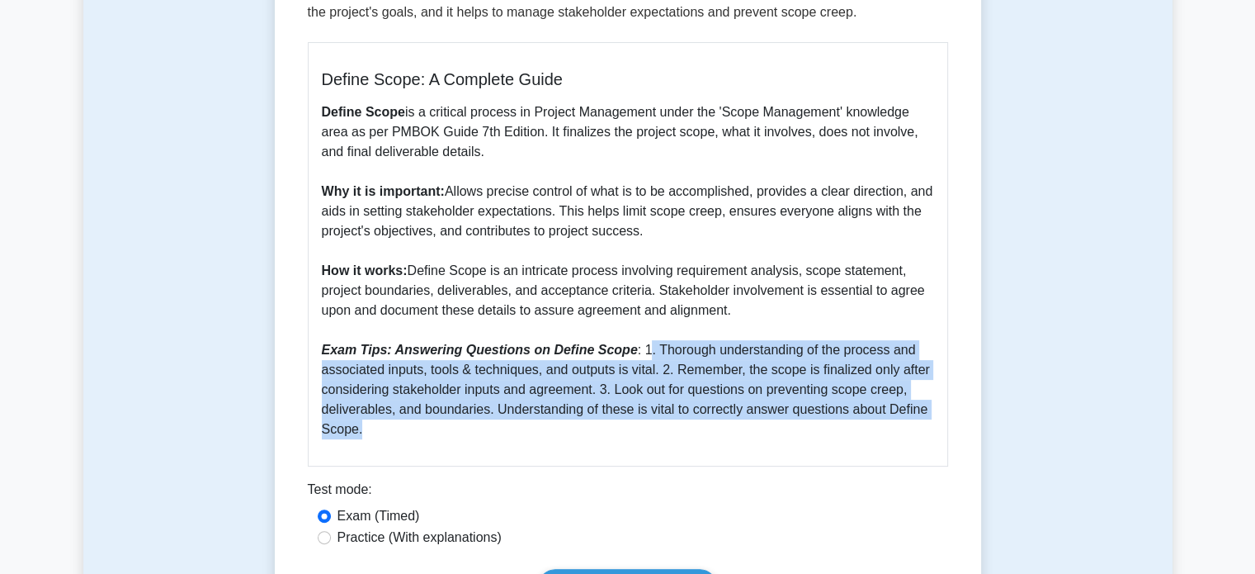
drag, startPoint x: 634, startPoint y: 353, endPoint x: 663, endPoint y: 444, distance: 95.3
click at [663, 444] on div "Define Scope: A Complete Guide Define Scope is a critical process in Project Ma…" at bounding box center [628, 254] width 640 height 424
drag, startPoint x: 631, startPoint y: 346, endPoint x: 660, endPoint y: 450, distance: 108.1
click at [660, 450] on div "Define Scope: A Complete Guide Define Scope is a critical process in Project Ma…" at bounding box center [628, 254] width 640 height 424
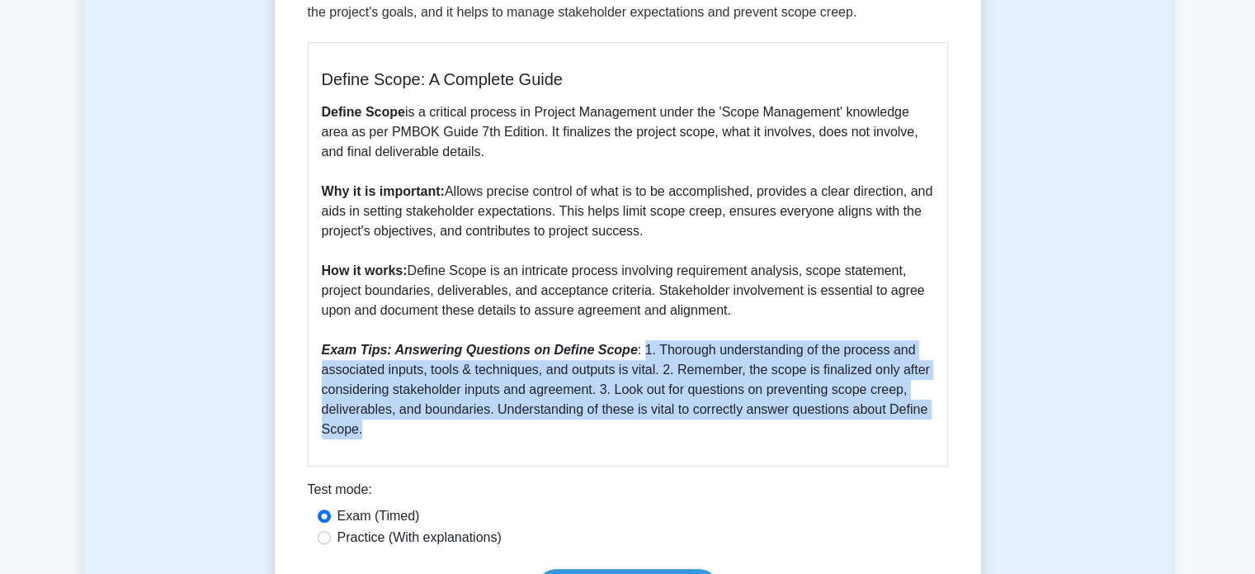
copy p "1. Thorough understanding of the process and associated inputs, tools & techniq…"
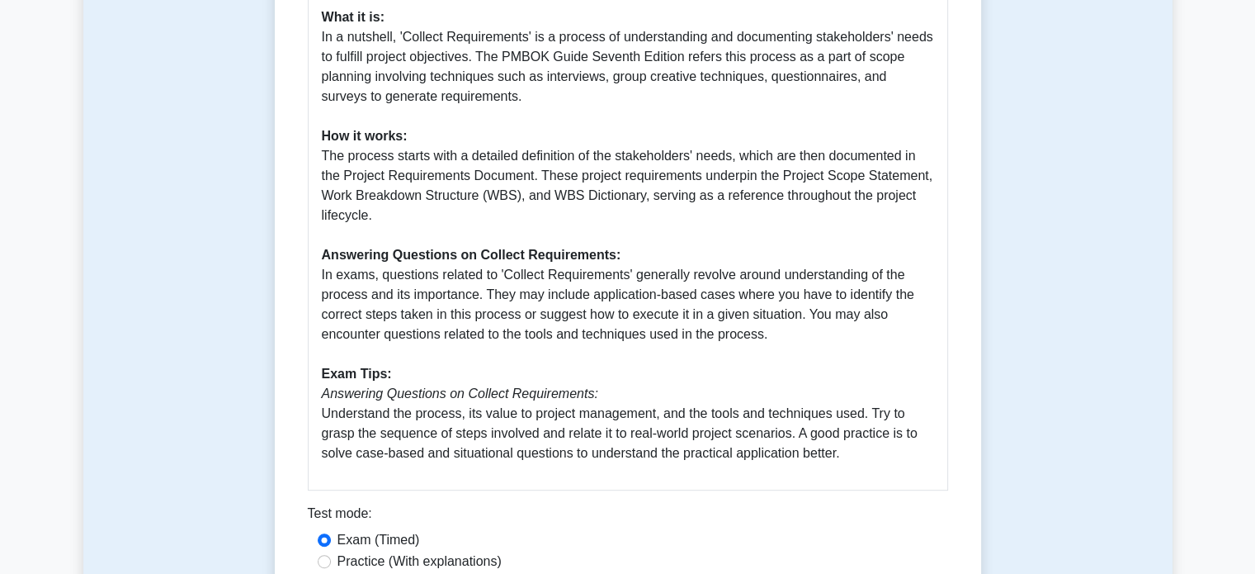
scroll to position [607, 0]
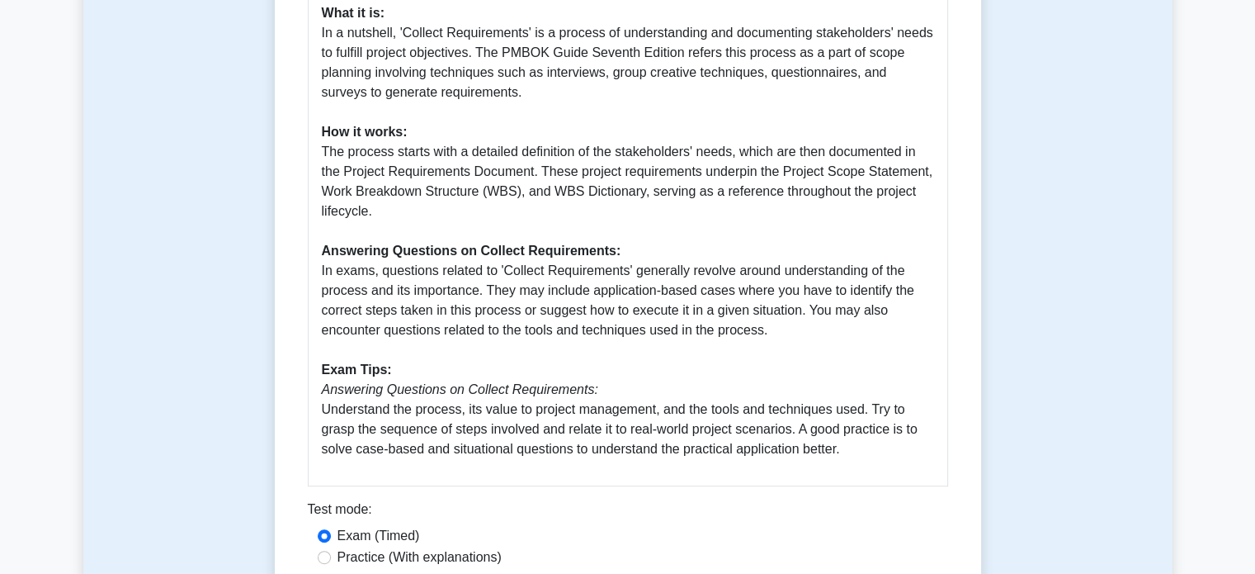
drag, startPoint x: 315, startPoint y: 252, endPoint x: 791, endPoint y: 313, distance: 479.3
click at [791, 313] on div "Guide for Collect Requirements – PMBOK Guide Seventh Edition Why it is importan…" at bounding box center [628, 155] width 640 height 662
copy p "In exams, questions related to 'Collect Requirements' generally revolve around …"
drag, startPoint x: 317, startPoint y: 375, endPoint x: 872, endPoint y: 438, distance: 559.0
click at [872, 438] on div "Guide for Collect Requirements – PMBOK Guide Seventh Edition Why it is importan…" at bounding box center [628, 155] width 640 height 662
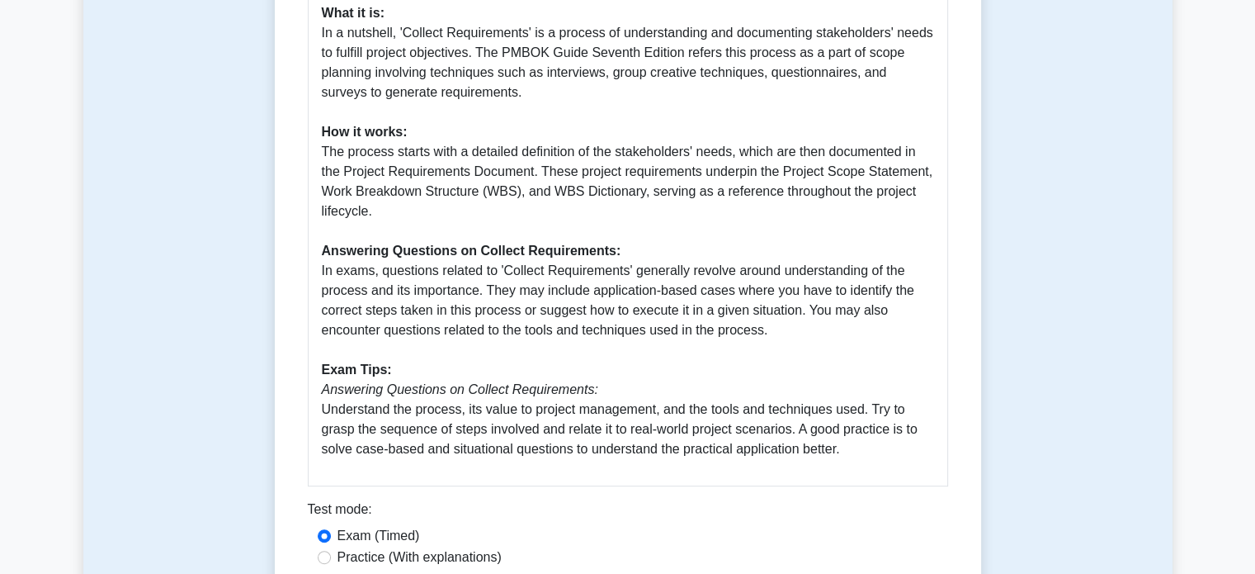
copy p "Answering Questions on Collect Requirements: Understand the process, its value …"
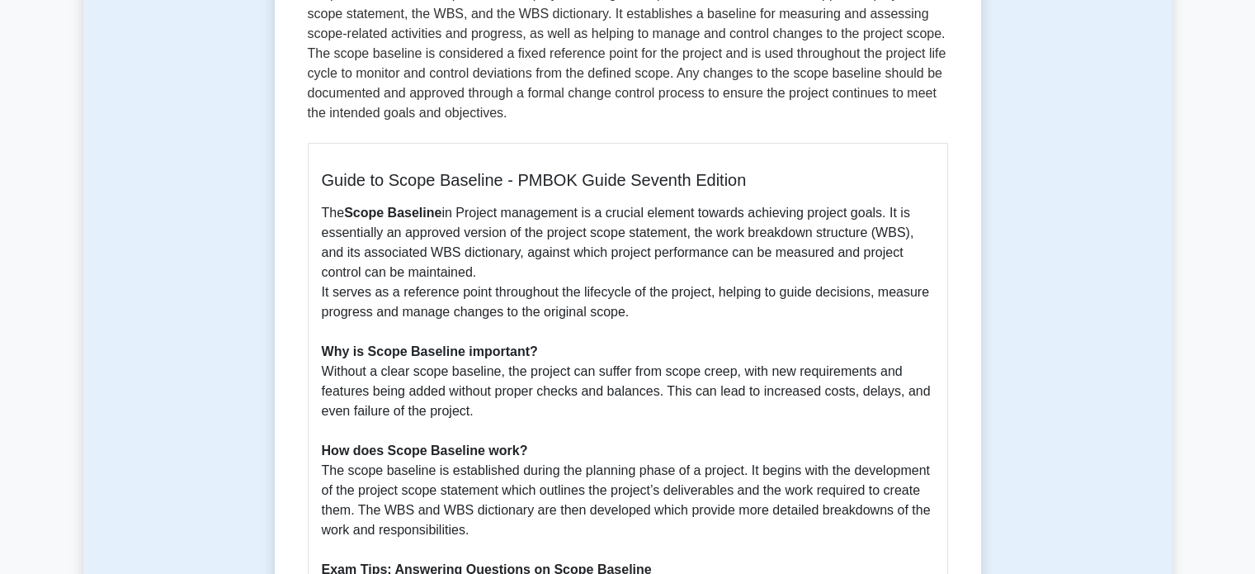
scroll to position [609, 0]
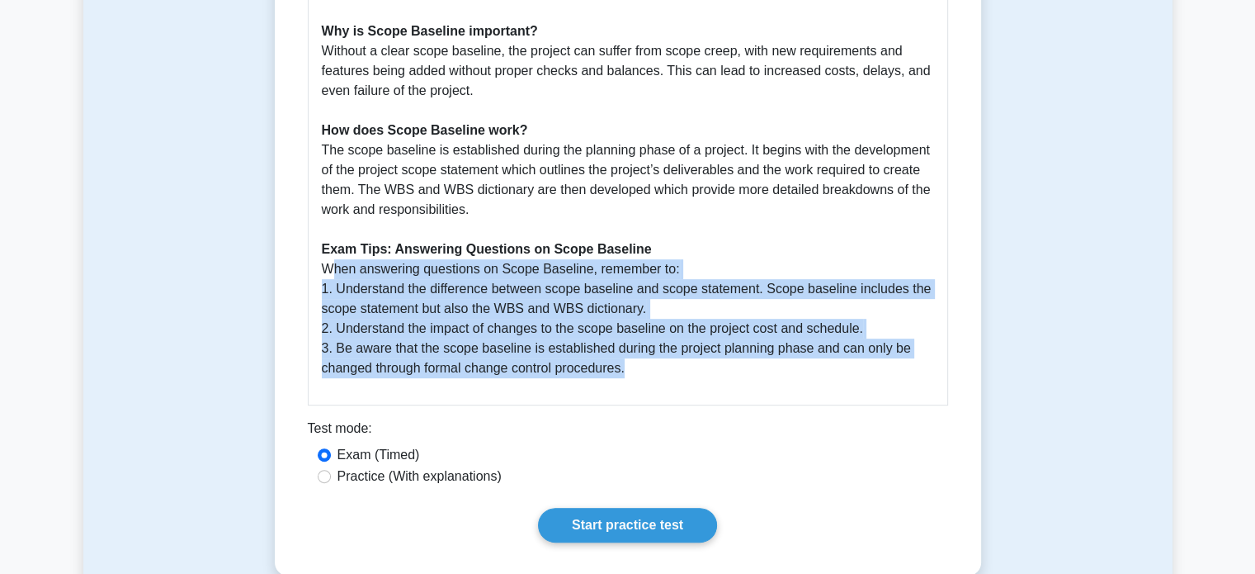
drag, startPoint x: 319, startPoint y: 269, endPoint x: 716, endPoint y: 382, distance: 412.8
click at [716, 382] on div "Guide to Scope Baseline - PMBOK Guide Seventh Edition The Scope Baseline in Pro…" at bounding box center [628, 114] width 640 height 583
copy p "When answering questions on Scope Baseline, remember to: 1. Understand the diff…"
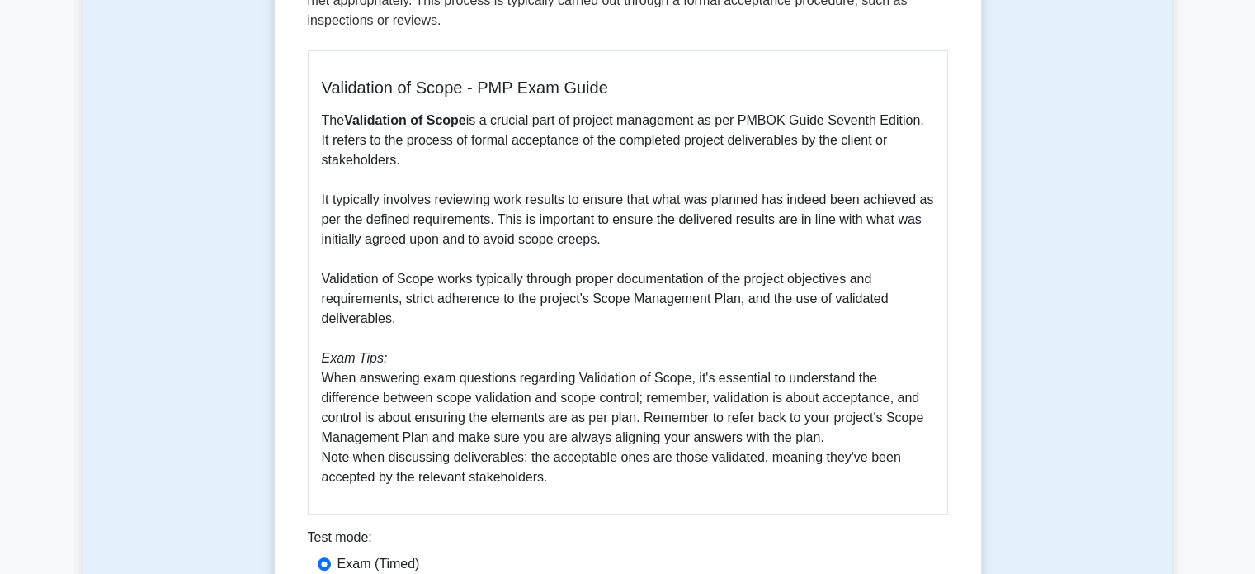
scroll to position [391, 0]
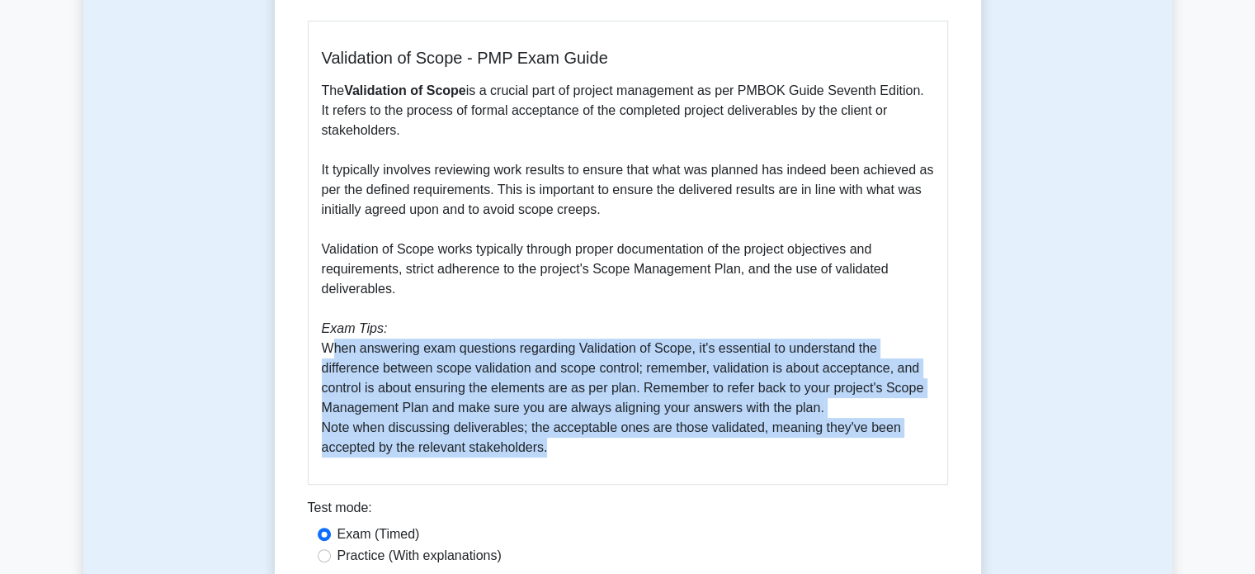
drag, startPoint x: 323, startPoint y: 347, endPoint x: 599, endPoint y: 442, distance: 292.0
click at [599, 442] on p "The Validation of Scope is a crucial part of project management as per PMBOK Gu…" at bounding box center [628, 269] width 612 height 376
copy p "When answering exam questions regarding Validation of Scope, it's essential to …"
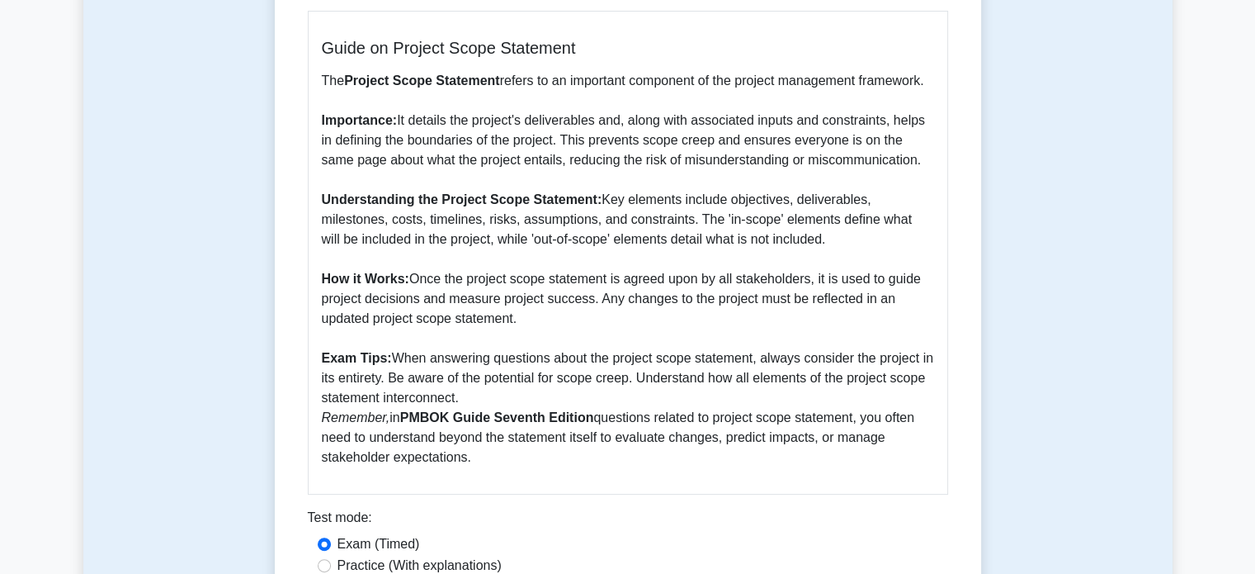
scroll to position [403, 0]
drag, startPoint x: 393, startPoint y: 355, endPoint x: 528, endPoint y: 460, distance: 171.2
click at [528, 460] on p "The Project Scope Statement refers to an important component of the project man…" at bounding box center [628, 267] width 612 height 396
copy p "When answering questions about the project scope statement, always consider the…"
